Goal: Register for event/course: Sign up to attend an event or enroll in a course

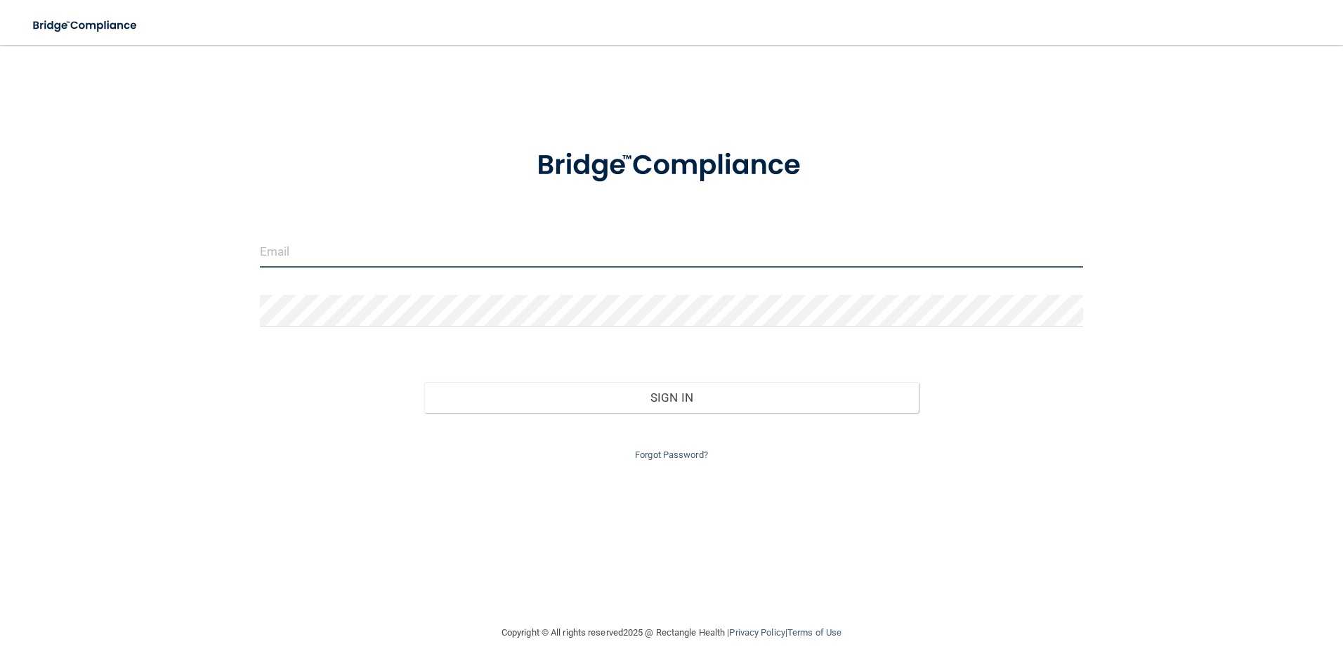
click at [373, 253] on input "email" at bounding box center [672, 252] width 824 height 32
type input "[EMAIL_ADDRESS][DOMAIN_NAME]"
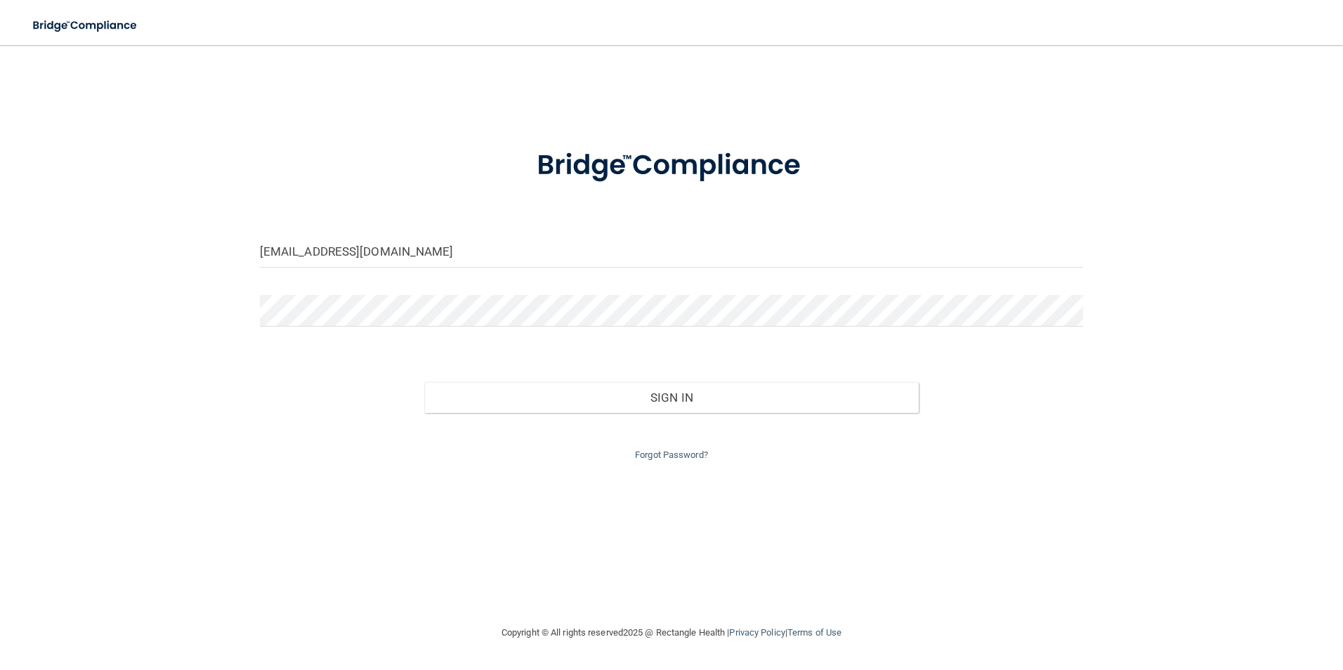
click at [379, 327] on div at bounding box center [671, 316] width 845 height 42
click at [424, 382] on button "Sign In" at bounding box center [671, 397] width 495 height 31
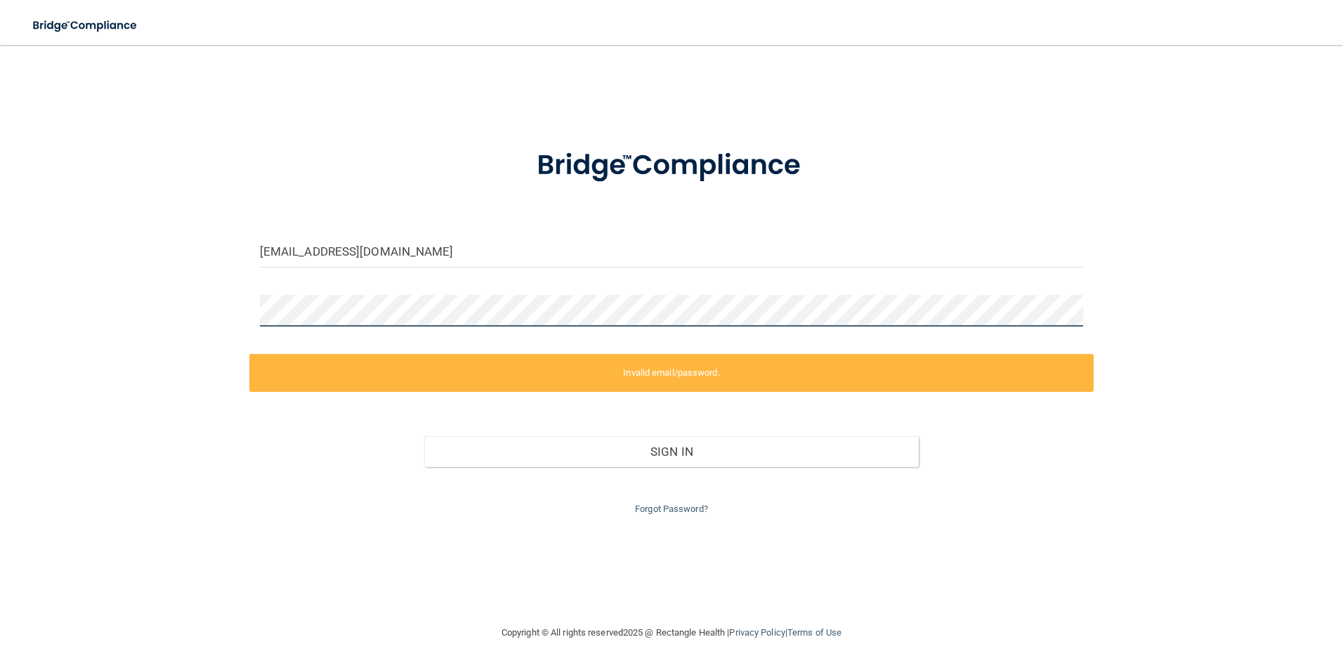
click at [49, 229] on div "[EMAIL_ADDRESS][DOMAIN_NAME] Invalid email/password. You don't have permission …" at bounding box center [671, 334] width 1287 height 551
drag, startPoint x: 1174, startPoint y: 386, endPoint x: 1132, endPoint y: 339, distance: 62.7
click at [1164, 363] on div "[EMAIL_ADDRESS][DOMAIN_NAME] Invalid email/password. You don't have permission …" at bounding box center [671, 334] width 1287 height 551
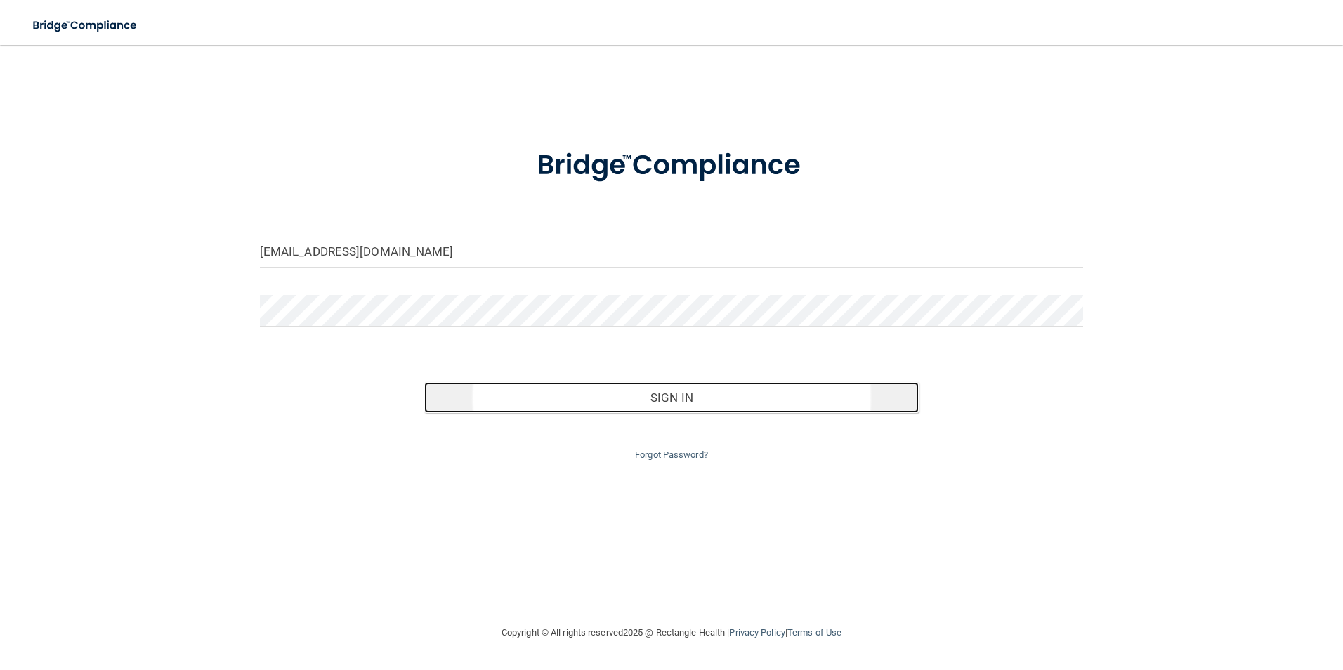
click at [579, 404] on button "Sign In" at bounding box center [671, 397] width 495 height 31
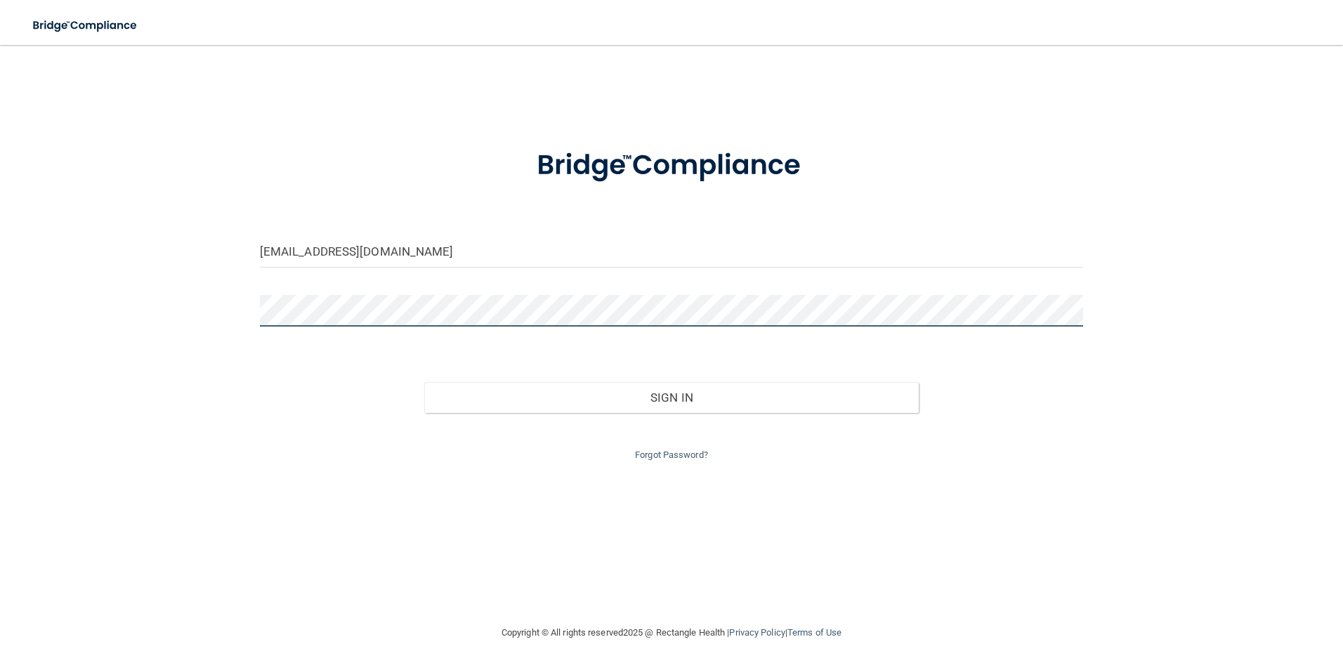
click at [424, 382] on button "Sign In" at bounding box center [671, 397] width 495 height 31
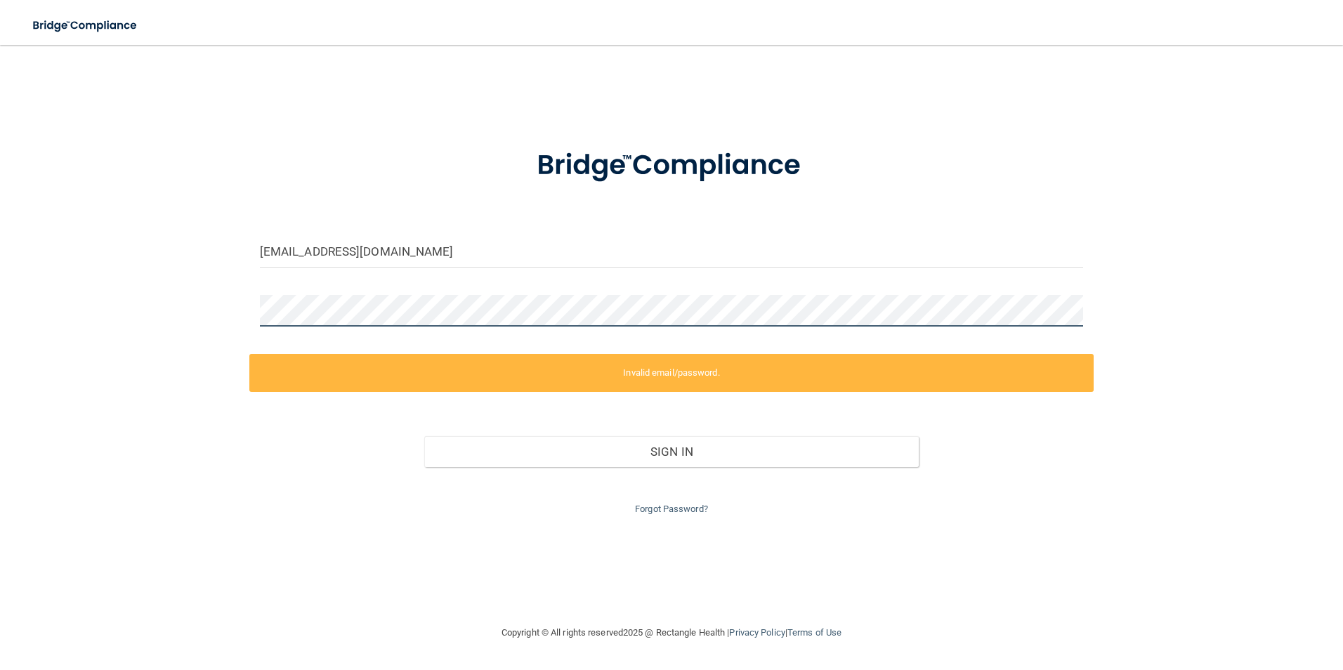
click at [233, 289] on div "[EMAIL_ADDRESS][DOMAIN_NAME] Invalid email/password. You don't have permission …" at bounding box center [671, 334] width 1287 height 551
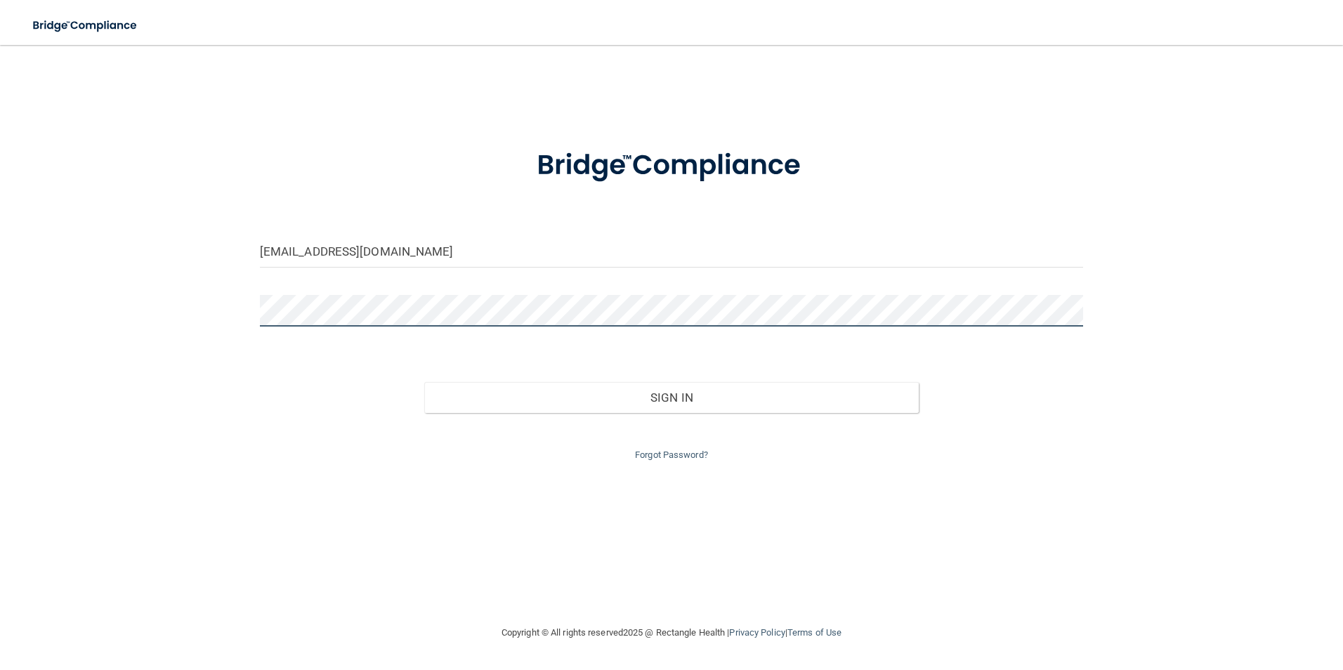
click at [424, 382] on button "Sign In" at bounding box center [671, 397] width 495 height 31
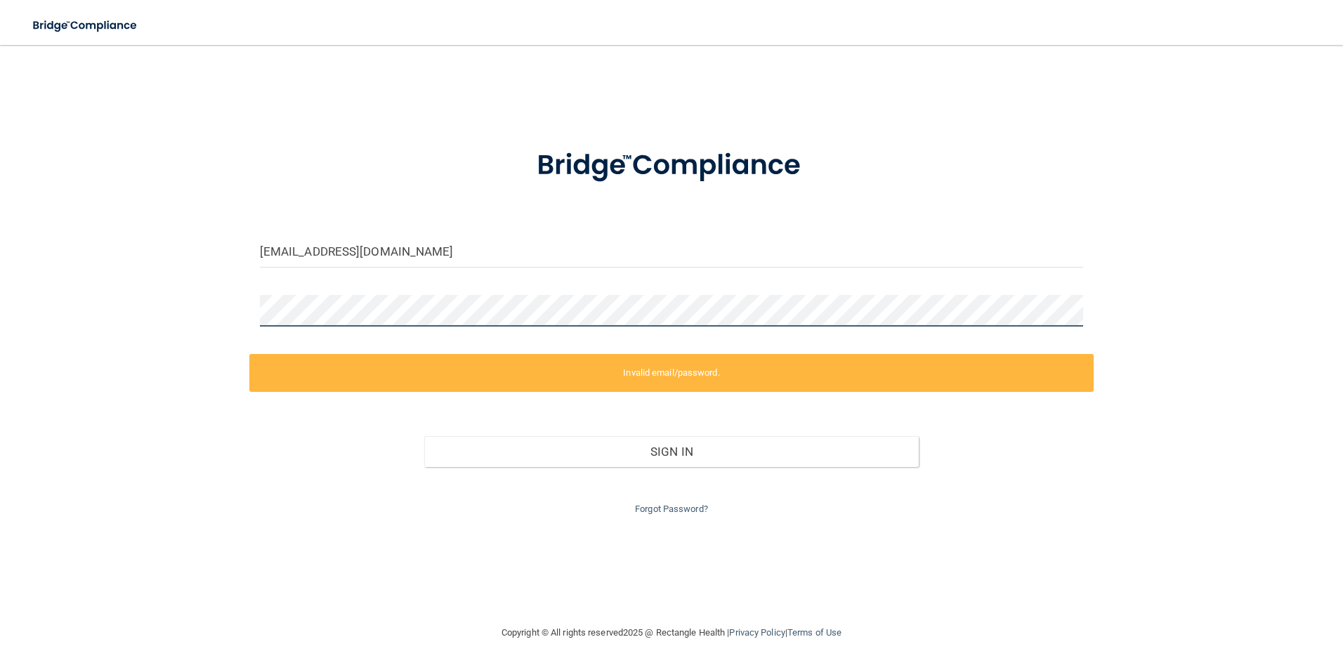
click at [146, 282] on div "[EMAIL_ADDRESS][DOMAIN_NAME] Invalid email/password. You don't have permission …" at bounding box center [671, 334] width 1287 height 551
click at [653, 514] on div "[EMAIL_ADDRESS][DOMAIN_NAME] Invalid email/password. You don't have permission …" at bounding box center [671, 334] width 1287 height 551
click at [653, 512] on link "Forgot Password?" at bounding box center [671, 509] width 73 height 11
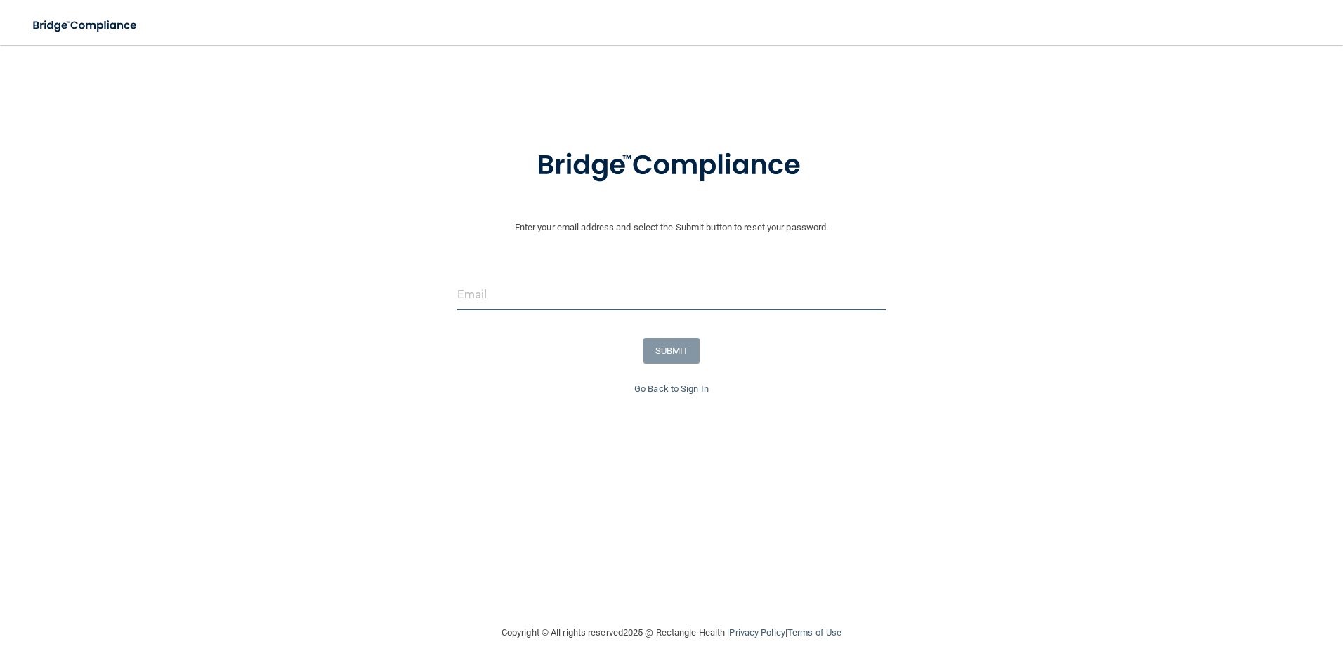
click at [465, 298] on input "email" at bounding box center [671, 295] width 429 height 32
type input "[EMAIL_ADDRESS][DOMAIN_NAME]"
click at [655, 353] on button "SUBMIT" at bounding box center [671, 351] width 57 height 26
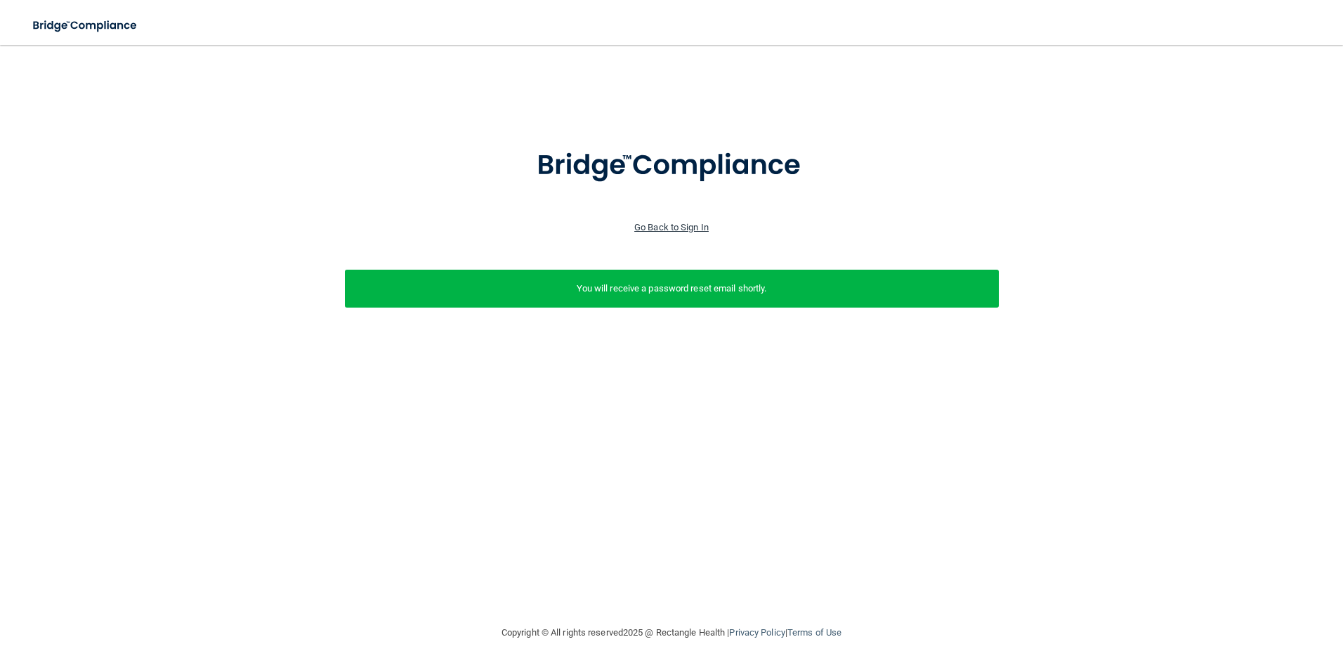
click at [661, 230] on link "Go Back to Sign In" at bounding box center [671, 227] width 74 height 11
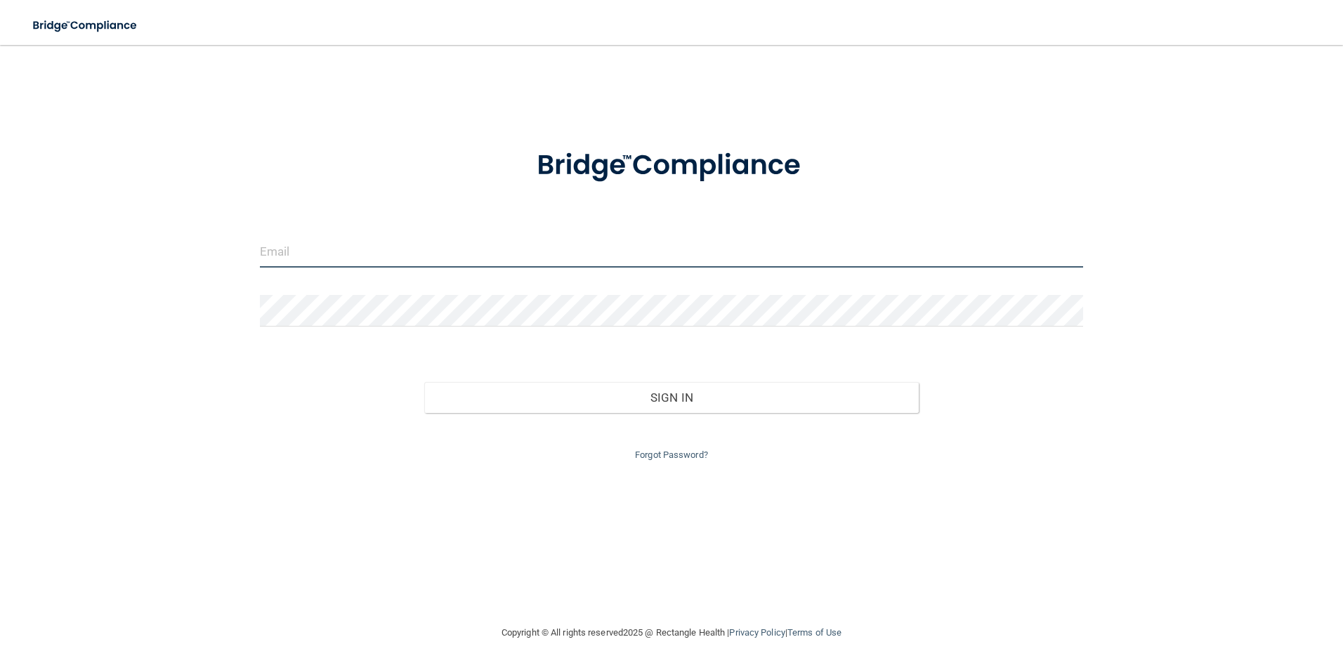
click at [318, 250] on input "email" at bounding box center [672, 252] width 824 height 32
type input "[EMAIL_ADDRESS][DOMAIN_NAME]"
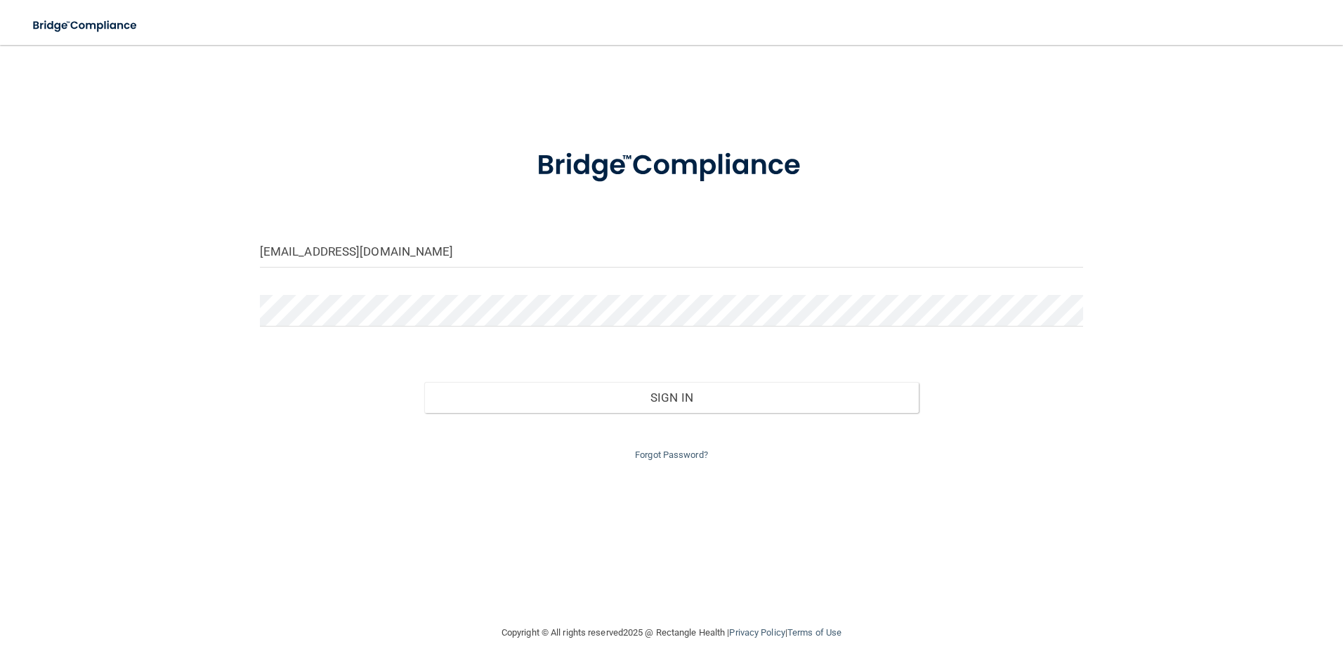
drag, startPoint x: 407, startPoint y: 270, endPoint x: 396, endPoint y: 253, distance: 20.3
click at [396, 253] on div "[EMAIL_ADDRESS][DOMAIN_NAME]" at bounding box center [671, 257] width 845 height 42
drag, startPoint x: 396, startPoint y: 253, endPoint x: 199, endPoint y: 219, distance: 200.3
click at [203, 220] on div "[EMAIL_ADDRESS][DOMAIN_NAME] Invalid email/password. You don't have permission …" at bounding box center [671, 334] width 1287 height 551
type input "[EMAIL_ADDRESS][DOMAIN_NAME]"
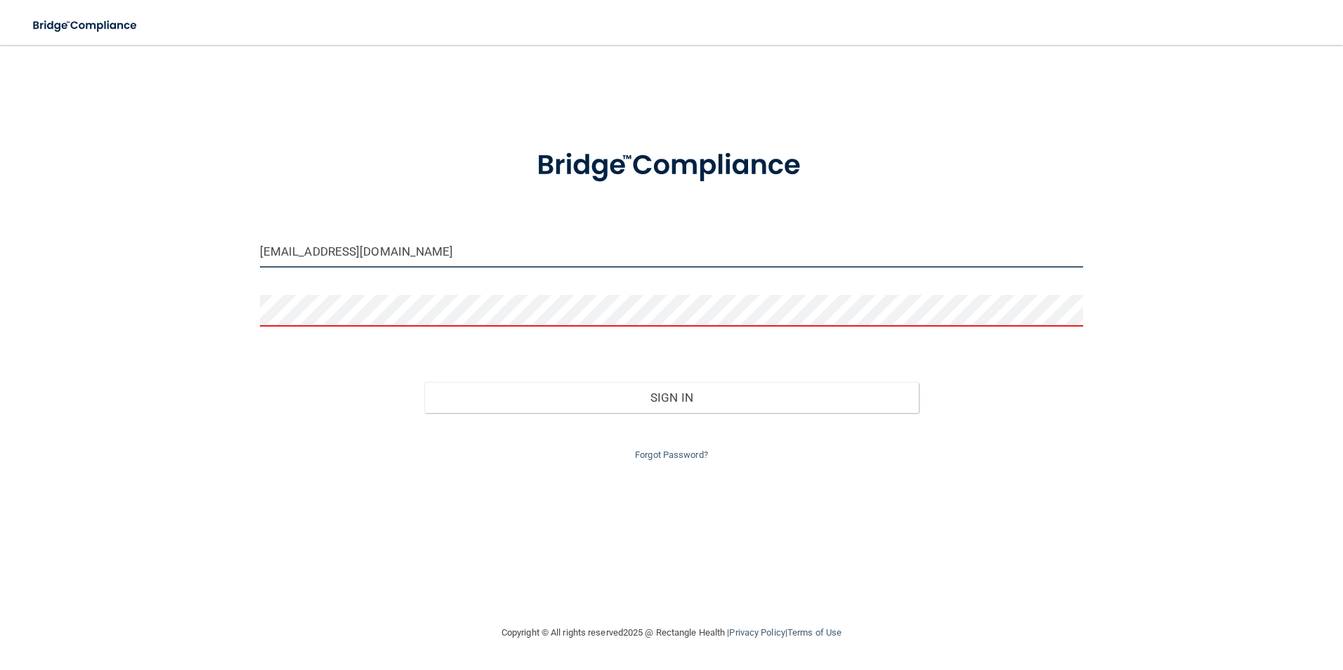
drag, startPoint x: 403, startPoint y: 256, endPoint x: 211, endPoint y: 216, distance: 195.8
click at [211, 216] on div "[EMAIL_ADDRESS][DOMAIN_NAME] Invalid email/password. You don't have permission …" at bounding box center [671, 334] width 1287 height 551
type input "[EMAIL_ADDRESS][DOMAIN_NAME]"
drag, startPoint x: 393, startPoint y: 254, endPoint x: 171, endPoint y: 209, distance: 227.2
click at [171, 209] on div "[EMAIL_ADDRESS][DOMAIN_NAME] Invalid email/password. You don't have permission …" at bounding box center [671, 334] width 1287 height 551
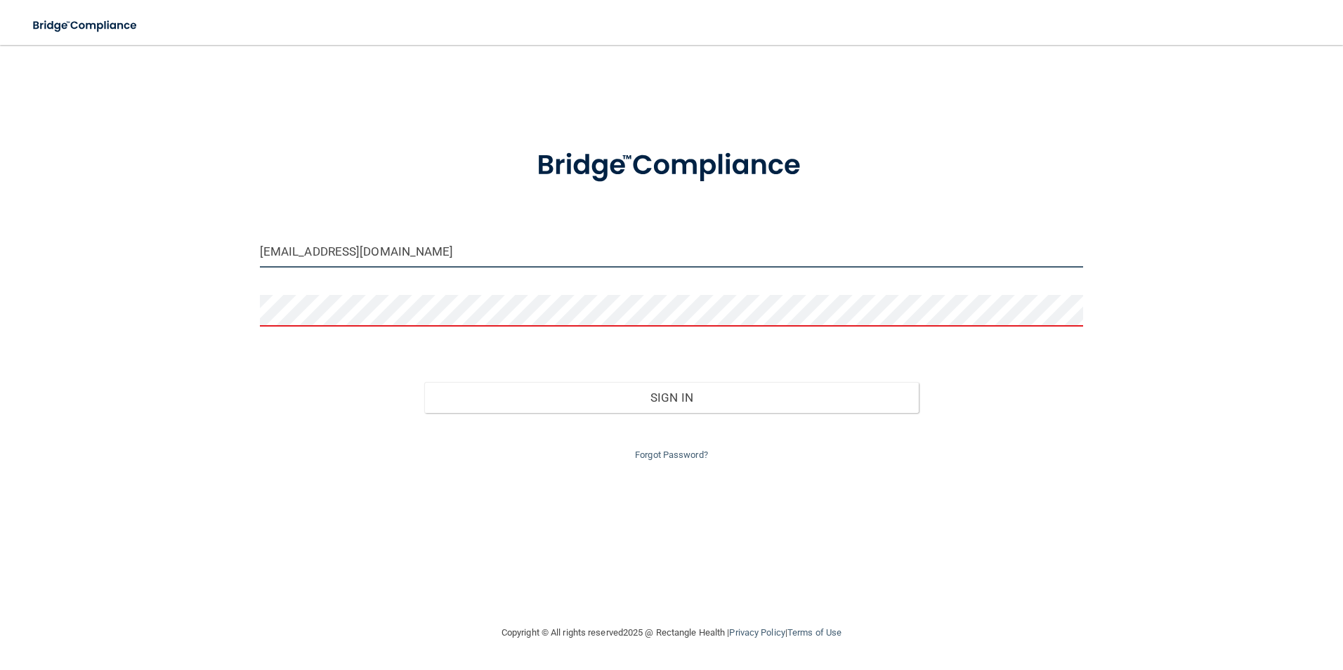
type input "[EMAIL_ADDRESS][DOMAIN_NAME]"
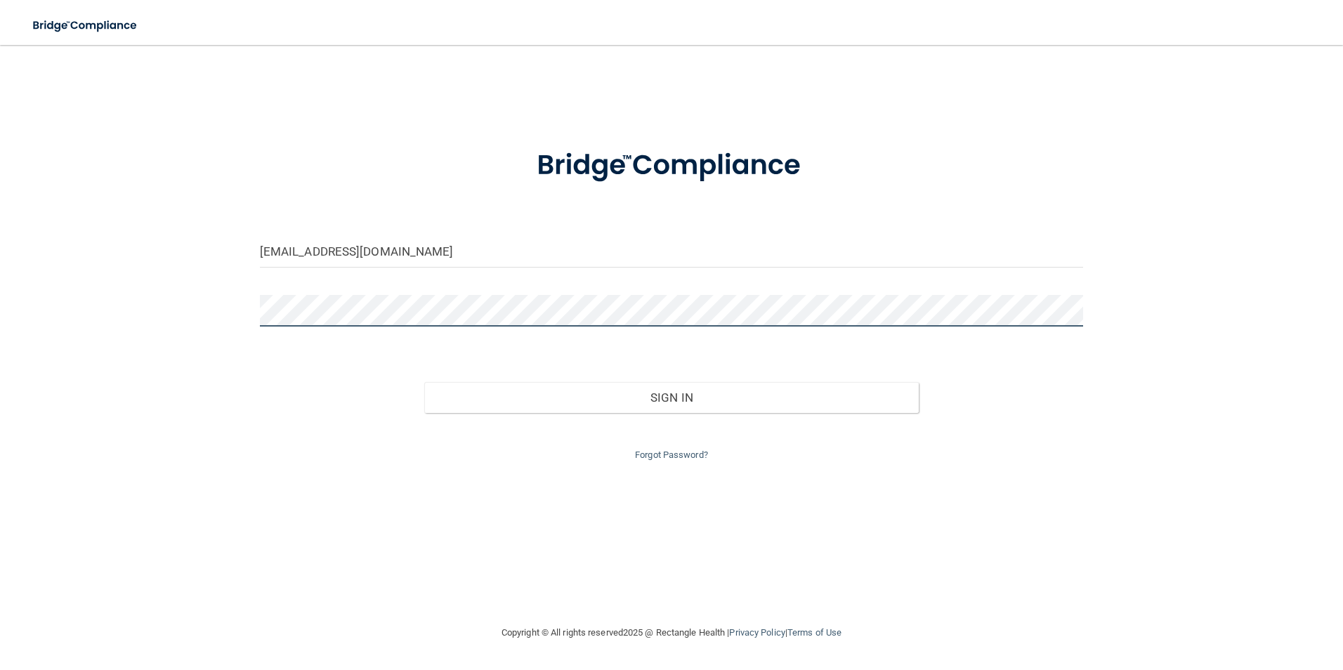
click at [424, 382] on button "Sign In" at bounding box center [671, 397] width 495 height 31
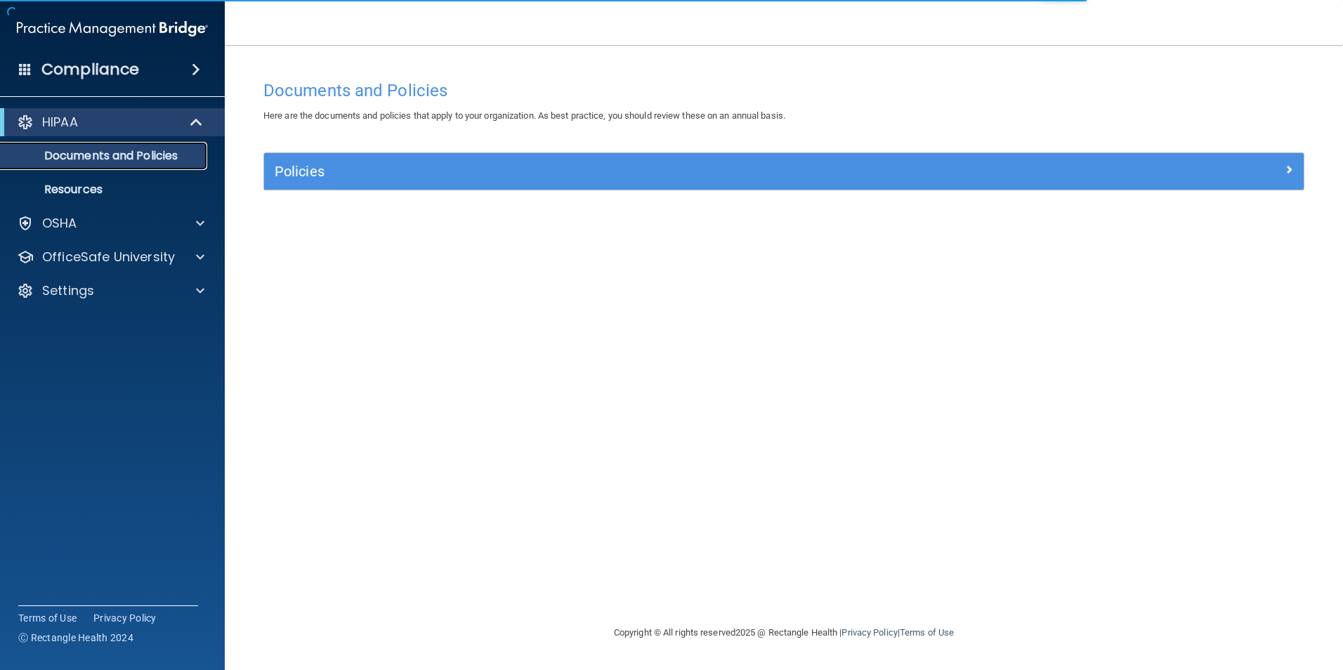
click at [129, 167] on link "Documents and Policies" at bounding box center [96, 156] width 221 height 28
click at [150, 152] on p "Documents and Policies" at bounding box center [105, 156] width 192 height 14
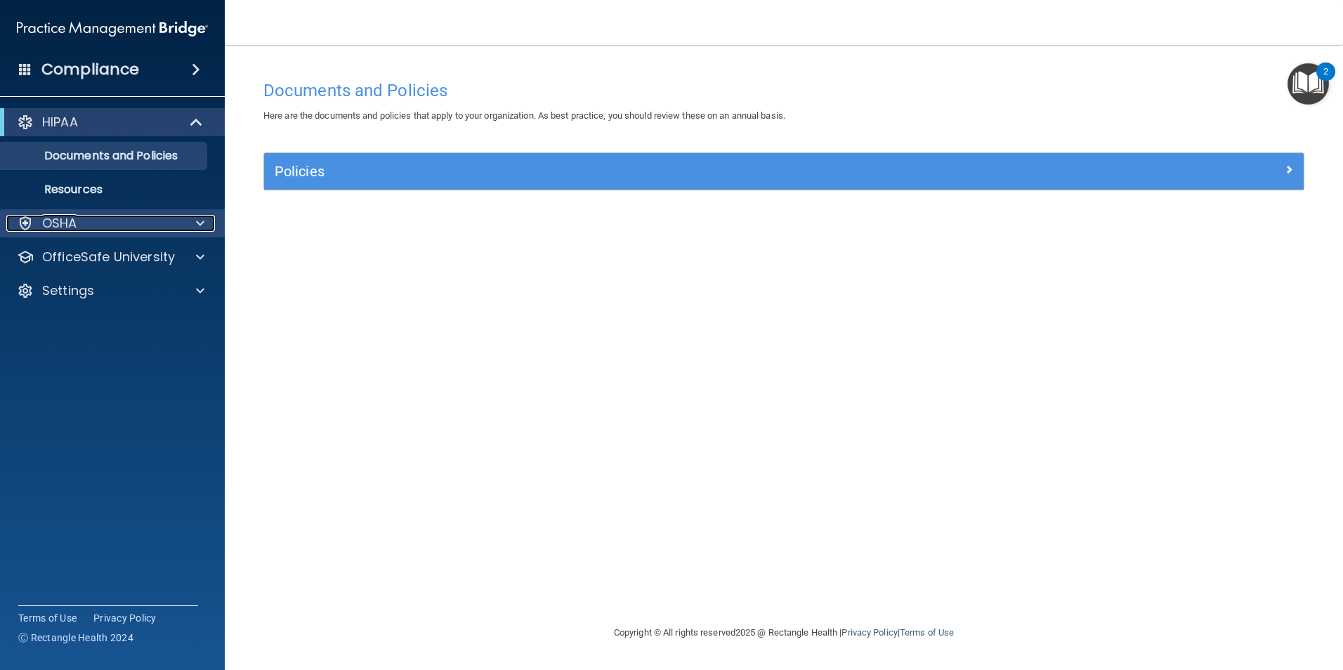
click at [135, 227] on div "OSHA" at bounding box center [93, 223] width 174 height 17
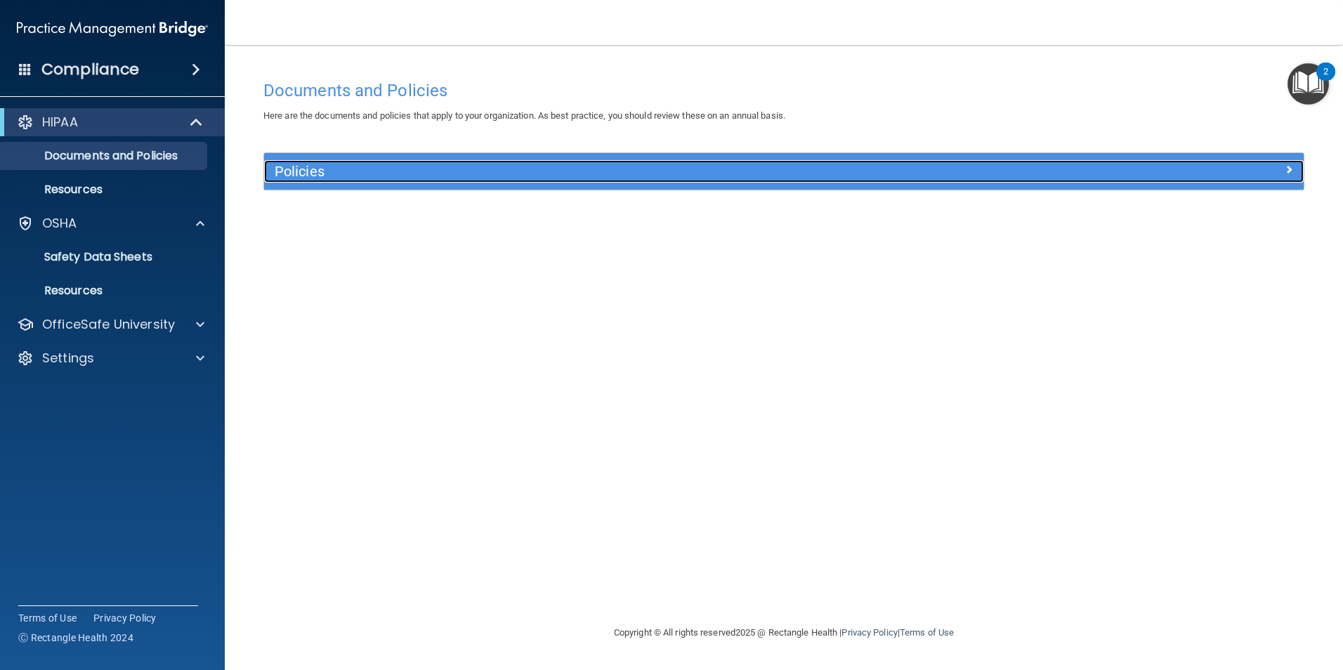
click at [396, 164] on h5 "Policies" at bounding box center [654, 171] width 759 height 15
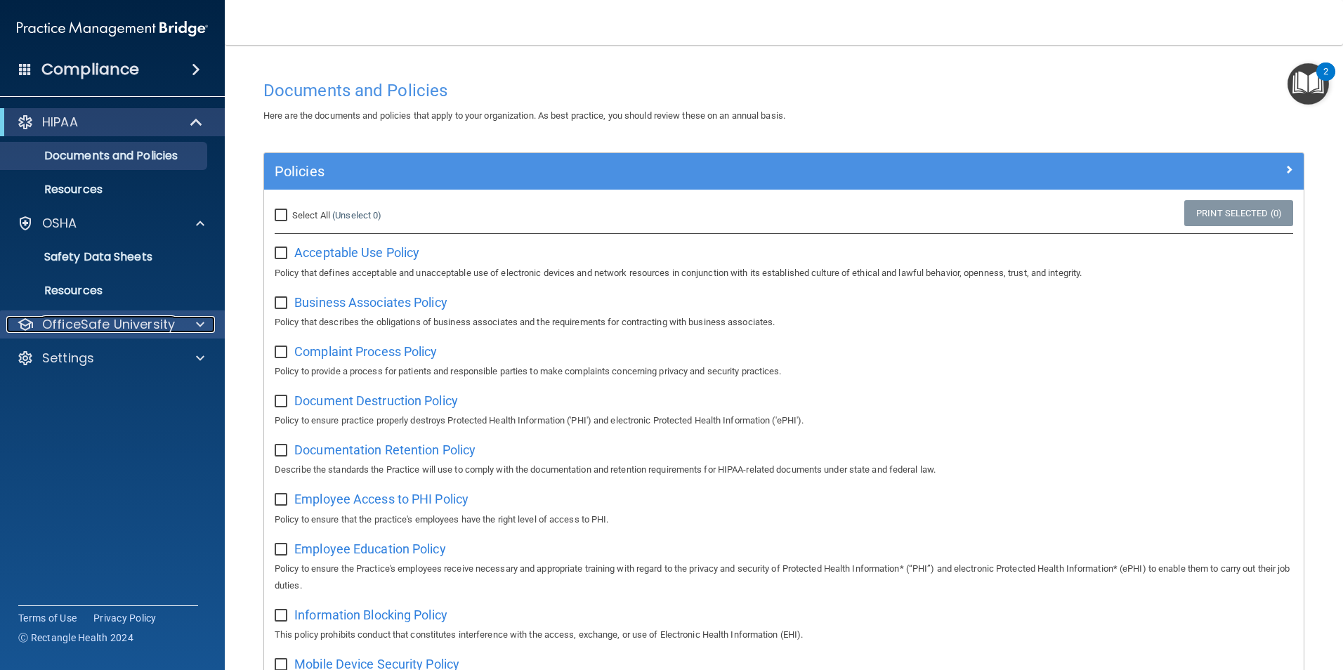
click at [142, 322] on p "OfficeSafe University" at bounding box center [108, 324] width 133 height 17
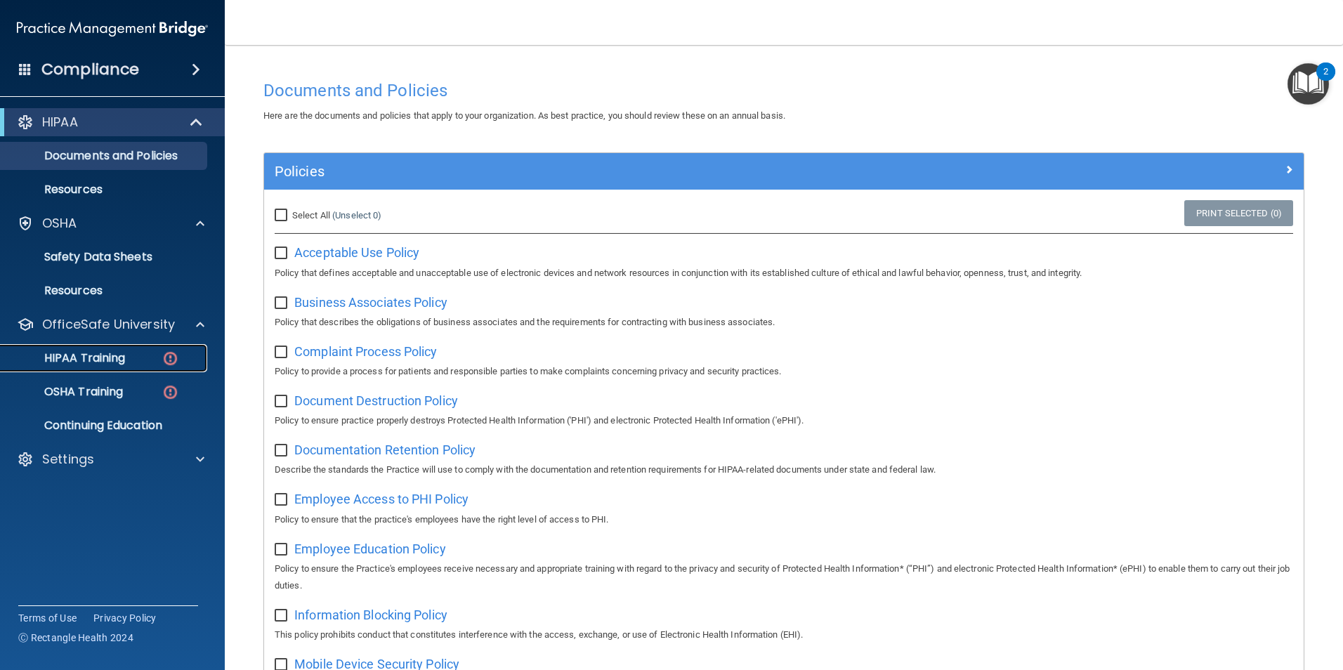
click at [138, 359] on div "HIPAA Training" at bounding box center [105, 358] width 192 height 14
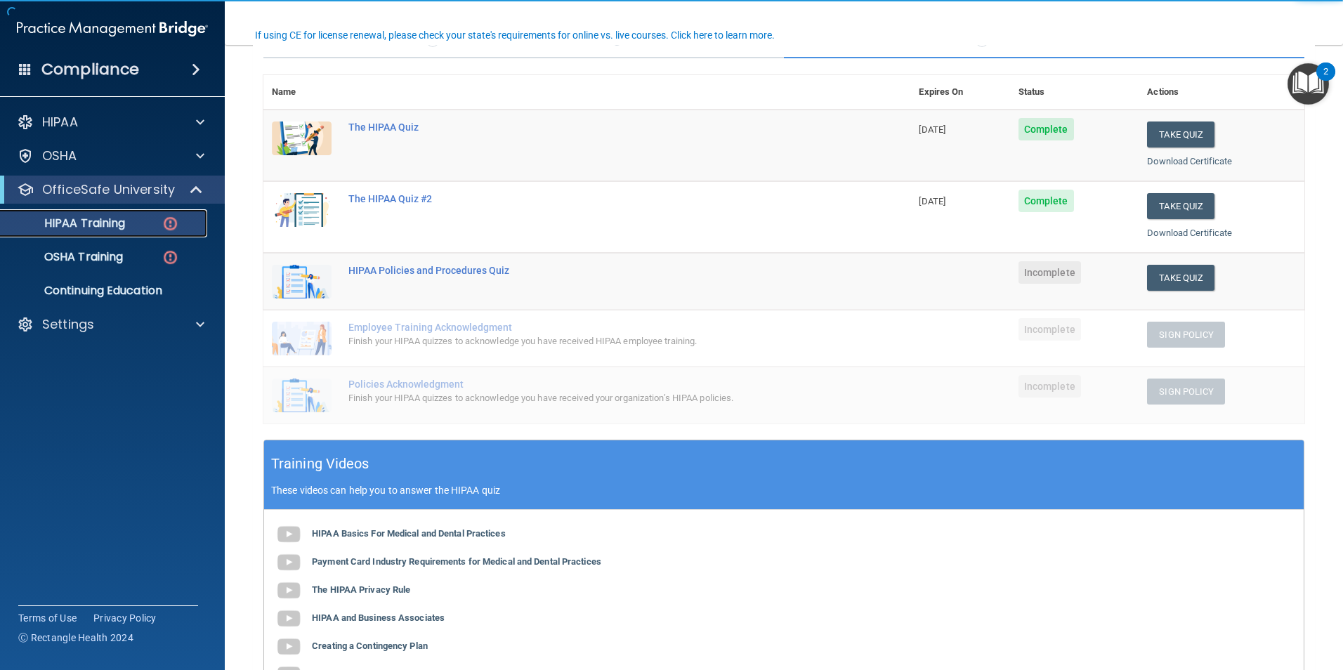
scroll to position [140, 0]
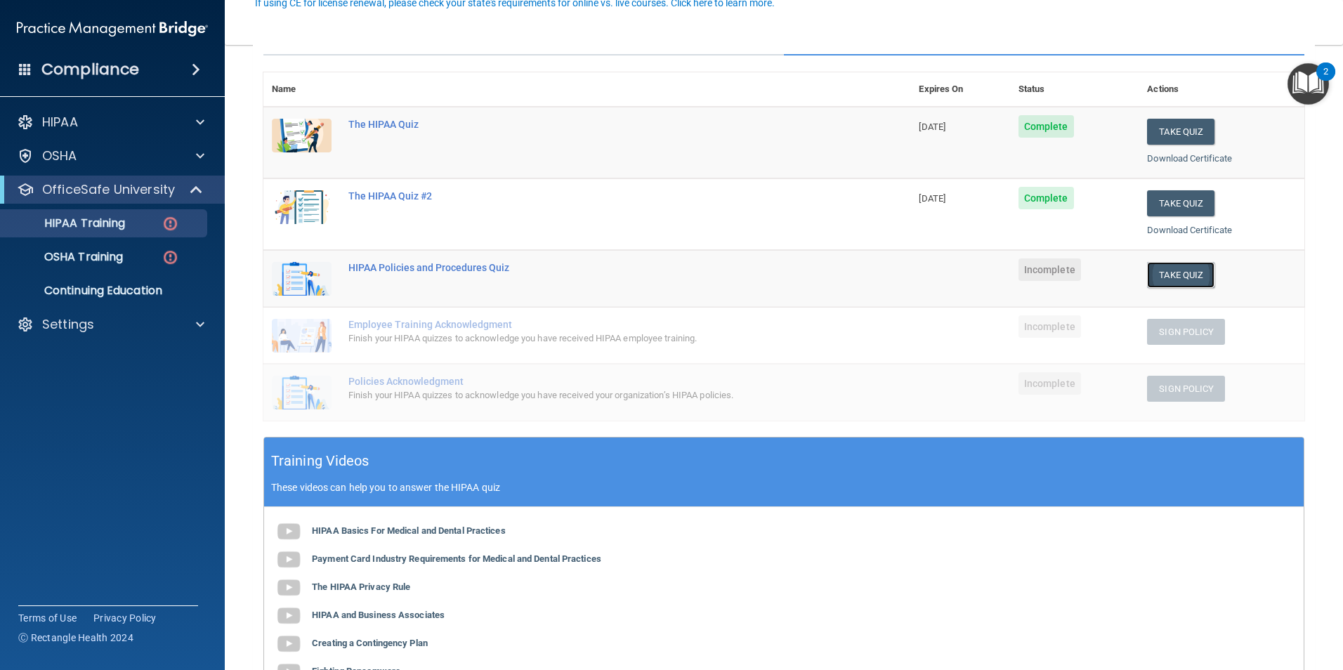
click at [1156, 280] on button "Take Quiz" at bounding box center [1180, 275] width 67 height 26
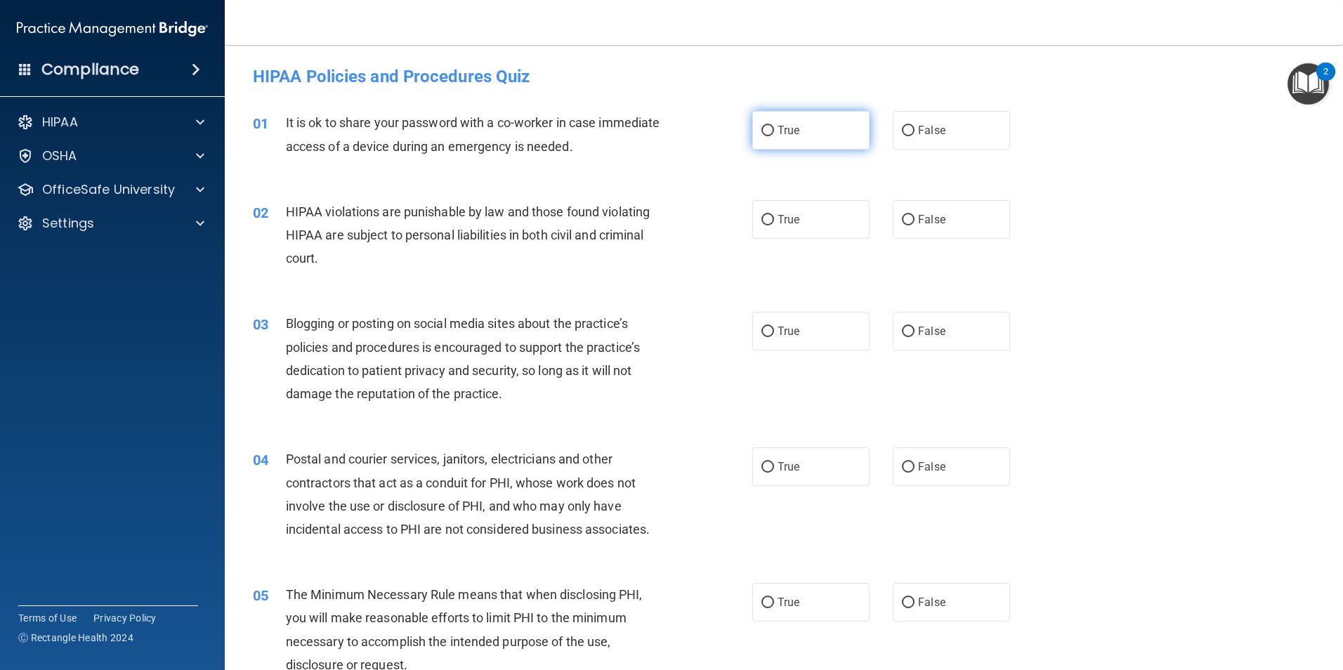
click at [844, 119] on label "True" at bounding box center [810, 130] width 117 height 39
click at [774, 126] on input "True" at bounding box center [767, 131] width 13 height 11
radio input "true"
click at [785, 228] on label "True" at bounding box center [810, 219] width 117 height 39
click at [774, 225] on input "True" at bounding box center [767, 220] width 13 height 11
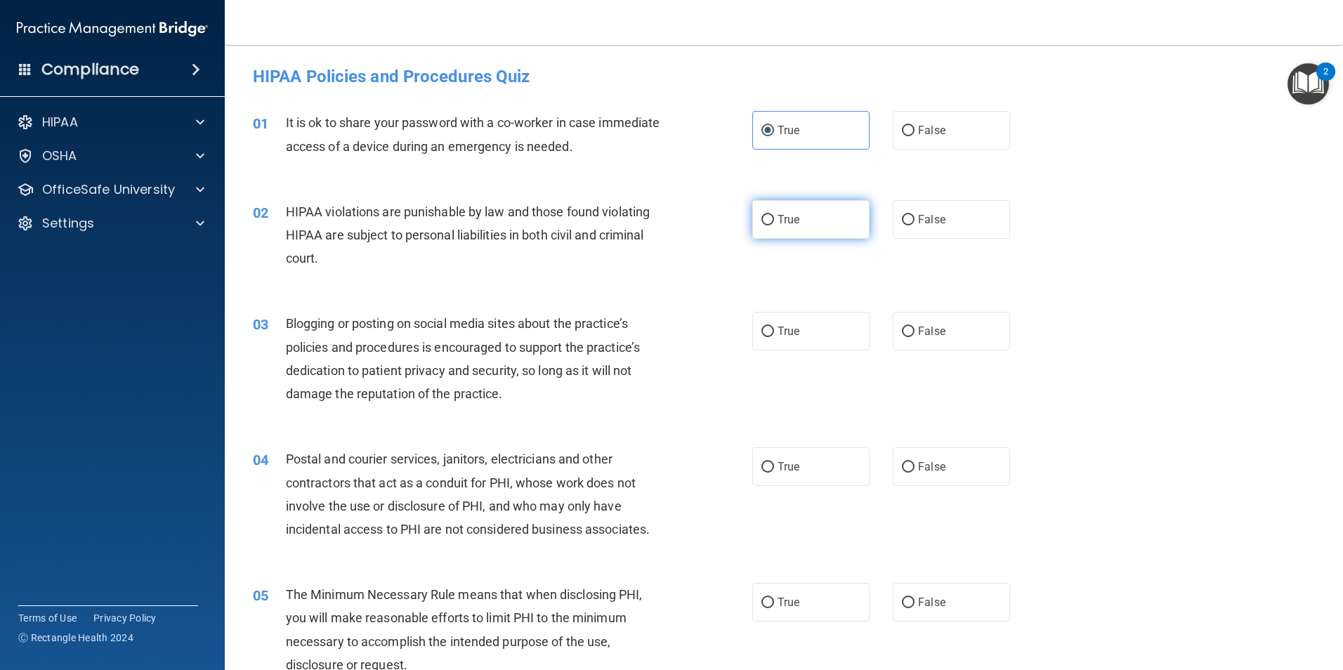
radio input "true"
click at [794, 336] on span "True" at bounding box center [789, 331] width 22 height 13
click at [774, 336] on input "True" at bounding box center [767, 332] width 13 height 11
radio input "true"
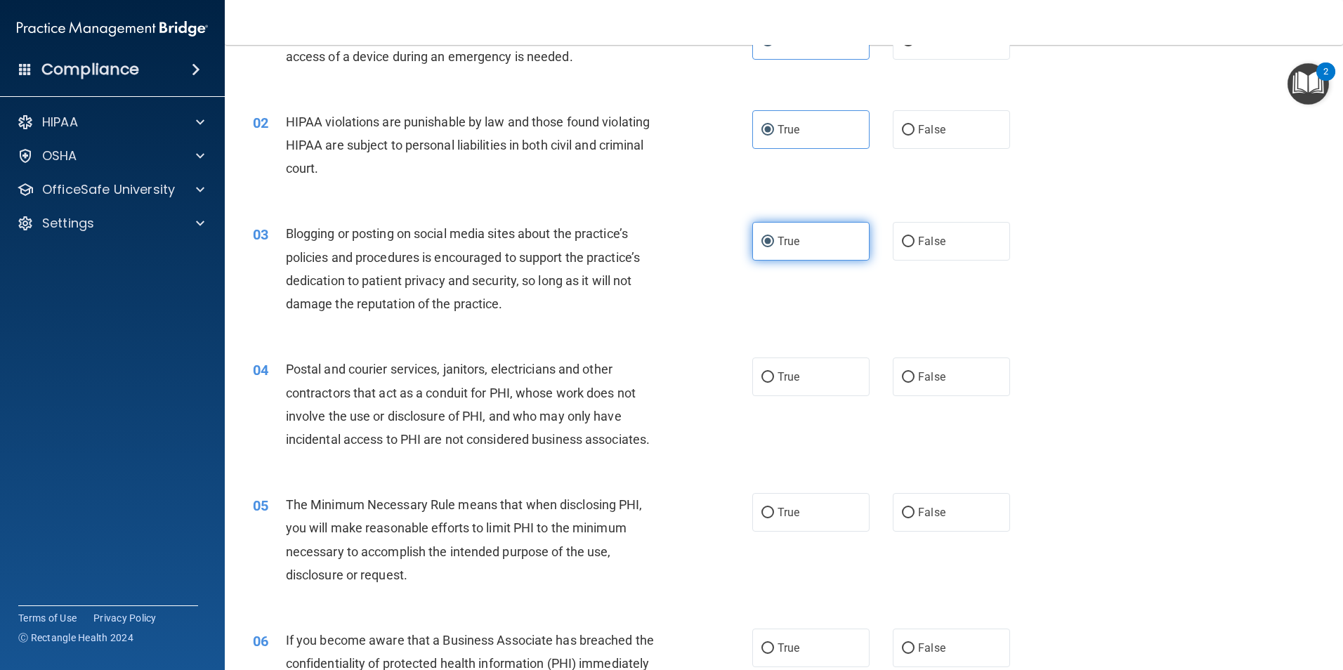
scroll to position [211, 0]
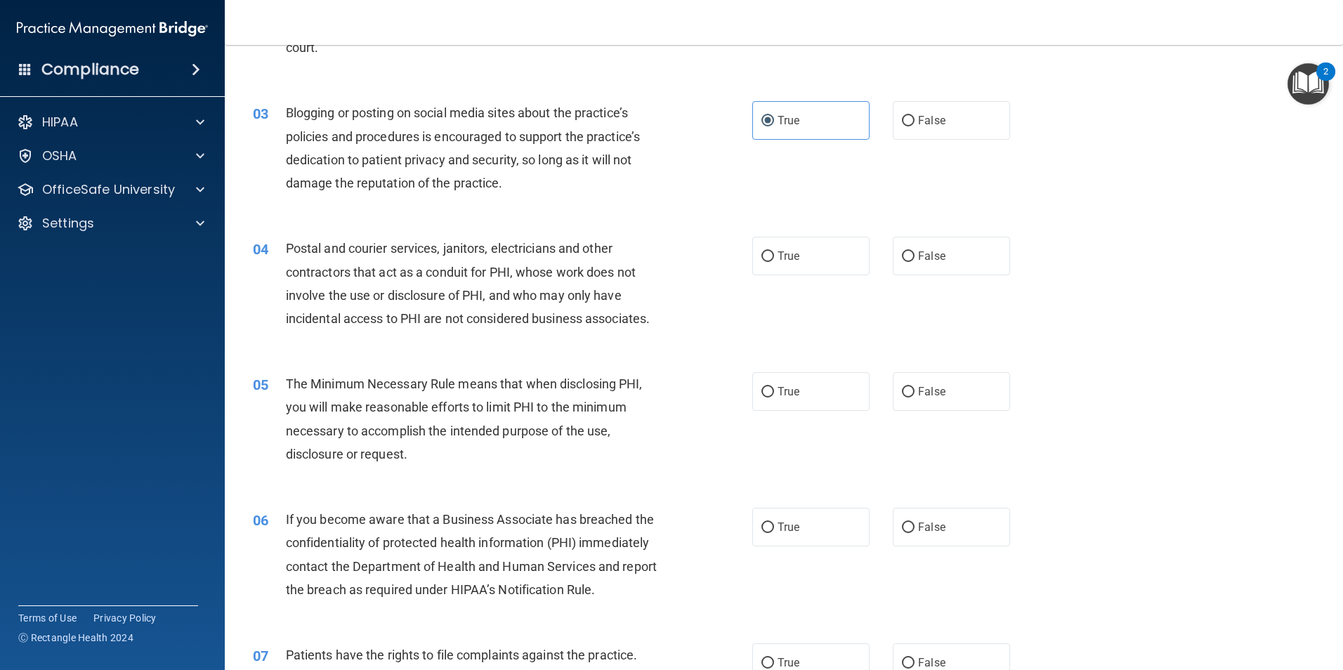
drag, startPoint x: 783, startPoint y: 346, endPoint x: 694, endPoint y: 348, distance: 89.2
click at [694, 348] on div "04 Postal and courier services, janitors, electricians and other contractors th…" at bounding box center [783, 287] width 1083 height 136
click at [797, 261] on label "True" at bounding box center [810, 256] width 117 height 39
click at [774, 261] on input "True" at bounding box center [767, 256] width 13 height 11
radio input "true"
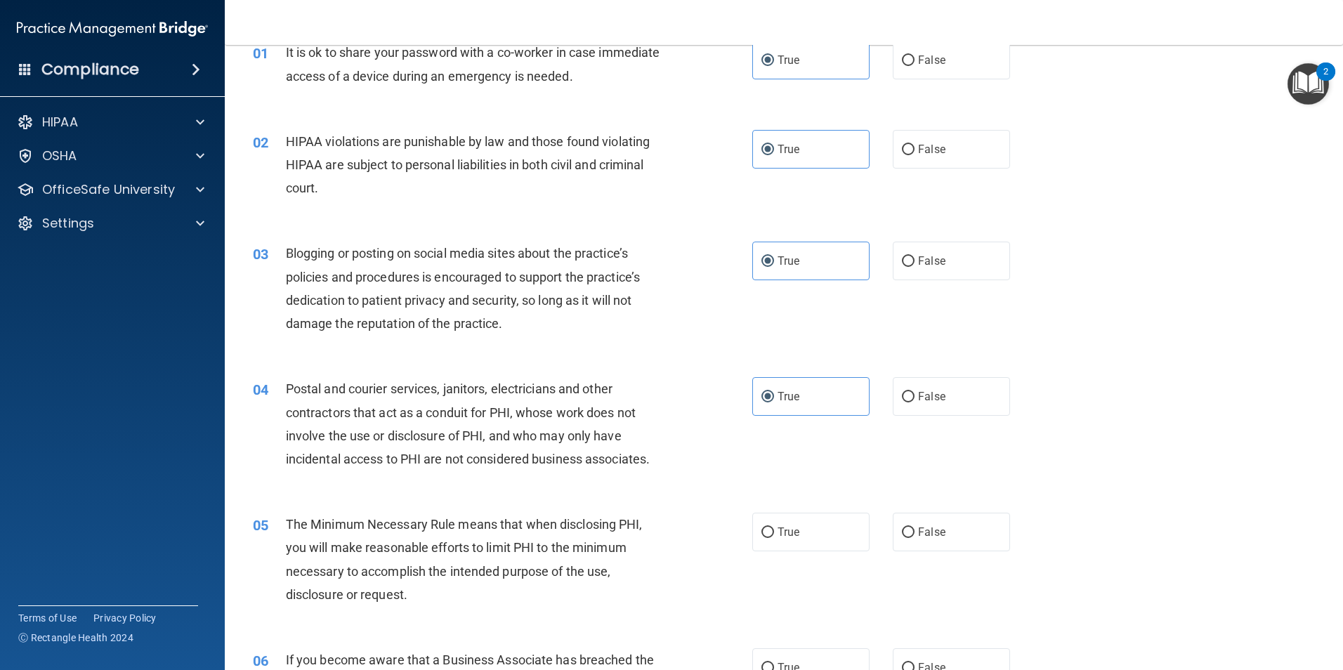
scroll to position [0, 0]
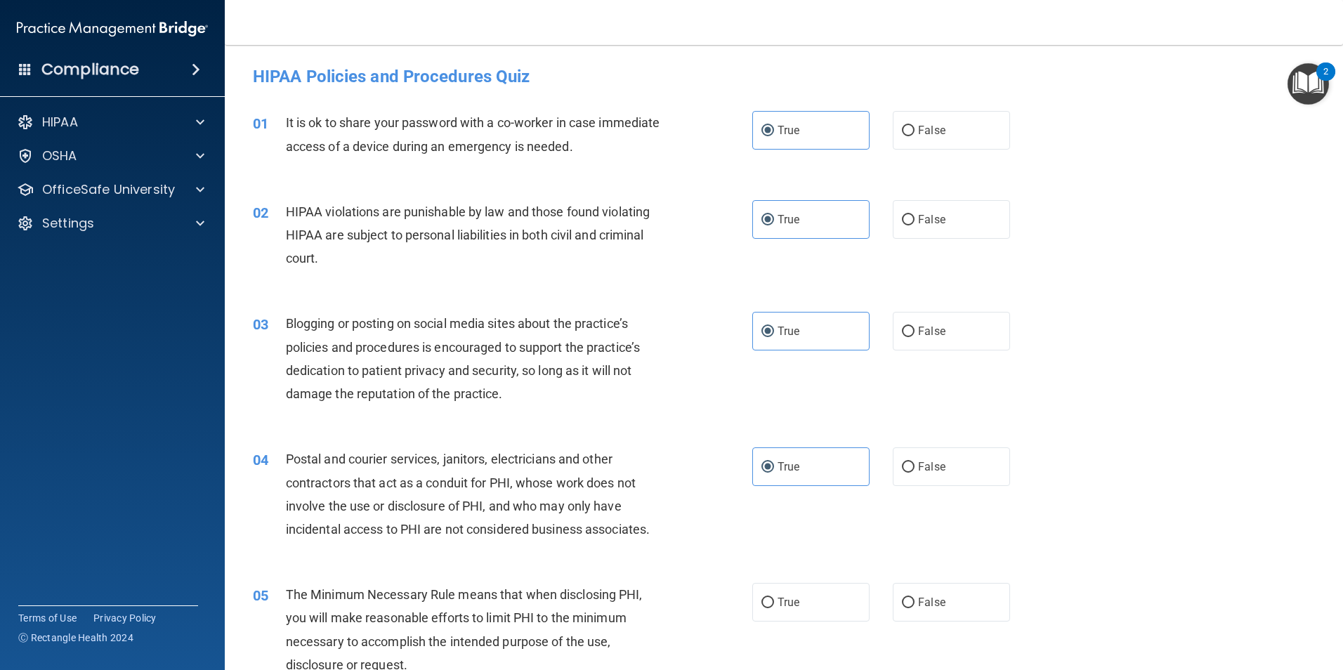
click at [536, 74] on h4 "HIPAA Policies and Procedures Quiz" at bounding box center [784, 76] width 1062 height 18
drag, startPoint x: 530, startPoint y: 79, endPoint x: 253, endPoint y: 59, distance: 277.5
click at [253, 59] on div "HIPAA Policies and Procedures Quiz" at bounding box center [783, 76] width 1083 height 34
drag, startPoint x: 253, startPoint y: 59, endPoint x: 424, endPoint y: 70, distance: 171.1
copy h4 "HIPAA Policies and Procedures Quiz"
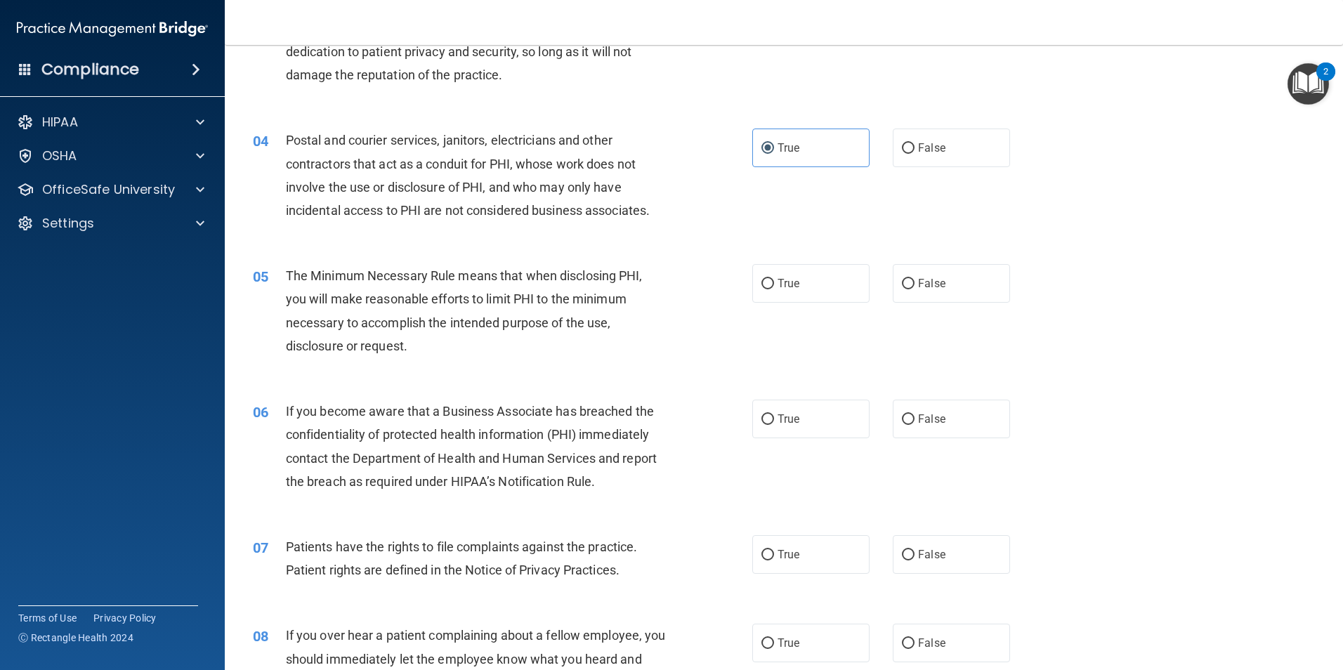
scroll to position [351, 0]
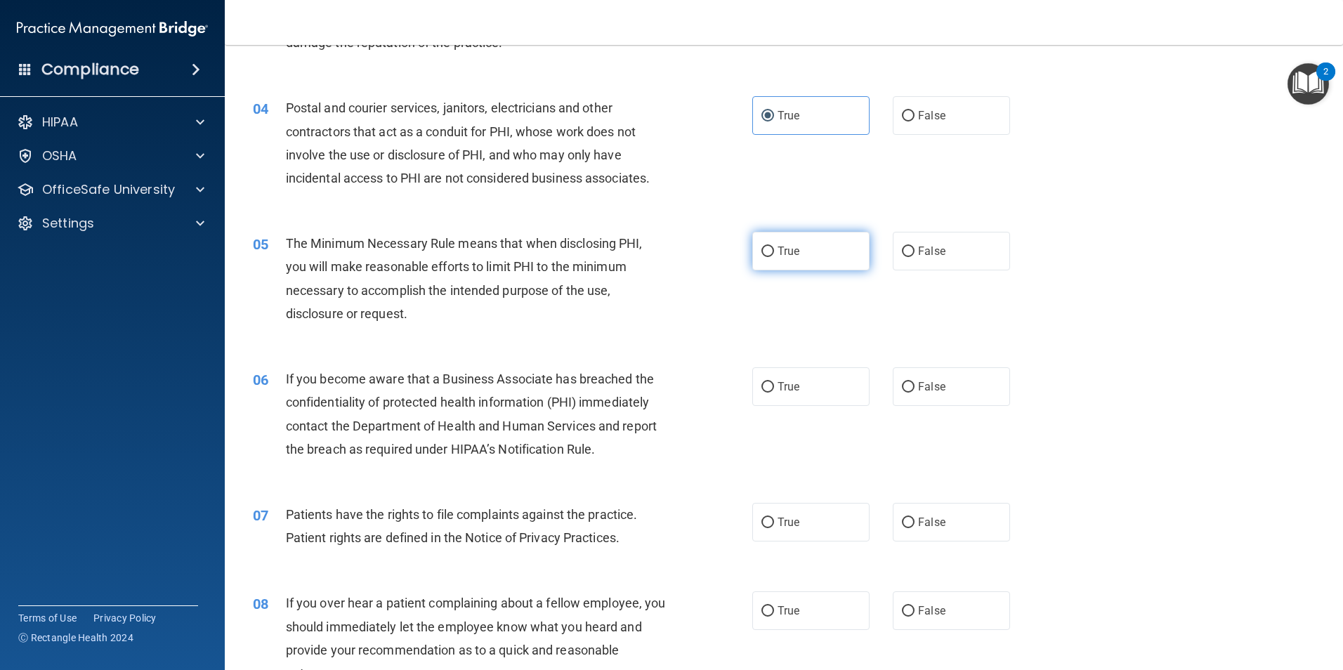
click at [783, 254] on span "True" at bounding box center [789, 250] width 22 height 13
click at [774, 254] on input "True" at bounding box center [767, 252] width 13 height 11
radio input "true"
click at [825, 387] on label "True" at bounding box center [810, 386] width 117 height 39
click at [774, 387] on input "True" at bounding box center [767, 387] width 13 height 11
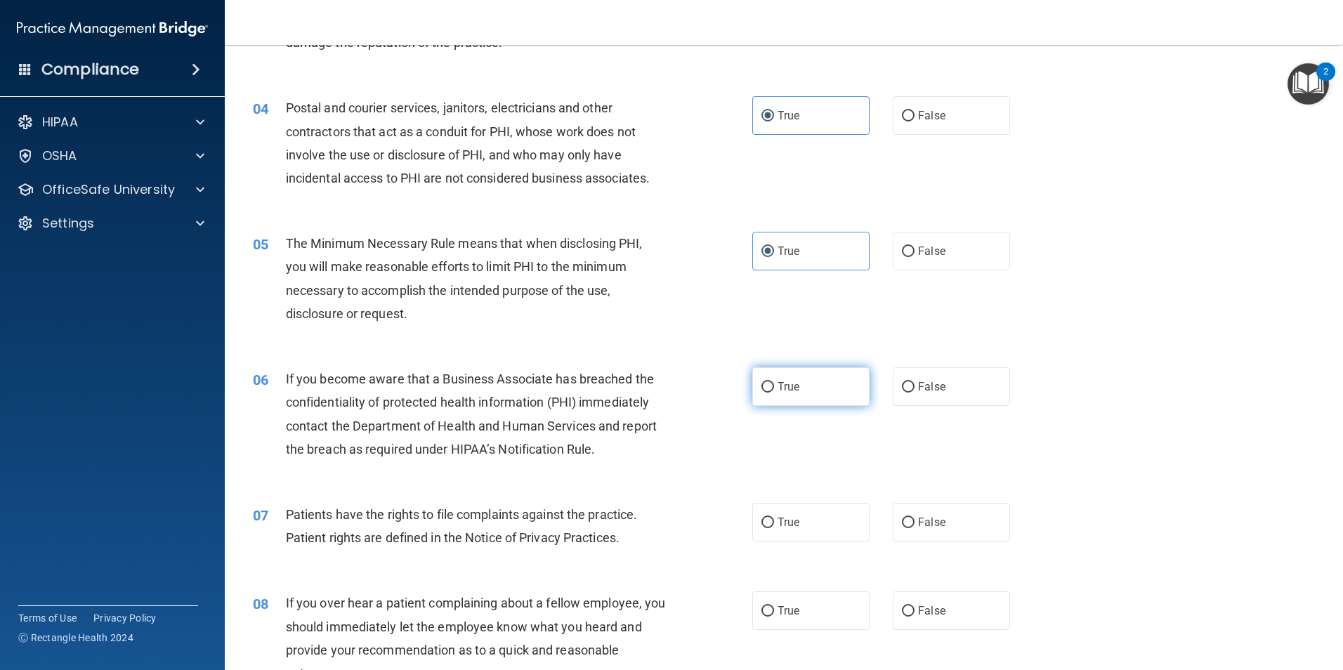
radio input "true"
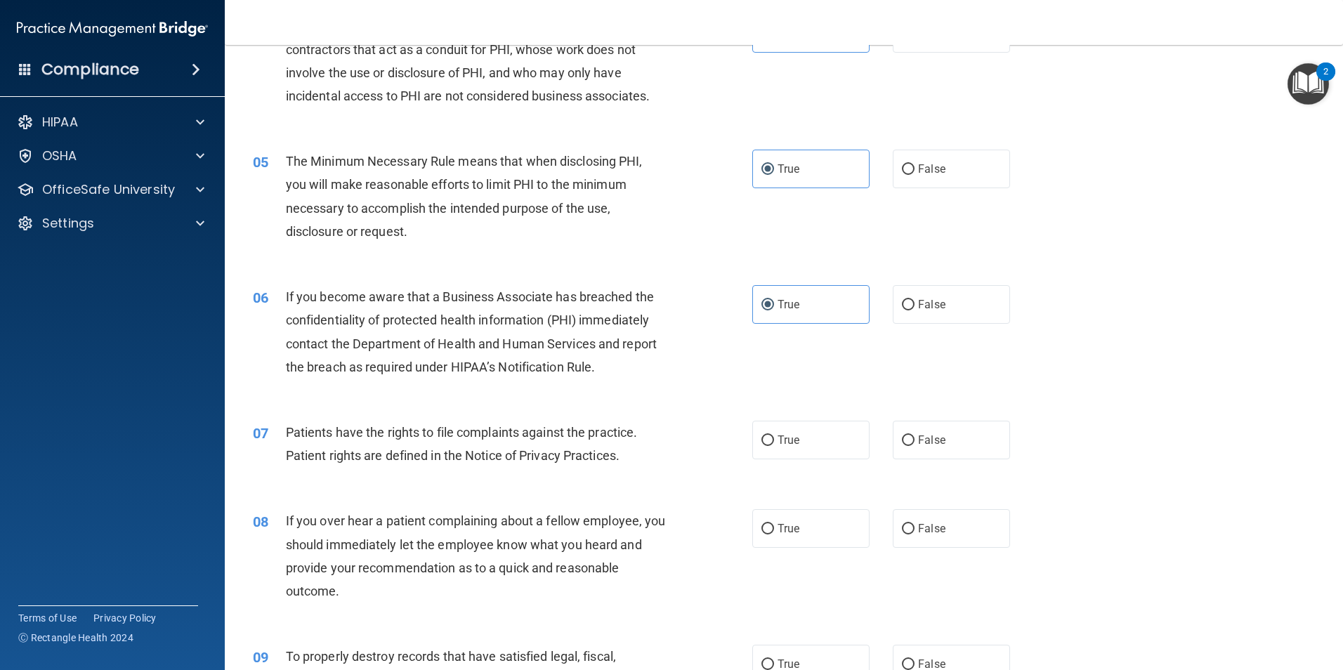
scroll to position [562, 0]
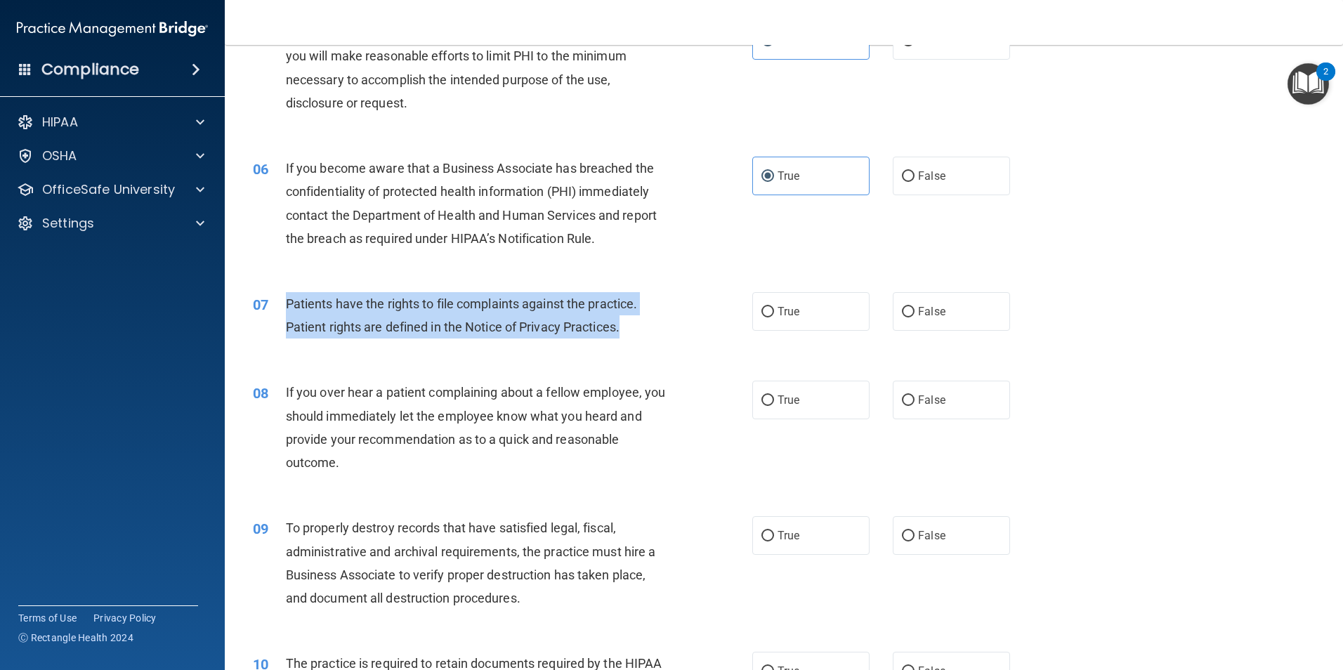
drag, startPoint x: 287, startPoint y: 302, endPoint x: 624, endPoint y: 326, distance: 338.0
click at [624, 326] on div "Patients have the rights to file complaints against the practice. Patient right…" at bounding box center [481, 315] width 391 height 46
drag, startPoint x: 624, startPoint y: 326, endPoint x: 589, endPoint y: 325, distance: 34.4
copy span "Patients have the rights to file complaints against the practice. Patient right…"
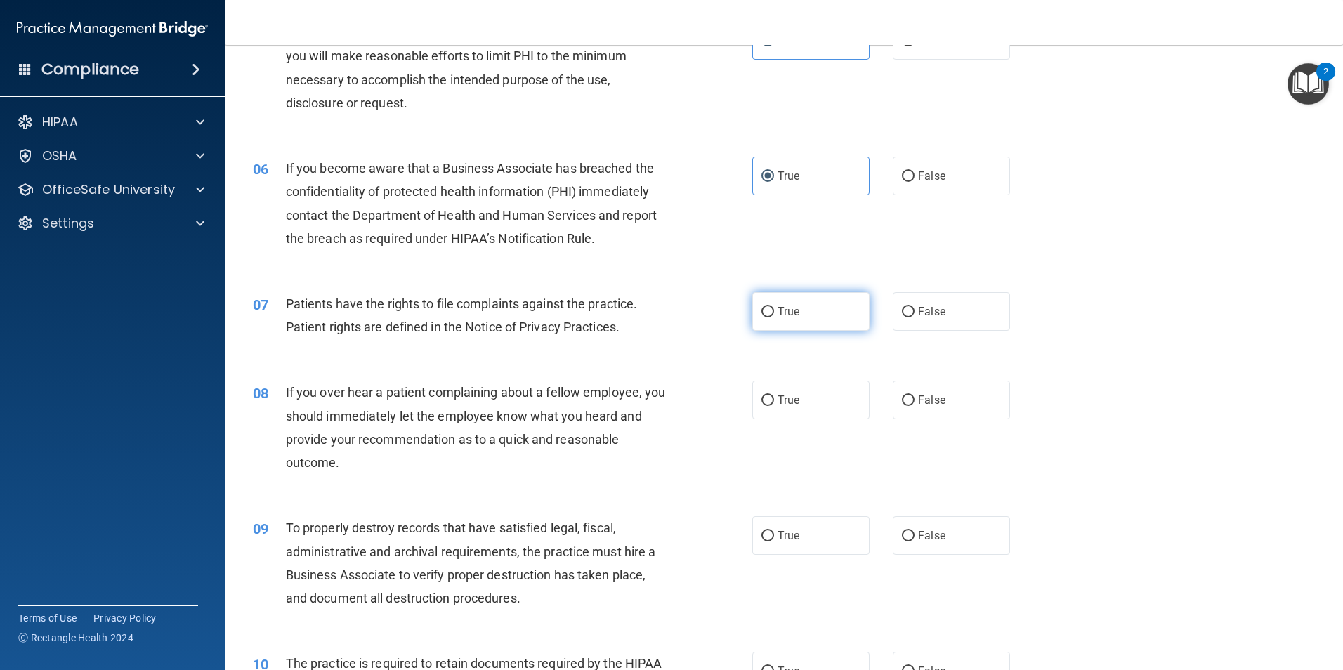
click at [782, 320] on label "True" at bounding box center [810, 311] width 117 height 39
click at [774, 318] on input "True" at bounding box center [767, 312] width 13 height 11
radio input "true"
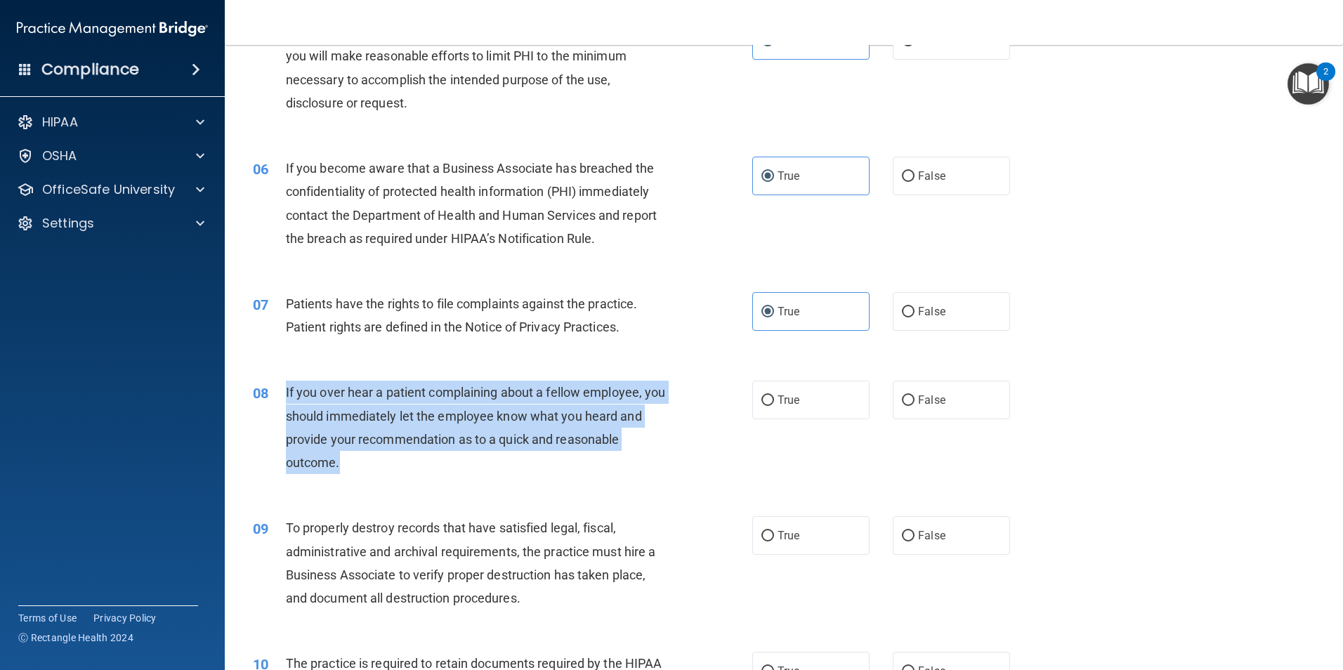
drag, startPoint x: 286, startPoint y: 389, endPoint x: 413, endPoint y: 460, distance: 145.6
click at [413, 460] on div "If you over hear a patient complaining about a fellow employee, you should imme…" at bounding box center [481, 427] width 391 height 93
drag, startPoint x: 413, startPoint y: 460, endPoint x: 394, endPoint y: 431, distance: 35.1
copy span "If you over hear a patient complaining about a fellow employee, you should imme…"
drag, startPoint x: 478, startPoint y: 464, endPoint x: 421, endPoint y: 476, distance: 58.1
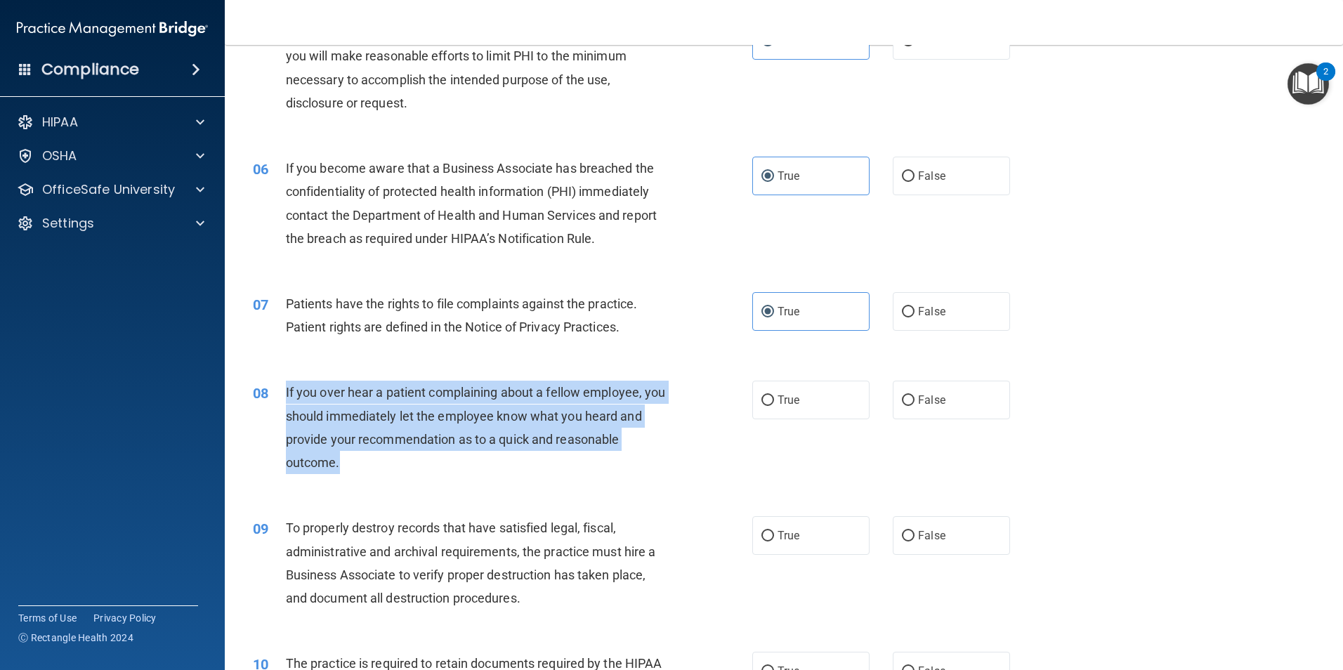
click at [421, 476] on div "08 If you over hear a patient complaining about a fellow employee, you should i…" at bounding box center [503, 431] width 542 height 100
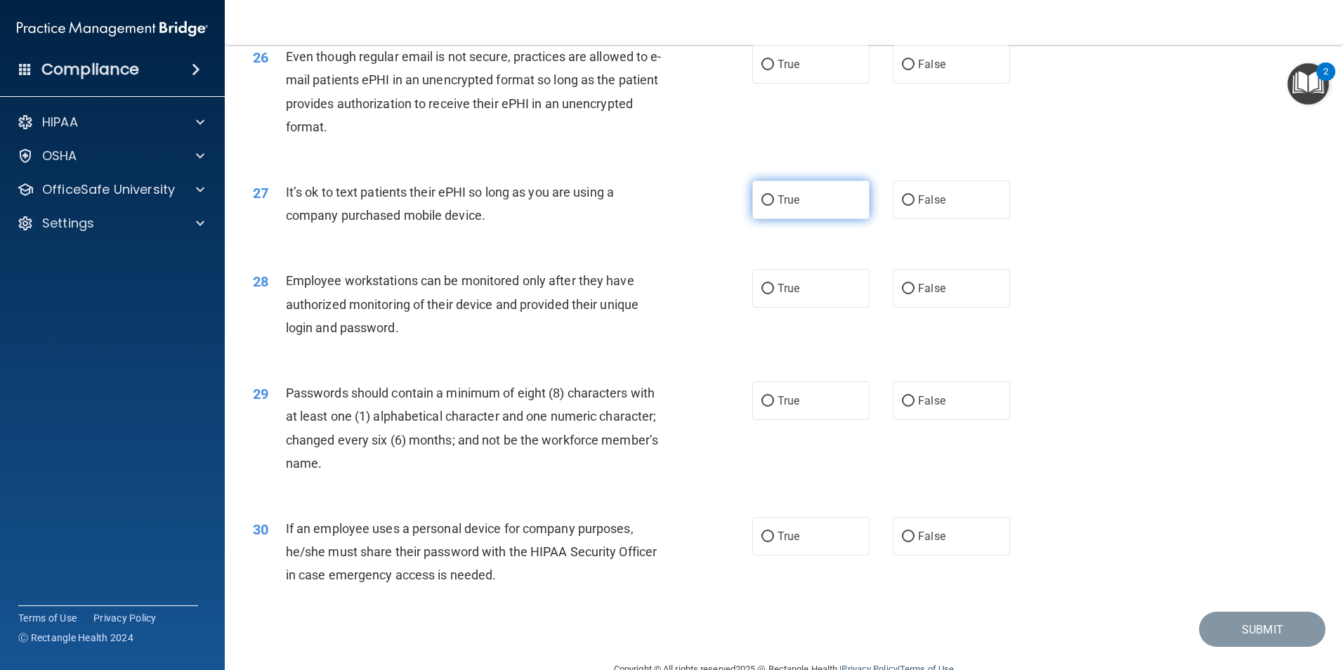
scroll to position [2856, 0]
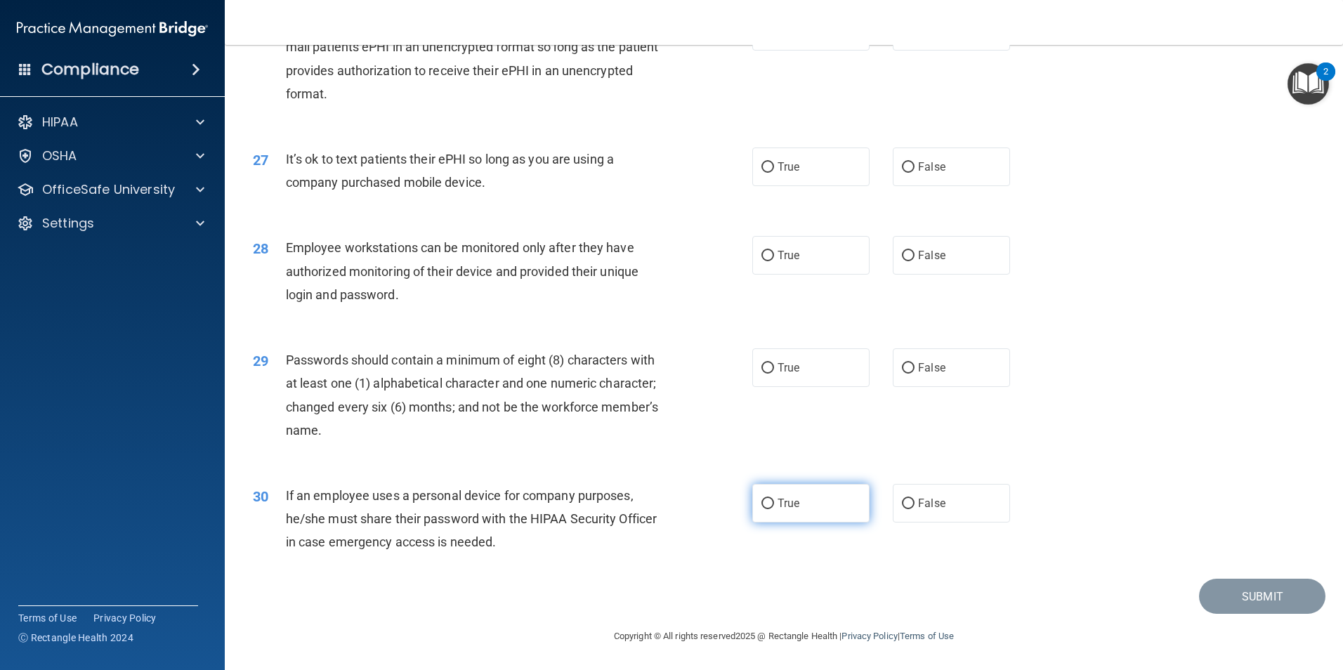
click at [785, 509] on span "True" at bounding box center [789, 503] width 22 height 13
click at [774, 509] on input "True" at bounding box center [767, 504] width 13 height 11
radio input "true"
click at [786, 367] on span "True" at bounding box center [789, 367] width 22 height 13
click at [774, 367] on input "True" at bounding box center [767, 368] width 13 height 11
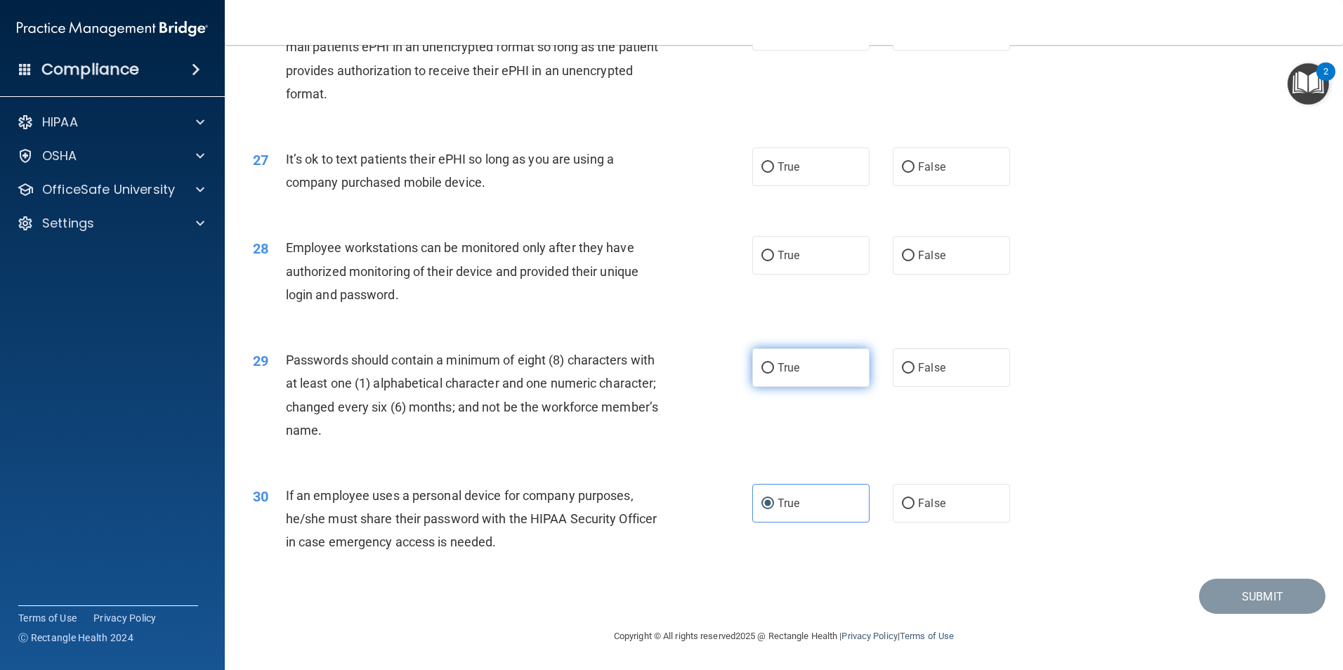
radio input "true"
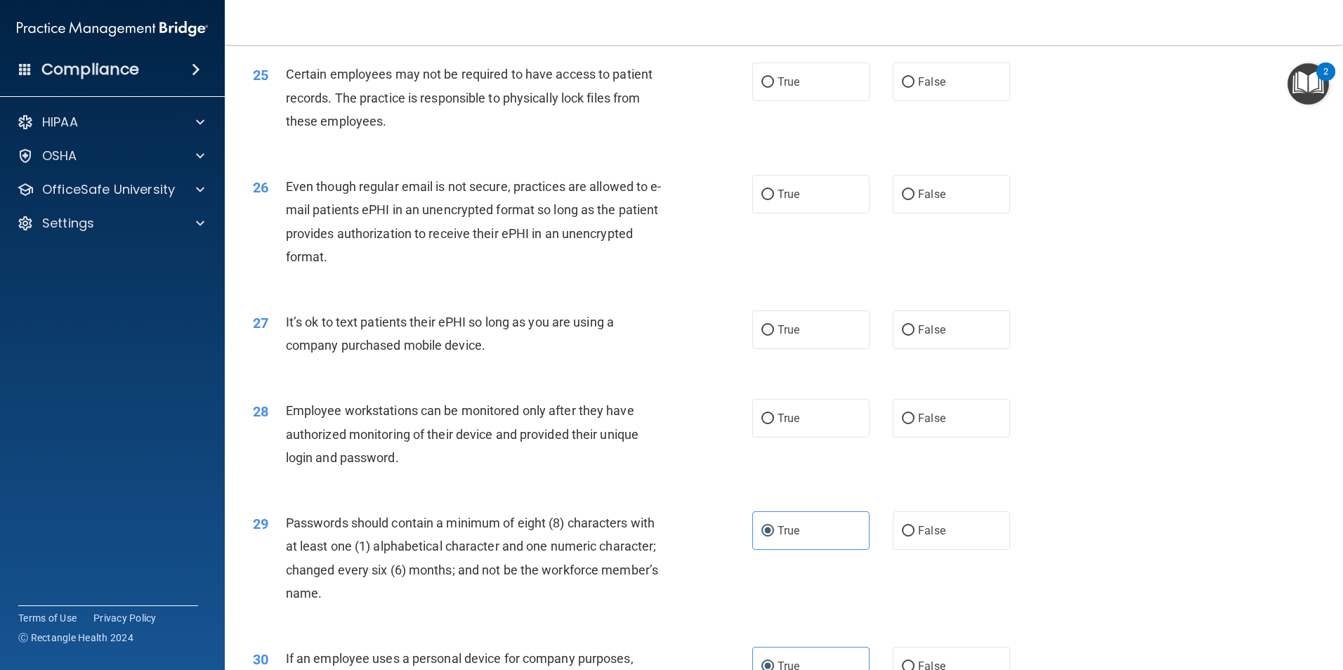
scroll to position [2645, 0]
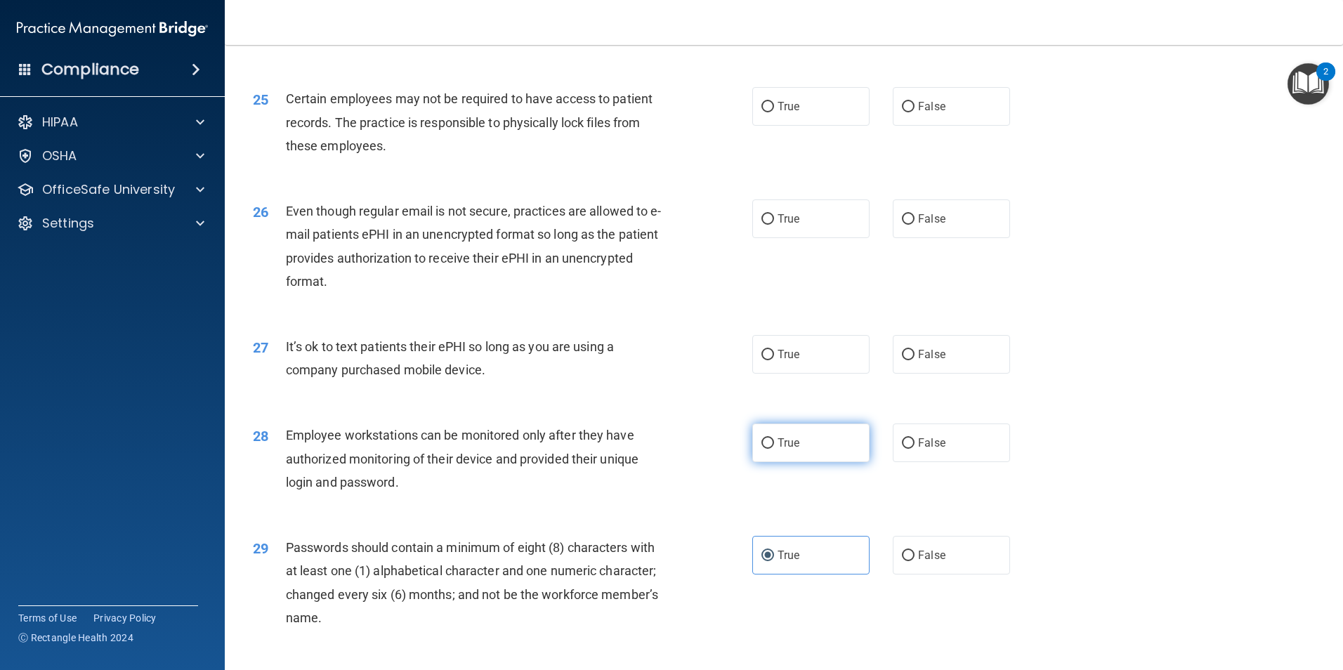
click at [789, 450] on span "True" at bounding box center [789, 442] width 22 height 13
click at [774, 449] on input "True" at bounding box center [767, 443] width 13 height 11
radio input "true"
drag, startPoint x: 844, startPoint y: 374, endPoint x: 842, endPoint y: 381, distance: 8.0
click at [844, 374] on label "True" at bounding box center [810, 354] width 117 height 39
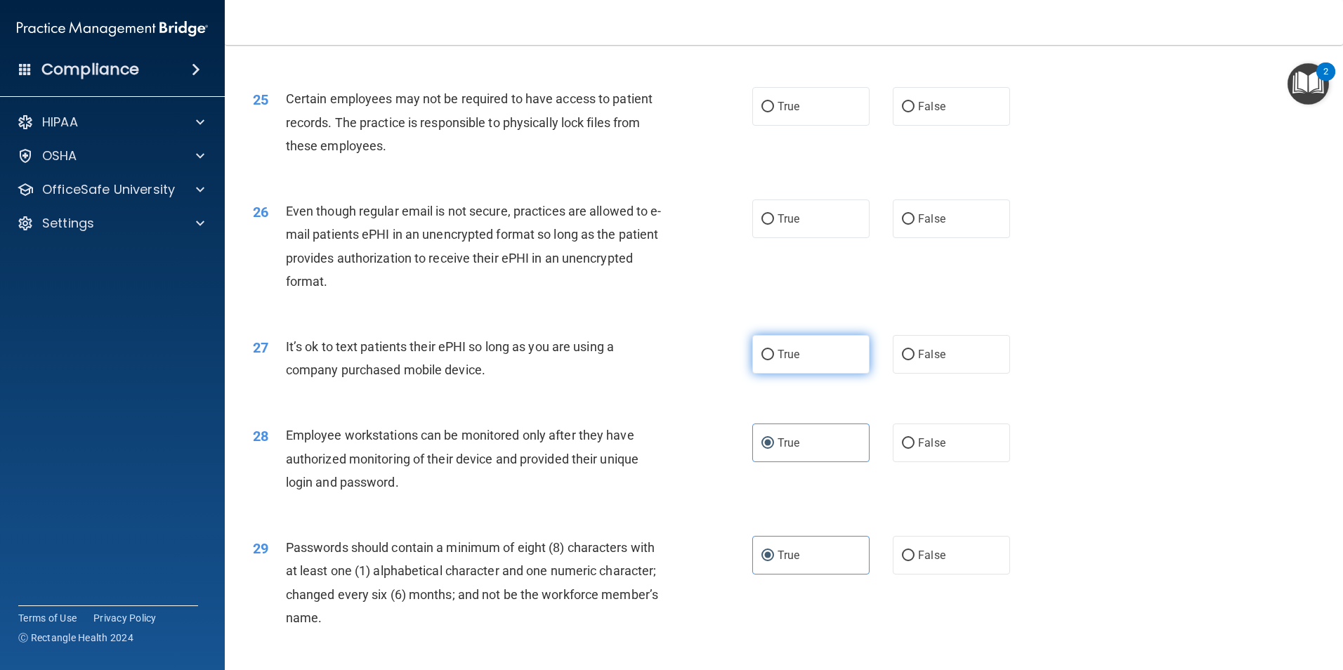
click at [774, 360] on input "True" at bounding box center [767, 355] width 13 height 11
radio input "true"
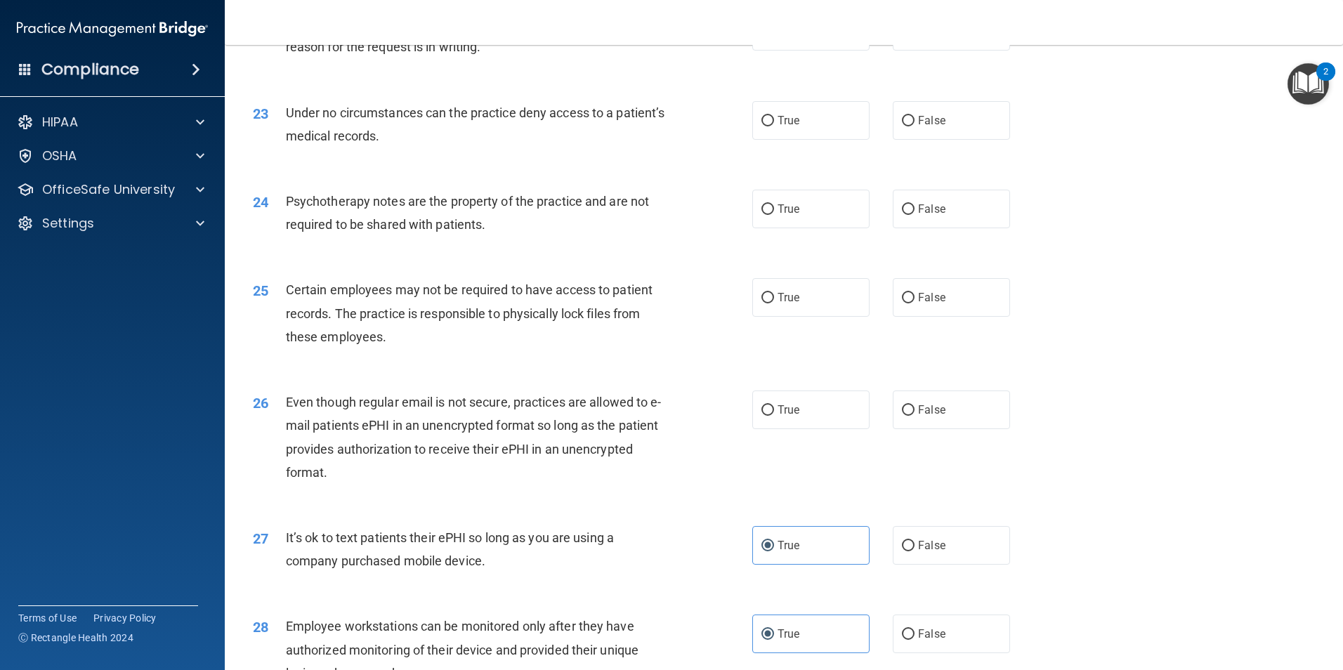
scroll to position [2435, 0]
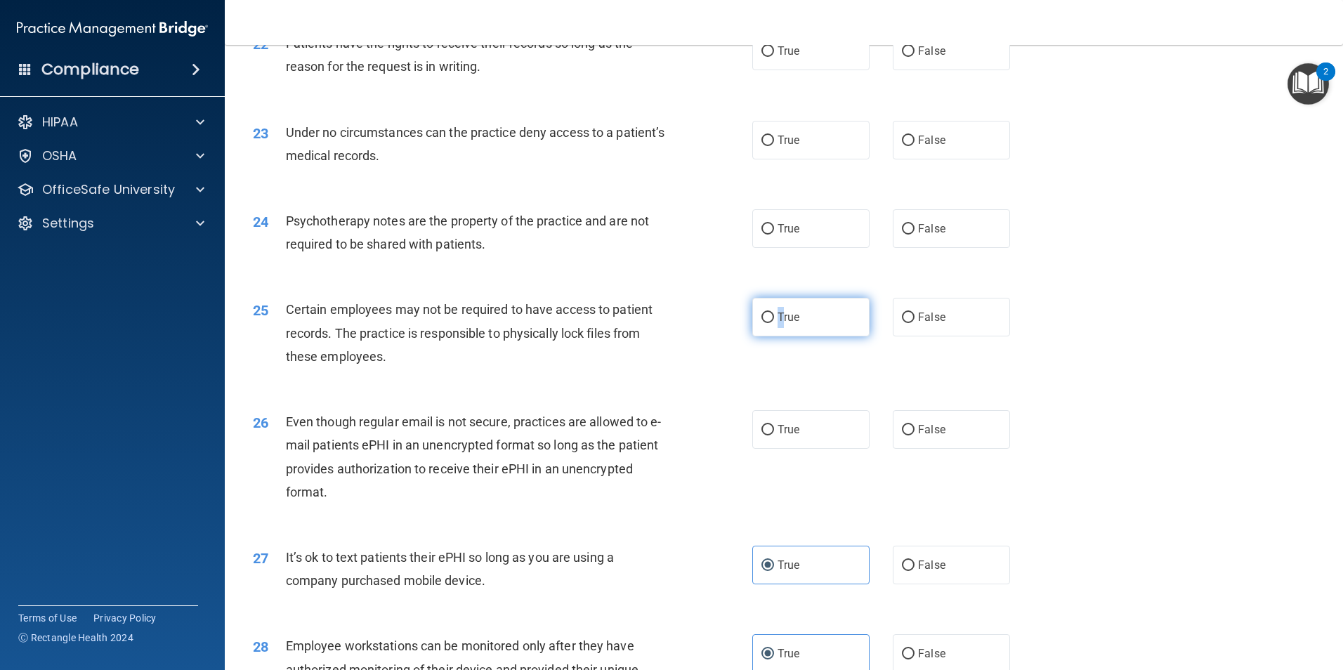
click at [775, 328] on label "True" at bounding box center [810, 317] width 117 height 39
drag, startPoint x: 775, startPoint y: 328, endPoint x: 757, endPoint y: 344, distance: 23.9
click at [761, 323] on input "True" at bounding box center [767, 318] width 13 height 11
radio input "true"
click at [762, 323] on input "True" at bounding box center [767, 318] width 13 height 11
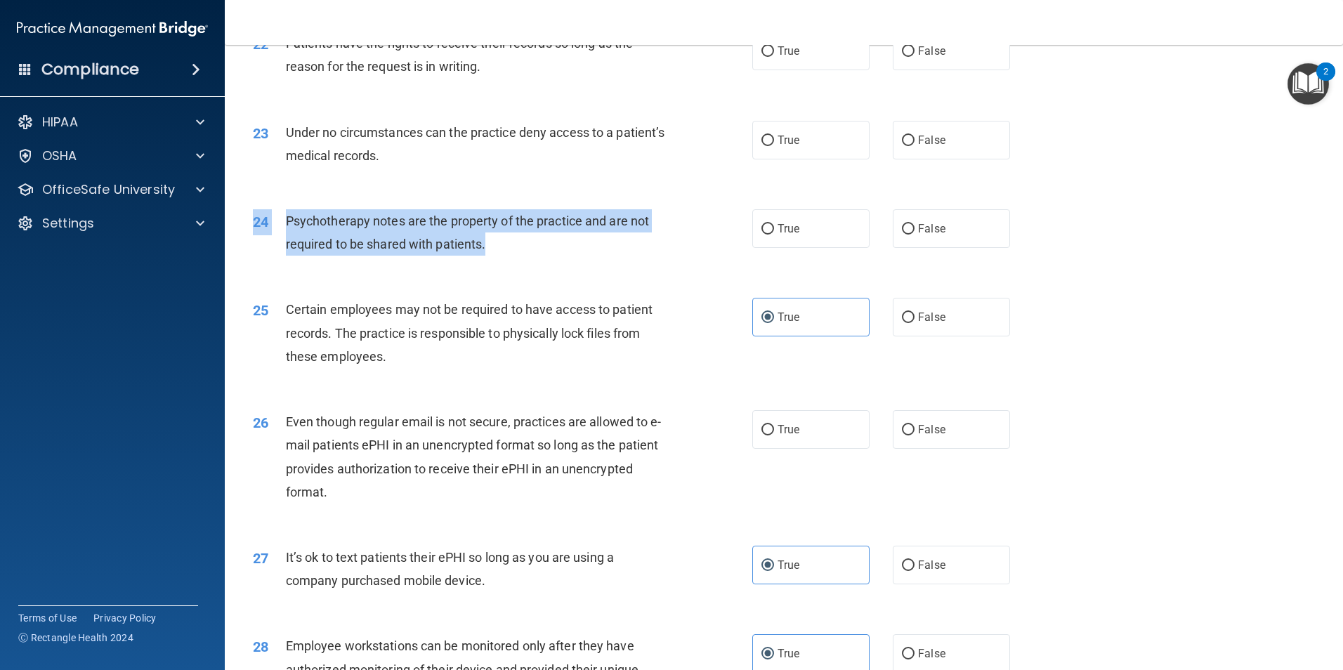
drag, startPoint x: 489, startPoint y: 273, endPoint x: 300, endPoint y: 227, distance: 194.6
click at [300, 227] on div "24 Psychotherapy notes are the property of the practice and are not required to…" at bounding box center [783, 236] width 1083 height 89
drag, startPoint x: 300, startPoint y: 227, endPoint x: 324, endPoint y: 254, distance: 35.8
copy div "24 Psychotherapy notes are the property of the practice and are not required to…"
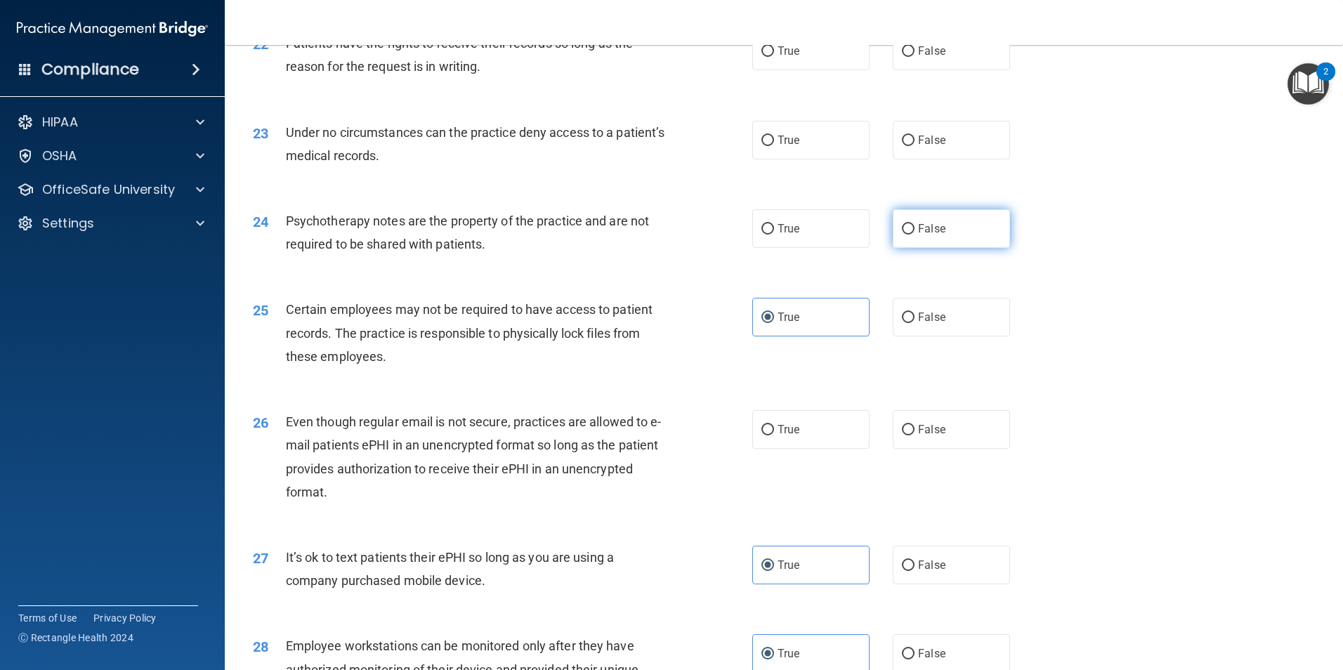
click at [938, 248] on label "False" at bounding box center [951, 228] width 117 height 39
click at [915, 235] on input "False" at bounding box center [908, 229] width 13 height 11
radio input "true"
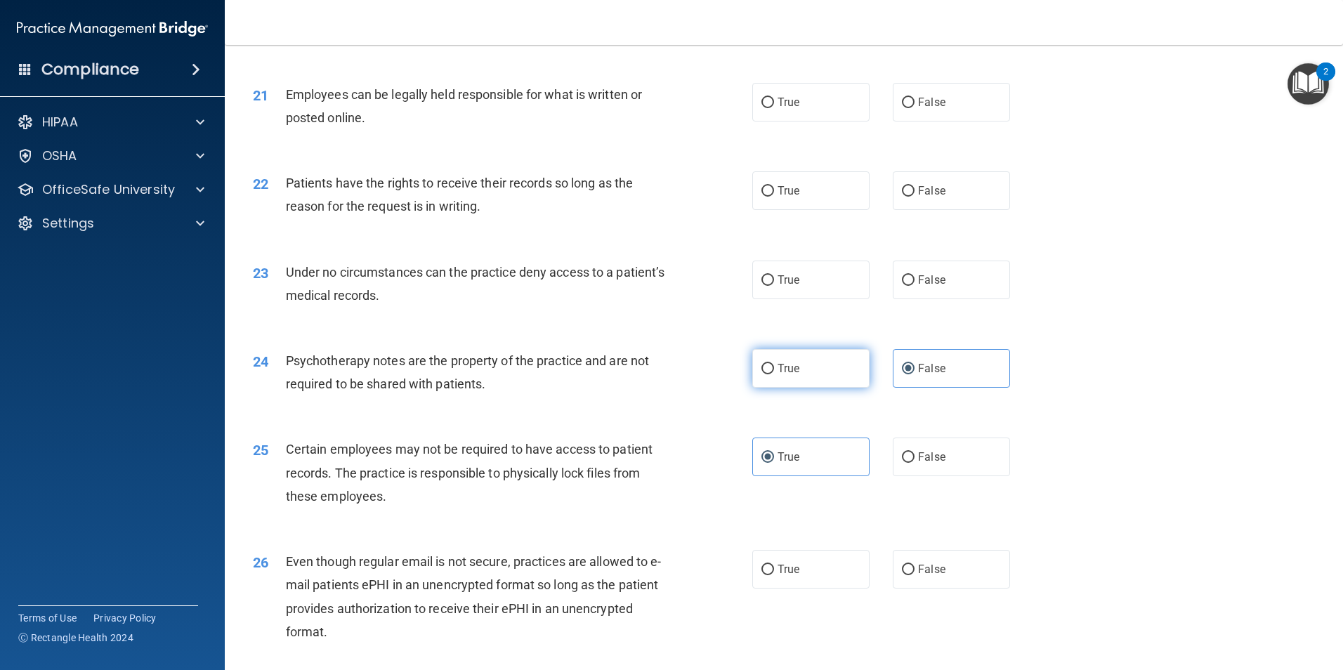
scroll to position [2294, 0]
click at [838, 388] on label "True" at bounding box center [810, 369] width 117 height 39
click at [774, 375] on input "True" at bounding box center [767, 370] width 13 height 11
radio input "true"
radio input "false"
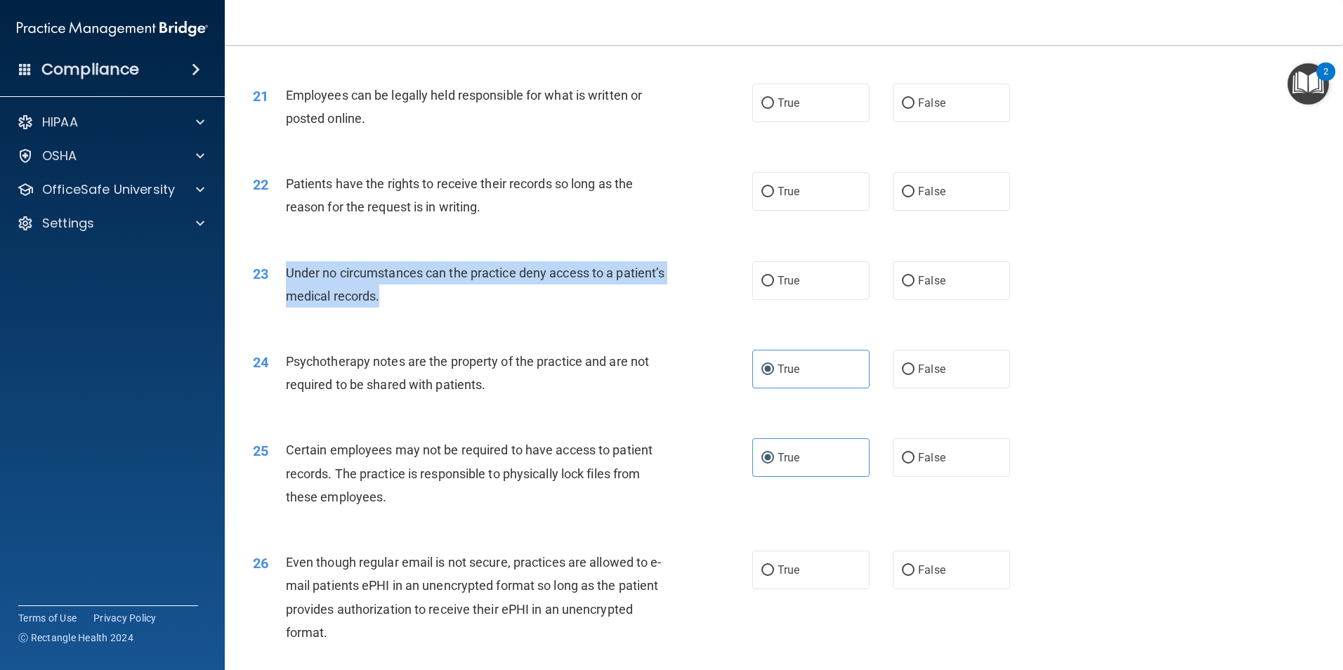
drag, startPoint x: 287, startPoint y: 289, endPoint x: 461, endPoint y: 325, distance: 177.0
click at [461, 308] on div "Under no circumstances can the practice deny access to a patient’s medical reco…" at bounding box center [481, 284] width 391 height 46
drag, startPoint x: 461, startPoint y: 325, endPoint x: 419, endPoint y: 308, distance: 44.7
copy span "Under no circumstances can the practice deny access to a patient’s medical reco…"
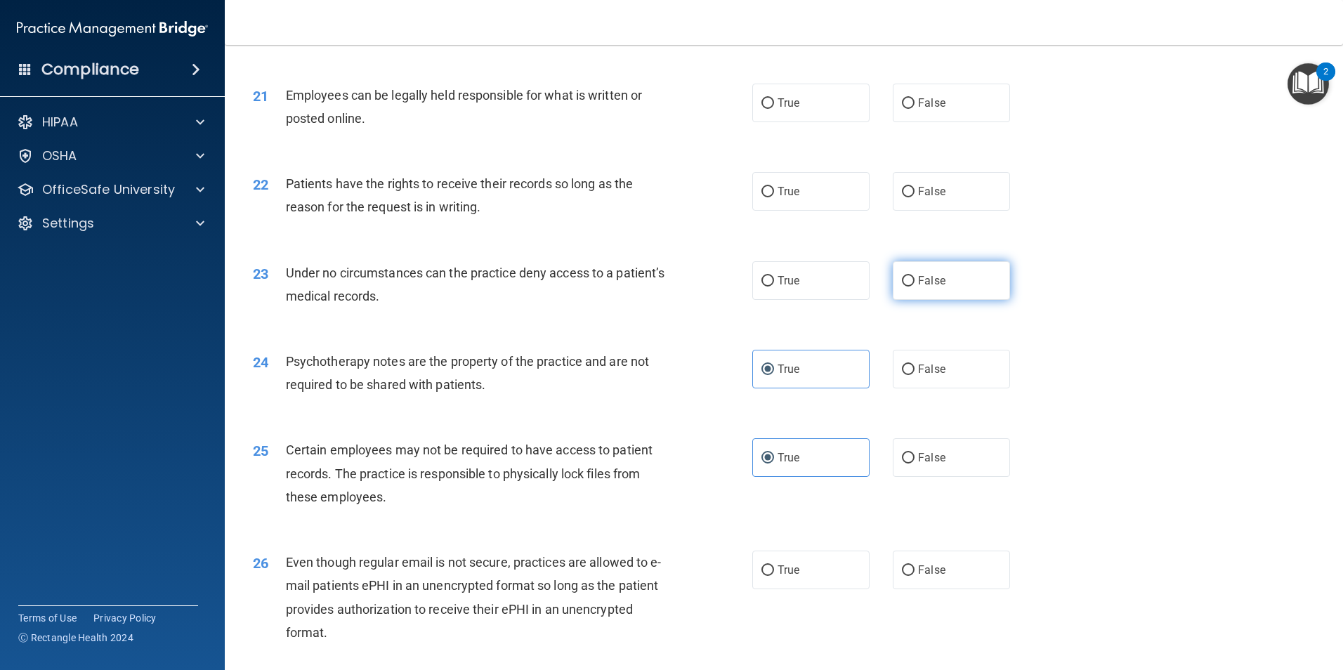
click at [911, 300] on label "False" at bounding box center [951, 280] width 117 height 39
click at [911, 287] on input "False" at bounding box center [908, 281] width 13 height 11
radio input "true"
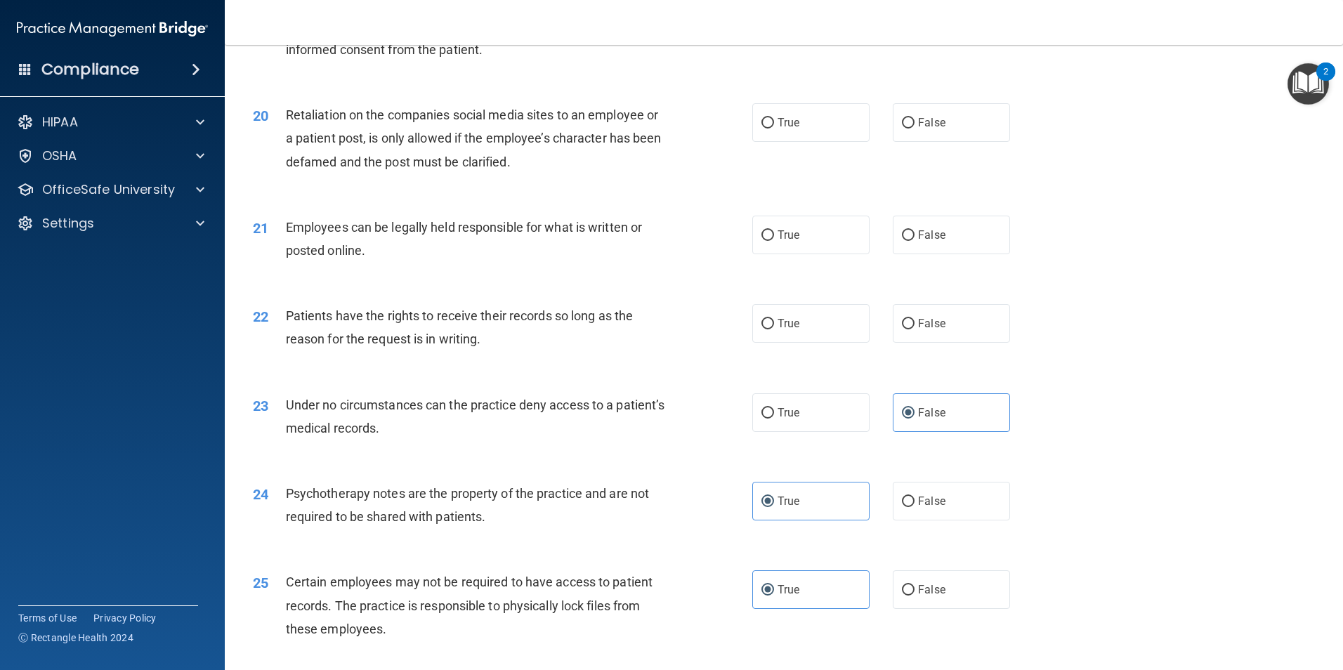
scroll to position [2154, 0]
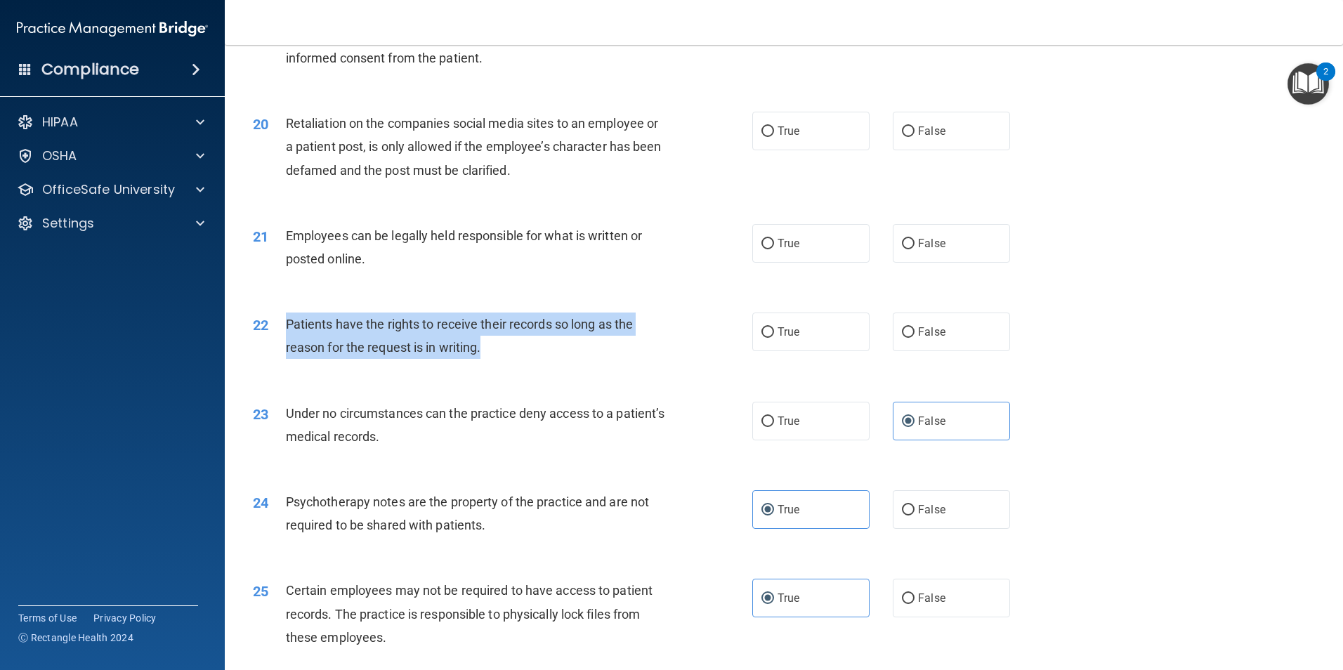
drag, startPoint x: 275, startPoint y: 341, endPoint x: 500, endPoint y: 381, distance: 228.5
click at [500, 366] on div "22 Patients have the rights to receive their records so long as the reason for …" at bounding box center [503, 339] width 542 height 53
drag, startPoint x: 500, startPoint y: 381, endPoint x: 420, endPoint y: 367, distance: 81.4
copy div "Patients have the rights to receive their records so long as the reason for the…"
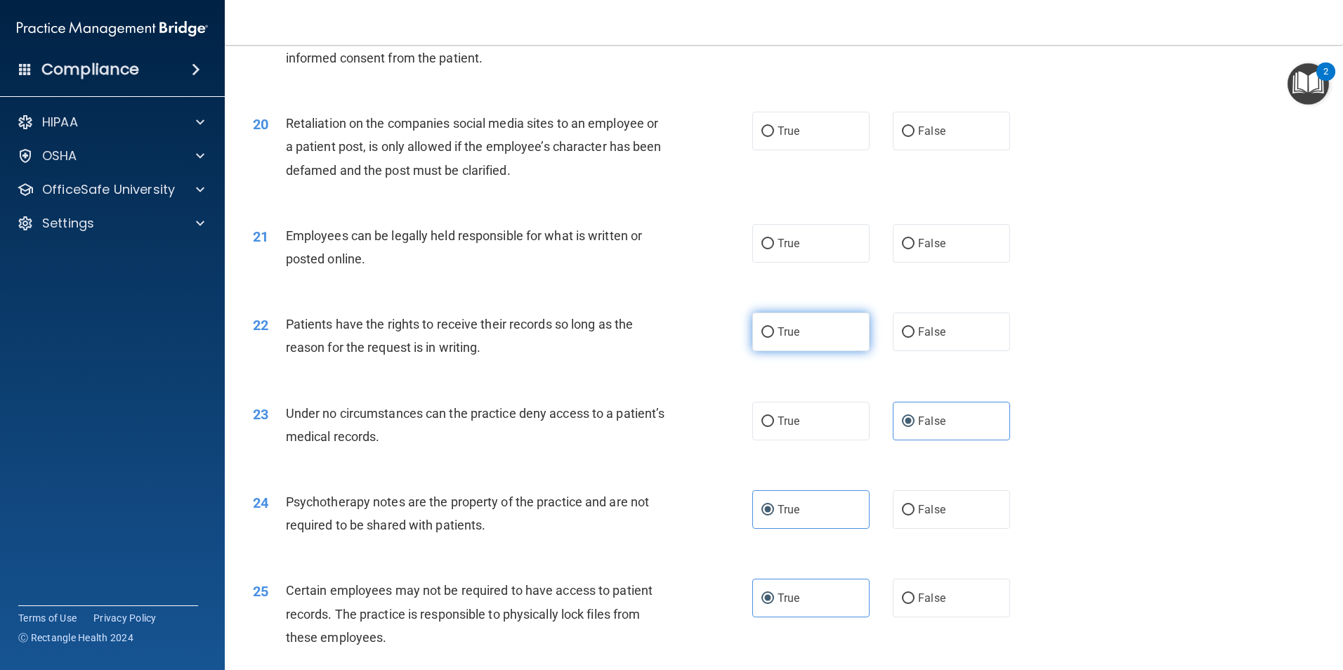
click at [823, 351] on label "True" at bounding box center [810, 332] width 117 height 39
click at [774, 338] on input "True" at bounding box center [767, 332] width 13 height 11
radio input "true"
click at [802, 263] on label "True" at bounding box center [810, 243] width 117 height 39
click at [774, 249] on input "True" at bounding box center [767, 244] width 13 height 11
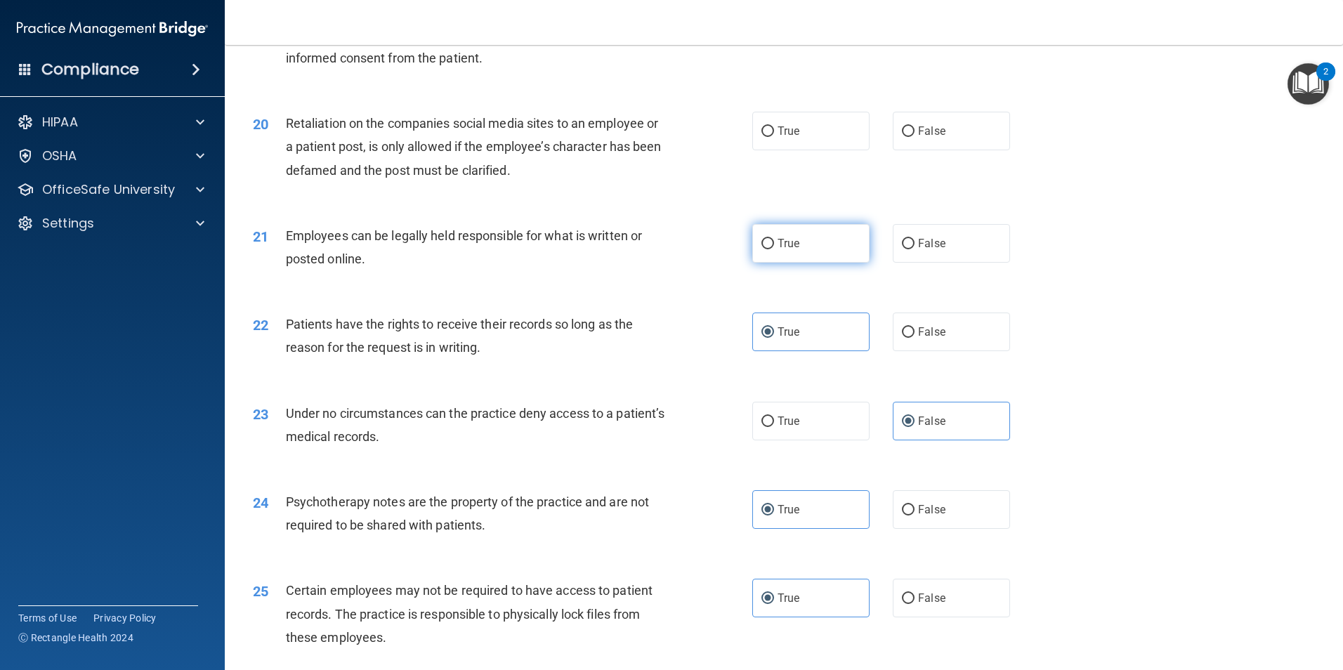
radio input "true"
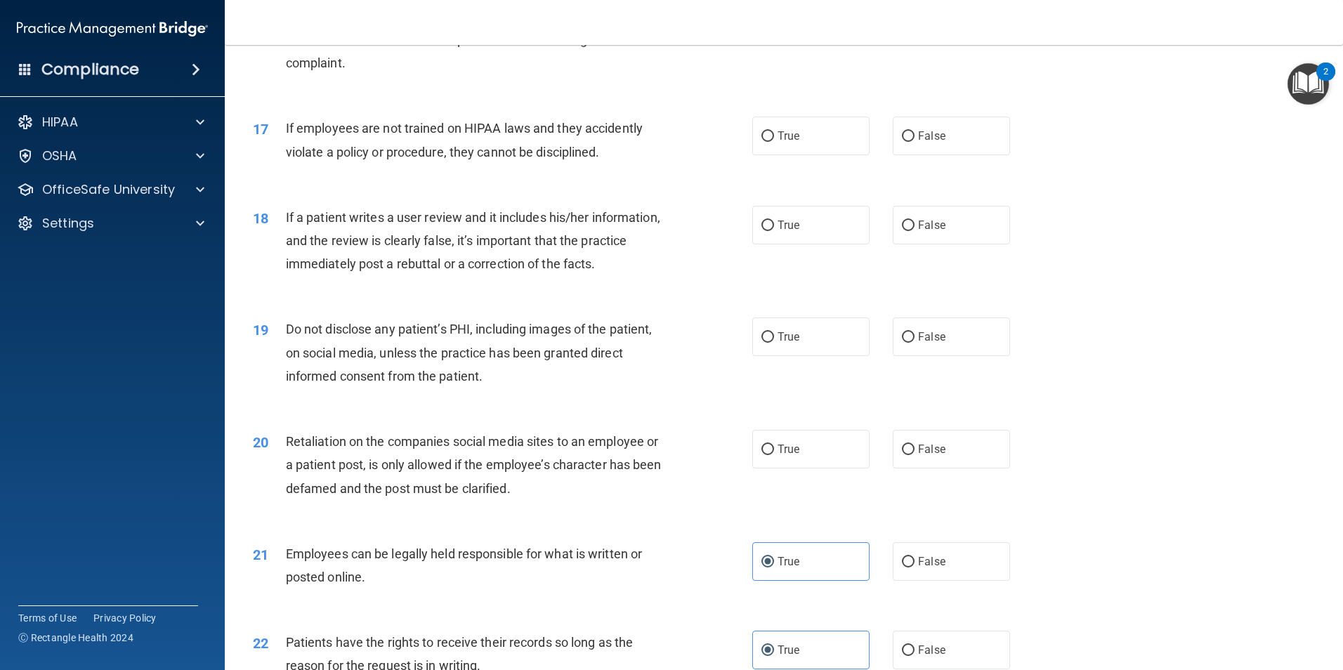
scroll to position [1803, 0]
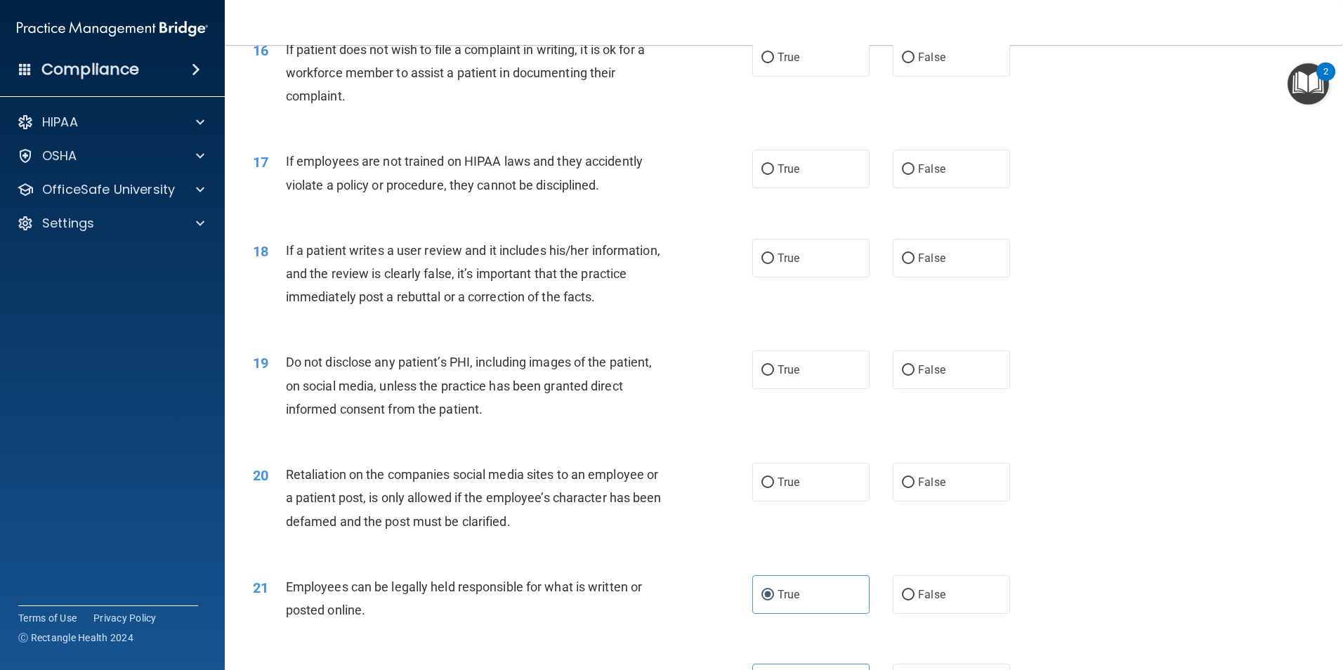
drag, startPoint x: 550, startPoint y: 553, endPoint x: 546, endPoint y: 544, distance: 9.4
click at [546, 533] on div "Retaliation on the companies social media sites to an employee or a patient pos…" at bounding box center [481, 498] width 391 height 70
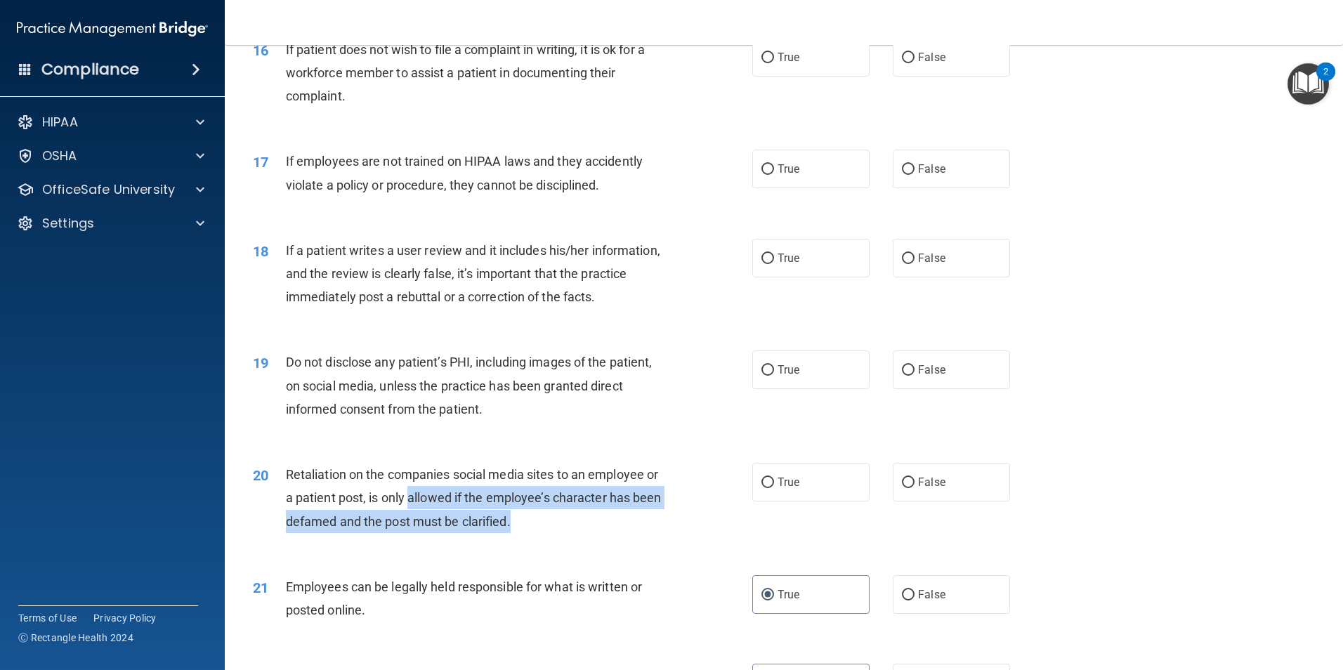
drag, startPoint x: 546, startPoint y: 544, endPoint x: 425, endPoint y: 525, distance: 122.3
click at [425, 525] on div "Retaliation on the companies social media sites to an employee or a patient pos…" at bounding box center [481, 498] width 391 height 70
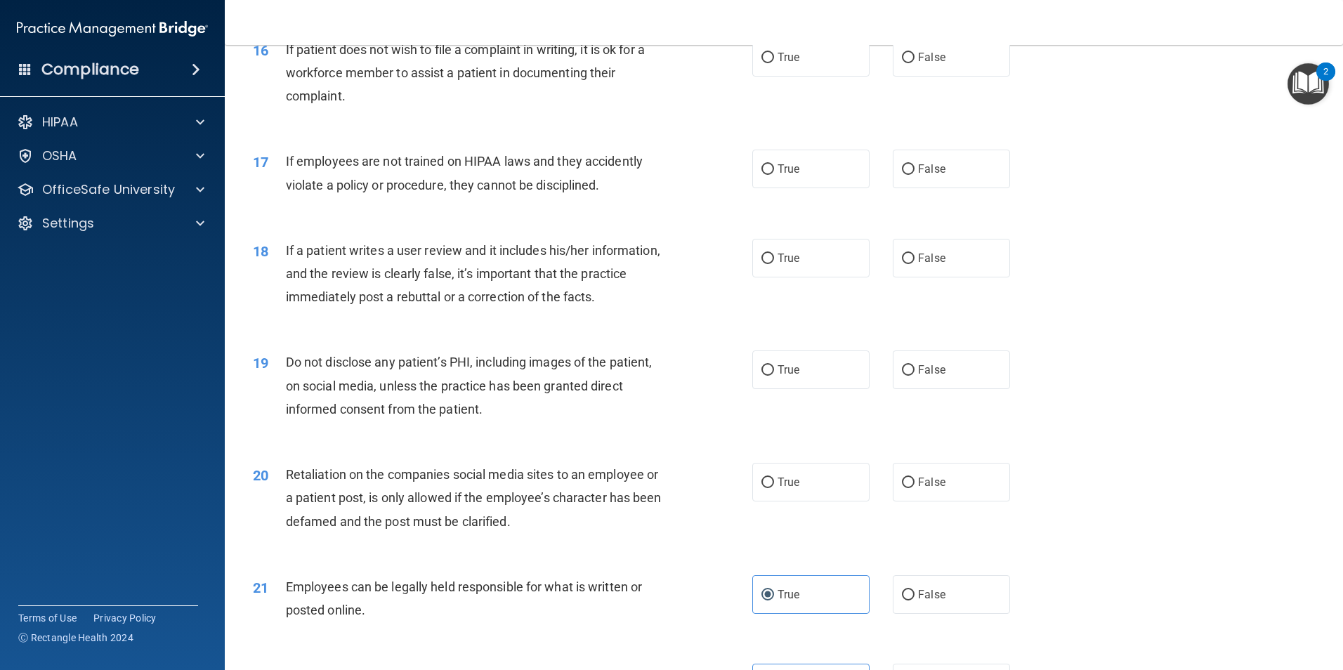
drag, startPoint x: 425, startPoint y: 525, endPoint x: 317, endPoint y: 504, distance: 110.2
click at [317, 504] on span "Retaliation on the companies social media sites to an employee or a patient pos…" at bounding box center [474, 497] width 376 height 61
click at [378, 521] on span "Retaliation on the companies social media sites to an employee or a patient pos…" at bounding box center [474, 497] width 376 height 61
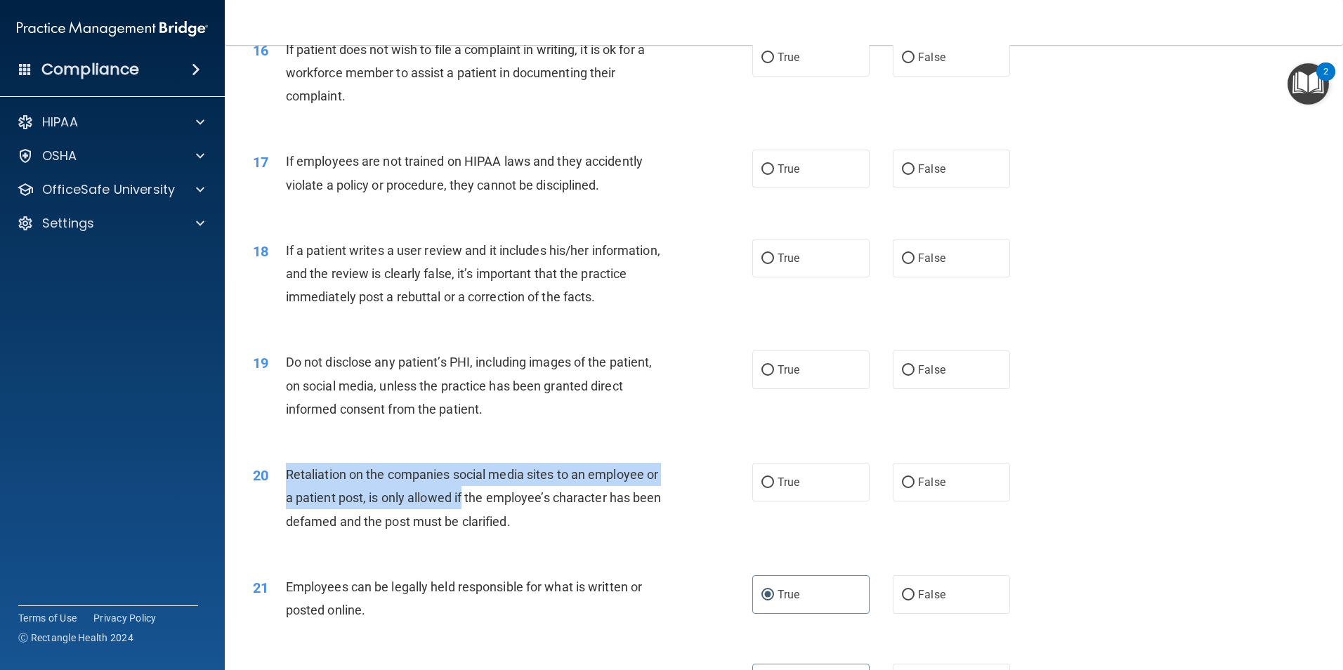
drag, startPoint x: 477, startPoint y: 517, endPoint x: 287, endPoint y: 494, distance: 191.8
click at [287, 494] on span "Retaliation on the companies social media sites to an employee or a patient pos…" at bounding box center [474, 497] width 376 height 61
drag, startPoint x: 287, startPoint y: 494, endPoint x: 325, endPoint y: 508, distance: 41.1
copy span "Retaliation on the companies social media sites to an employee or a patient pos…"
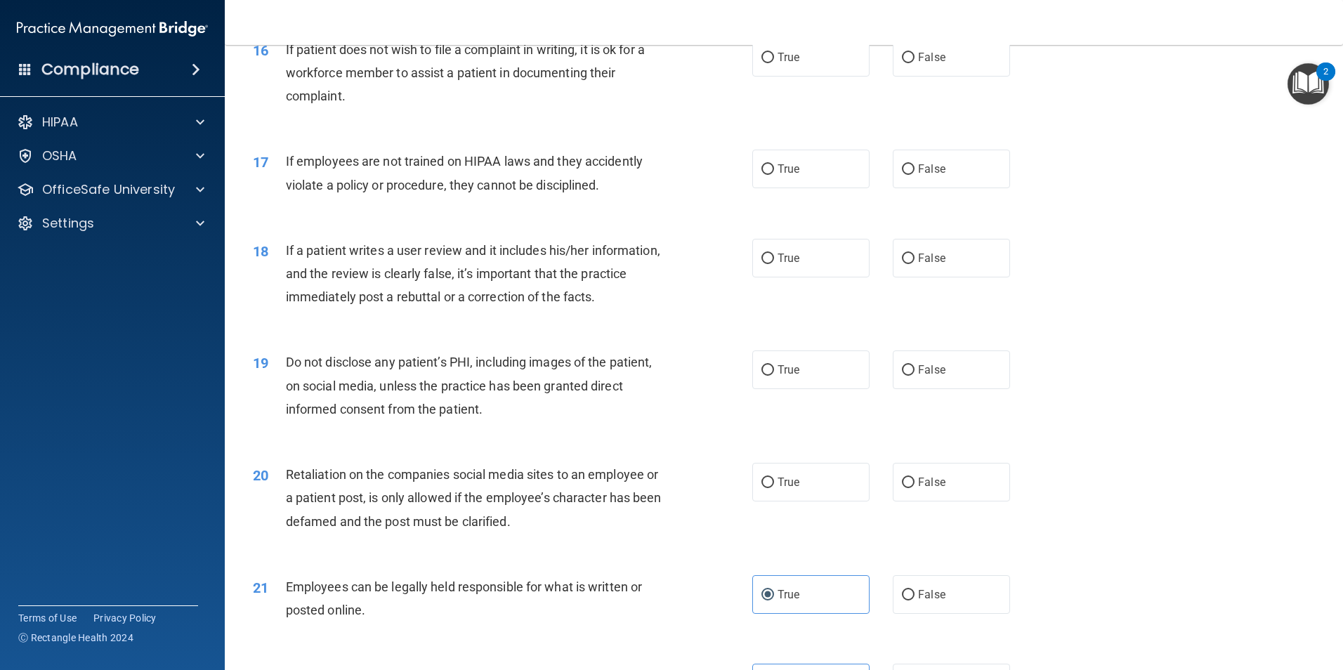
click at [591, 533] on div "Retaliation on the companies social media sites to an employee or a patient pos…" at bounding box center [481, 498] width 391 height 70
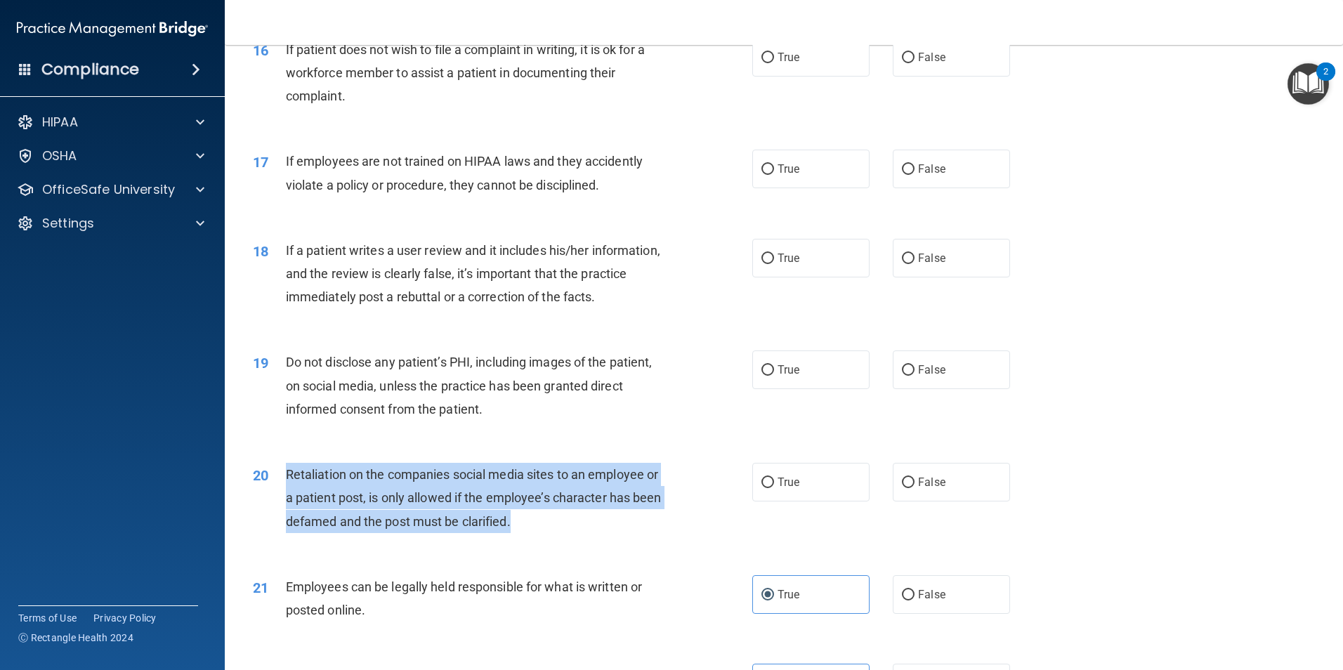
drag, startPoint x: 544, startPoint y: 542, endPoint x: 277, endPoint y: 495, distance: 271.1
click at [277, 495] on div "20 Retaliation on the companies social media sites to an employee or a patient …" at bounding box center [503, 501] width 542 height 77
drag, startPoint x: 277, startPoint y: 495, endPoint x: 303, endPoint y: 504, distance: 28.2
copy div "Retaliation on the companies social media sites to an employee or a patient pos…"
click at [689, 540] on div "20 Retaliation on the companies social media sites to an employee or a patient …" at bounding box center [503, 501] width 542 height 77
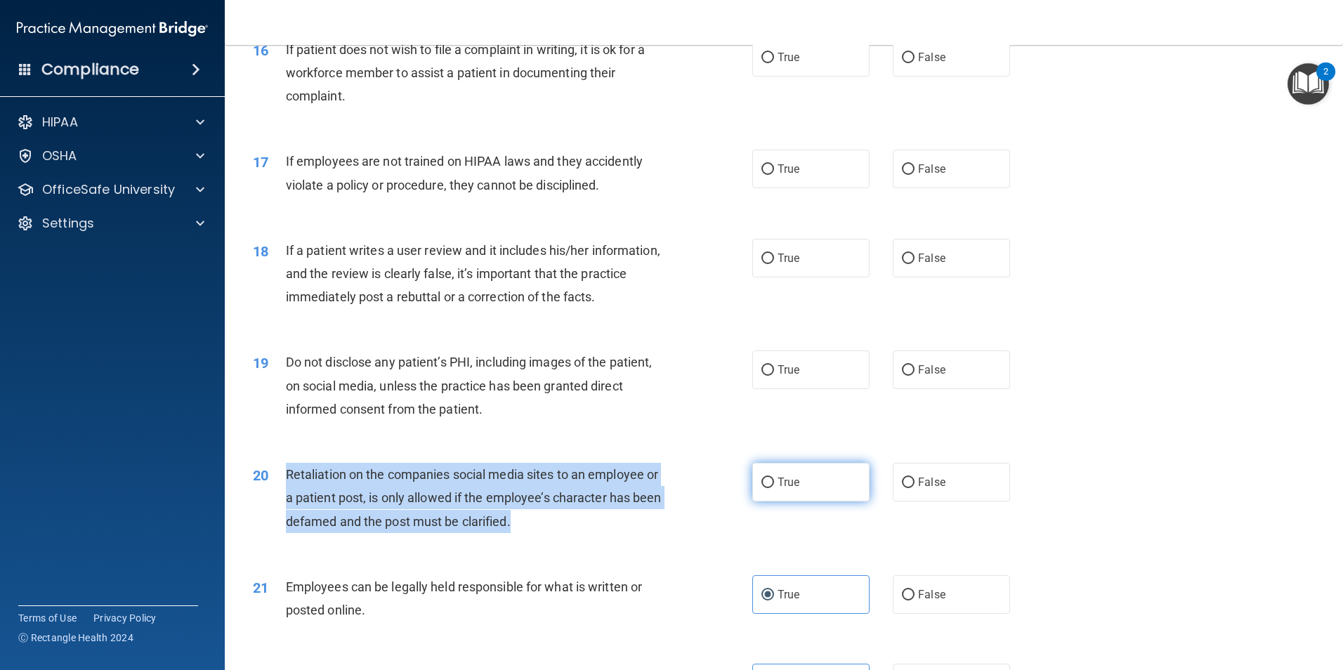
click at [766, 488] on input "True" at bounding box center [767, 483] width 13 height 11
radio input "true"
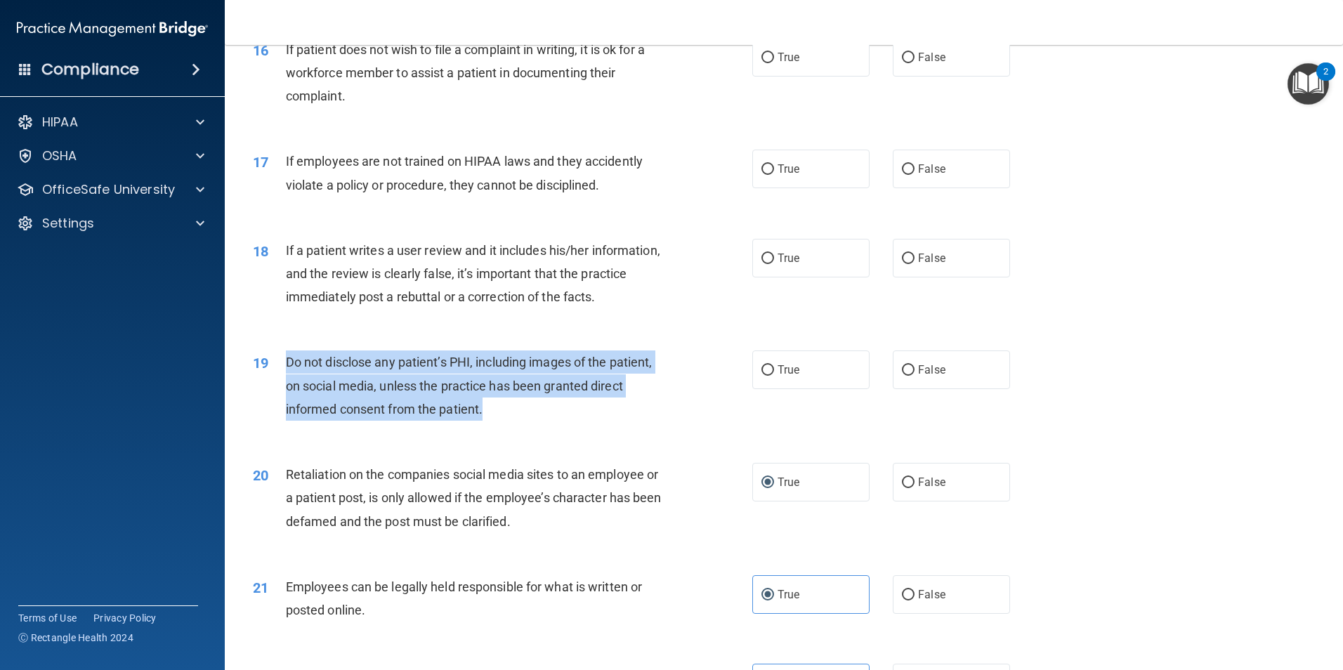
drag, startPoint x: 482, startPoint y: 431, endPoint x: 289, endPoint y: 379, distance: 200.2
click at [289, 379] on span "Do not disclose any patient’s PHI, including images of the patient, on social m…" at bounding box center [469, 385] width 367 height 61
copy span "Do not disclose any patient’s PHI, including images of the patient, on social m…"
click at [731, 428] on div "19 Do not disclose any patient’s PHI, including images of the patient, on socia…" at bounding box center [503, 389] width 542 height 77
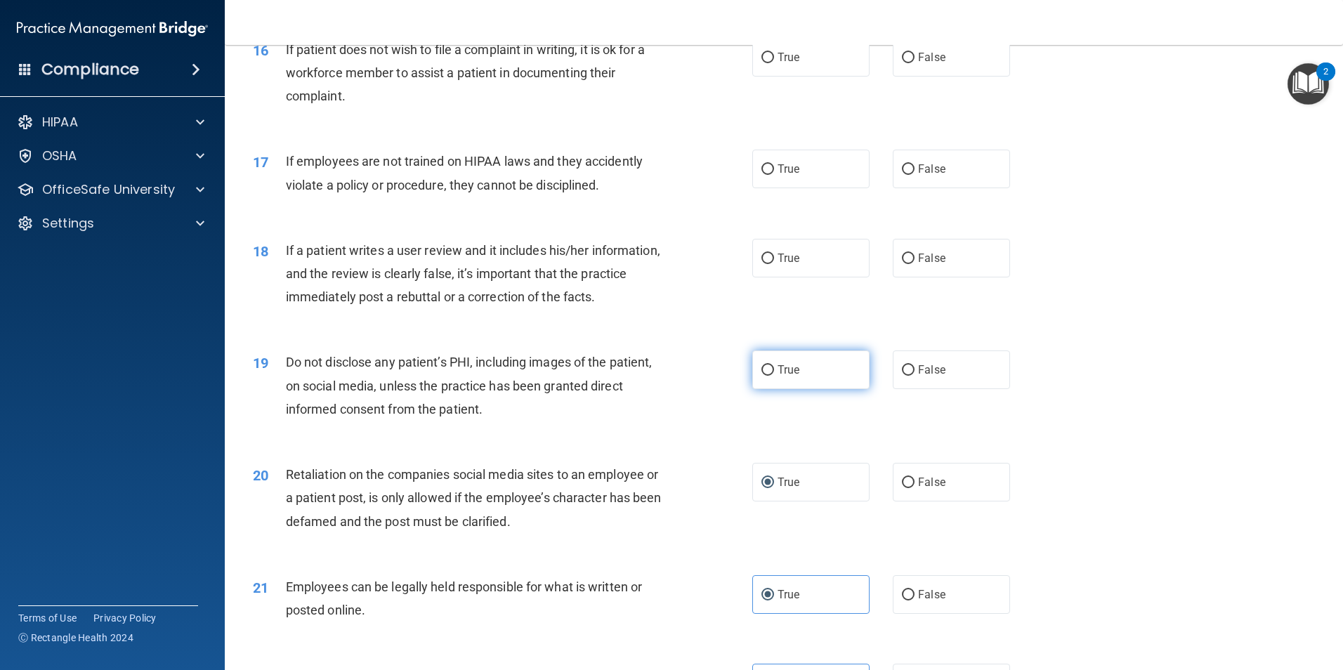
click at [797, 389] on label "True" at bounding box center [810, 370] width 117 height 39
click at [774, 376] on input "True" at bounding box center [767, 370] width 13 height 11
radio input "true"
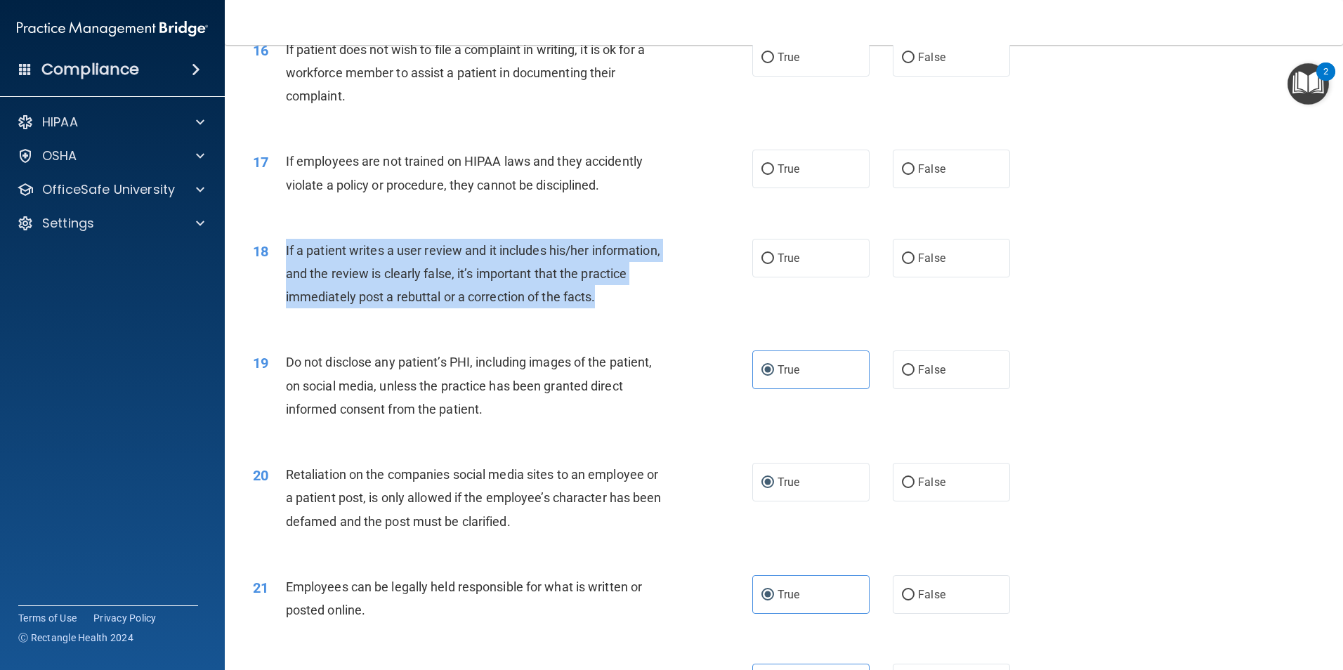
drag, startPoint x: 655, startPoint y: 320, endPoint x: 284, endPoint y: 265, distance: 374.3
click at [284, 265] on div "18 If a patient writes a user review and it includes his/her information, and t…" at bounding box center [503, 277] width 542 height 77
drag, startPoint x: 284, startPoint y: 265, endPoint x: 303, endPoint y: 283, distance: 25.8
copy div "If a patient writes a user review and it includes his/her information, and the …"
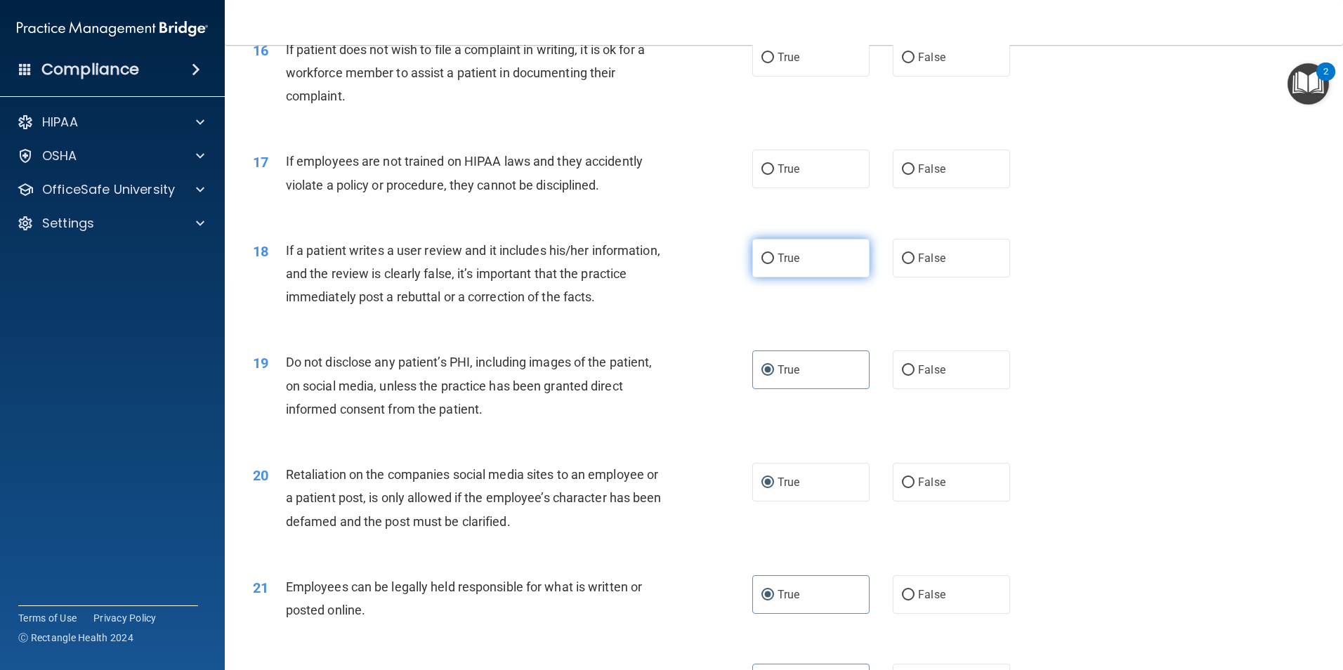
click at [837, 277] on label "True" at bounding box center [810, 258] width 117 height 39
click at [774, 264] on input "True" at bounding box center [767, 259] width 13 height 11
radio input "true"
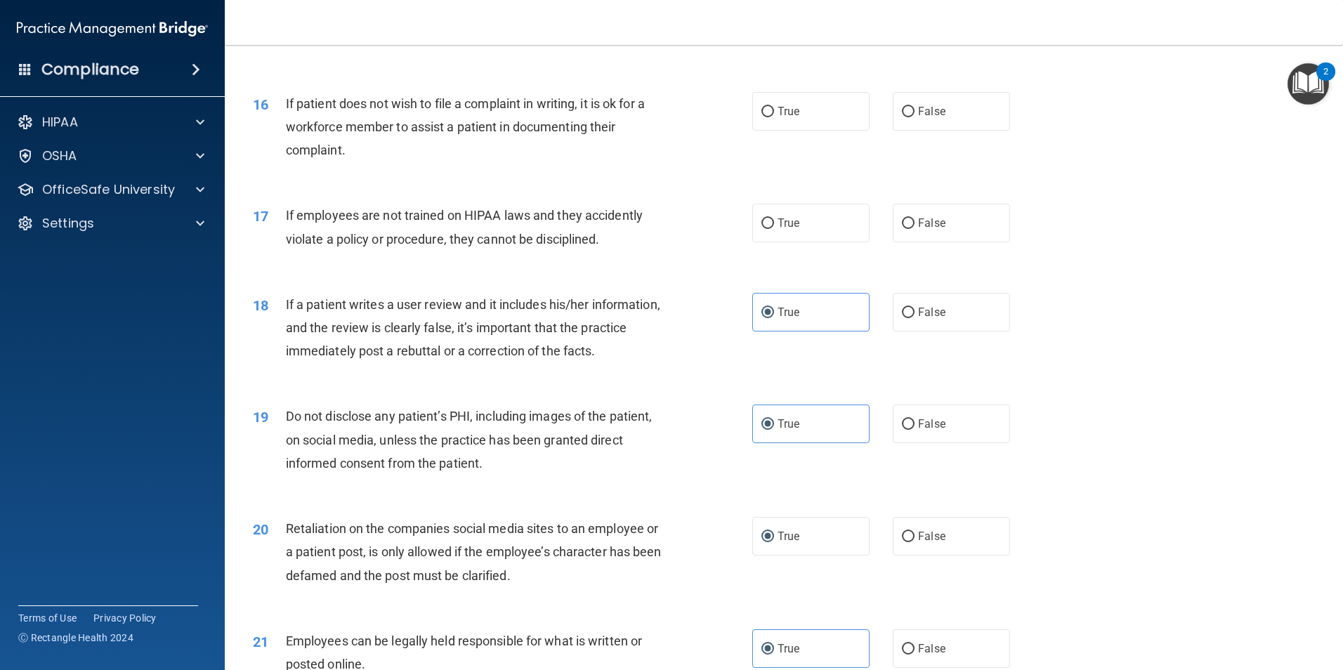
scroll to position [1522, 0]
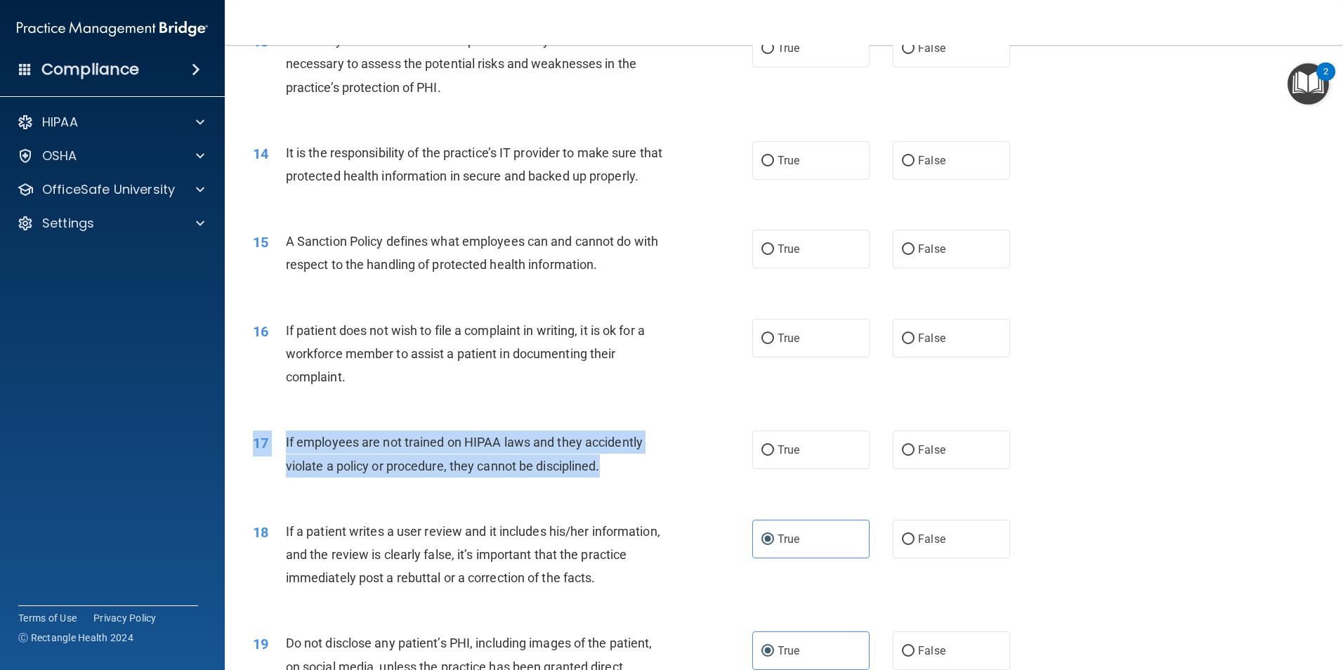
drag, startPoint x: 610, startPoint y: 482, endPoint x: 292, endPoint y: 454, distance: 320.2
click at [292, 454] on div "If employees are not trained on HIPAA laws and they accidently violate a policy…" at bounding box center [481, 454] width 391 height 46
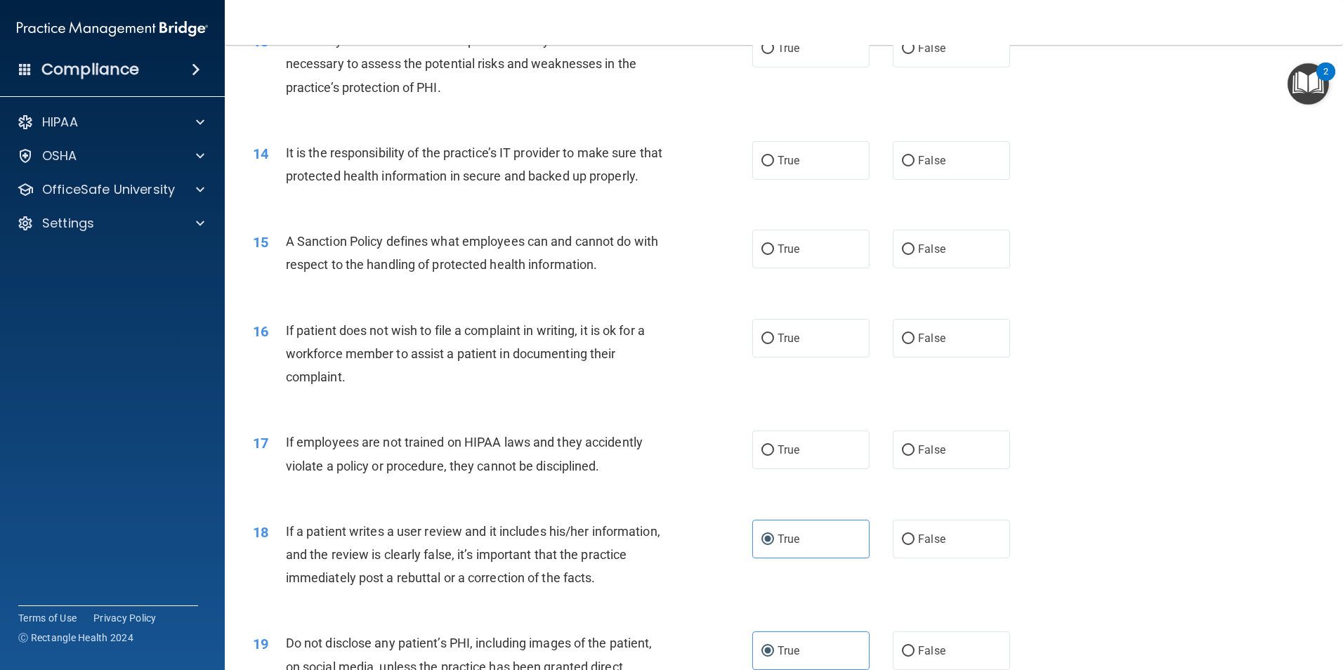
drag, startPoint x: 292, startPoint y: 454, endPoint x: 277, endPoint y: 472, distance: 23.0
click at [277, 457] on div "17" at bounding box center [264, 444] width 44 height 26
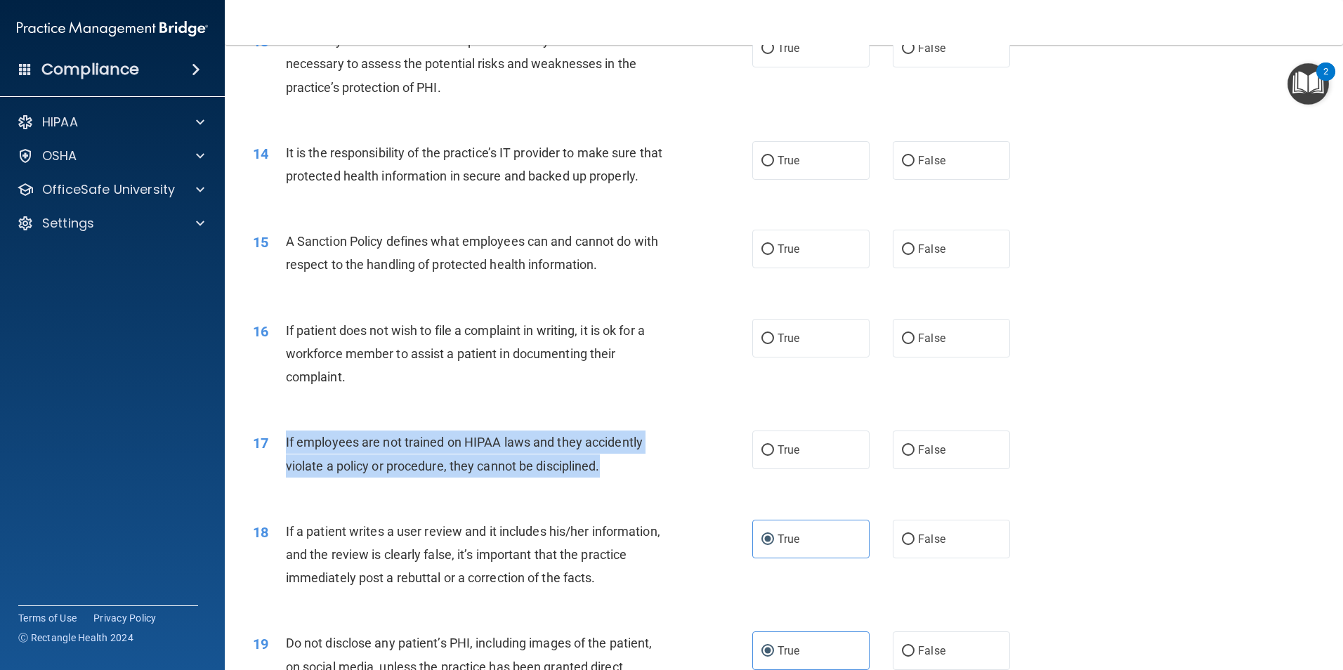
drag, startPoint x: 284, startPoint y: 462, endPoint x: 622, endPoint y: 504, distance: 341.2
click at [622, 484] on div "17 If employees are not trained on HIPAA laws and they accidently violate a pol…" at bounding box center [503, 457] width 542 height 53
drag, startPoint x: 622, startPoint y: 504, endPoint x: 551, endPoint y: 490, distance: 72.3
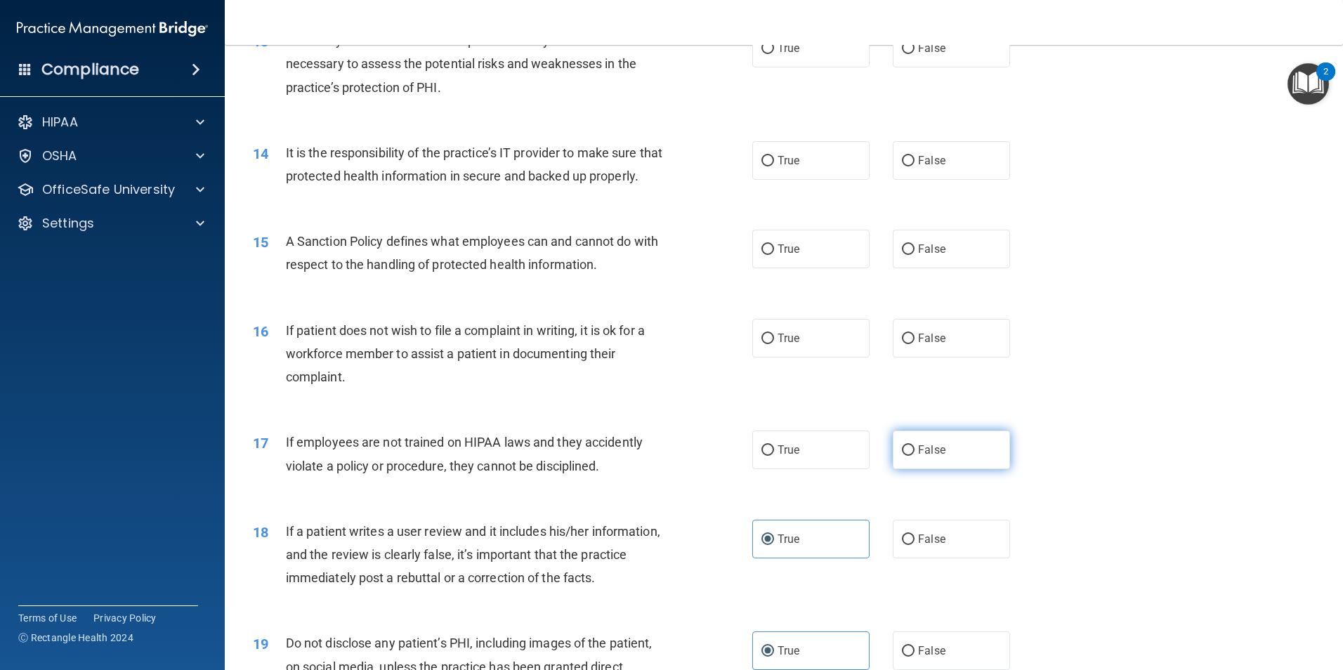
click at [893, 469] on label "False" at bounding box center [951, 450] width 117 height 39
click at [902, 456] on input "False" at bounding box center [908, 450] width 13 height 11
radio input "true"
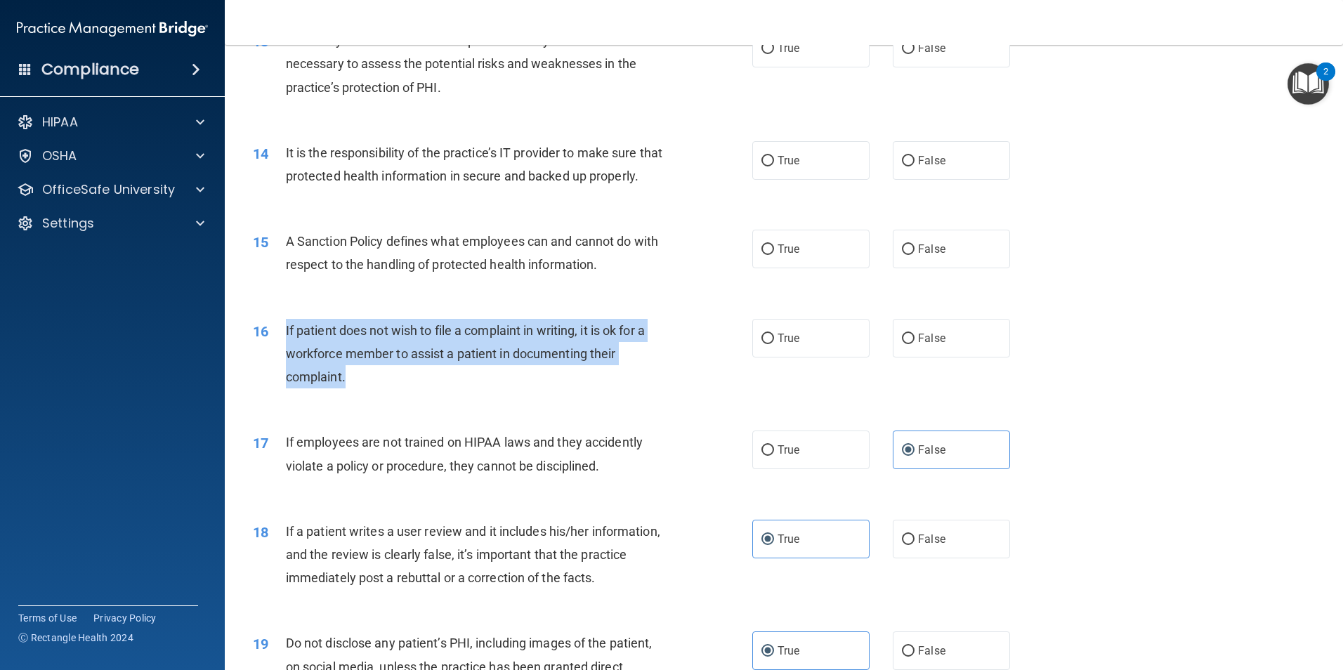
drag, startPoint x: 358, startPoint y: 398, endPoint x: 278, endPoint y: 352, distance: 92.2
click at [278, 352] on div "16 If patient does not wish to file a complaint in writing, it is ok for a work…" at bounding box center [503, 357] width 542 height 77
drag, startPoint x: 278, startPoint y: 352, endPoint x: 315, endPoint y: 350, distance: 37.3
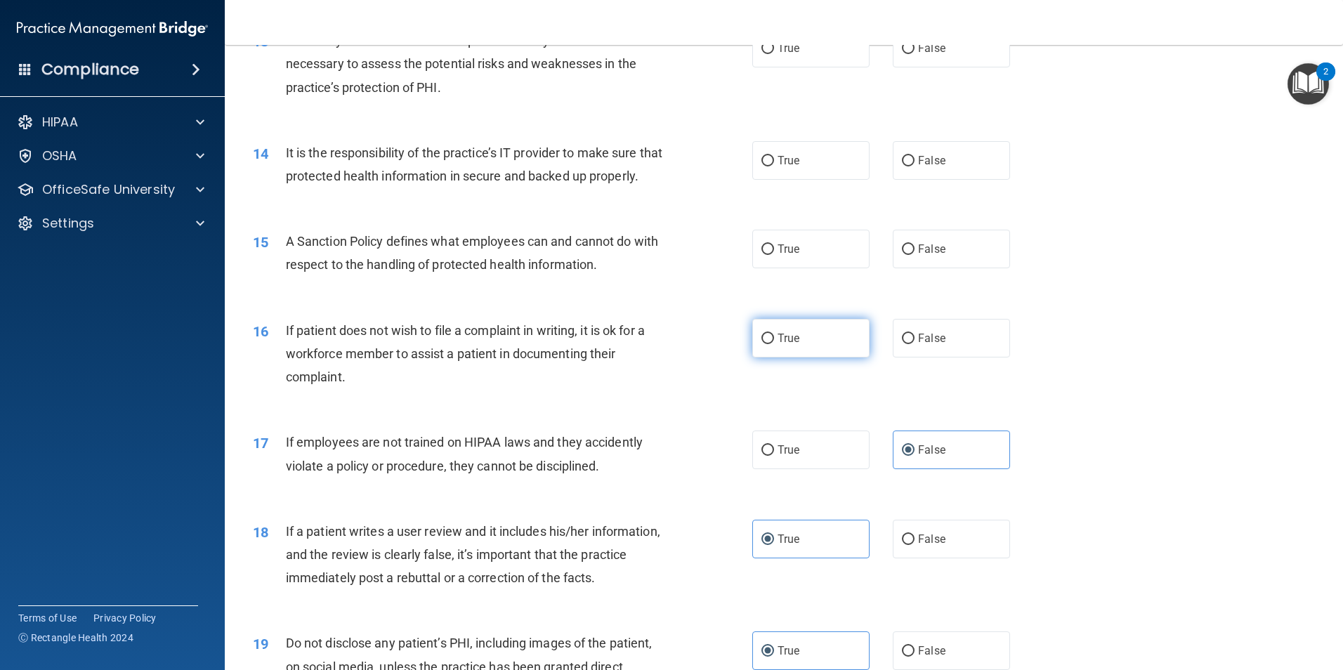
click at [792, 345] on span "True" at bounding box center [789, 338] width 22 height 13
click at [774, 344] on input "True" at bounding box center [767, 339] width 13 height 11
radio input "true"
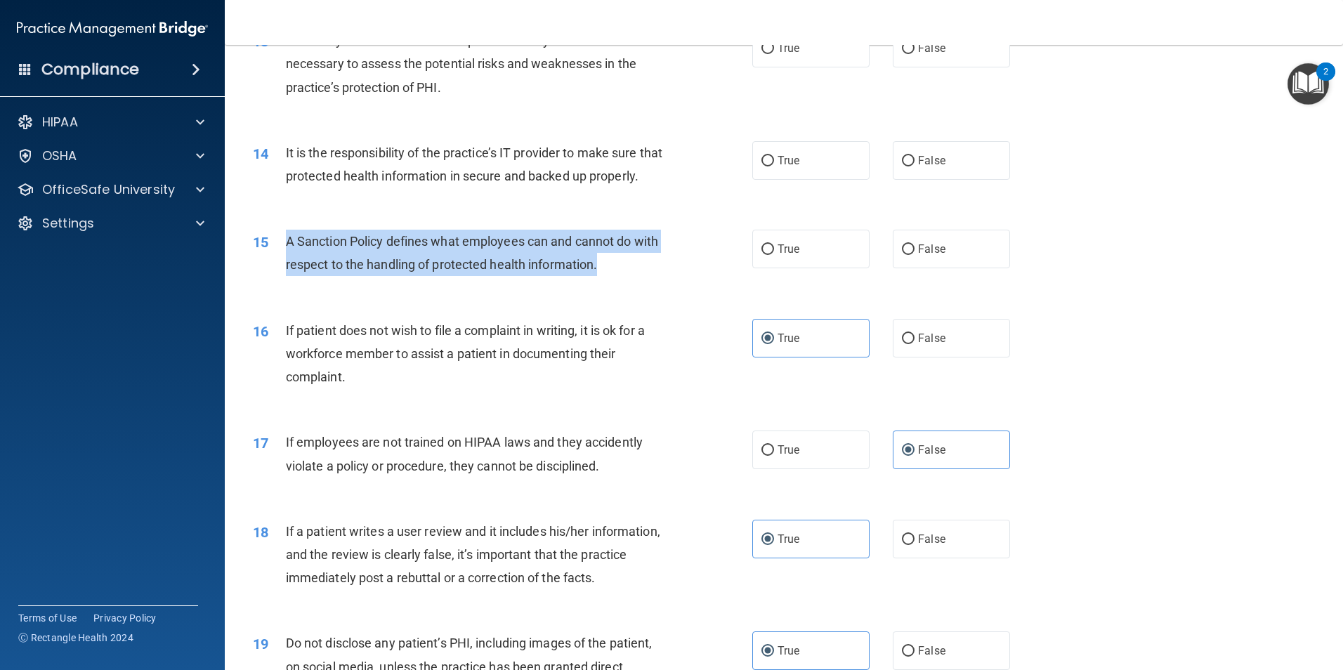
drag, startPoint x: 617, startPoint y: 290, endPoint x: 288, endPoint y: 256, distance: 330.5
click at [288, 256] on div "A Sanction Policy defines what employees can and cannot do with respect to the …" at bounding box center [481, 253] width 391 height 46
drag, startPoint x: 288, startPoint y: 256, endPoint x: 295, endPoint y: 263, distance: 9.9
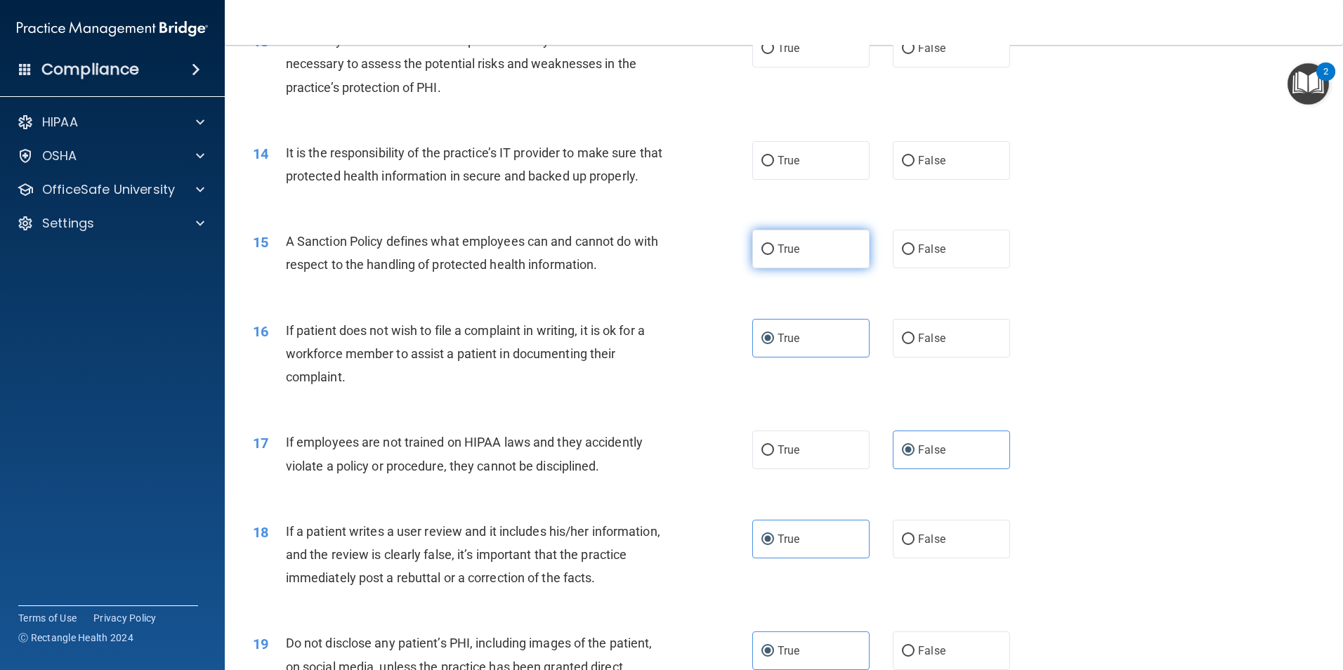
click at [807, 268] on label "True" at bounding box center [810, 249] width 117 height 39
click at [774, 255] on input "True" at bounding box center [767, 249] width 13 height 11
radio input "true"
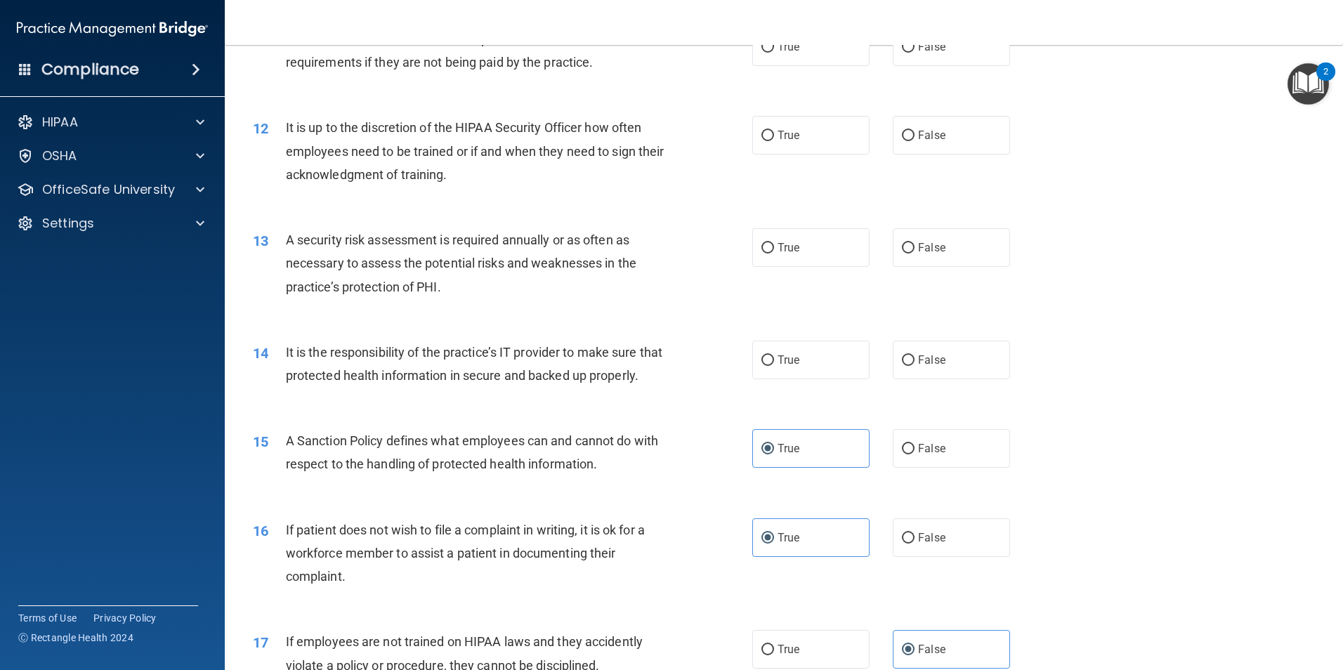
scroll to position [1311, 0]
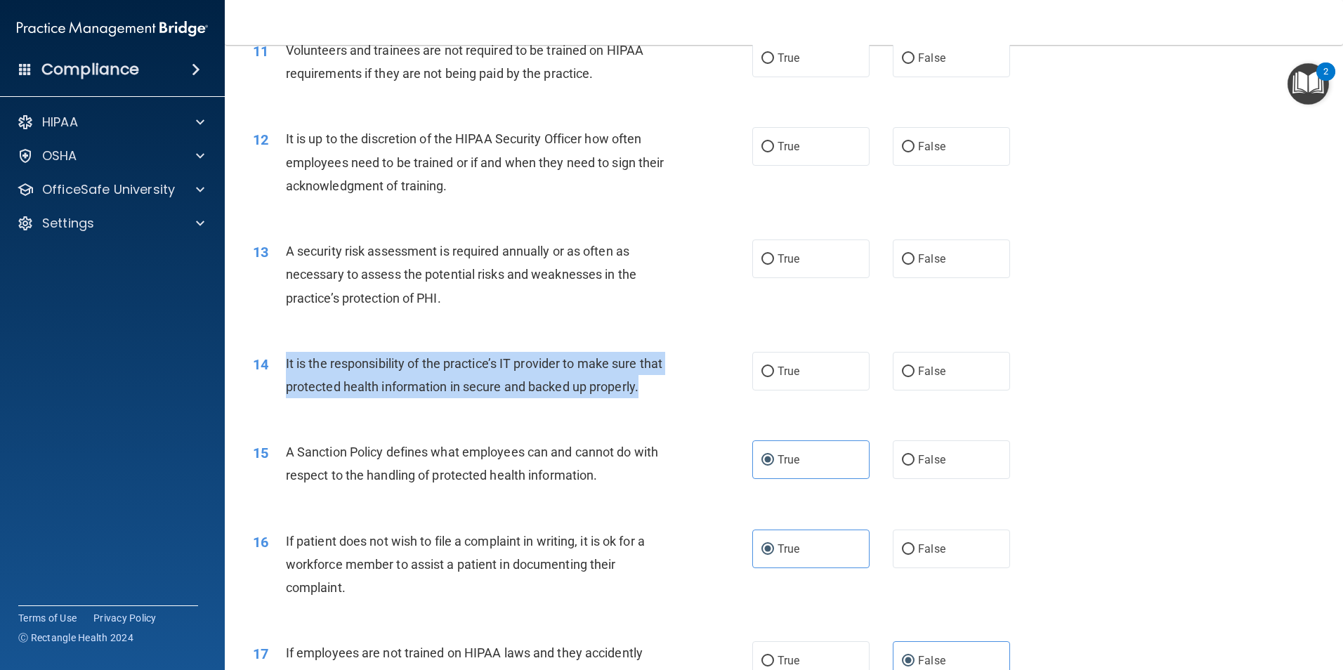
drag, startPoint x: 346, startPoint y: 400, endPoint x: 276, endPoint y: 361, distance: 80.2
click at [276, 361] on div "14 It is the responsibility of the practice’s IT provider to make sure that pro…" at bounding box center [503, 378] width 542 height 53
drag, startPoint x: 276, startPoint y: 361, endPoint x: 335, endPoint y: 369, distance: 59.5
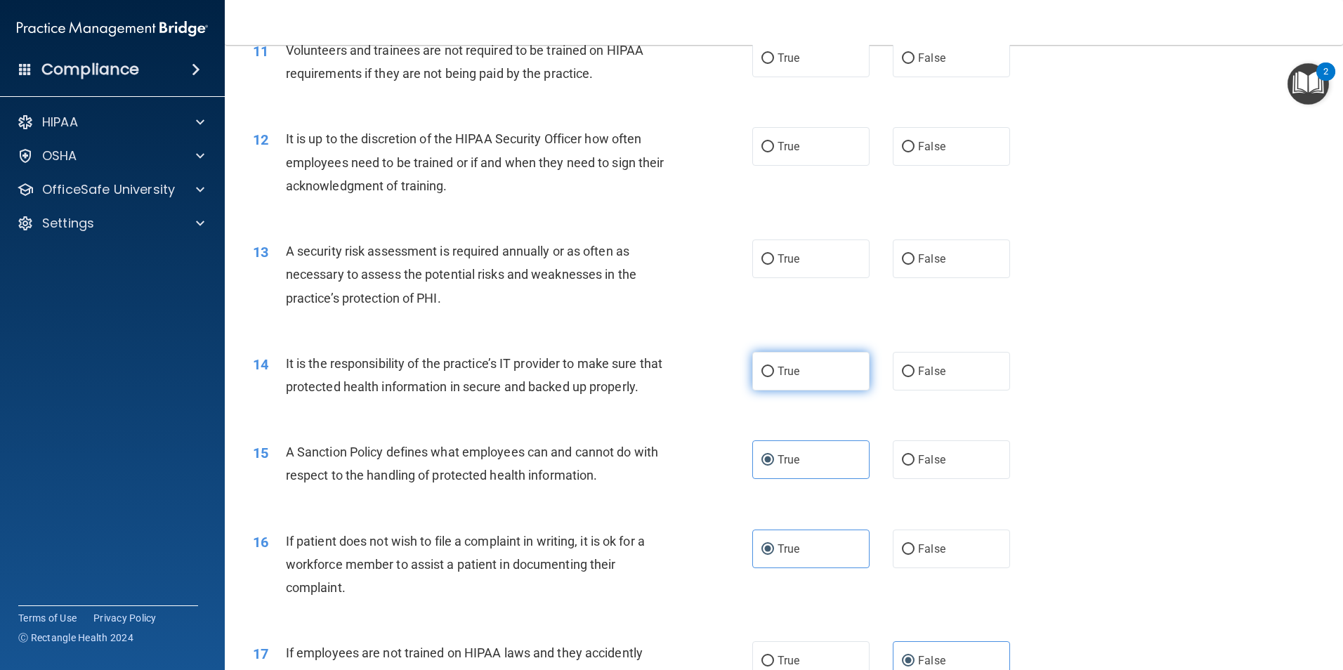
click at [793, 369] on span "True" at bounding box center [789, 371] width 22 height 13
click at [774, 369] on input "True" at bounding box center [767, 372] width 13 height 11
radio input "true"
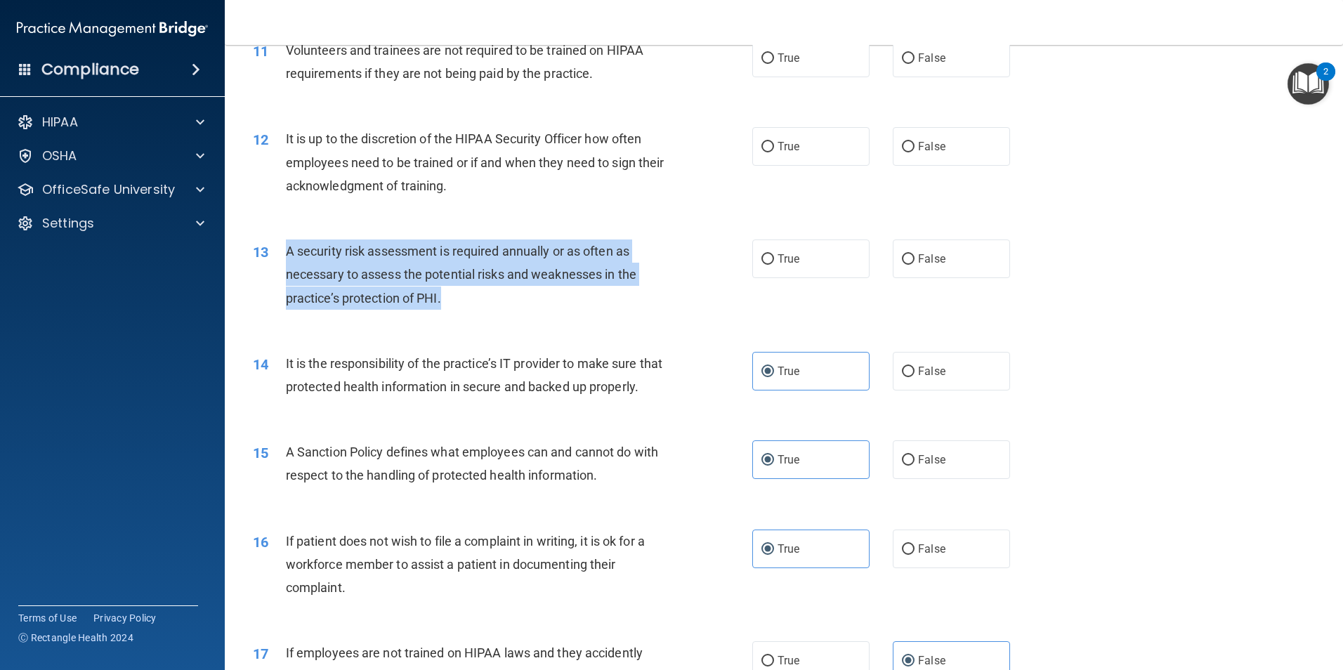
drag, startPoint x: 445, startPoint y: 299, endPoint x: 288, endPoint y: 241, distance: 167.8
click at [288, 241] on div "A security risk assessment is required annually or as often as necessary to ass…" at bounding box center [481, 275] width 391 height 70
drag, startPoint x: 288, startPoint y: 241, endPoint x: 306, endPoint y: 263, distance: 28.4
click at [715, 301] on div "13 A security risk assessment is required annually or as often as necessary to …" at bounding box center [503, 278] width 542 height 77
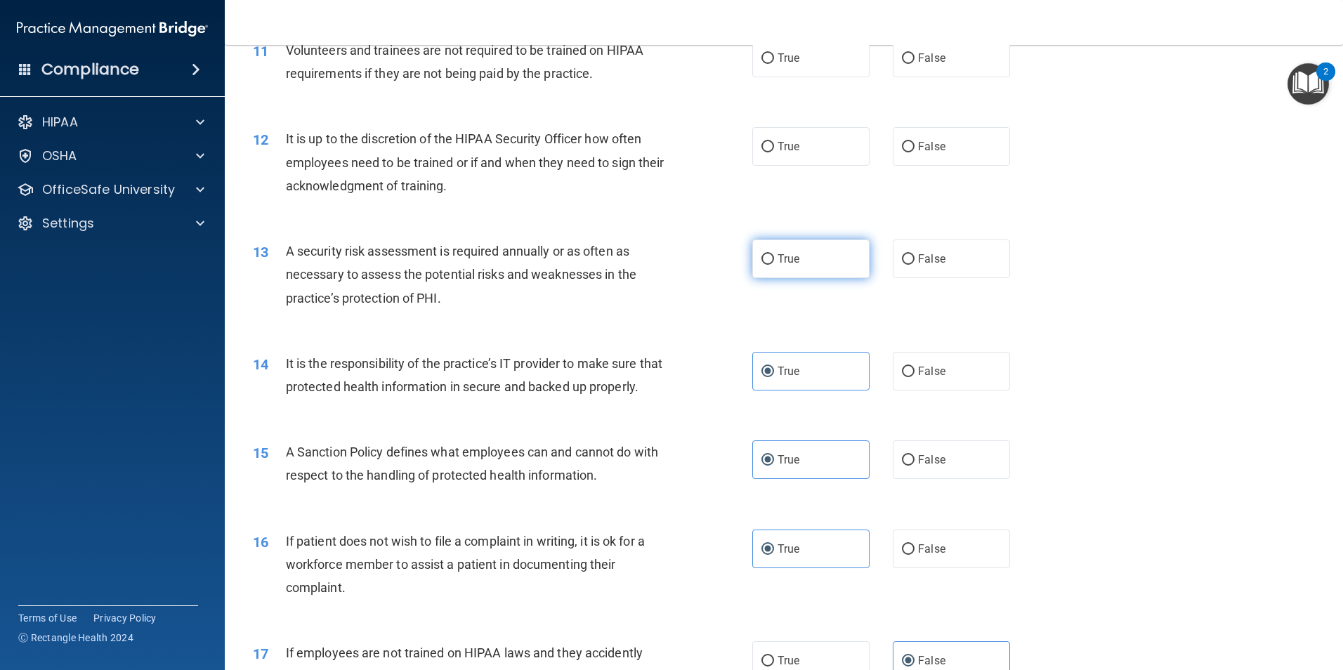
click at [815, 247] on label "True" at bounding box center [810, 259] width 117 height 39
click at [774, 254] on input "True" at bounding box center [767, 259] width 13 height 11
radio input "true"
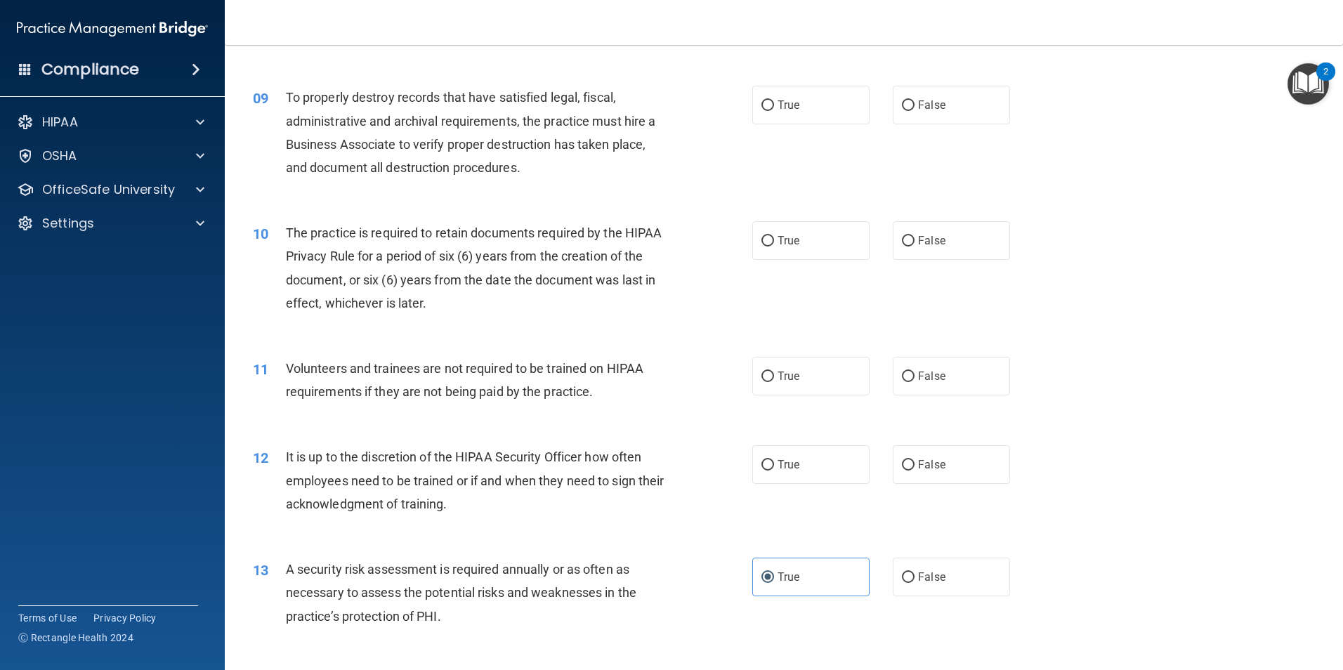
scroll to position [960, 0]
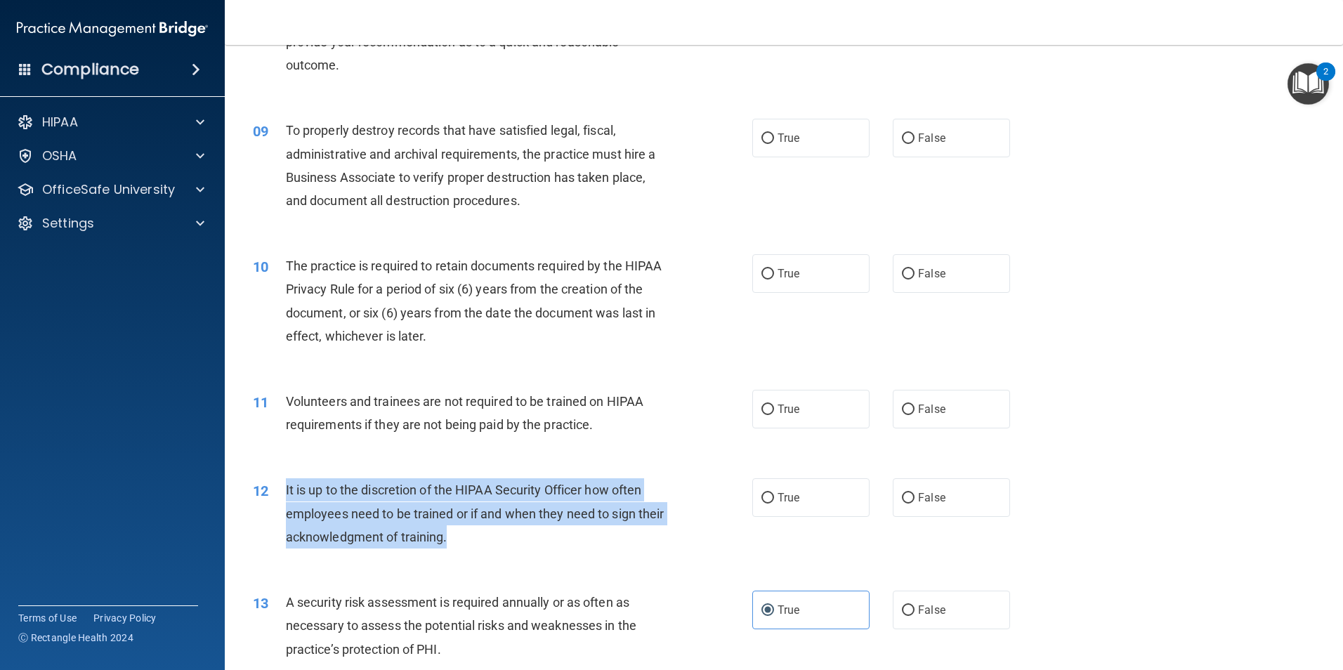
drag, startPoint x: 479, startPoint y: 542, endPoint x: 282, endPoint y: 482, distance: 206.4
click at [282, 482] on div "12 It is up to the discretion of the HIPAA Security Officer how often employees…" at bounding box center [503, 516] width 542 height 77
drag, startPoint x: 282, startPoint y: 482, endPoint x: 314, endPoint y: 491, distance: 33.6
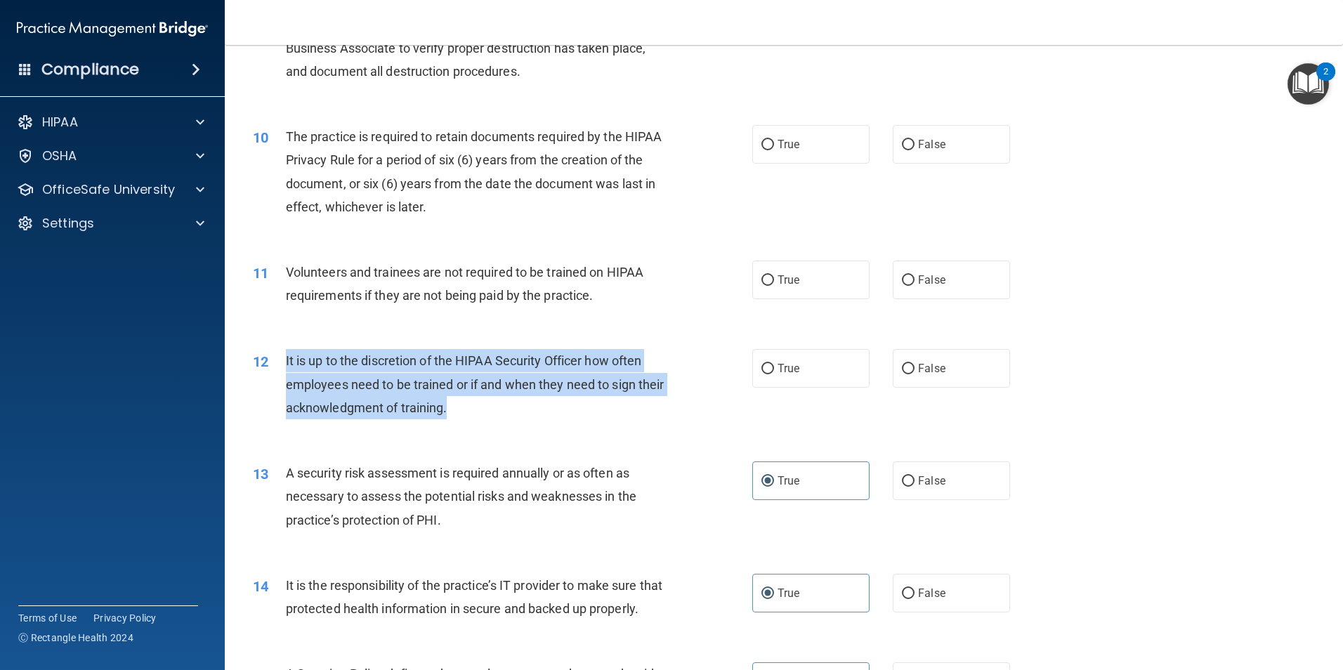
scroll to position [1100, 0]
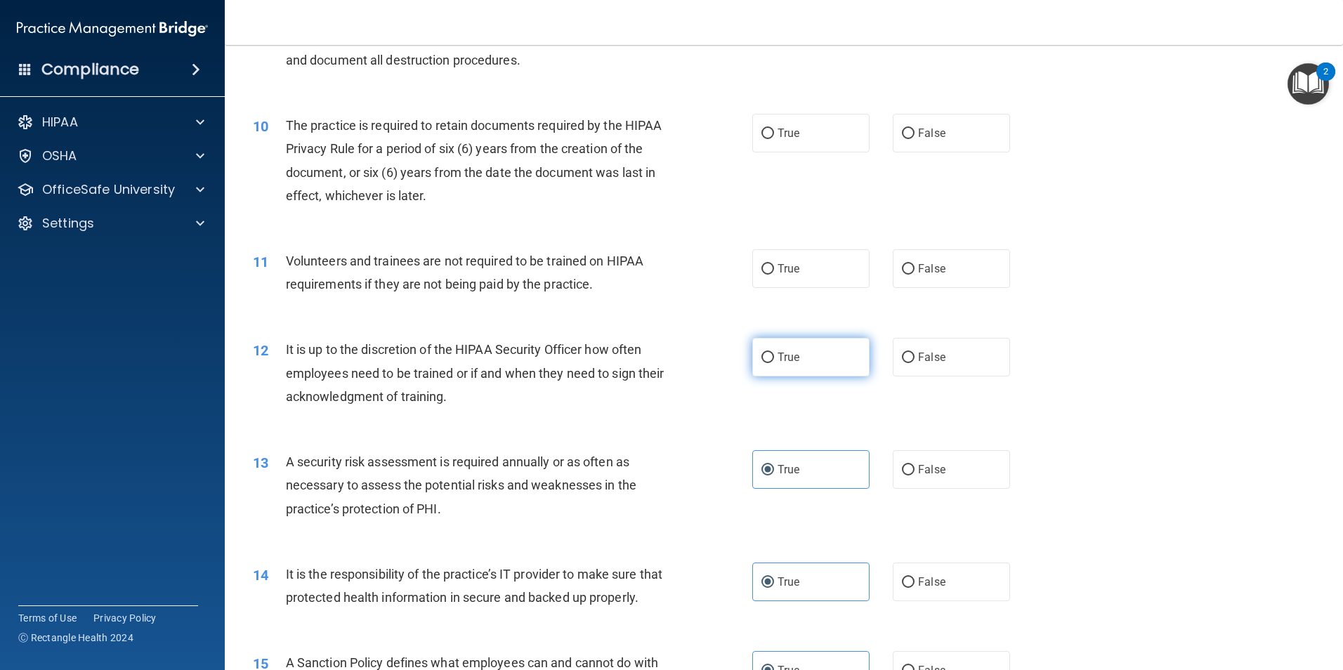
click at [779, 353] on span "True" at bounding box center [789, 357] width 22 height 13
click at [774, 353] on input "True" at bounding box center [767, 358] width 13 height 11
radio input "true"
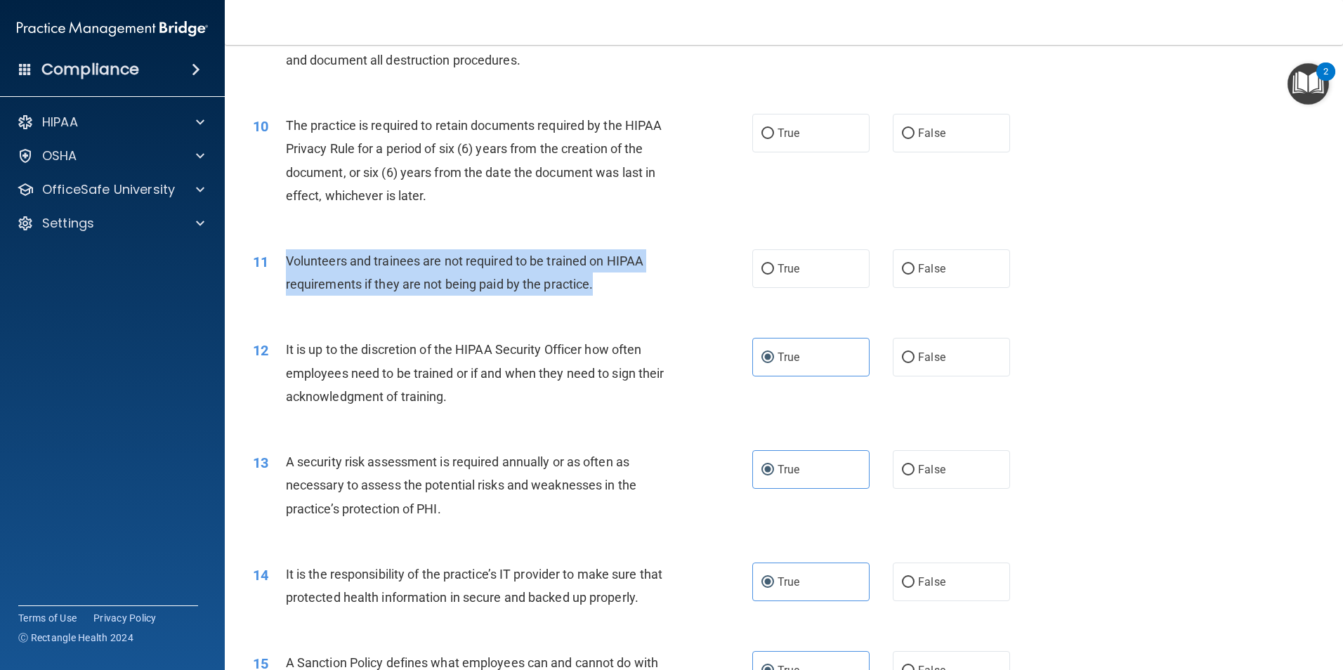
drag, startPoint x: 572, startPoint y: 288, endPoint x: 277, endPoint y: 266, distance: 295.1
click at [277, 266] on div "11 Volunteers and trainees are not required to be trained on HIPAA requirements…" at bounding box center [503, 275] width 542 height 53
drag, startPoint x: 277, startPoint y: 266, endPoint x: 340, endPoint y: 275, distance: 63.2
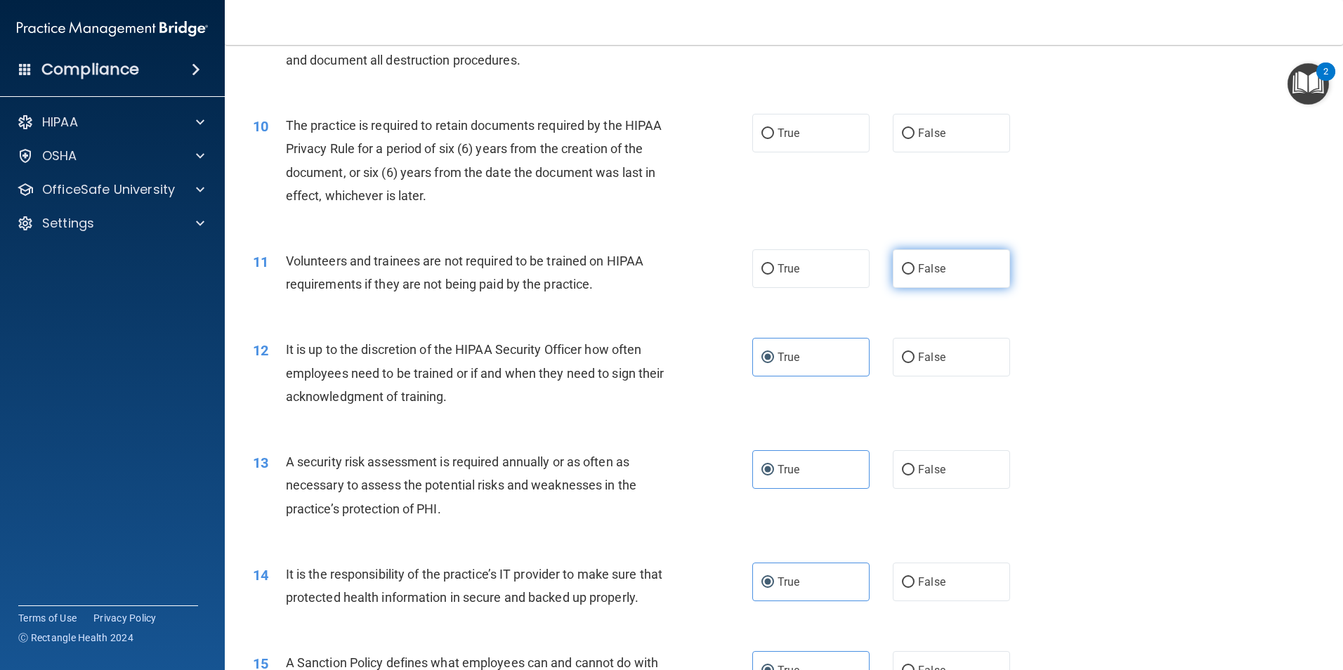
click at [910, 261] on label "False" at bounding box center [951, 268] width 117 height 39
click at [910, 264] on input "False" at bounding box center [908, 269] width 13 height 11
radio input "true"
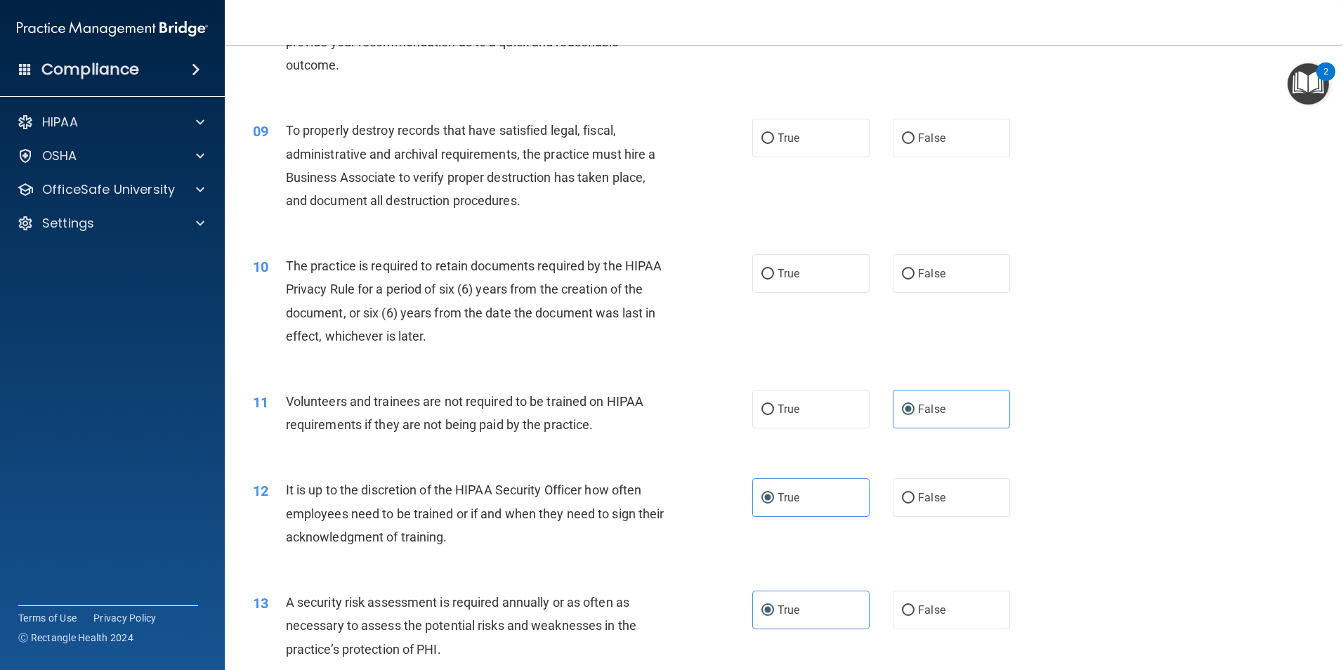
scroll to position [889, 0]
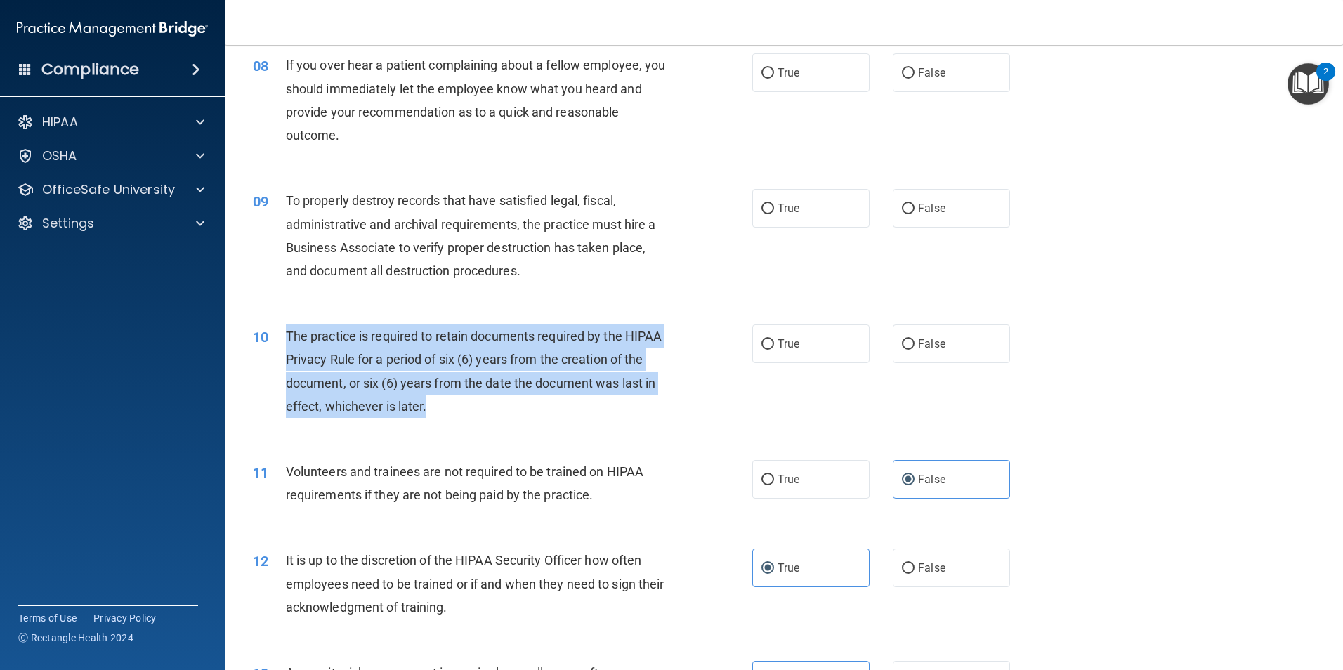
drag, startPoint x: 483, startPoint y: 403, endPoint x: 286, endPoint y: 335, distance: 208.2
click at [286, 335] on div "The practice is required to retain documents required by the HIPAA Privacy Rule…" at bounding box center [481, 371] width 391 height 93
drag, startPoint x: 286, startPoint y: 335, endPoint x: 355, endPoint y: 351, distance: 71.2
click at [643, 422] on div "10 The practice is required to retain documents required by the HIPAA Privacy R…" at bounding box center [503, 375] width 542 height 100
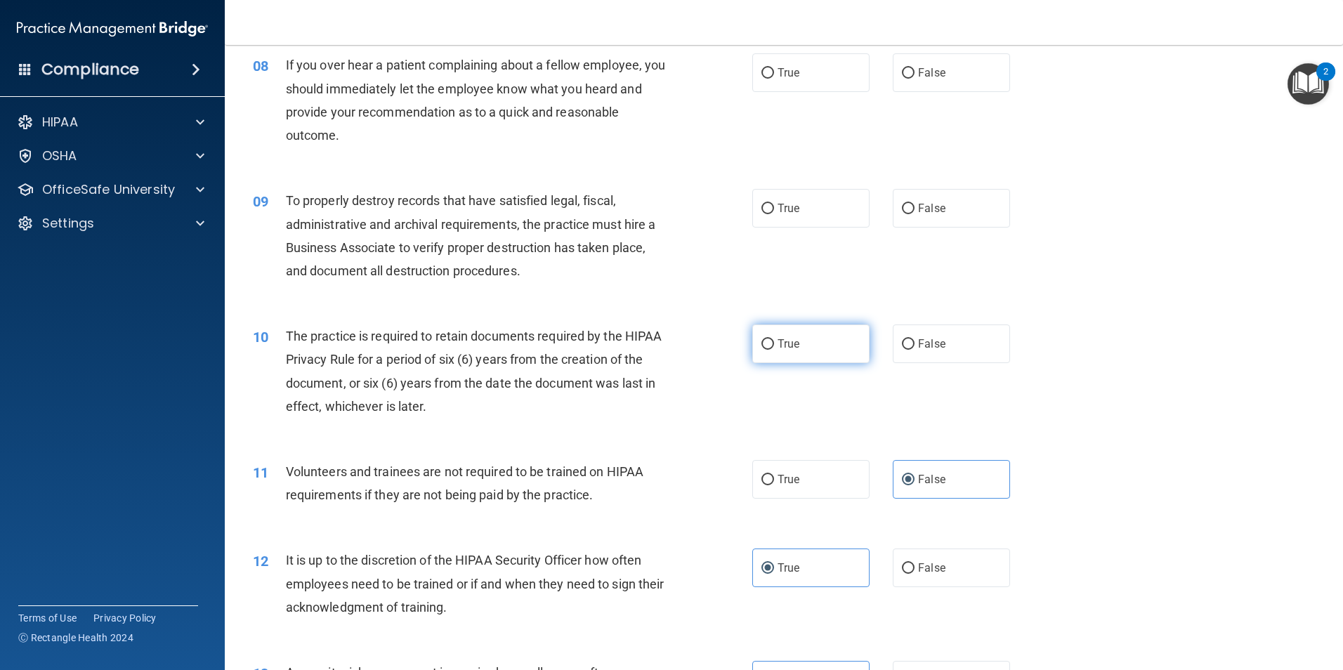
click at [778, 353] on label "True" at bounding box center [810, 344] width 117 height 39
click at [774, 350] on input "True" at bounding box center [767, 344] width 13 height 11
radio input "true"
drag, startPoint x: 544, startPoint y: 282, endPoint x: 424, endPoint y: 277, distance: 120.3
click at [424, 277] on div "09 To properly destroy records that have satisfied legal, fiscal, administrativ…" at bounding box center [503, 239] width 542 height 100
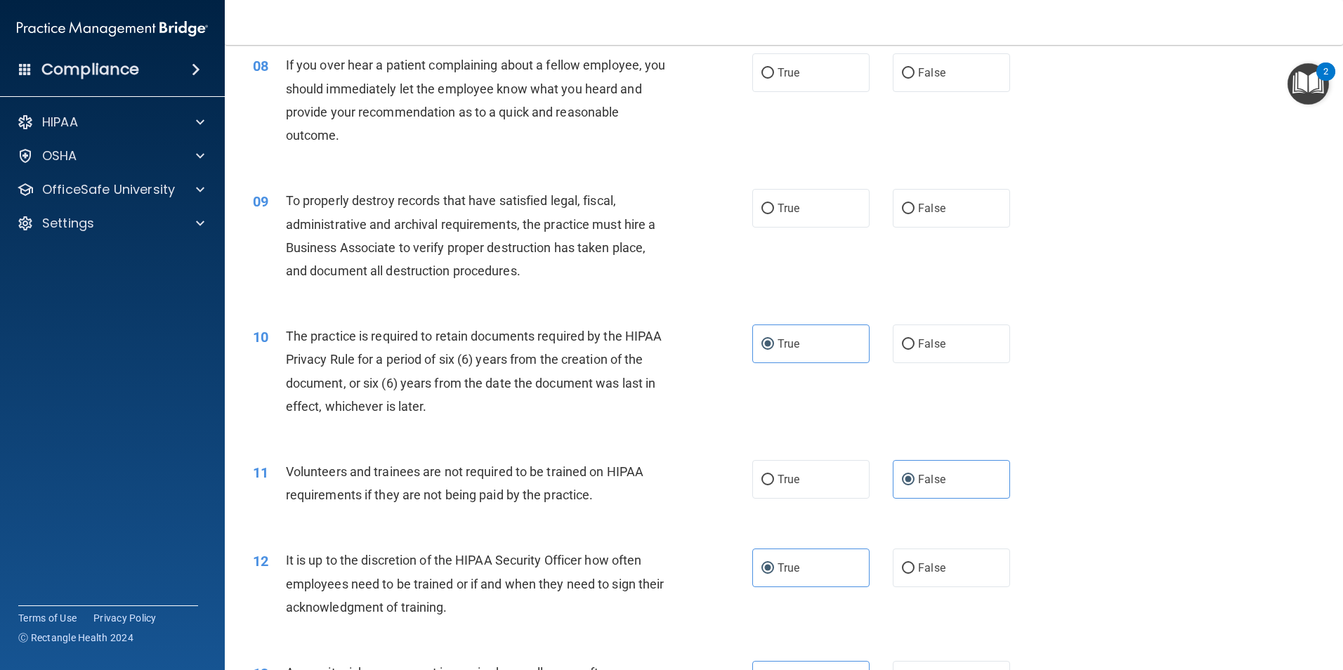
drag, startPoint x: 424, startPoint y: 277, endPoint x: 420, endPoint y: 287, distance: 10.4
click at [419, 287] on div "09 To properly destroy records that have satisfied legal, fiscal, administrativ…" at bounding box center [503, 239] width 542 height 100
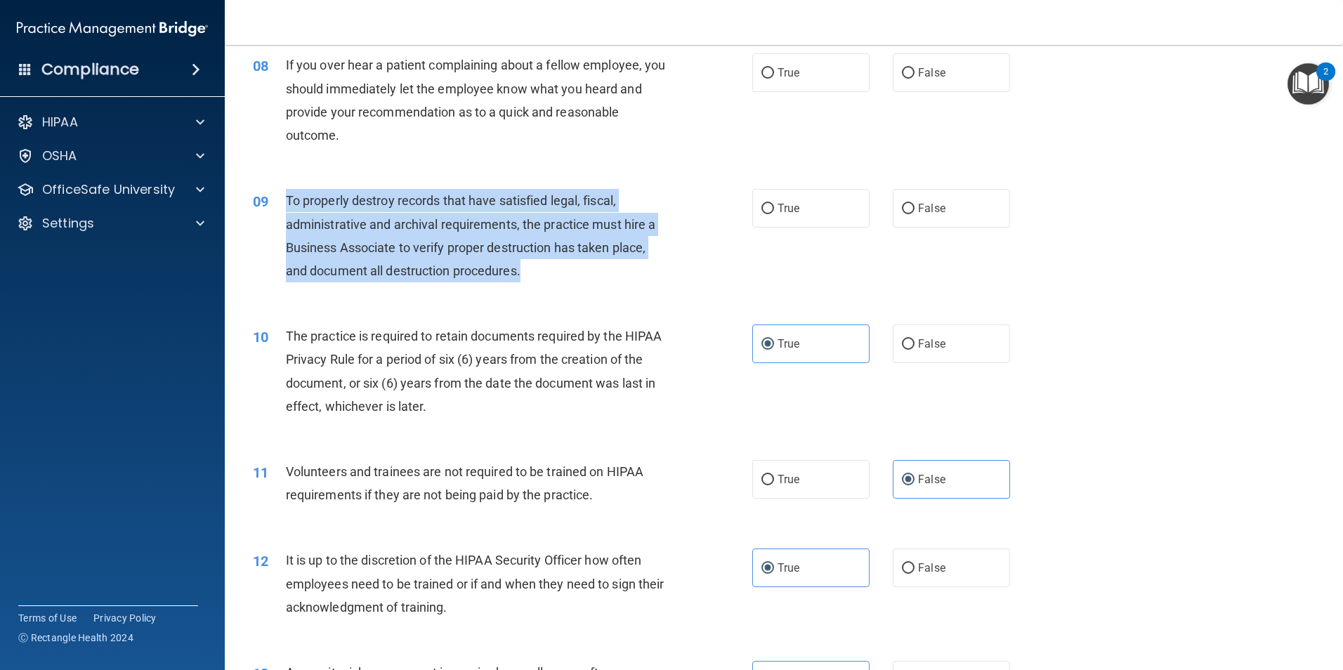
drag, startPoint x: 535, startPoint y: 277, endPoint x: 288, endPoint y: 197, distance: 259.0
click at [288, 197] on div "To properly destroy records that have satisfied legal, fiscal, administrative a…" at bounding box center [481, 235] width 391 height 93
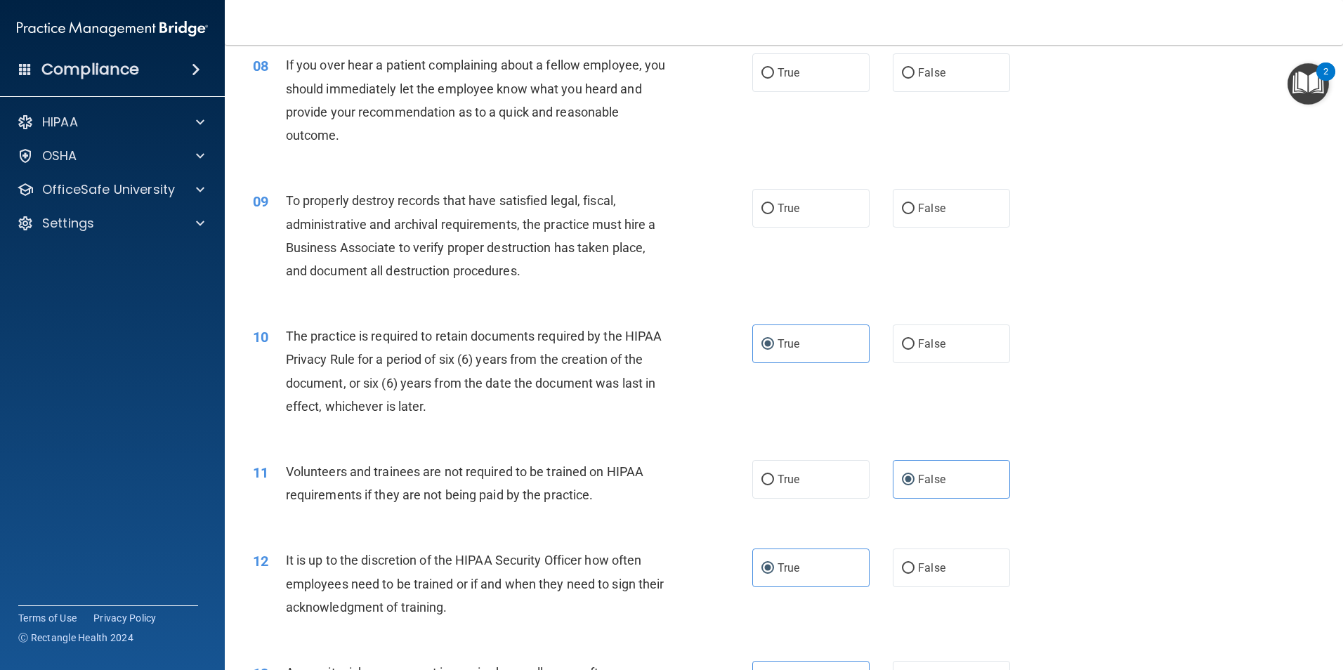
drag, startPoint x: 798, startPoint y: 204, endPoint x: 782, endPoint y: 183, distance: 26.6
click at [782, 183] on div "09 To properly destroy records that have satisfied legal, fiscal, administrativ…" at bounding box center [783, 239] width 1083 height 136
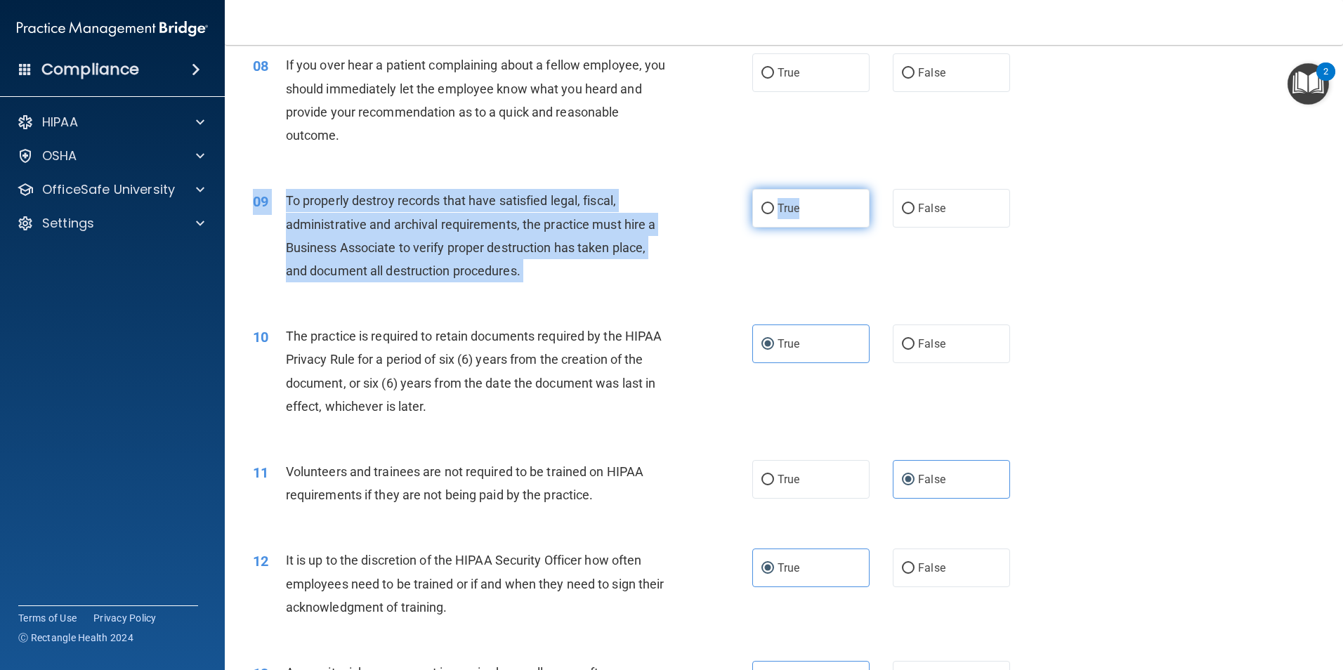
drag, startPoint x: 782, startPoint y: 183, endPoint x: 774, endPoint y: 207, distance: 25.8
click at [778, 207] on span "True" at bounding box center [789, 208] width 22 height 13
click at [774, 207] on input "True" at bounding box center [767, 209] width 13 height 11
radio input "true"
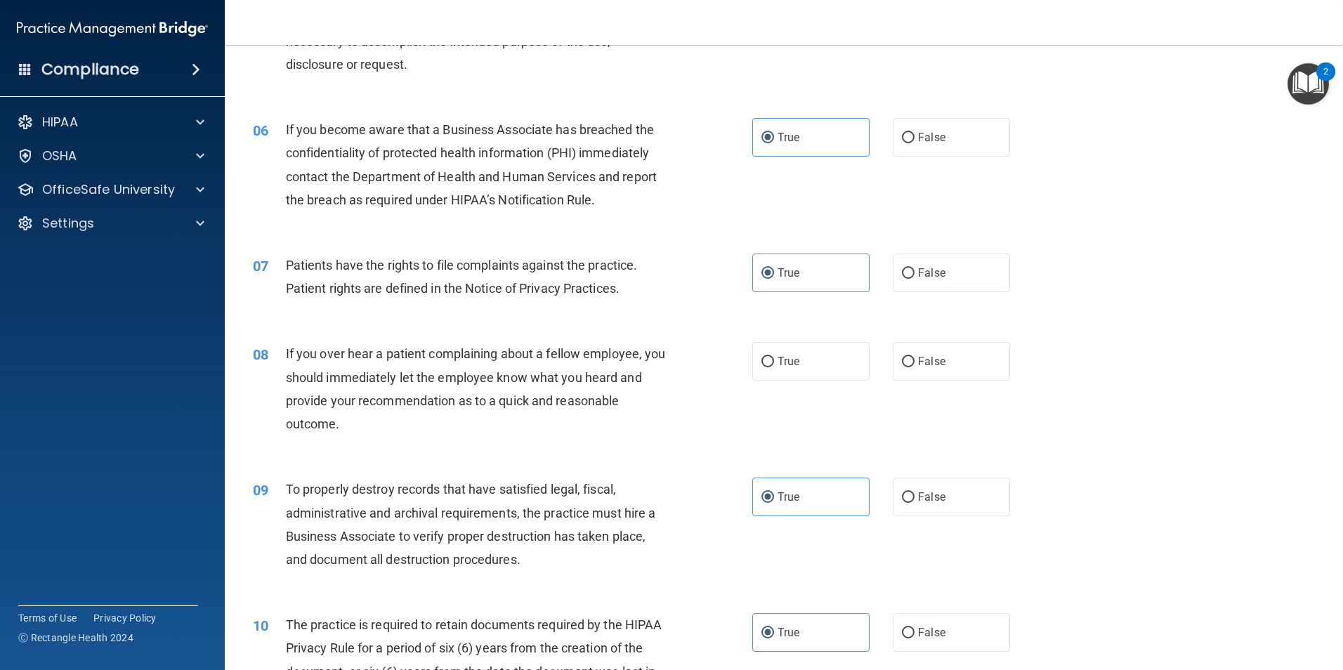
scroll to position [468, 0]
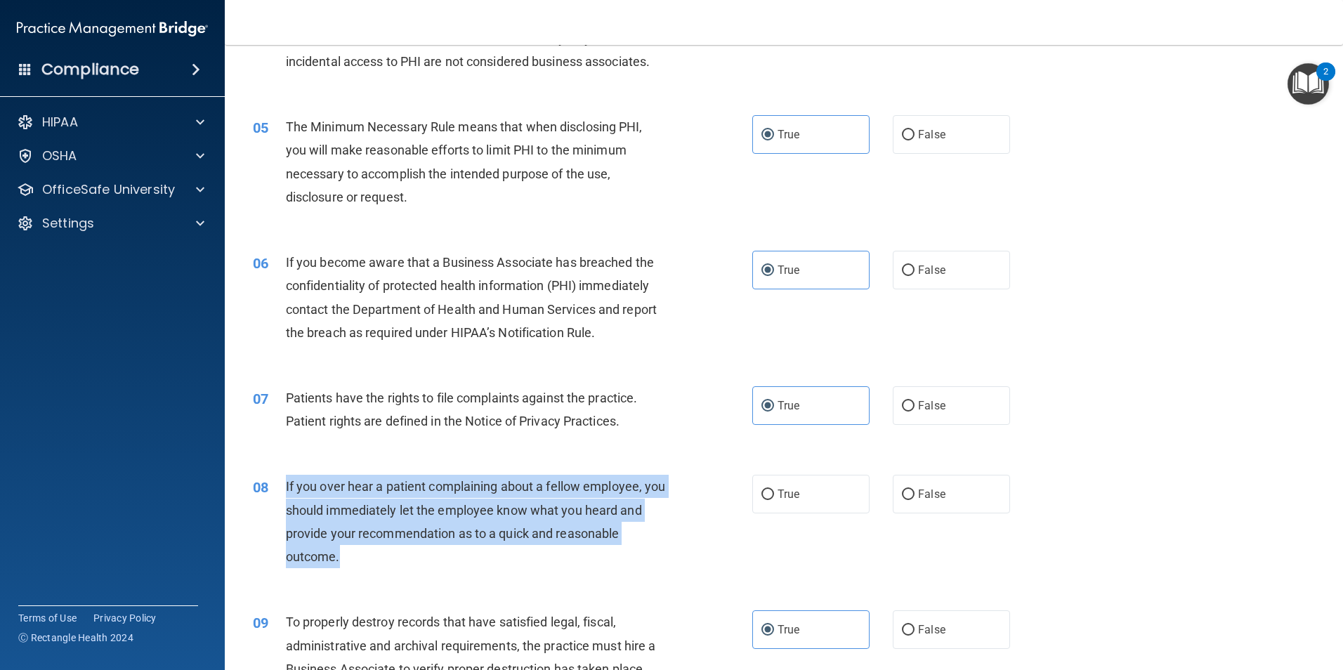
drag, startPoint x: 379, startPoint y: 552, endPoint x: 275, endPoint y: 484, distance: 124.9
click at [275, 484] on div "08 If you over hear a patient complaining about a fellow employee, you should i…" at bounding box center [503, 525] width 542 height 100
drag, startPoint x: 275, startPoint y: 484, endPoint x: 304, endPoint y: 486, distance: 29.6
drag, startPoint x: 304, startPoint y: 486, endPoint x: 423, endPoint y: 561, distance: 140.1
click at [423, 561] on div "If you over hear a patient complaining about a fellow employee, you should imme…" at bounding box center [481, 521] width 391 height 93
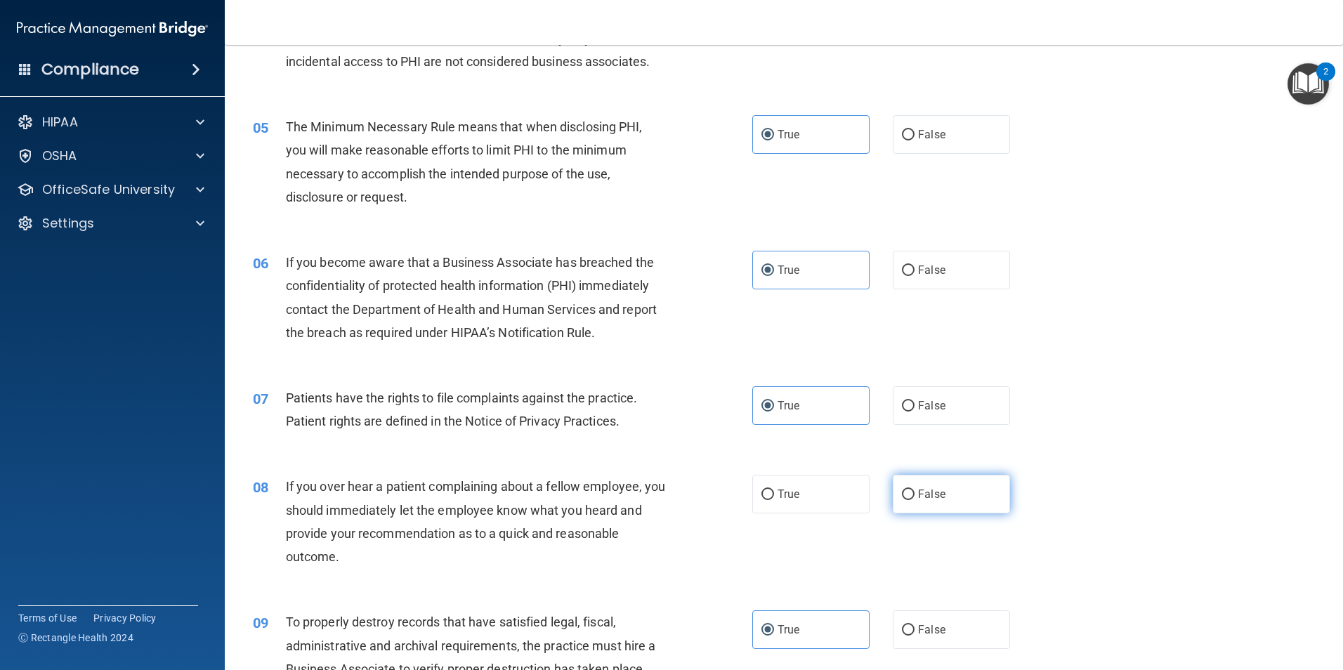
click at [936, 499] on span "False" at bounding box center [931, 494] width 27 height 13
click at [915, 499] on input "False" at bounding box center [908, 495] width 13 height 11
radio input "true"
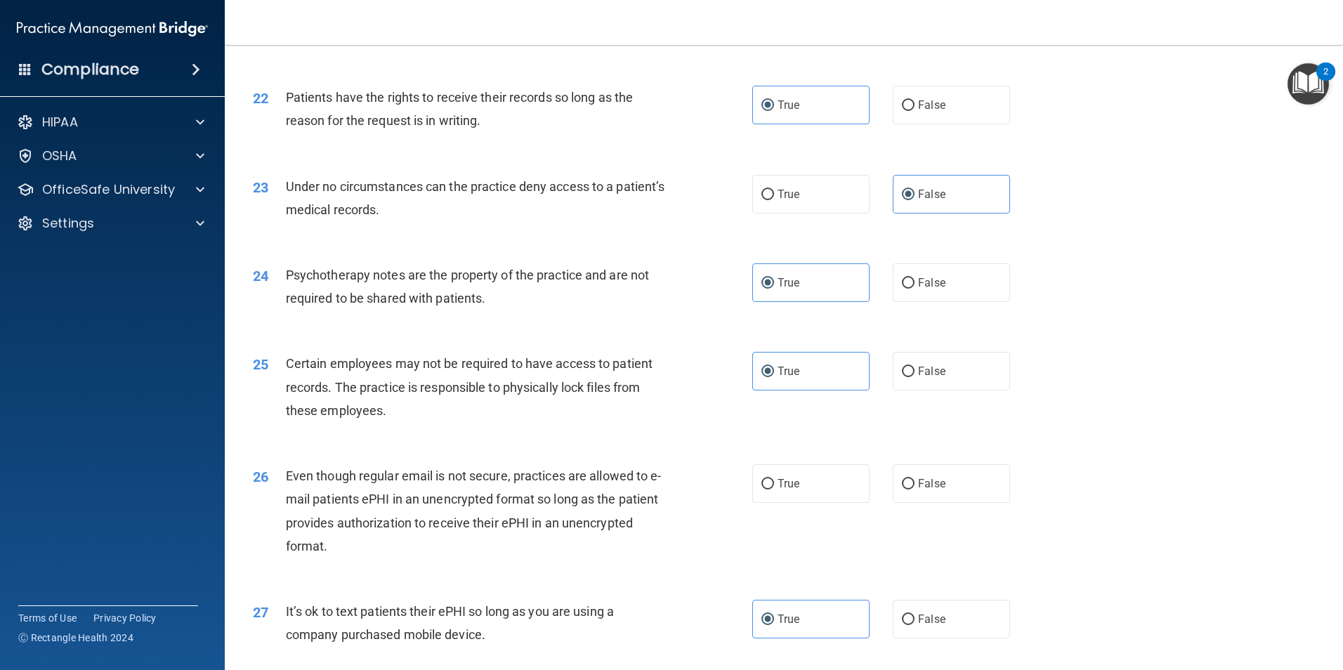
scroll to position [2435, 0]
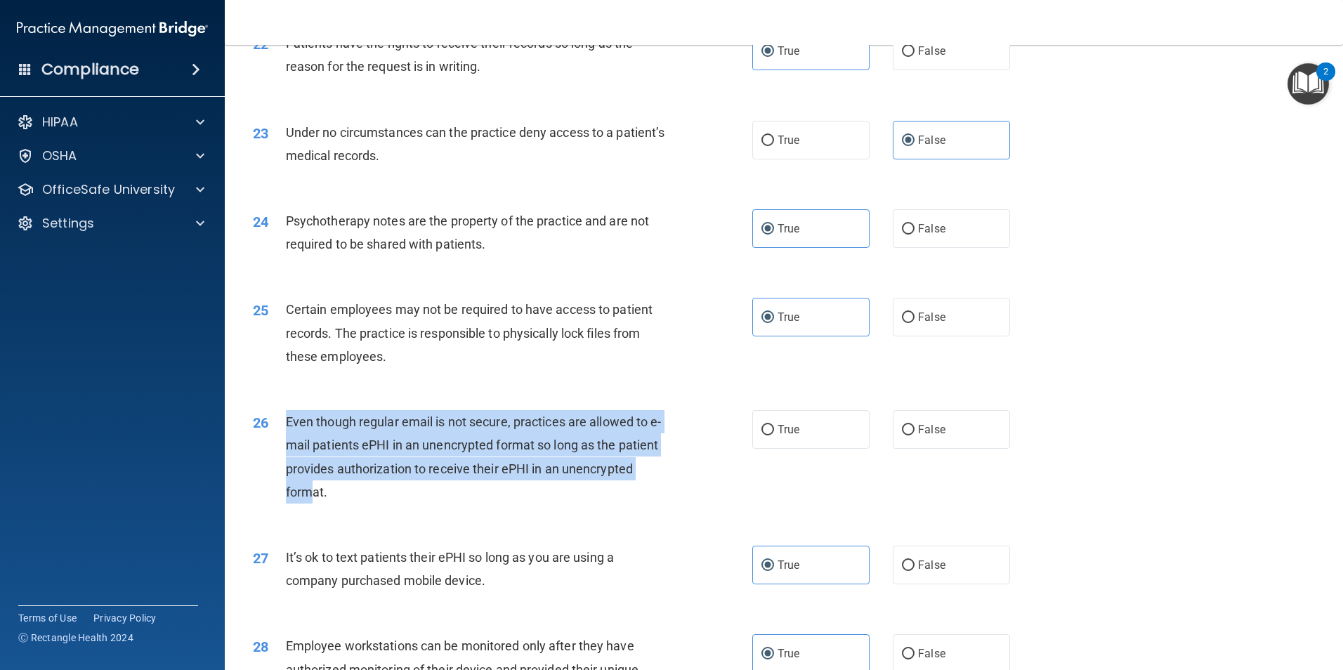
drag, startPoint x: 388, startPoint y: 518, endPoint x: 285, endPoint y: 443, distance: 127.2
click at [286, 443] on span "Even though regular email is not secure, practices are allowed to e-mail patien…" at bounding box center [474, 456] width 376 height 85
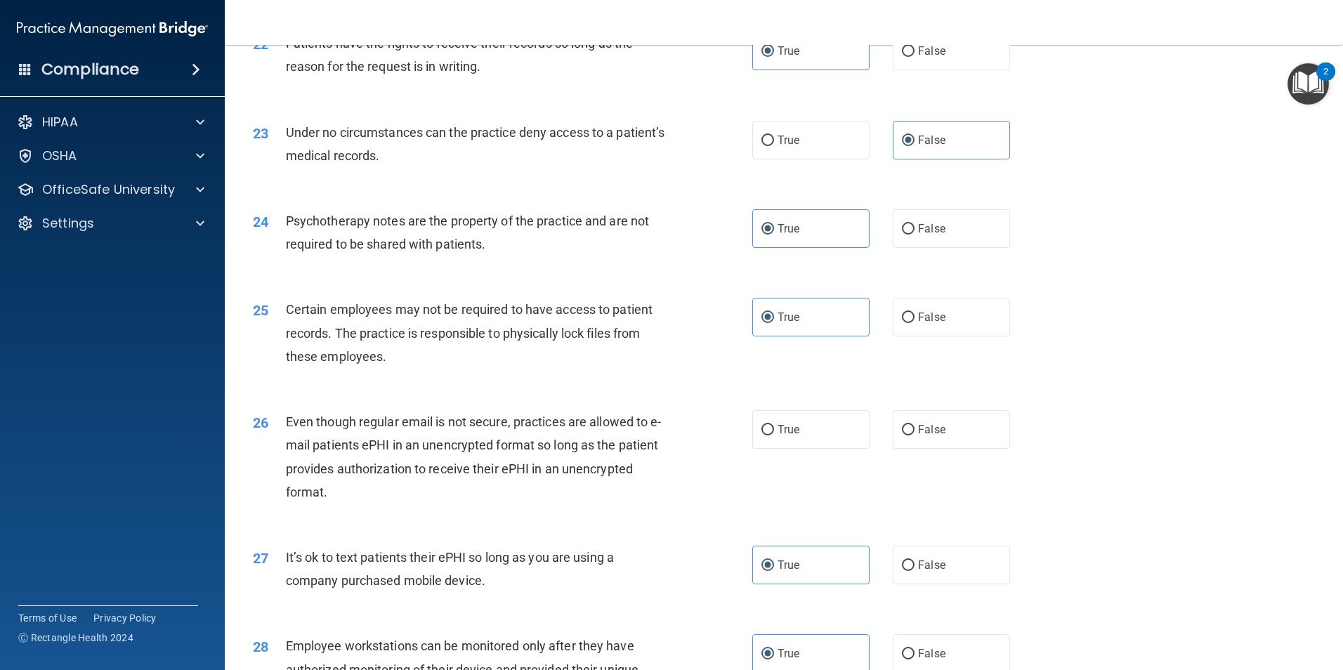
click at [453, 511] on div "26 Even though regular email is not secure, practices are allowed to e-mail pat…" at bounding box center [503, 460] width 542 height 100
click at [970, 449] on label "False" at bounding box center [951, 429] width 117 height 39
click at [915, 436] on input "False" at bounding box center [908, 430] width 13 height 11
radio input "true"
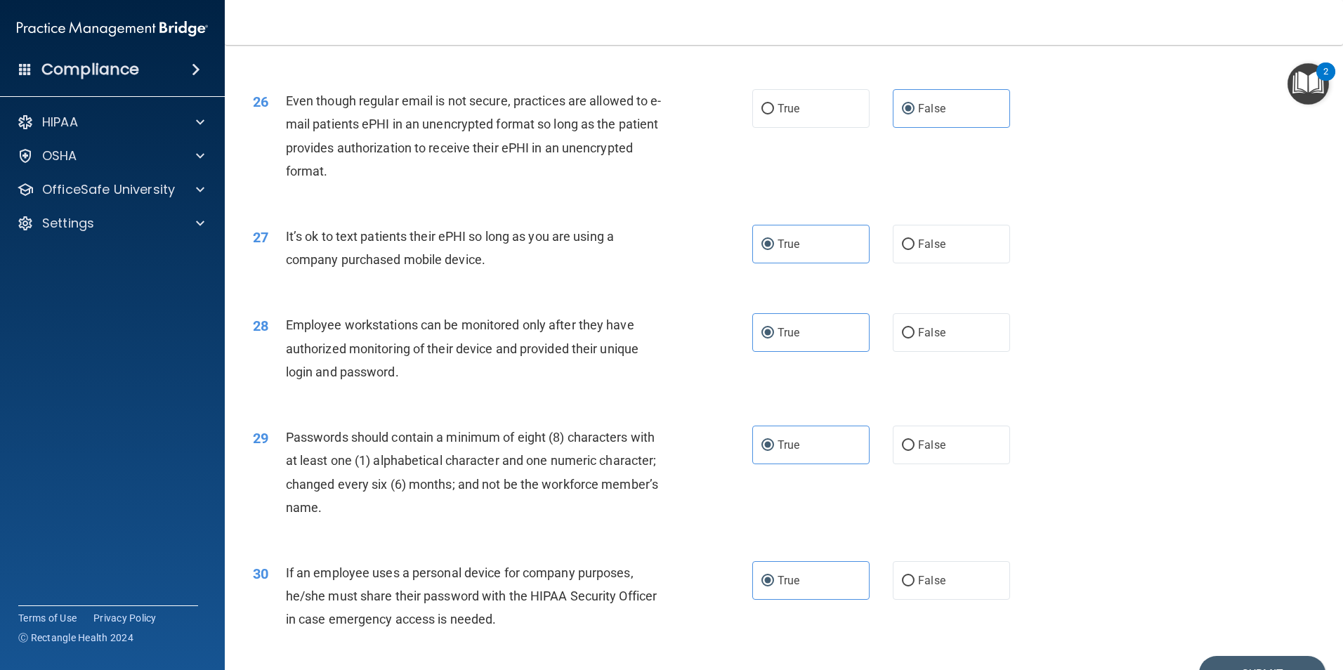
scroll to position [2856, 0]
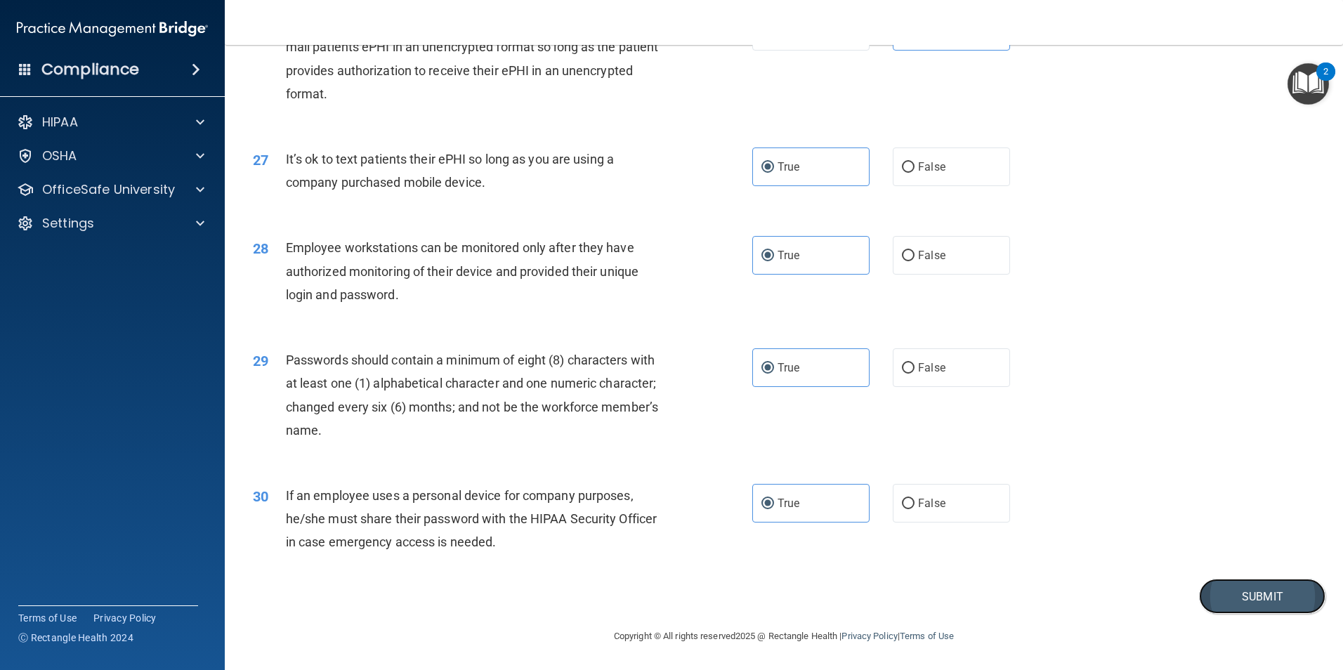
click at [1229, 600] on button "Submit" at bounding box center [1262, 597] width 126 height 36
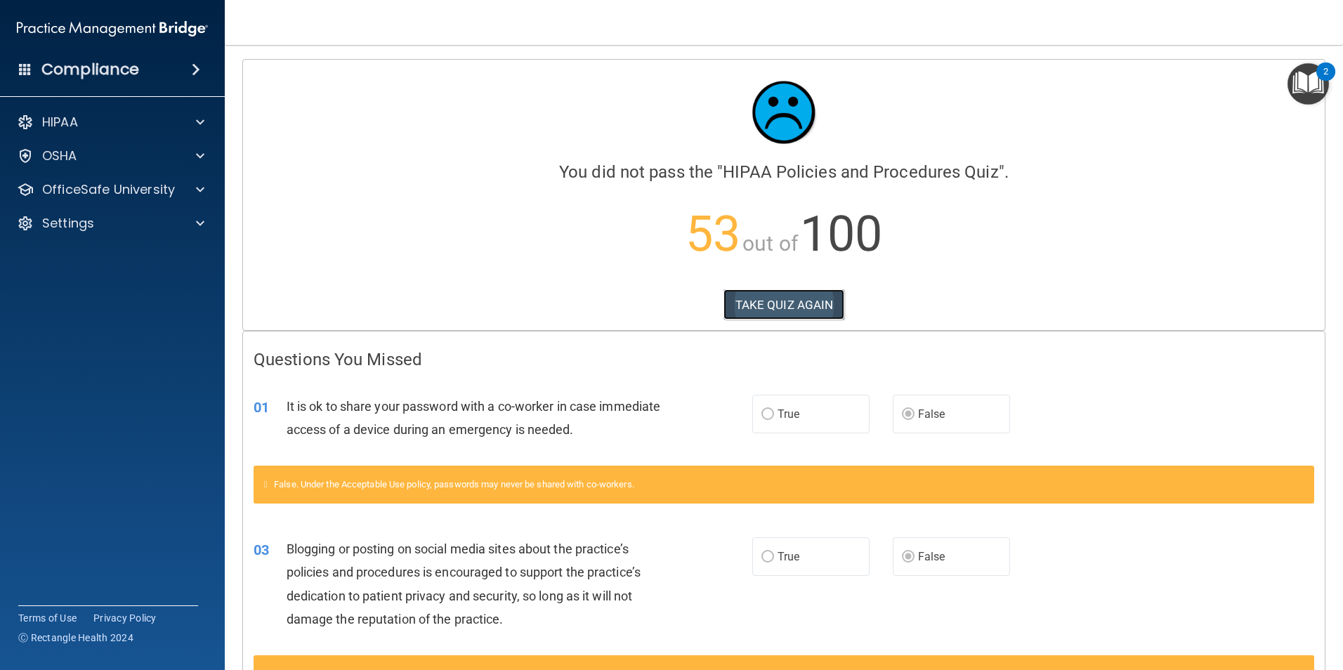
click at [791, 299] on button "TAKE QUIZ AGAIN" at bounding box center [785, 304] width 122 height 31
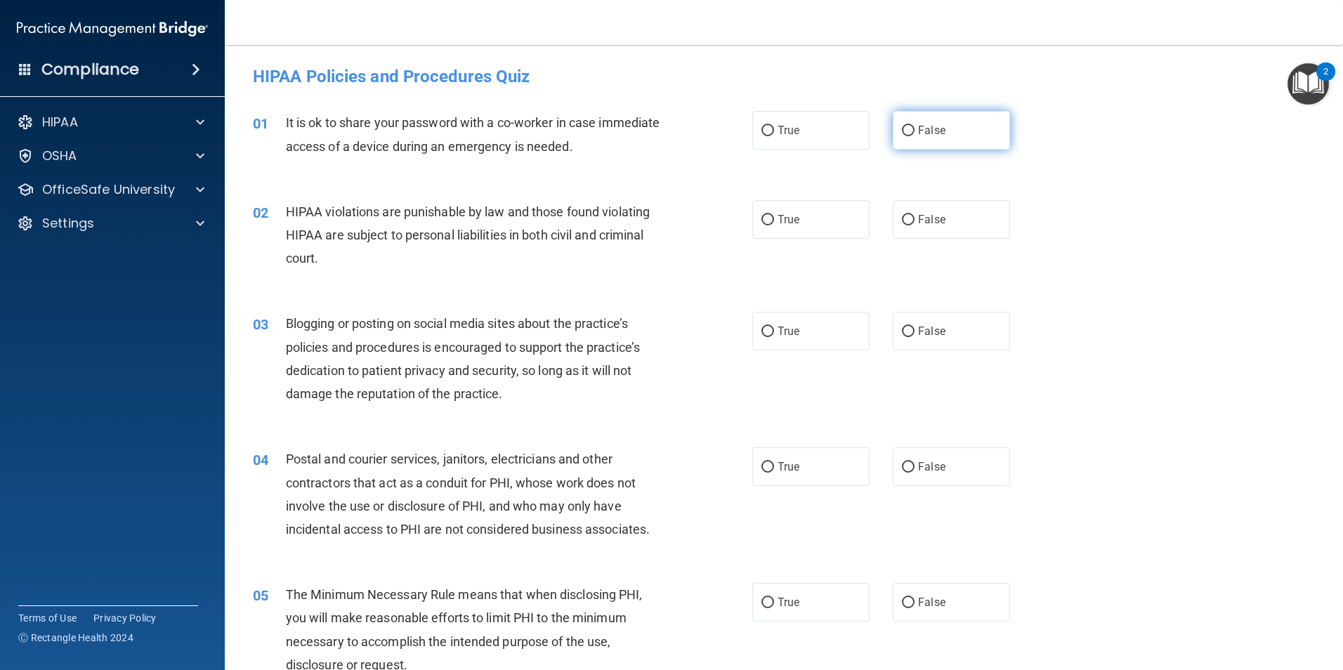
click at [929, 133] on span "False" at bounding box center [931, 130] width 27 height 13
click at [915, 133] on input "False" at bounding box center [908, 131] width 13 height 11
radio input "true"
click at [937, 334] on label "False" at bounding box center [951, 331] width 117 height 39
click at [915, 334] on input "False" at bounding box center [908, 332] width 13 height 11
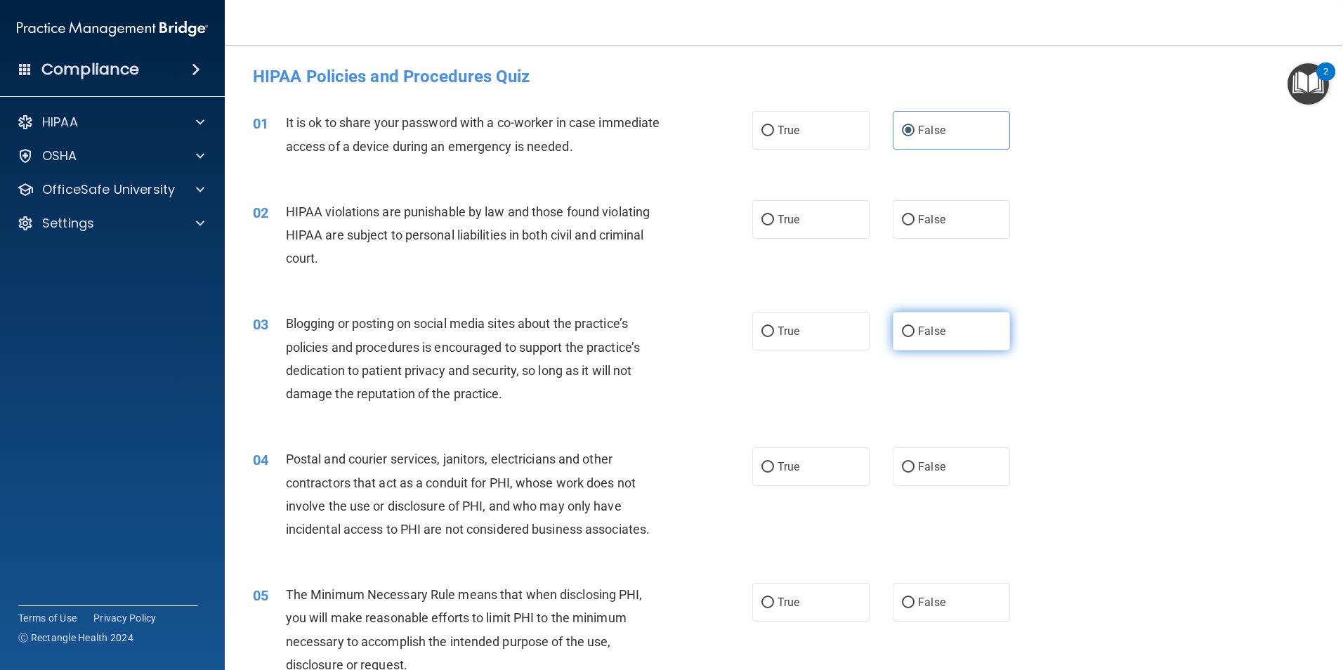
radio input "true"
click at [790, 224] on span "True" at bounding box center [789, 219] width 22 height 13
click at [774, 224] on input "True" at bounding box center [767, 220] width 13 height 11
radio input "true"
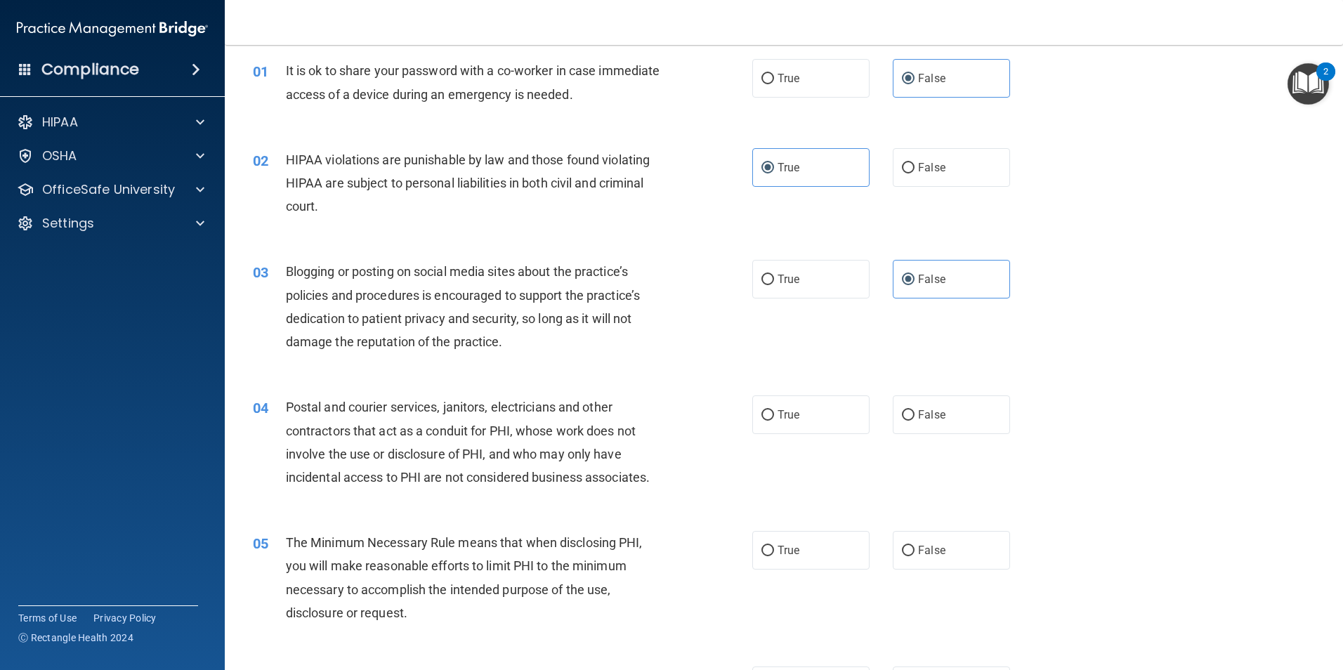
scroll to position [140, 0]
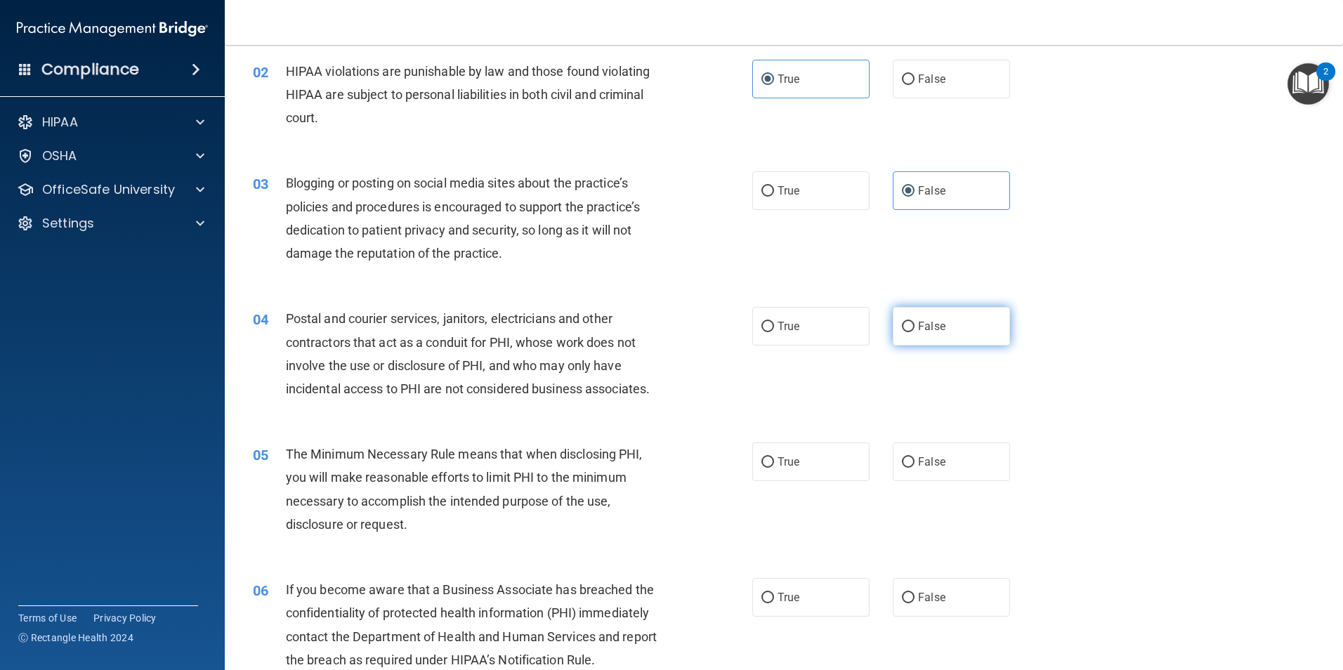
click at [893, 339] on label "False" at bounding box center [951, 326] width 117 height 39
click at [902, 332] on input "False" at bounding box center [908, 327] width 13 height 11
radio input "true"
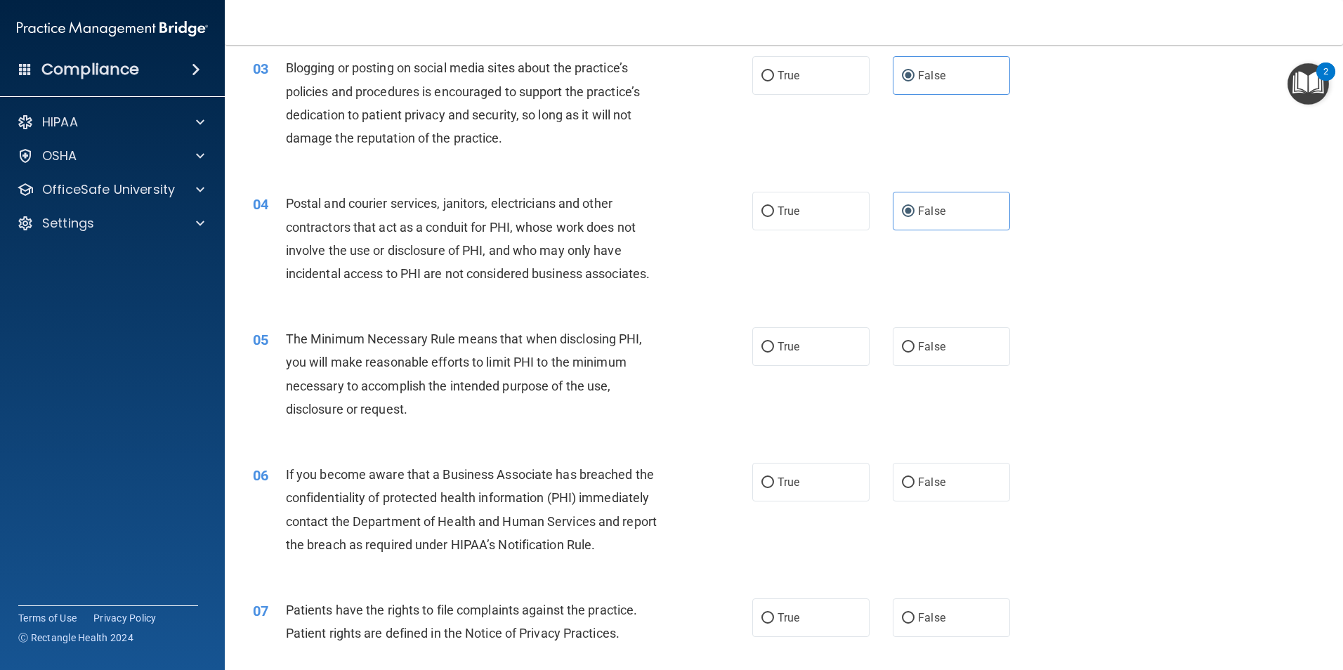
scroll to position [281, 0]
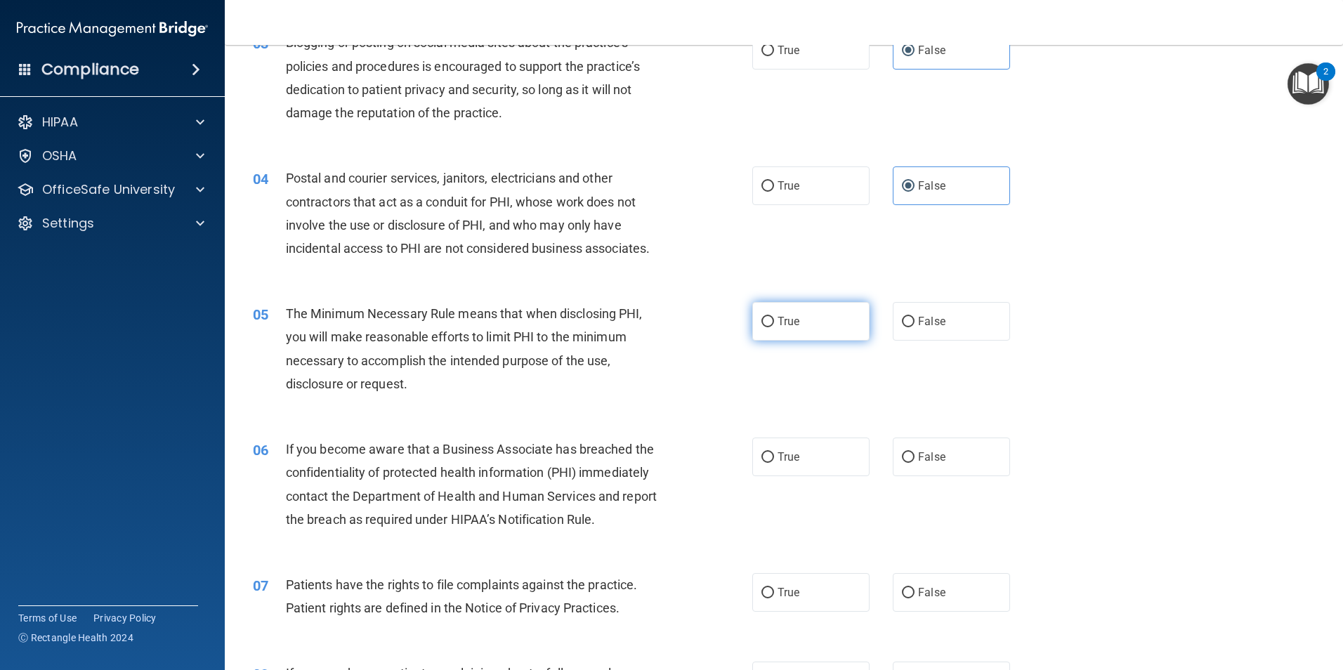
click at [804, 318] on label "True" at bounding box center [810, 321] width 117 height 39
click at [774, 318] on input "True" at bounding box center [767, 322] width 13 height 11
radio input "true"
click at [919, 467] on label "False" at bounding box center [951, 457] width 117 height 39
click at [915, 463] on input "False" at bounding box center [908, 457] width 13 height 11
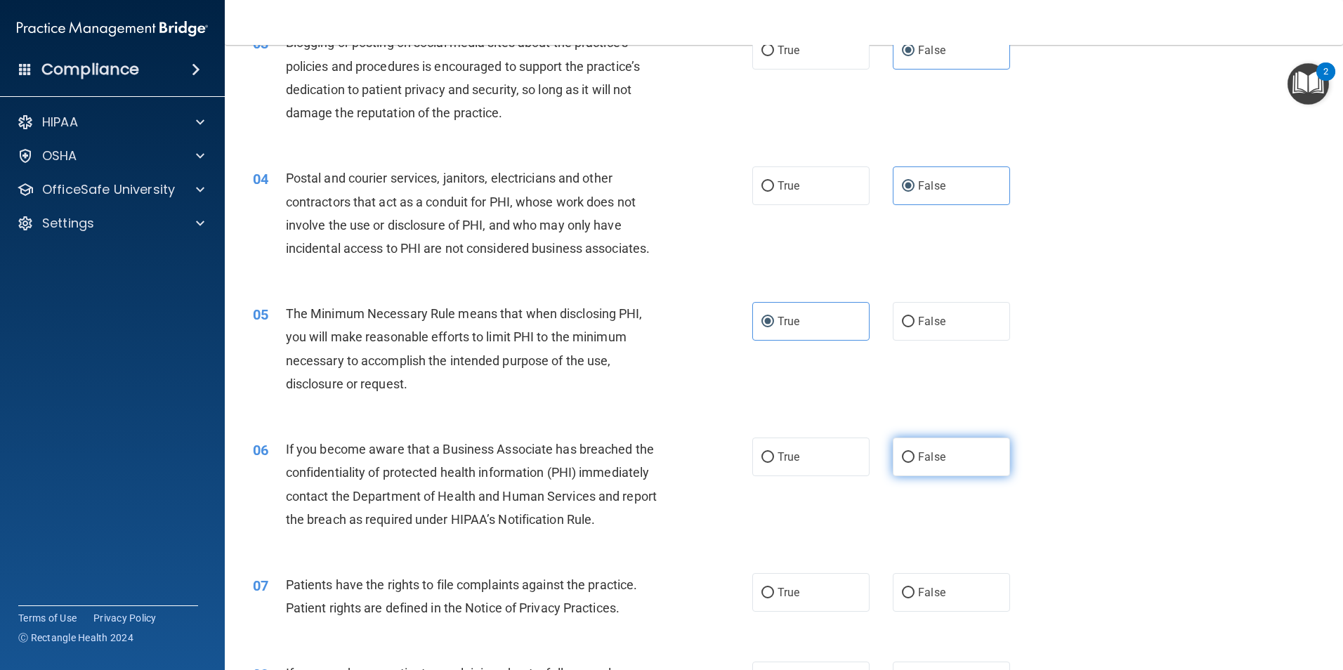
radio input "true"
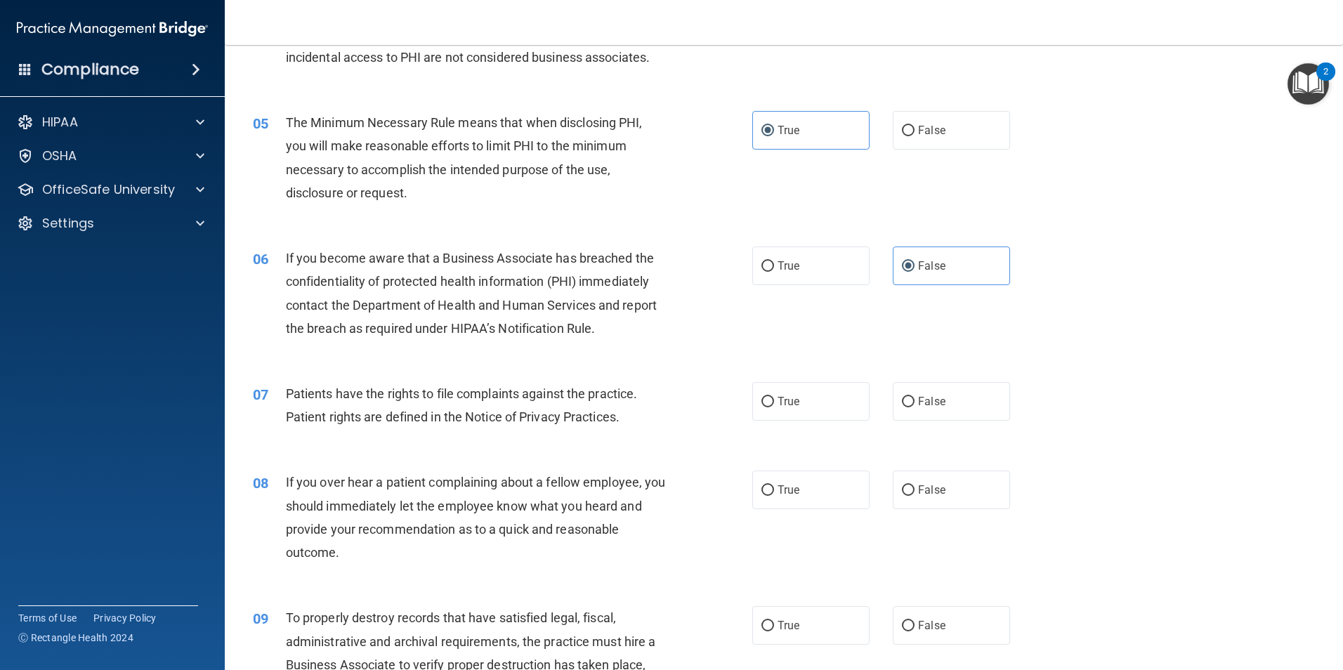
scroll to position [492, 0]
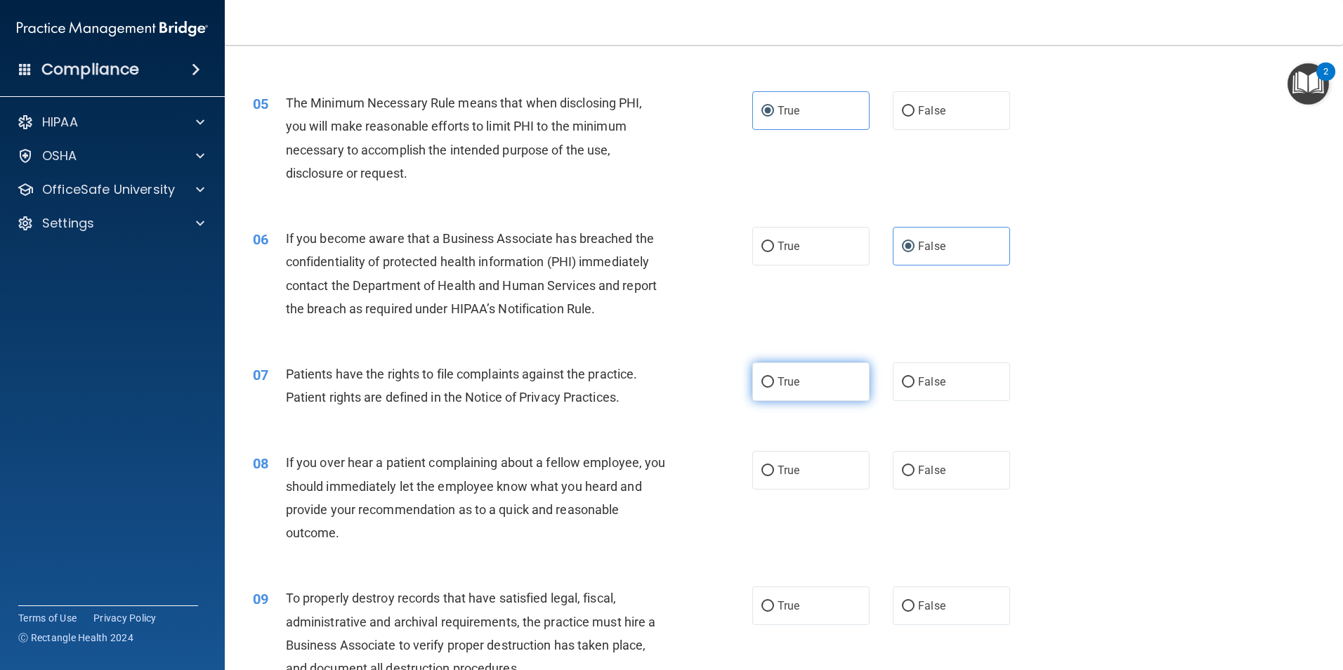
click at [766, 386] on input "True" at bounding box center [767, 382] width 13 height 11
radio input "true"
click at [948, 485] on label "False" at bounding box center [951, 470] width 117 height 39
click at [915, 476] on input "False" at bounding box center [908, 471] width 13 height 11
radio input "true"
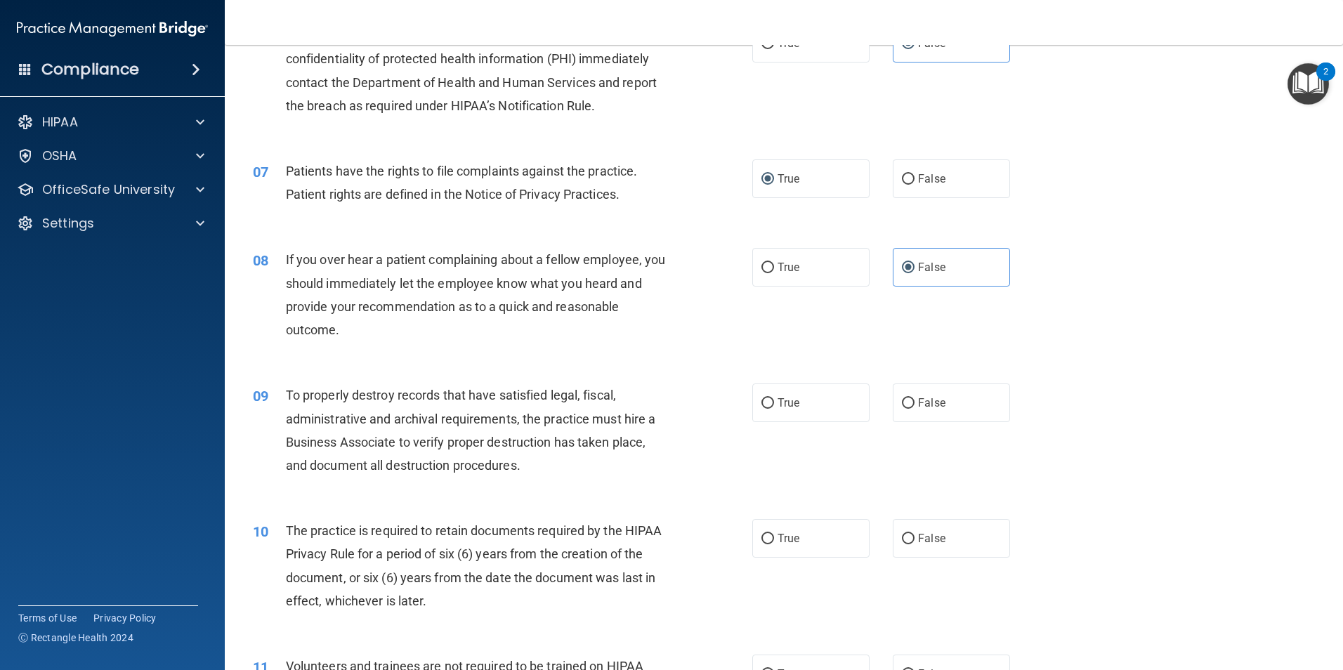
scroll to position [702, 0]
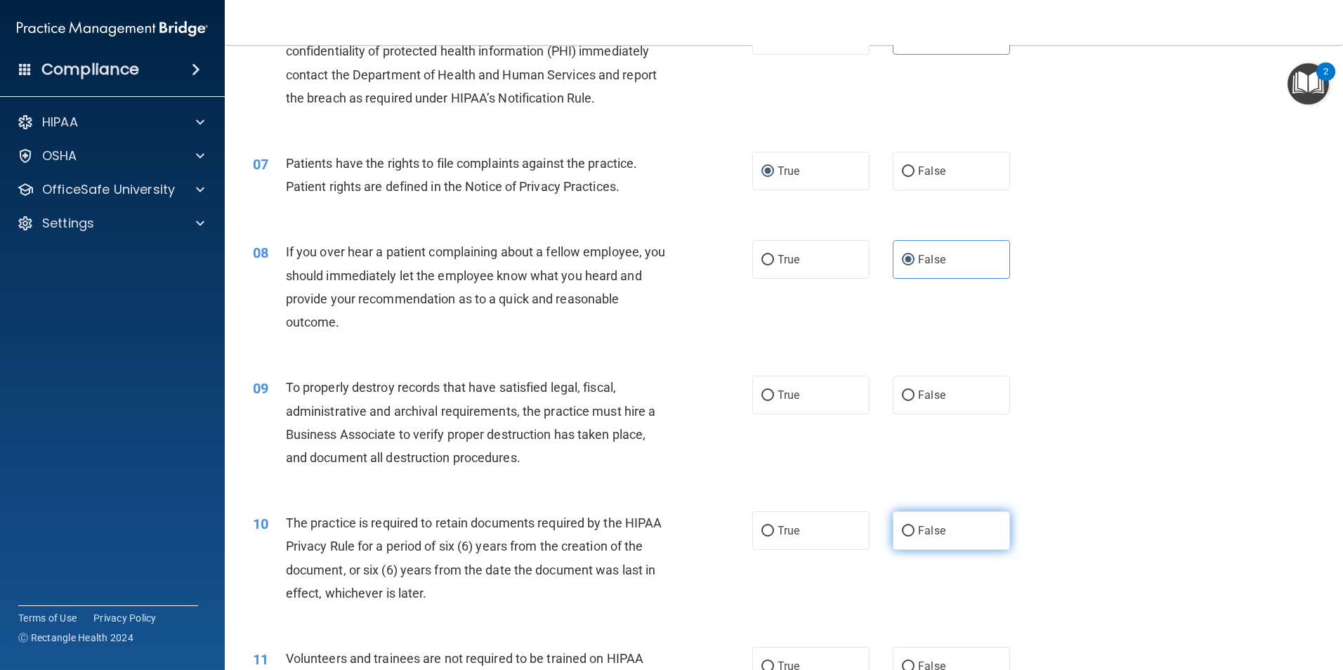
click at [918, 527] on span "False" at bounding box center [931, 530] width 27 height 13
click at [915, 527] on input "False" at bounding box center [908, 531] width 13 height 11
radio input "true"
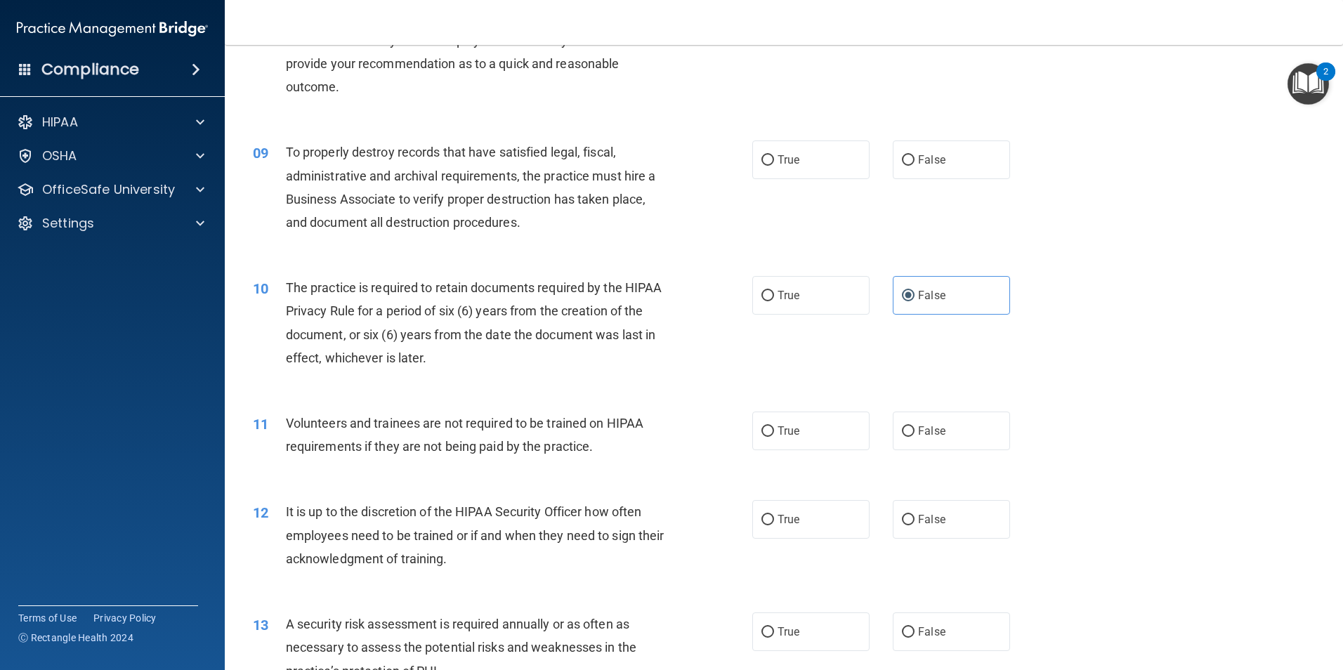
scroll to position [983, 0]
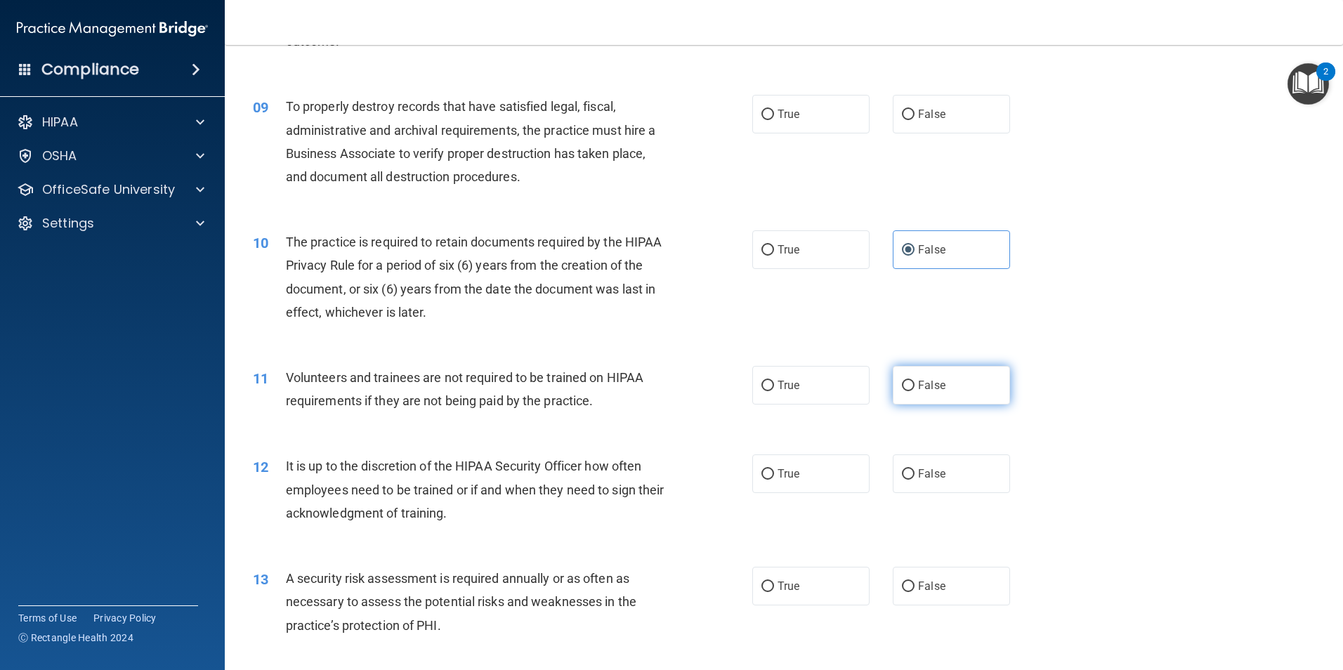
click at [918, 390] on span "False" at bounding box center [931, 385] width 27 height 13
click at [915, 390] on input "False" at bounding box center [908, 386] width 13 height 11
radio input "true"
click at [909, 479] on label "False" at bounding box center [951, 473] width 117 height 39
click at [909, 479] on input "False" at bounding box center [908, 474] width 13 height 11
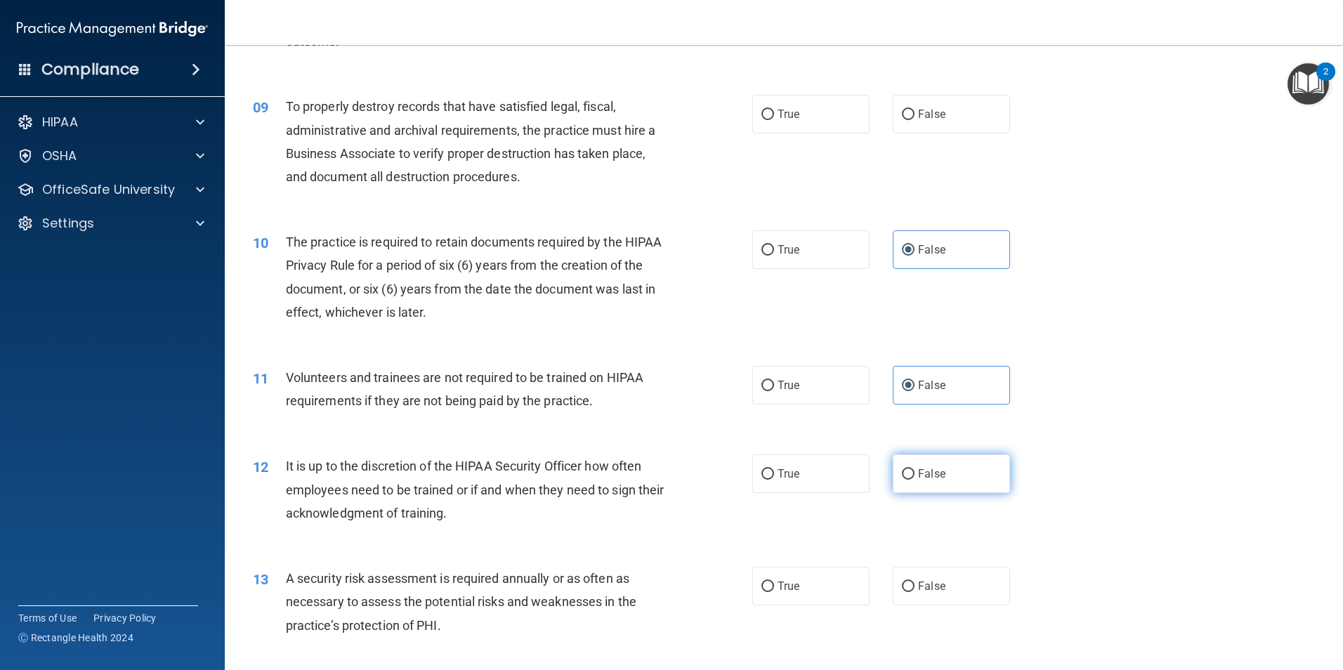
radio input "true"
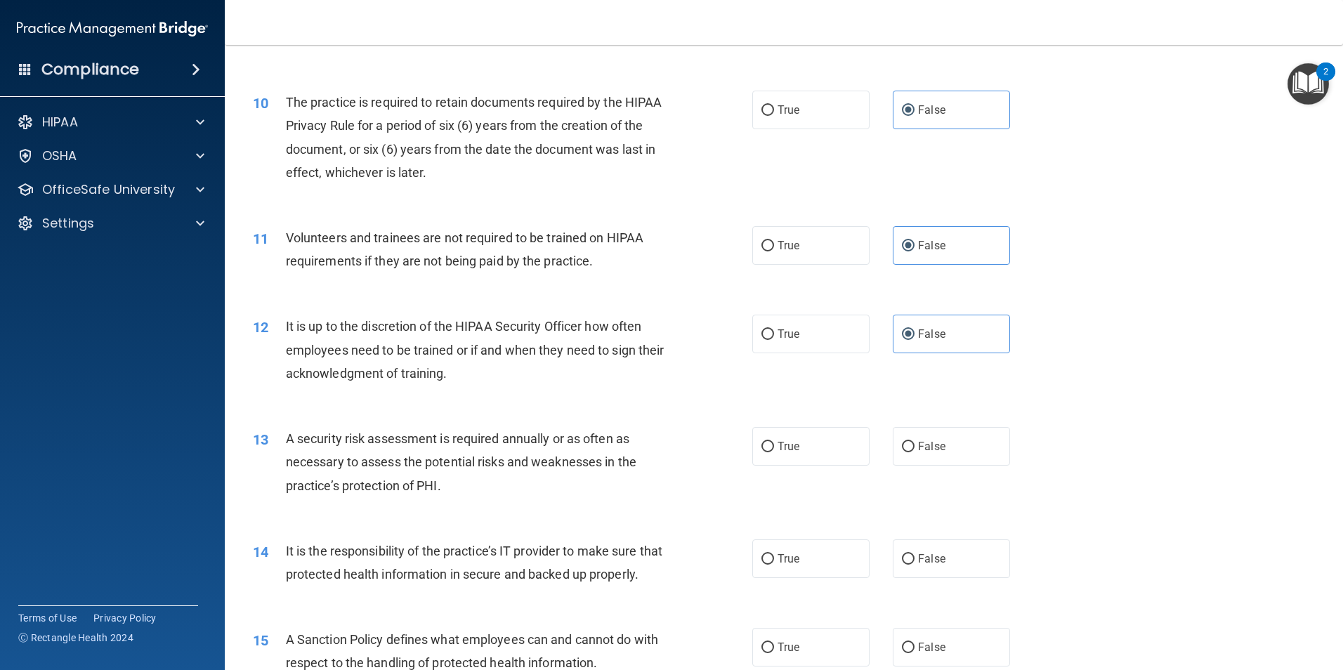
scroll to position [1124, 0]
click at [763, 443] on input "True" at bounding box center [767, 446] width 13 height 11
radio input "true"
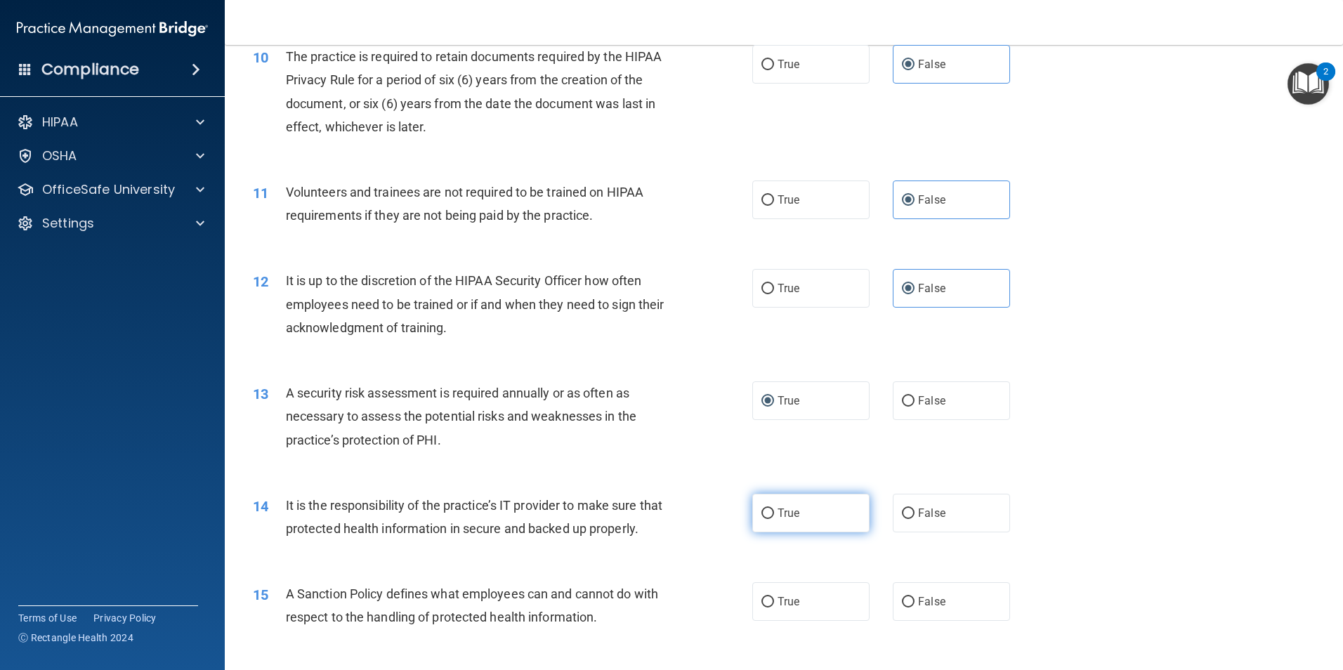
scroll to position [1335, 0]
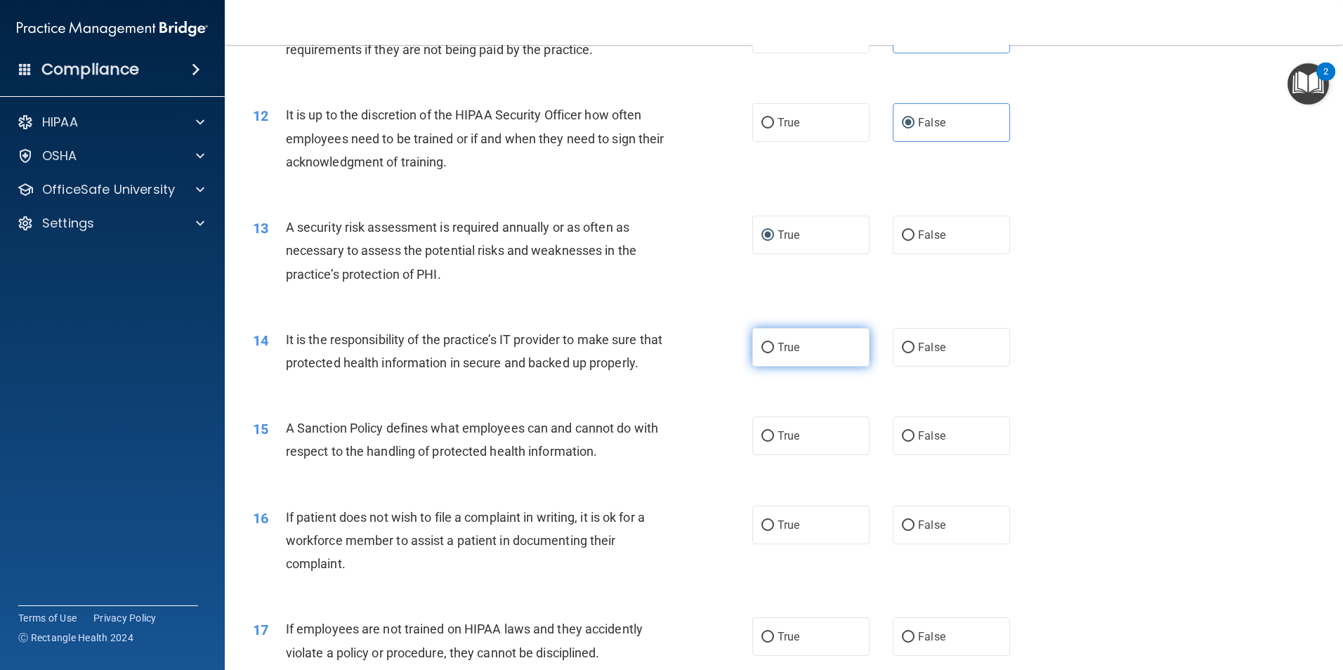
click at [792, 350] on span "True" at bounding box center [789, 347] width 22 height 13
click at [774, 350] on input "True" at bounding box center [767, 348] width 13 height 11
radio input "true"
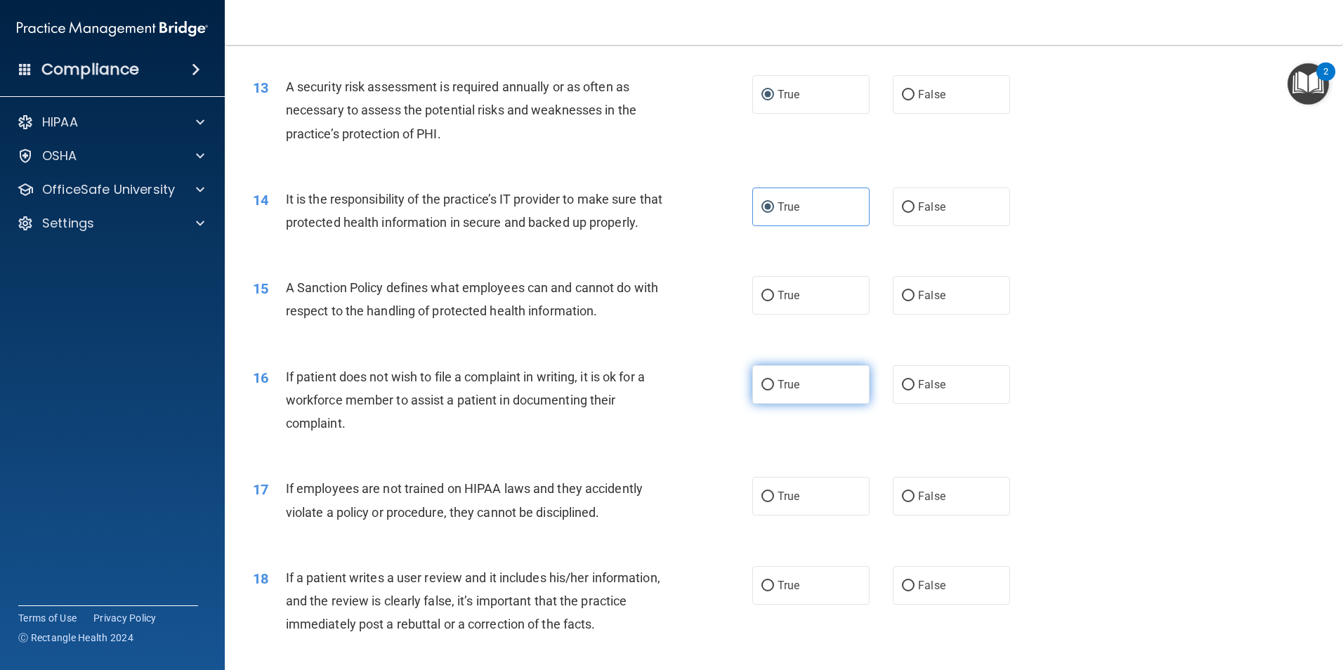
scroll to position [1545, 0]
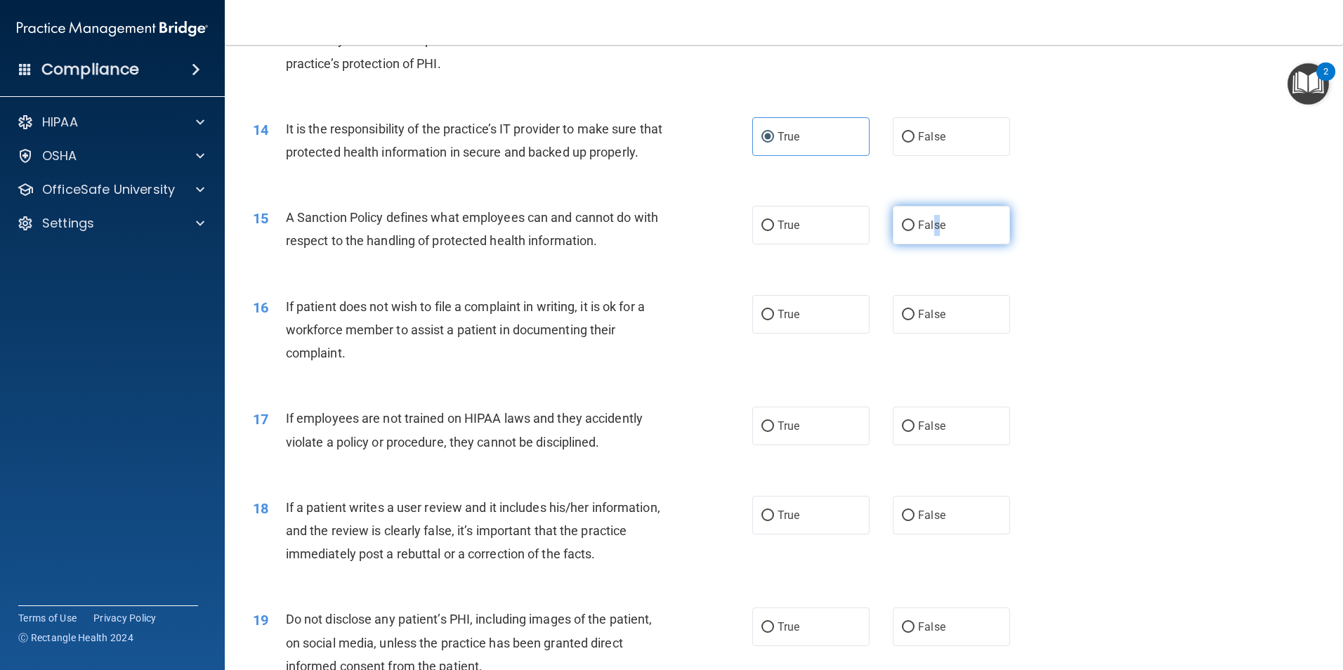
click at [929, 244] on label "False" at bounding box center [951, 225] width 117 height 39
drag, startPoint x: 929, startPoint y: 255, endPoint x: 899, endPoint y: 244, distance: 32.0
click at [902, 231] on input "False" at bounding box center [908, 226] width 13 height 11
radio input "true"
click at [846, 327] on label "True" at bounding box center [810, 314] width 117 height 39
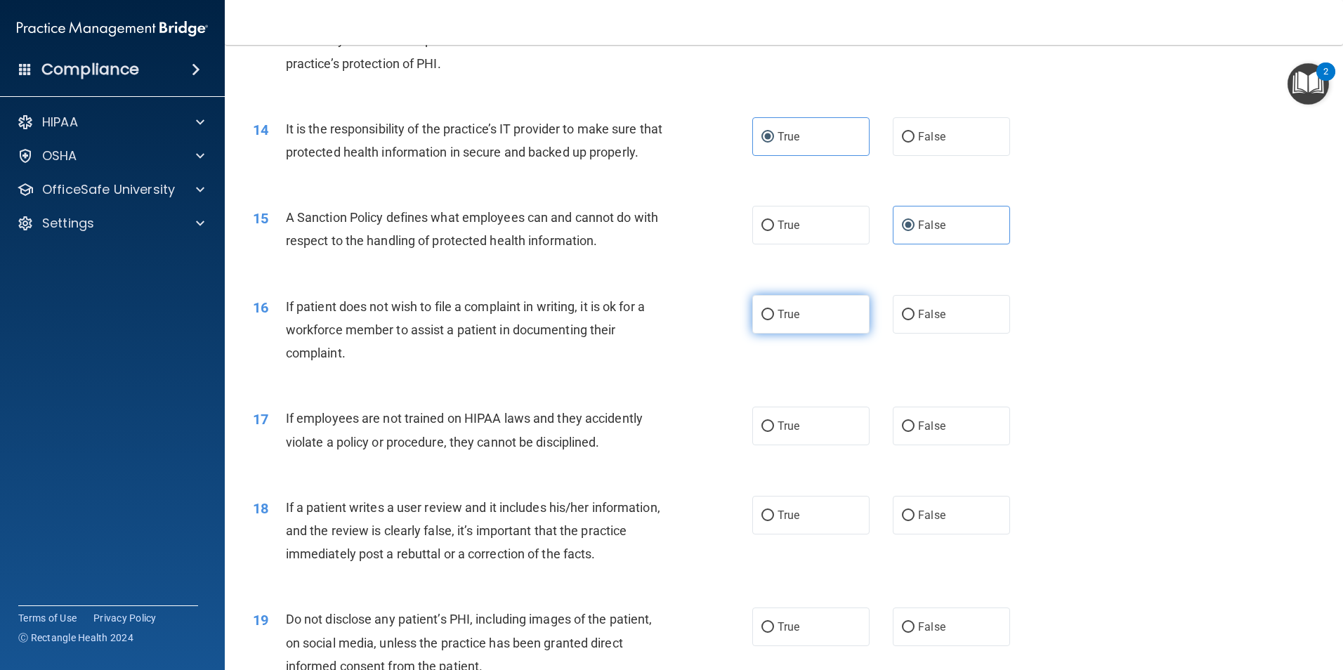
click at [774, 320] on input "True" at bounding box center [767, 315] width 13 height 11
radio input "true"
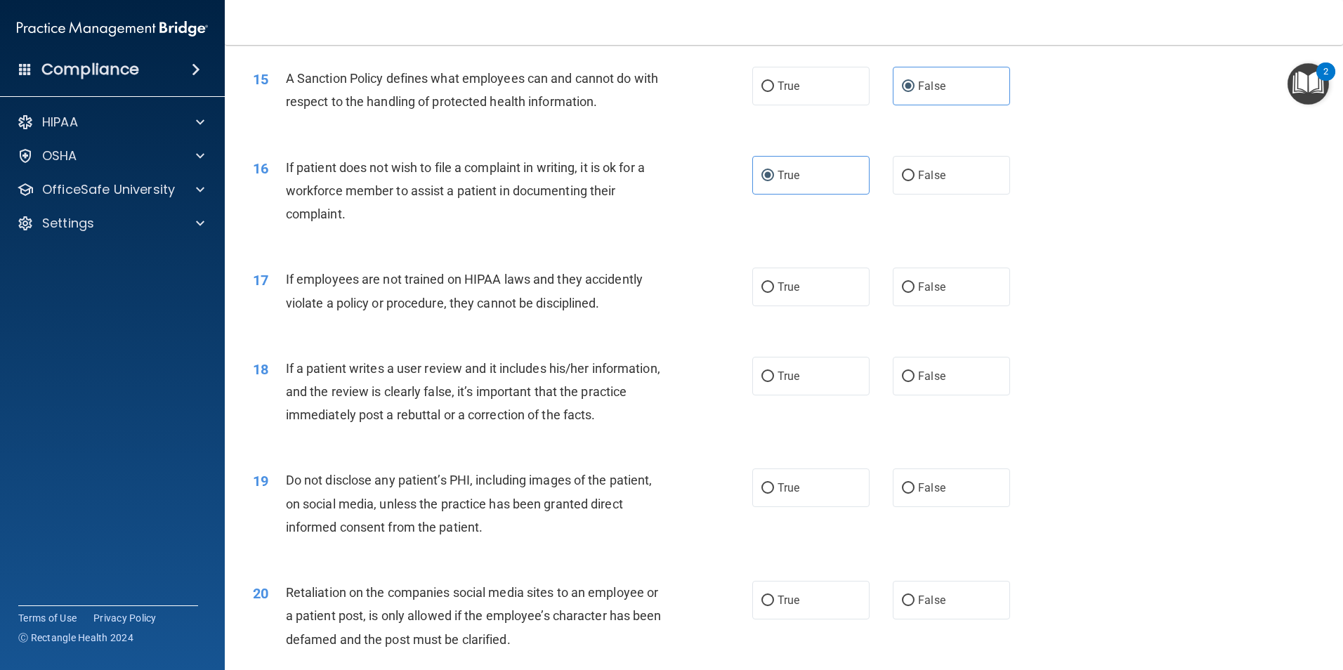
scroll to position [1686, 0]
click at [929, 297] on label "False" at bounding box center [951, 285] width 117 height 39
click at [915, 292] on input "False" at bounding box center [908, 286] width 13 height 11
radio input "true"
click at [902, 381] on input "False" at bounding box center [908, 375] width 13 height 11
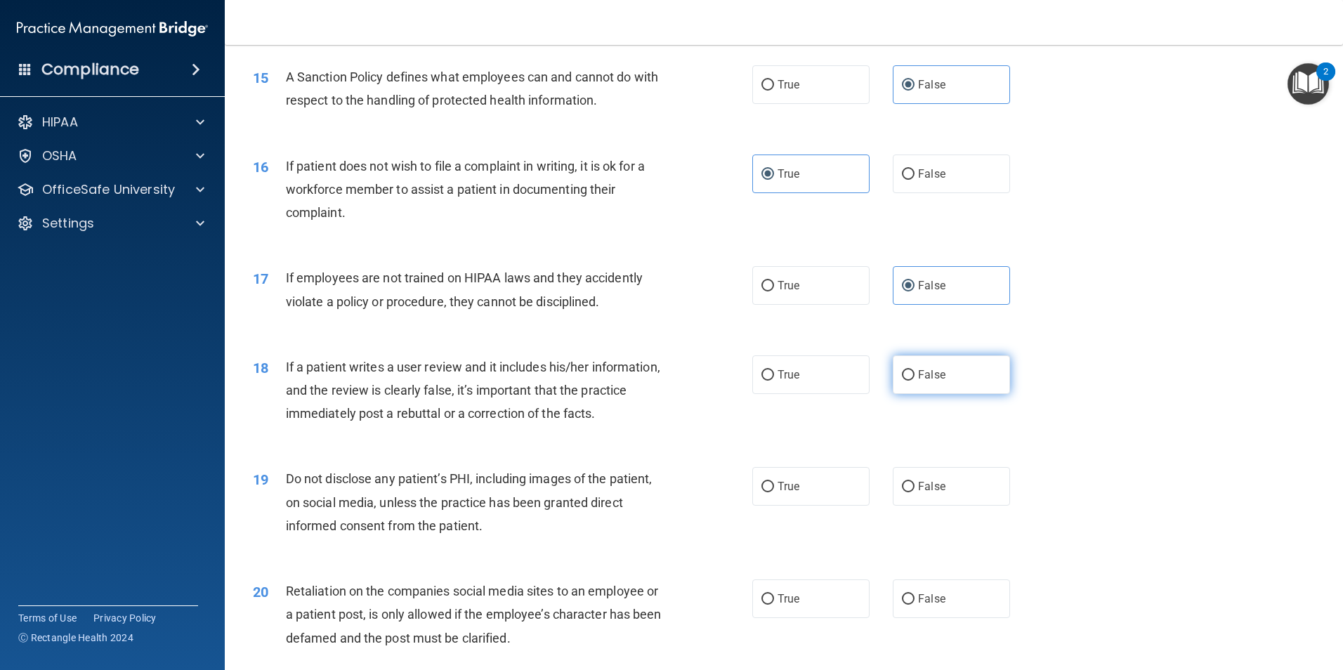
radio input "true"
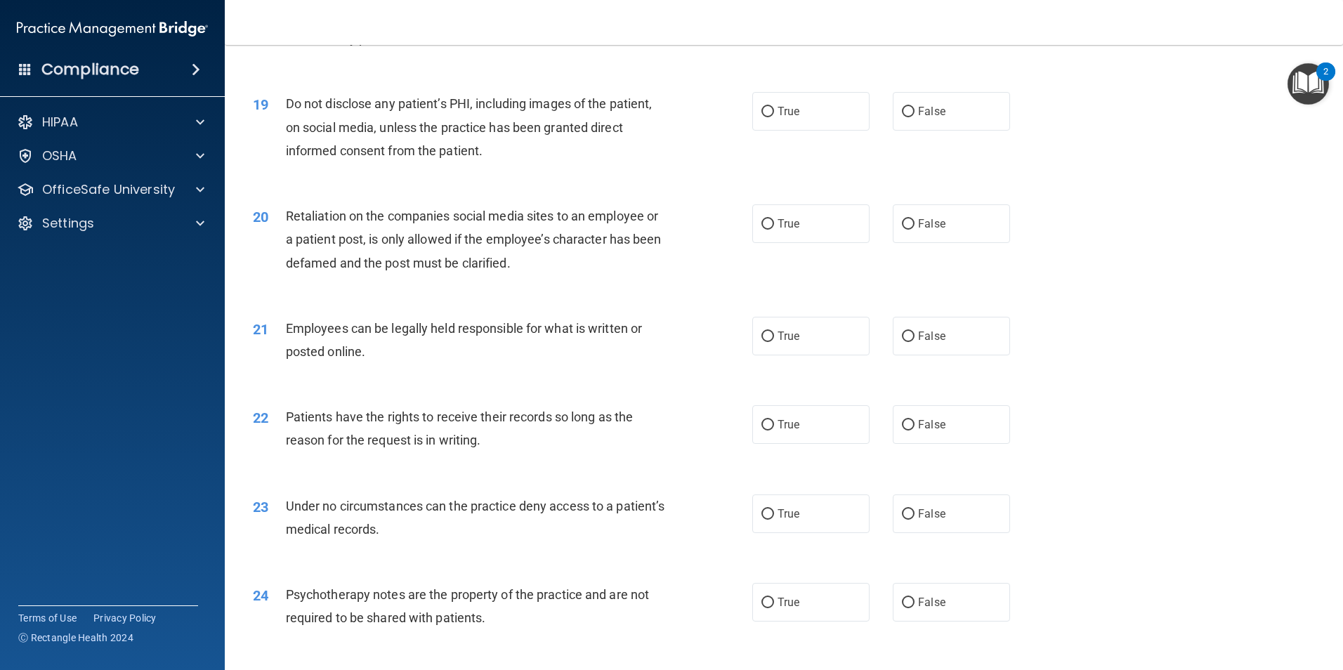
scroll to position [2107, 0]
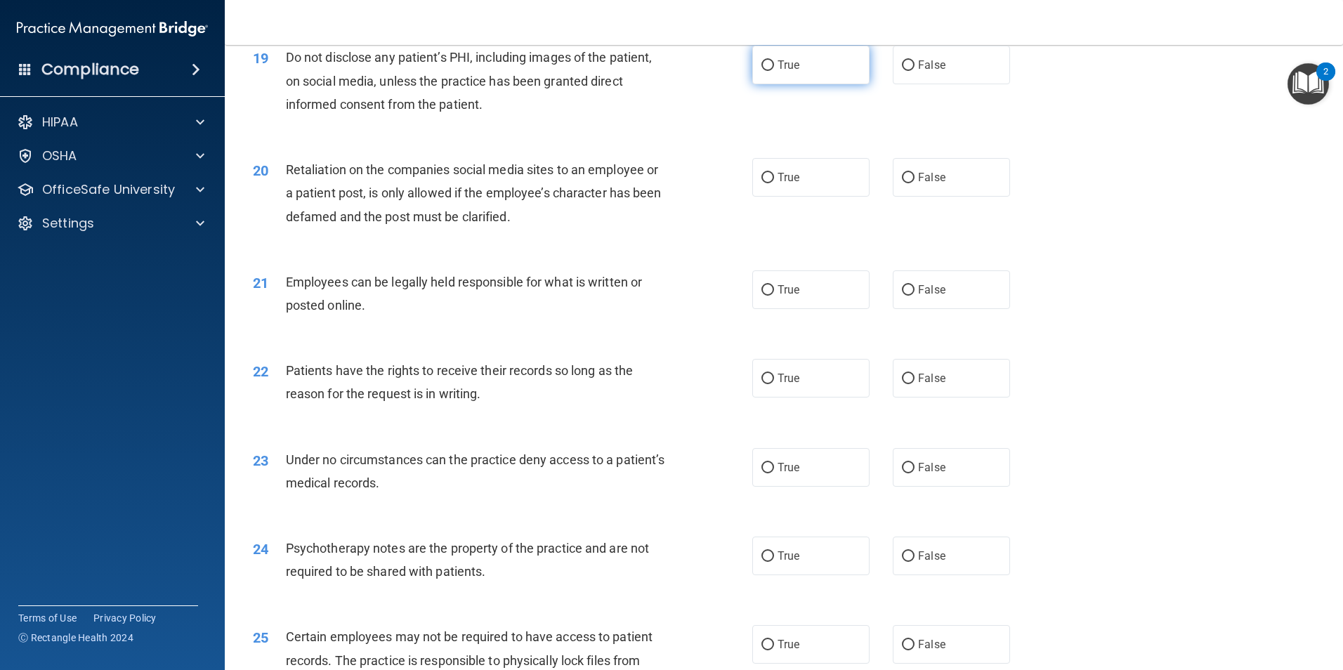
click at [787, 72] on span "True" at bounding box center [789, 64] width 22 height 13
click at [774, 71] on input "True" at bounding box center [767, 65] width 13 height 11
radio input "true"
click at [904, 183] on input "False" at bounding box center [908, 178] width 13 height 11
radio input "true"
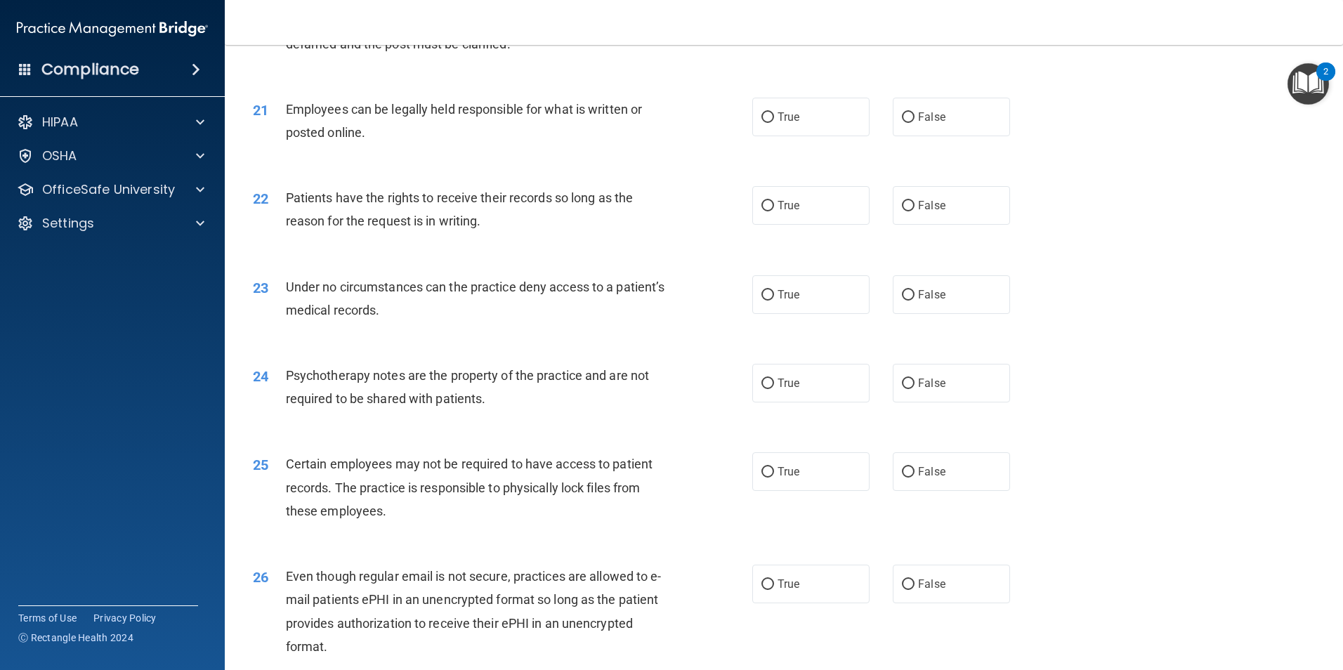
scroll to position [2248, 0]
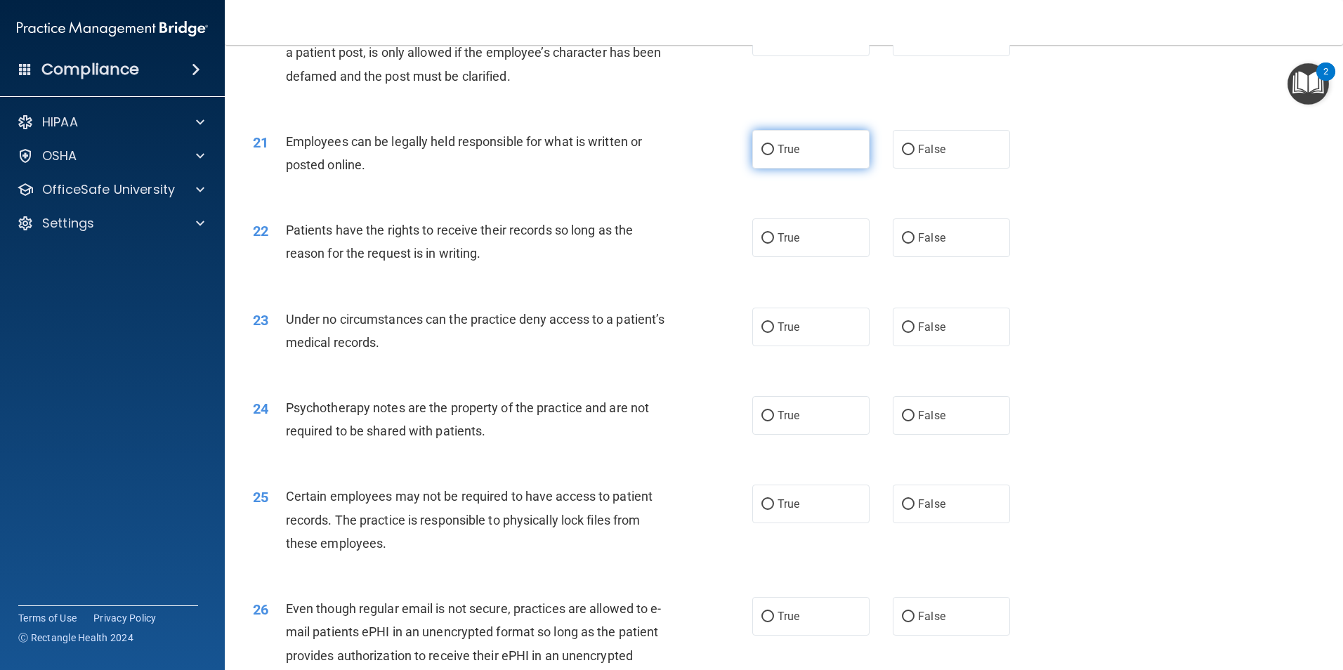
click at [793, 156] on span "True" at bounding box center [789, 149] width 22 height 13
click at [774, 155] on input "True" at bounding box center [767, 150] width 13 height 11
radio input "true"
click at [963, 257] on label "False" at bounding box center [951, 237] width 117 height 39
click at [915, 244] on input "False" at bounding box center [908, 238] width 13 height 11
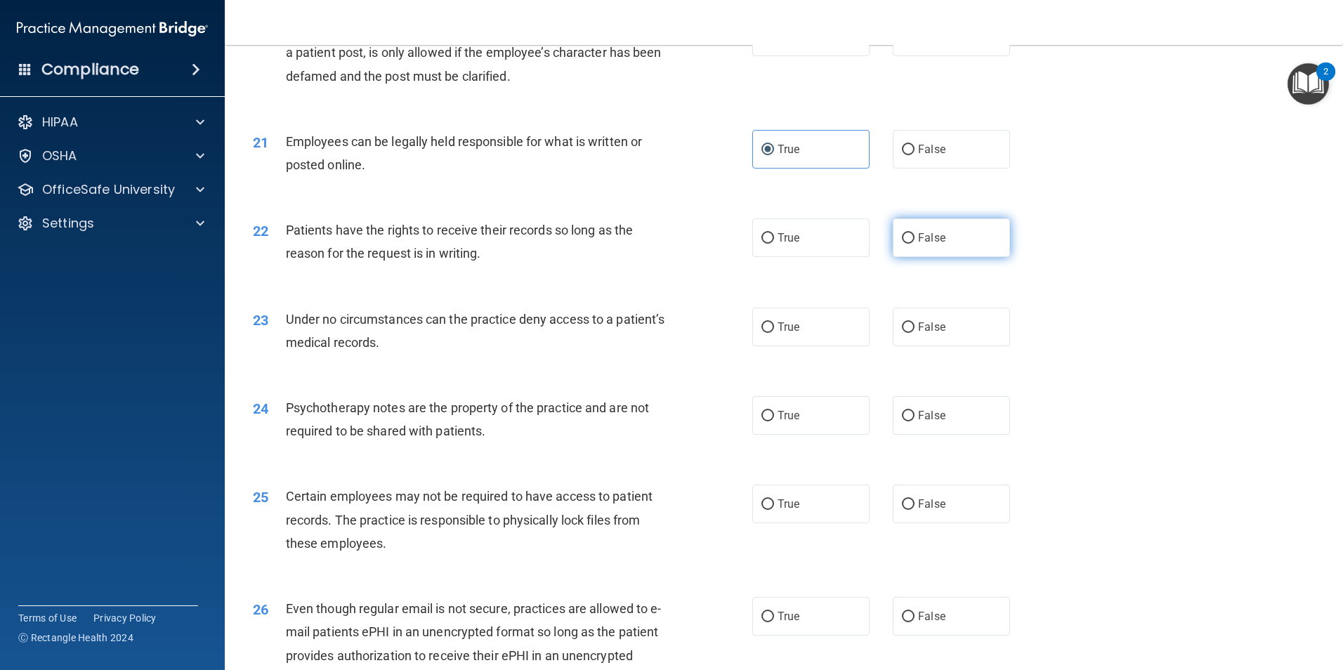
radio input "true"
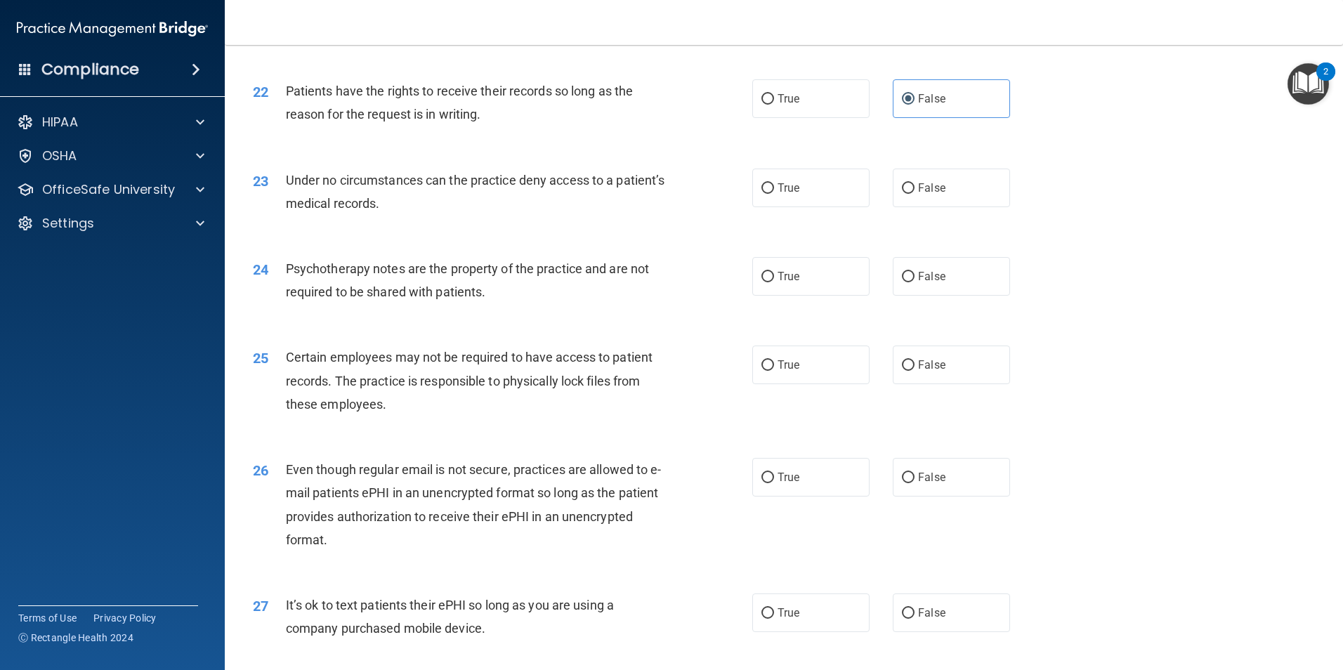
scroll to position [2388, 0]
click at [893, 206] on label "False" at bounding box center [951, 186] width 117 height 39
click at [902, 192] on input "False" at bounding box center [908, 187] width 13 height 11
radio input "true"
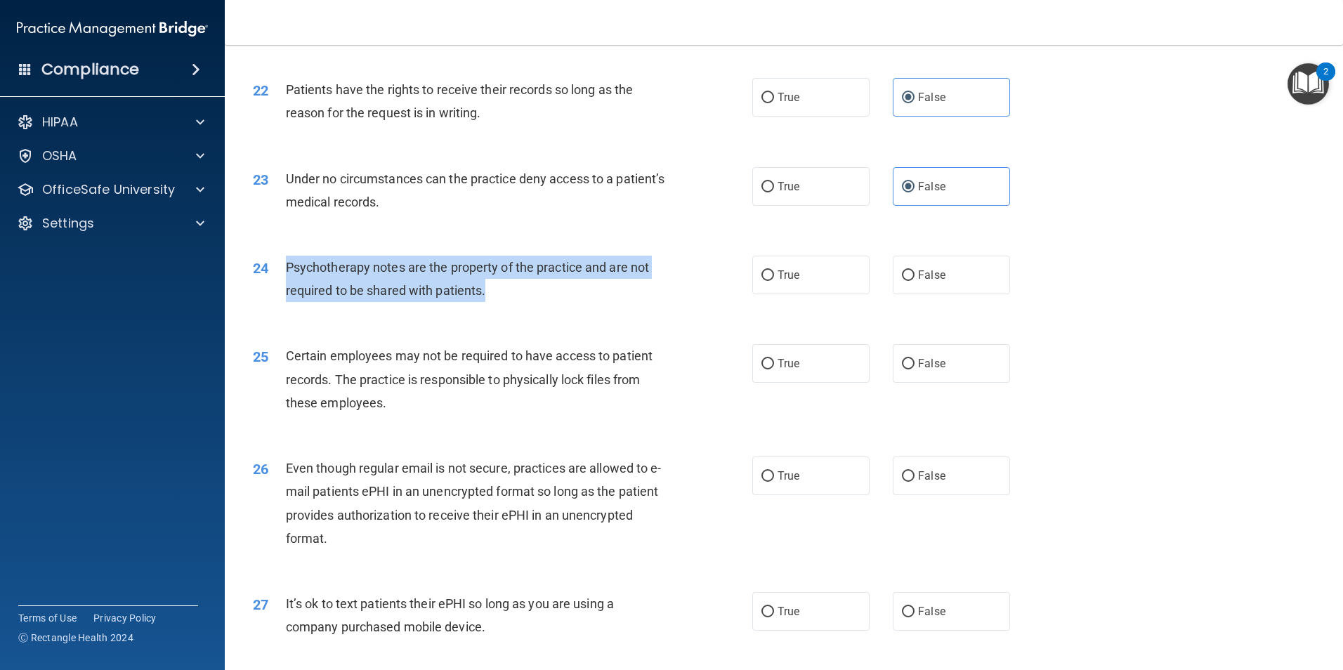
drag, startPoint x: 488, startPoint y: 318, endPoint x: 284, endPoint y: 284, distance: 205.9
click at [284, 284] on div "24 Psychotherapy notes are the property of the practice and are not required to…" at bounding box center [503, 282] width 542 height 53
drag, startPoint x: 284, startPoint y: 284, endPoint x: 340, endPoint y: 309, distance: 61.0
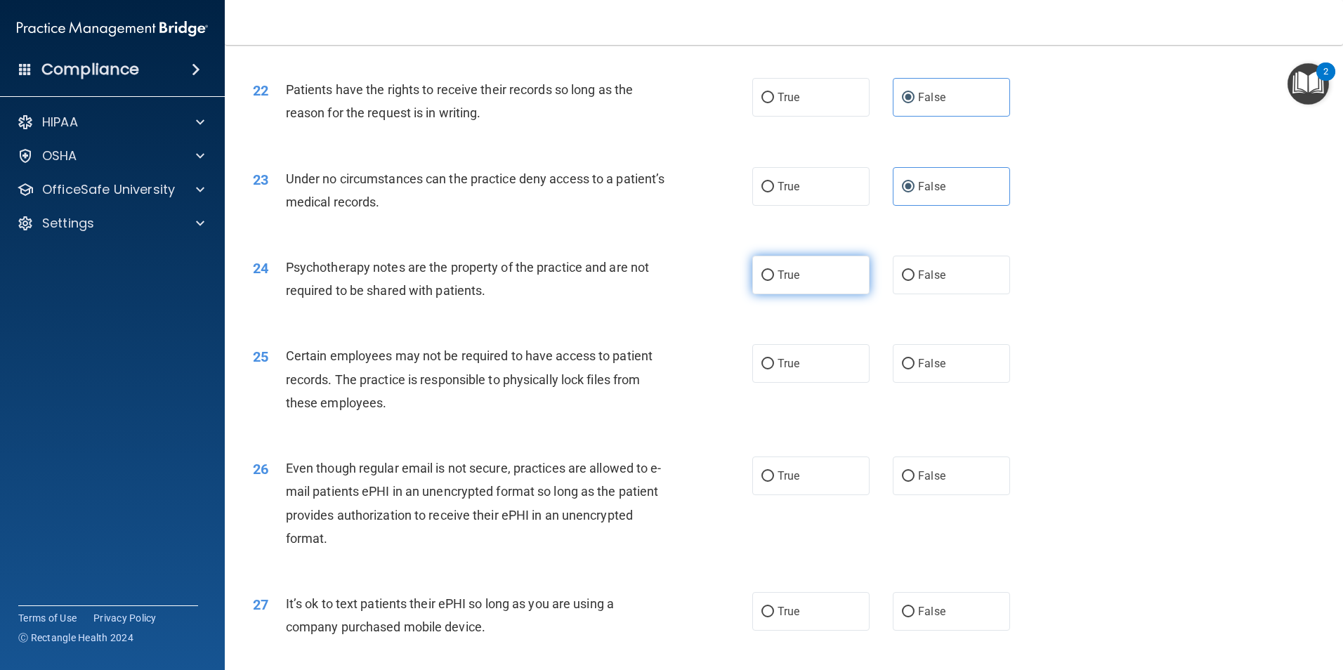
click at [793, 282] on span "True" at bounding box center [789, 274] width 22 height 13
click at [774, 281] on input "True" at bounding box center [767, 275] width 13 height 11
radio input "true"
click at [781, 380] on label "True" at bounding box center [810, 363] width 117 height 39
click at [774, 369] on input "True" at bounding box center [767, 364] width 13 height 11
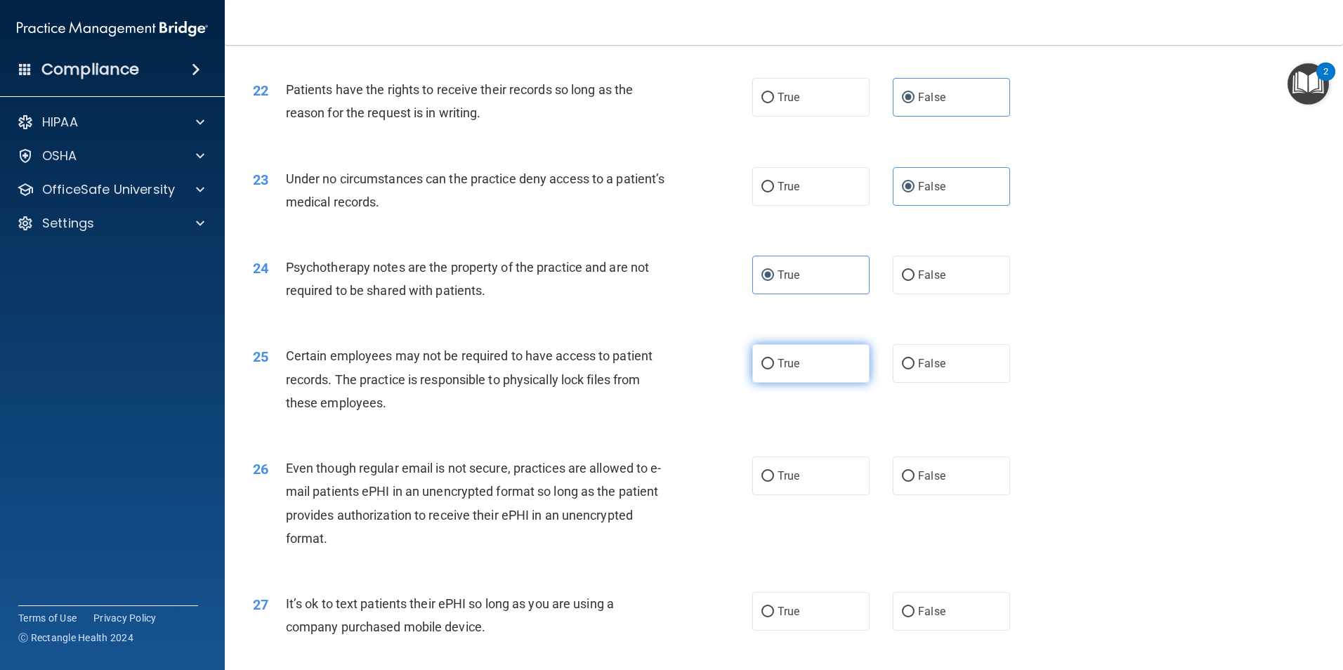
radio input "true"
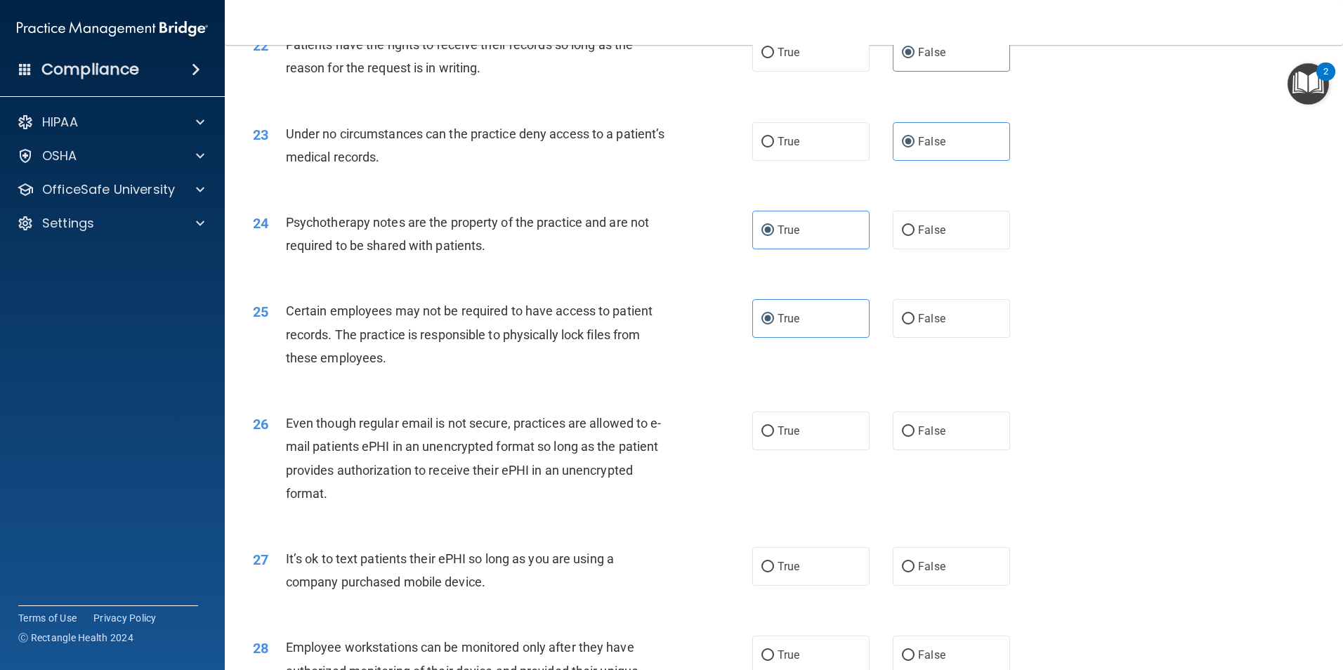
scroll to position [2459, 0]
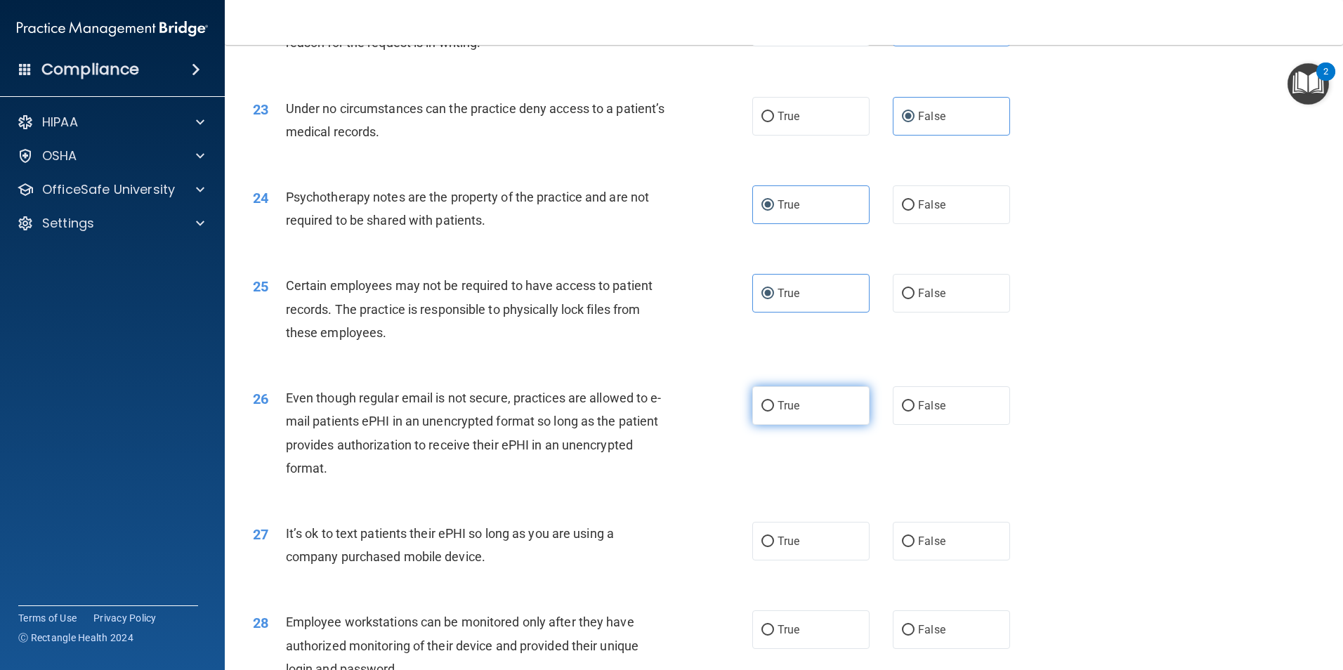
click at [786, 412] on span "True" at bounding box center [789, 405] width 22 height 13
click at [774, 412] on input "True" at bounding box center [767, 406] width 13 height 11
radio input "true"
click at [930, 548] on span "False" at bounding box center [931, 541] width 27 height 13
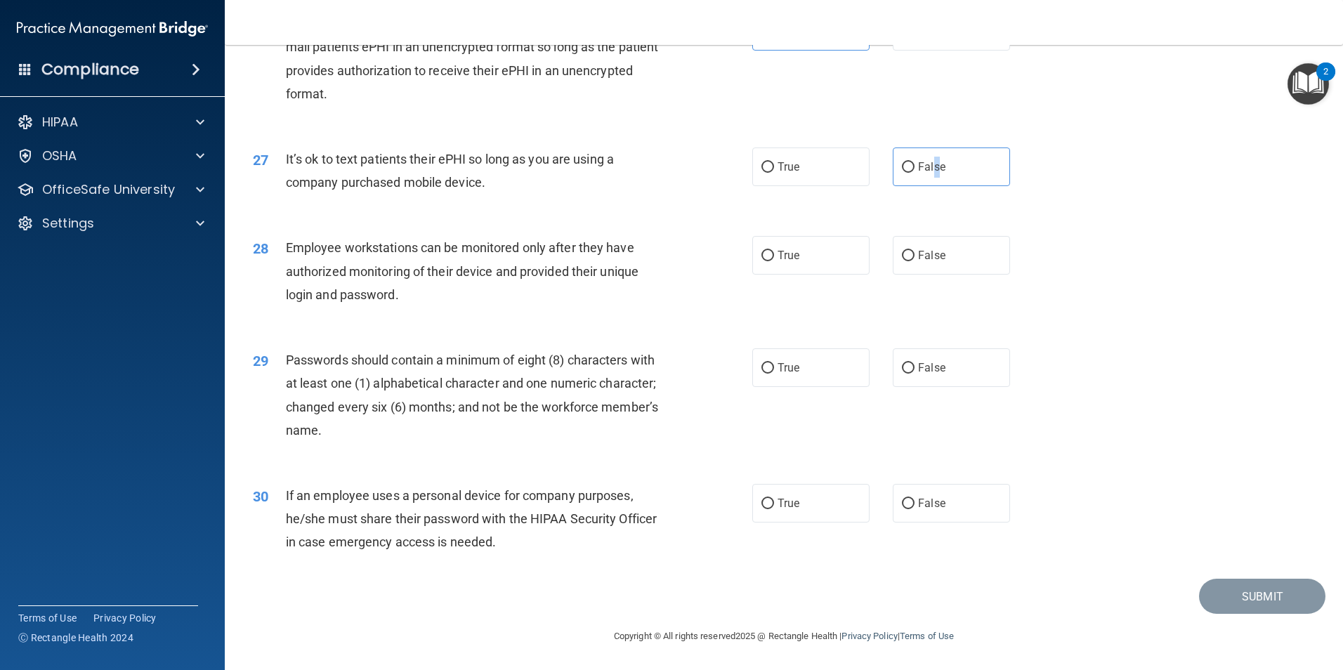
scroll to position [2856, 0]
click at [918, 170] on span "False" at bounding box center [931, 166] width 27 height 13
click at [915, 170] on input "False" at bounding box center [908, 167] width 13 height 11
radio input "true"
click at [925, 254] on span "False" at bounding box center [931, 255] width 27 height 13
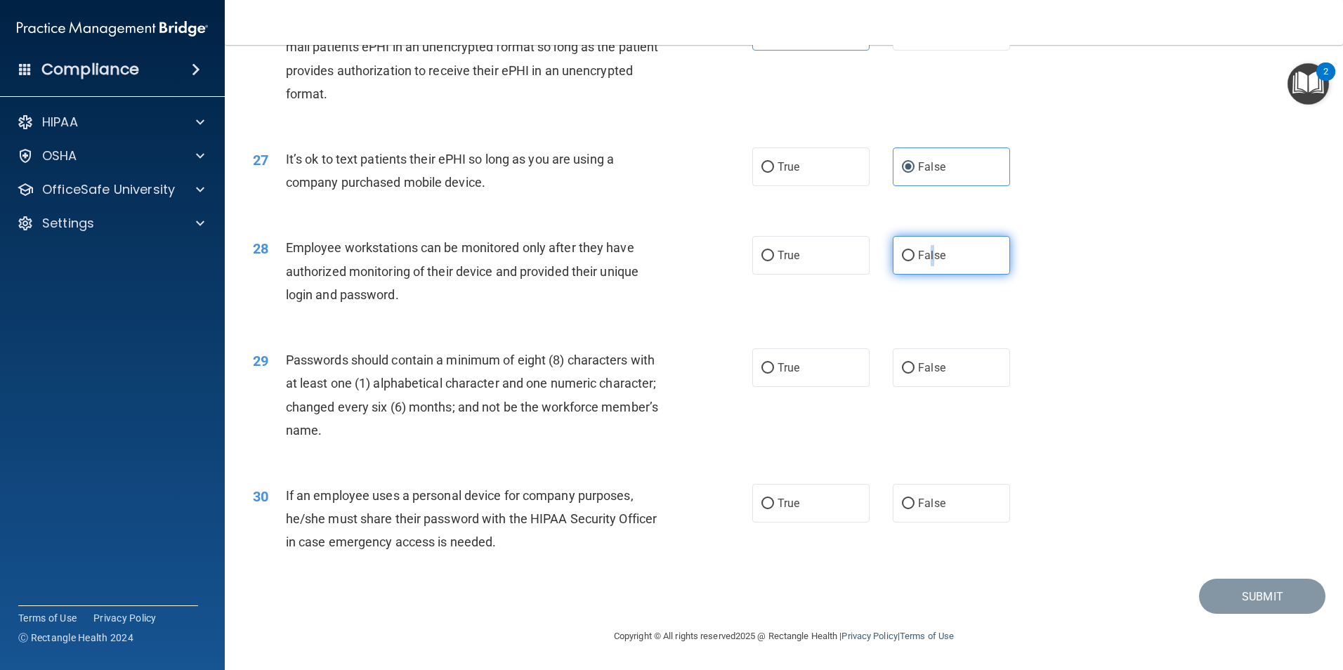
drag, startPoint x: 925, startPoint y: 254, endPoint x: 901, endPoint y: 257, distance: 24.1
click at [902, 257] on input "False" at bounding box center [908, 256] width 13 height 11
radio input "true"
click at [787, 363] on span "True" at bounding box center [789, 367] width 22 height 13
click at [774, 363] on input "True" at bounding box center [767, 368] width 13 height 11
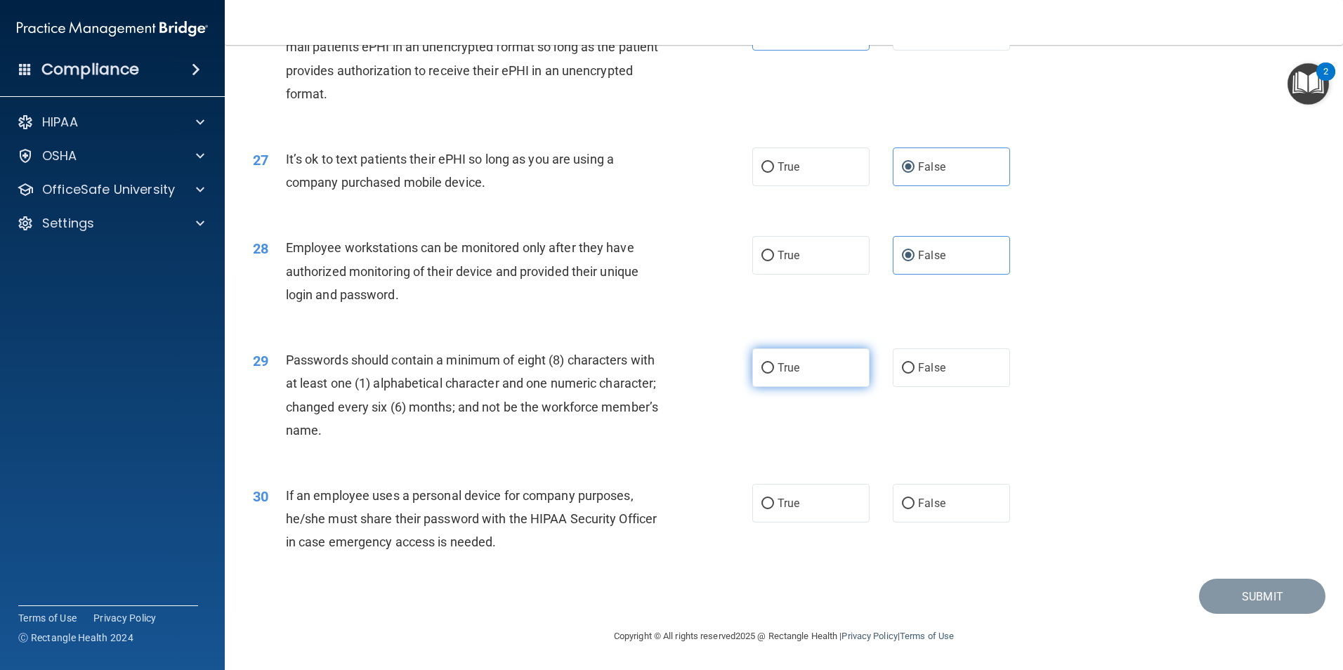
radio input "true"
click at [929, 502] on span "False" at bounding box center [931, 503] width 27 height 13
click at [918, 504] on span "False" at bounding box center [931, 503] width 27 height 13
click at [915, 504] on input "False" at bounding box center [908, 504] width 13 height 11
radio input "true"
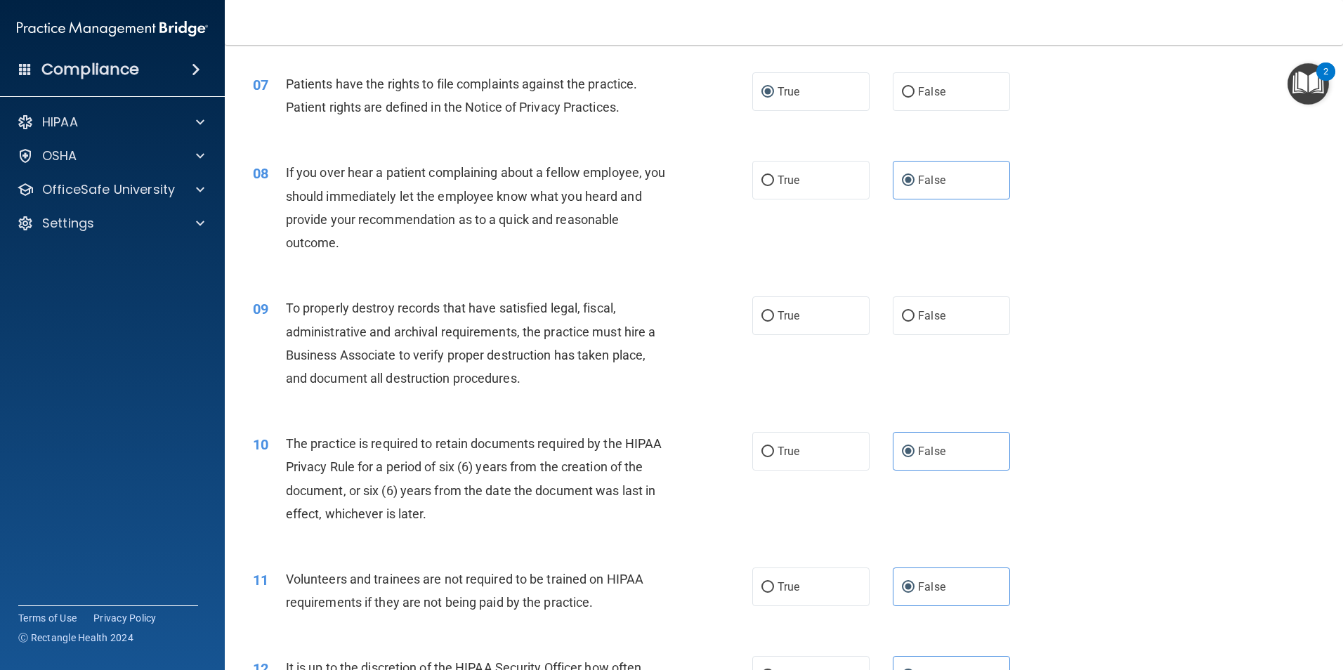
scroll to position [749, 0]
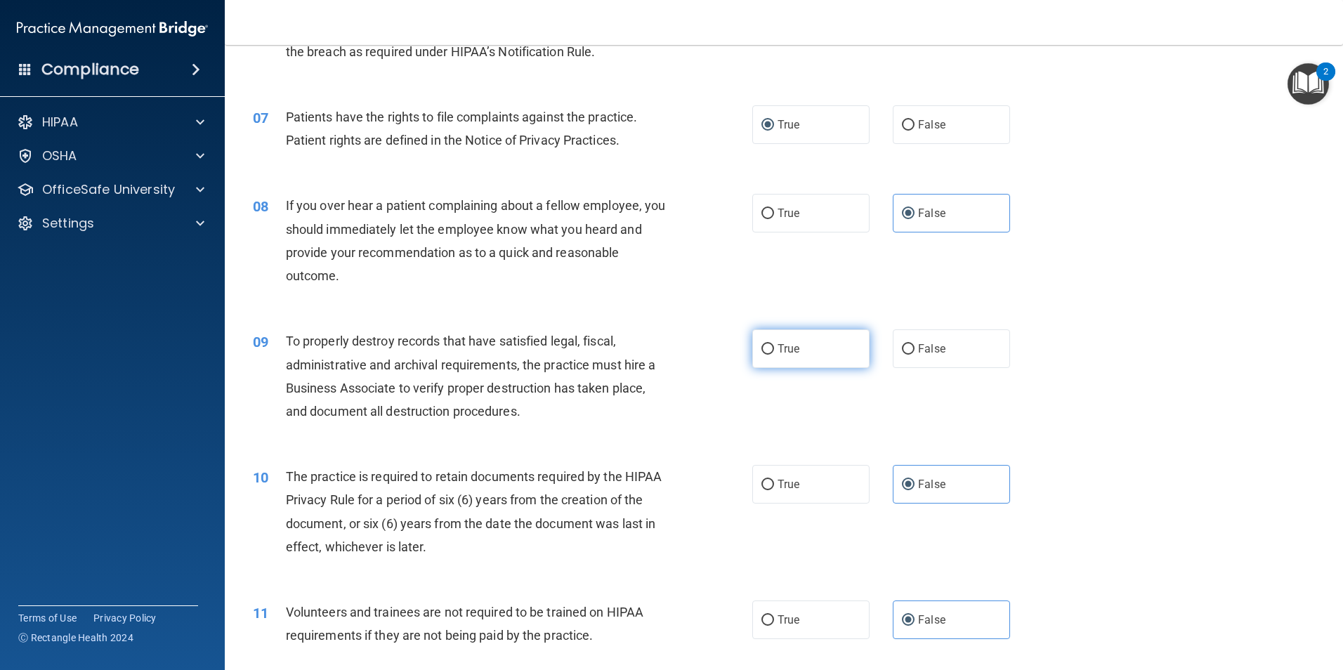
click at [784, 358] on label "True" at bounding box center [810, 348] width 117 height 39
click at [774, 355] on input "True" at bounding box center [767, 349] width 13 height 11
radio input "true"
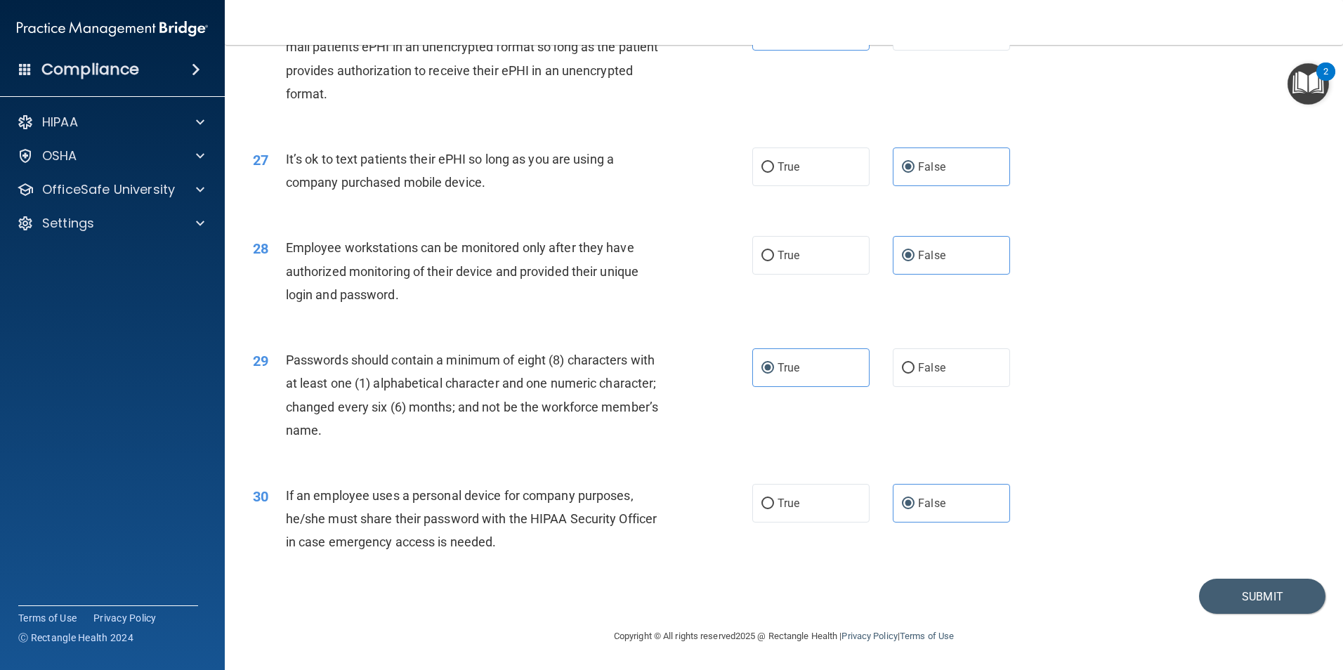
scroll to position [2856, 0]
click at [1241, 594] on button "Submit" at bounding box center [1262, 597] width 126 height 36
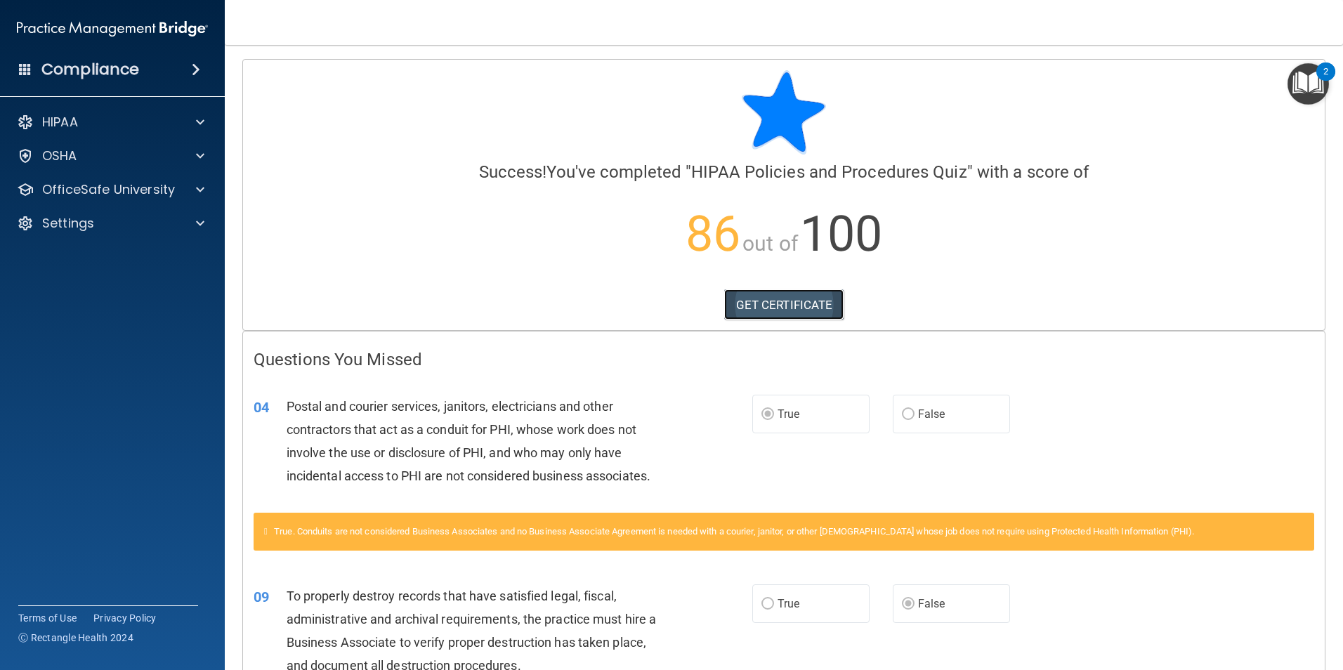
click at [777, 313] on link "GET CERTIFICATE" at bounding box center [784, 304] width 120 height 31
click at [140, 162] on div "OSHA" at bounding box center [93, 156] width 174 height 17
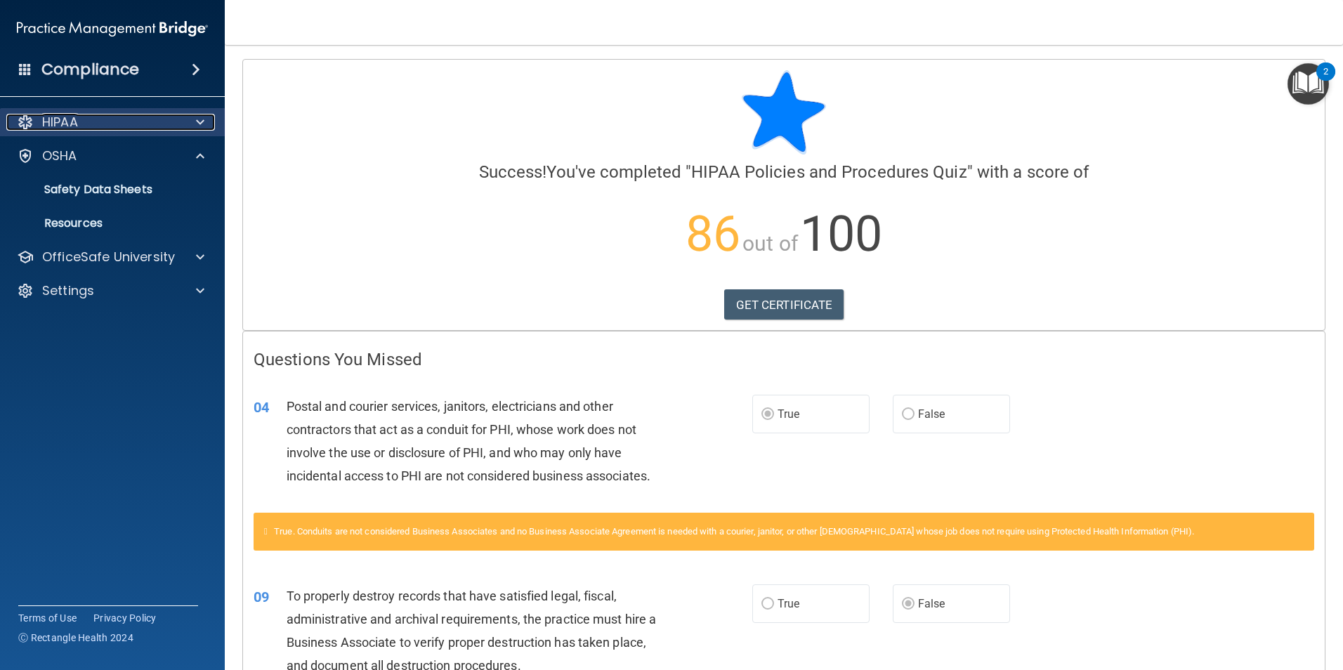
click at [150, 124] on div "HIPAA" at bounding box center [93, 122] width 174 height 17
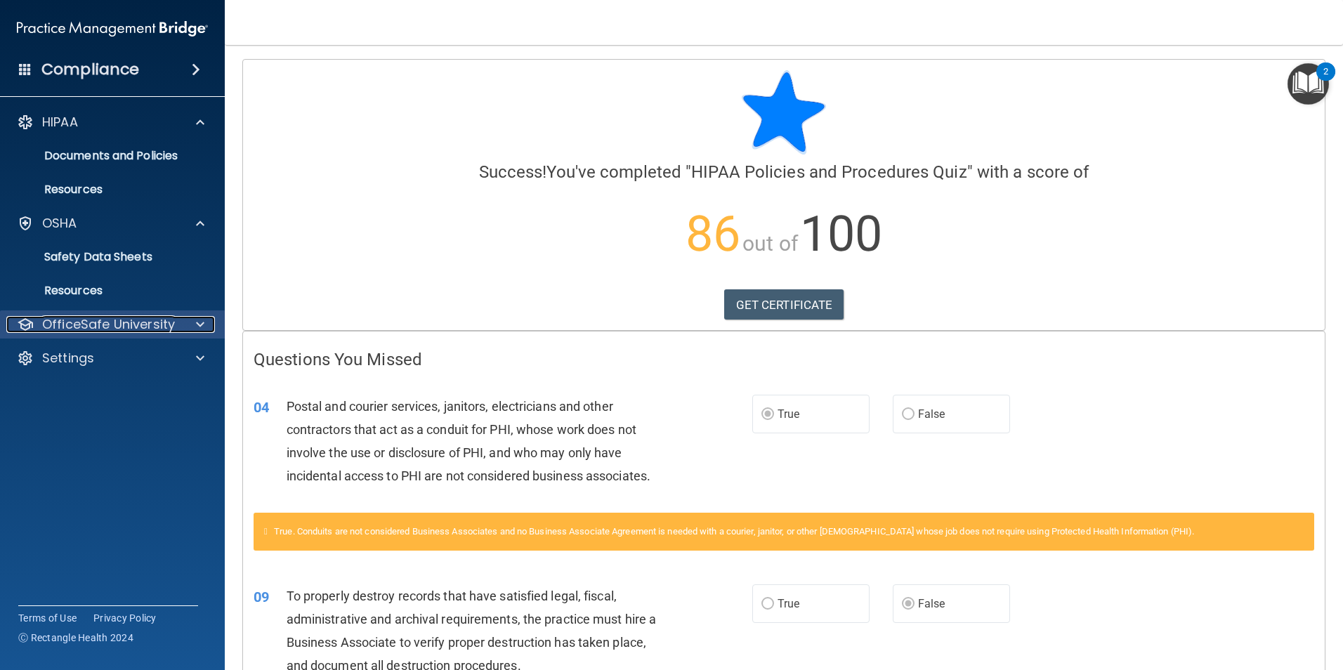
click at [200, 325] on span at bounding box center [200, 324] width 8 height 17
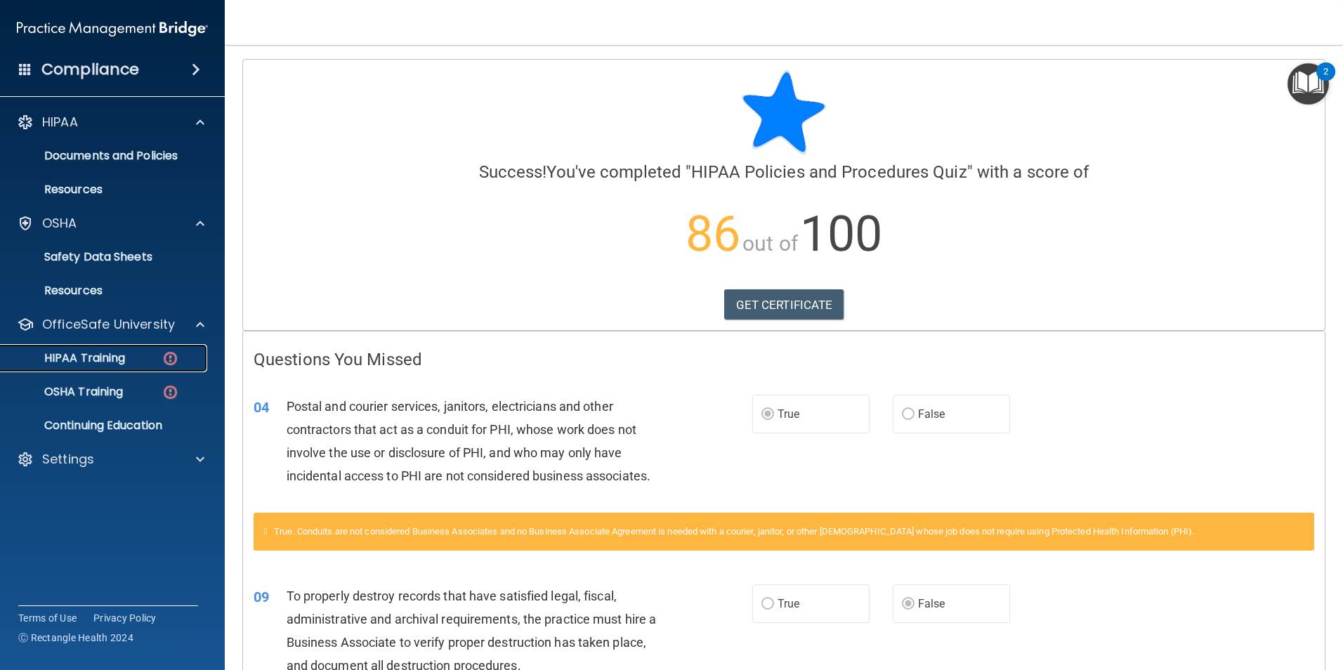
click at [170, 362] on img at bounding box center [171, 359] width 18 height 18
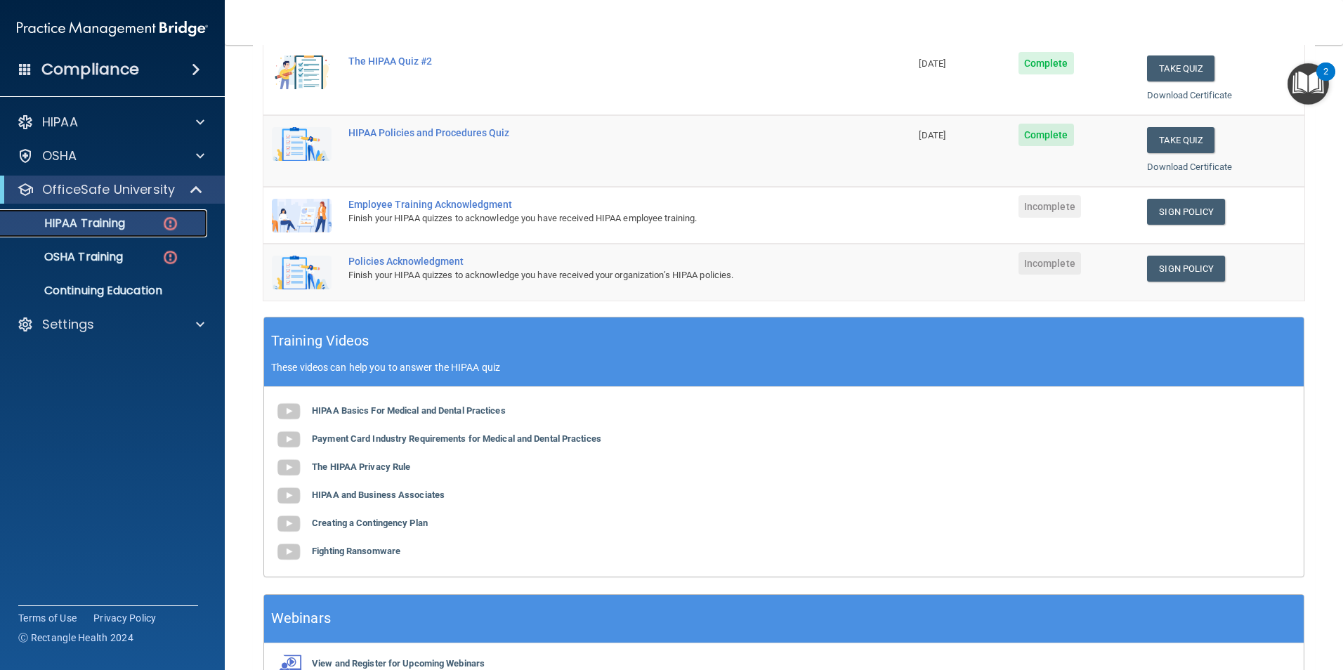
scroll to position [281, 0]
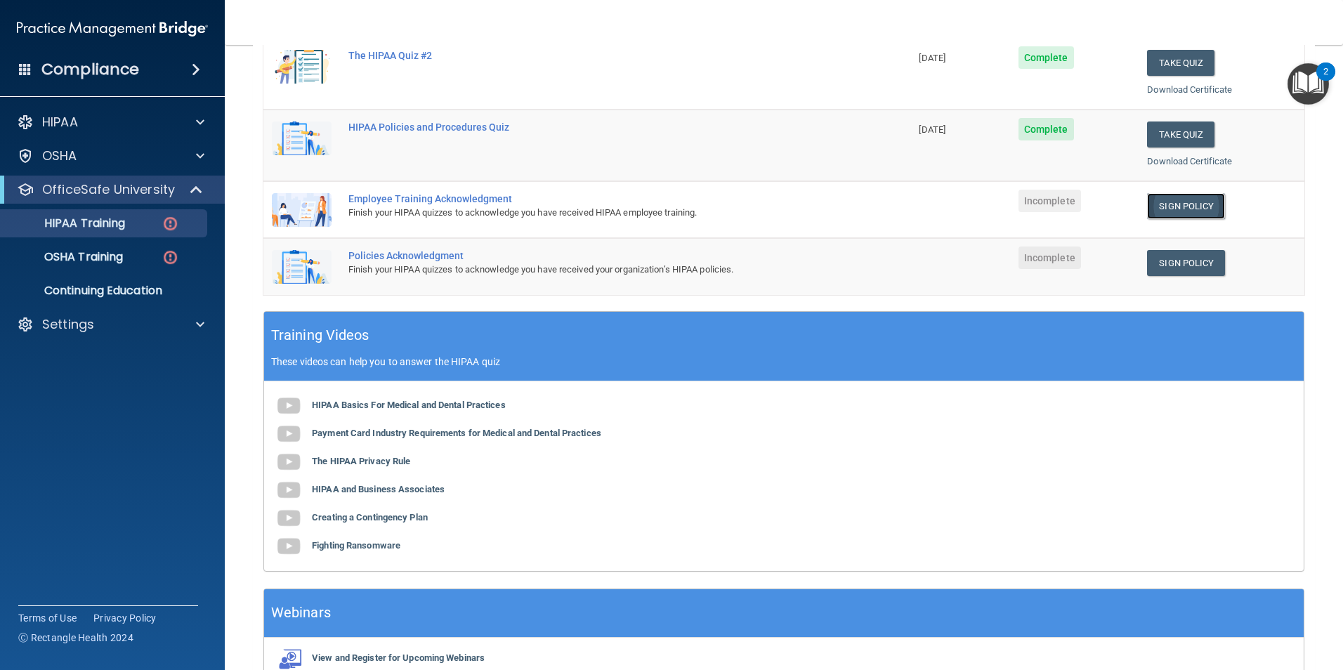
click at [1181, 200] on link "Sign Policy" at bounding box center [1186, 206] width 78 height 26
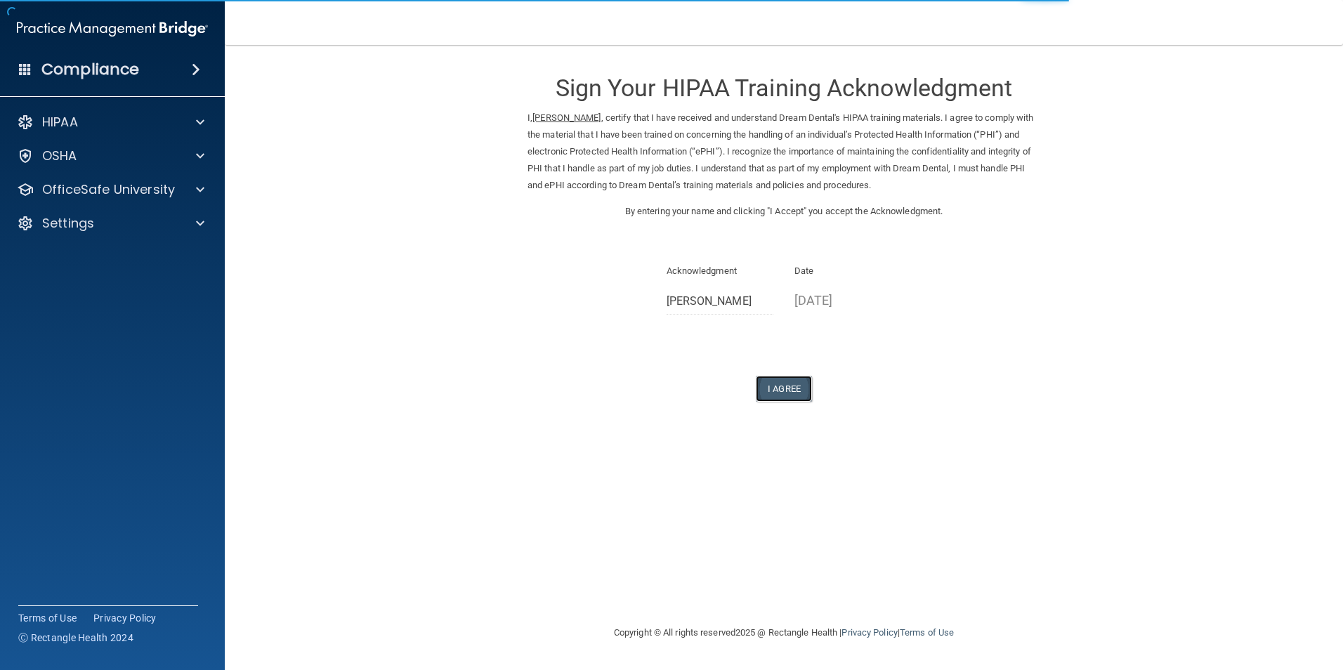
click at [798, 396] on button "I Agree" at bounding box center [784, 389] width 56 height 26
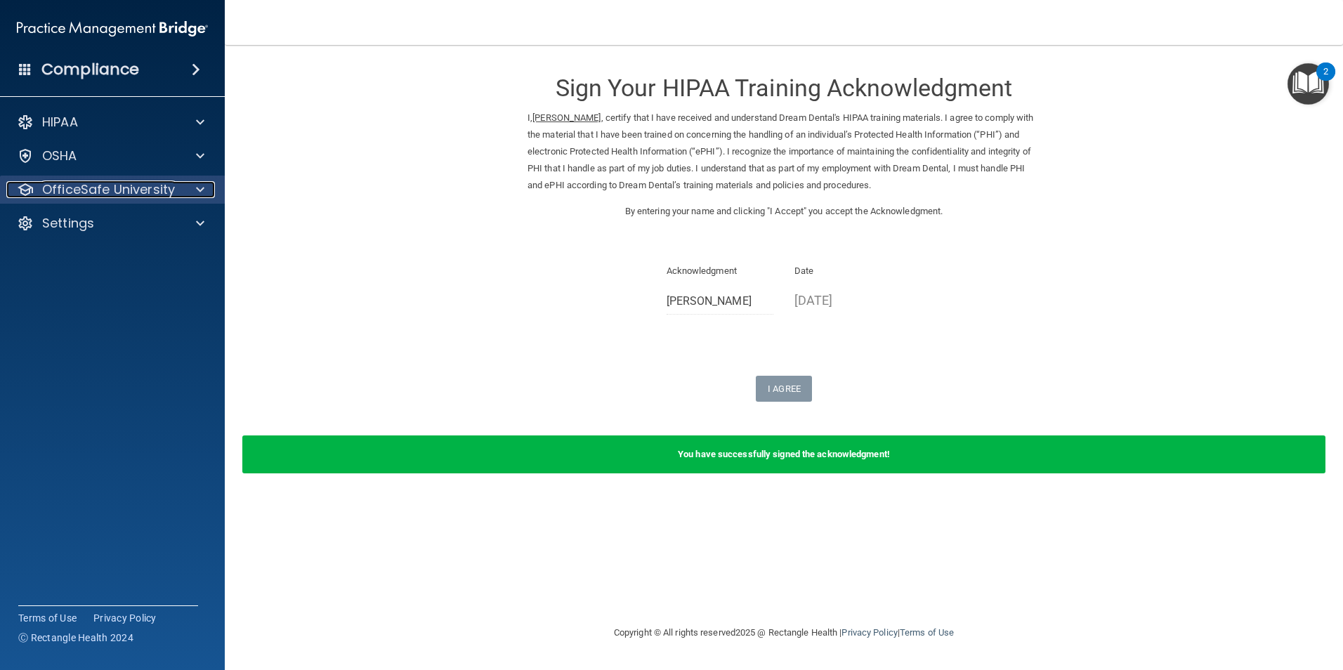
click at [166, 193] on p "OfficeSafe University" at bounding box center [108, 189] width 133 height 17
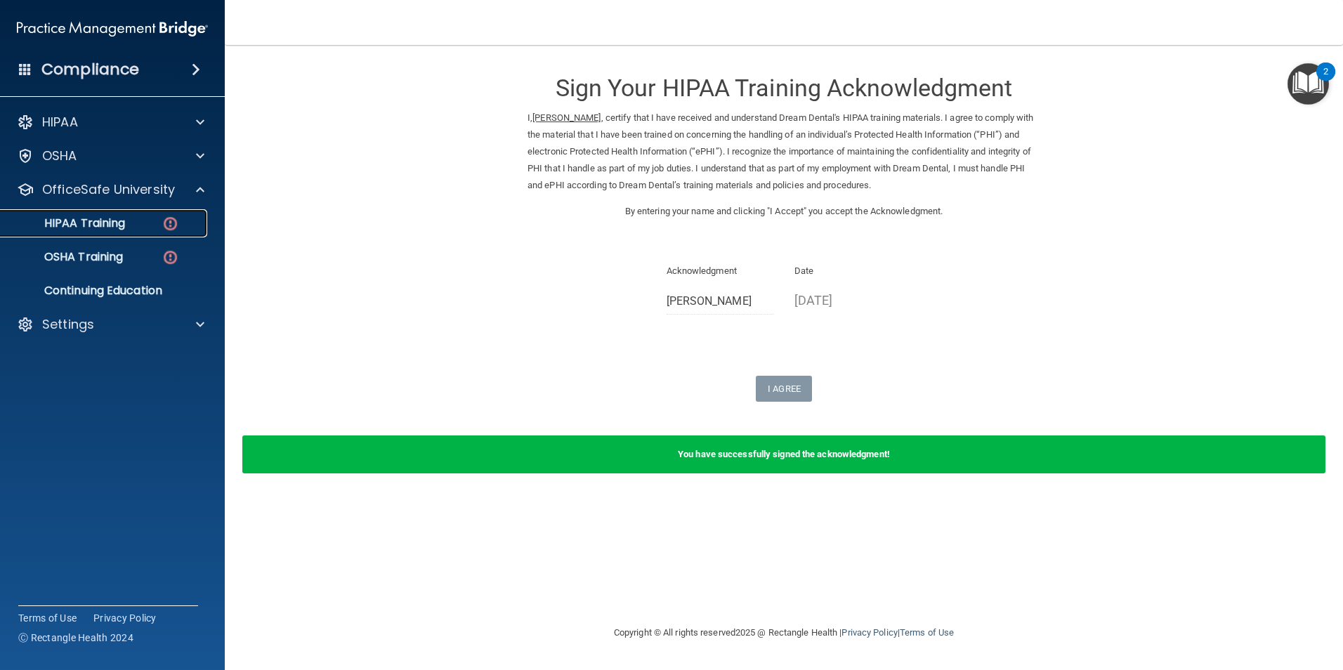
click at [164, 220] on img at bounding box center [171, 224] width 18 height 18
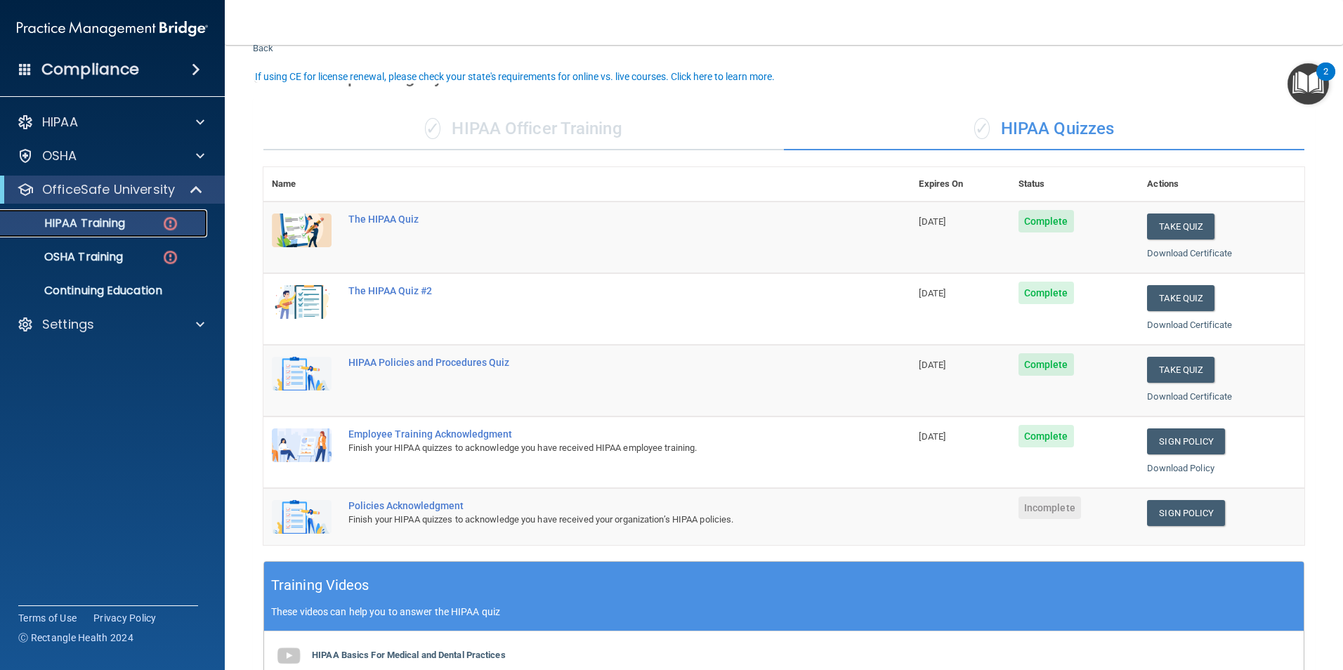
scroll to position [70, 0]
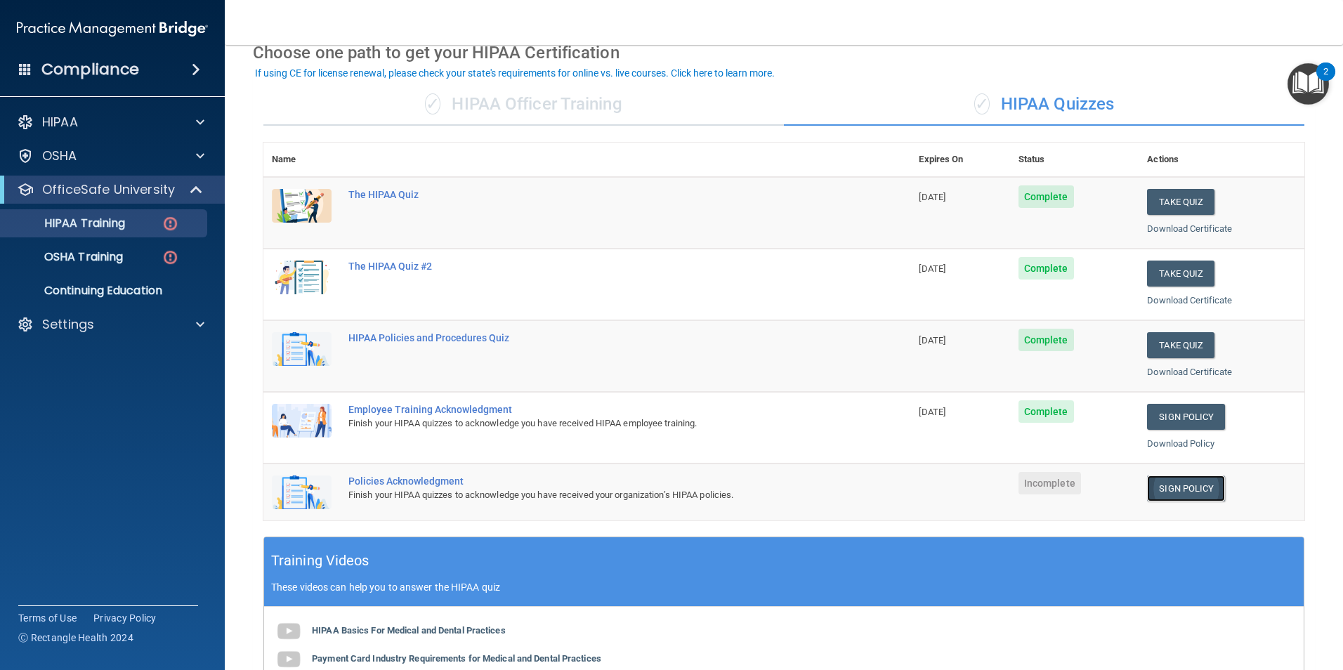
click at [1175, 492] on link "Sign Policy" at bounding box center [1186, 489] width 78 height 26
click at [1149, 495] on link "Sign Policy" at bounding box center [1186, 489] width 78 height 26
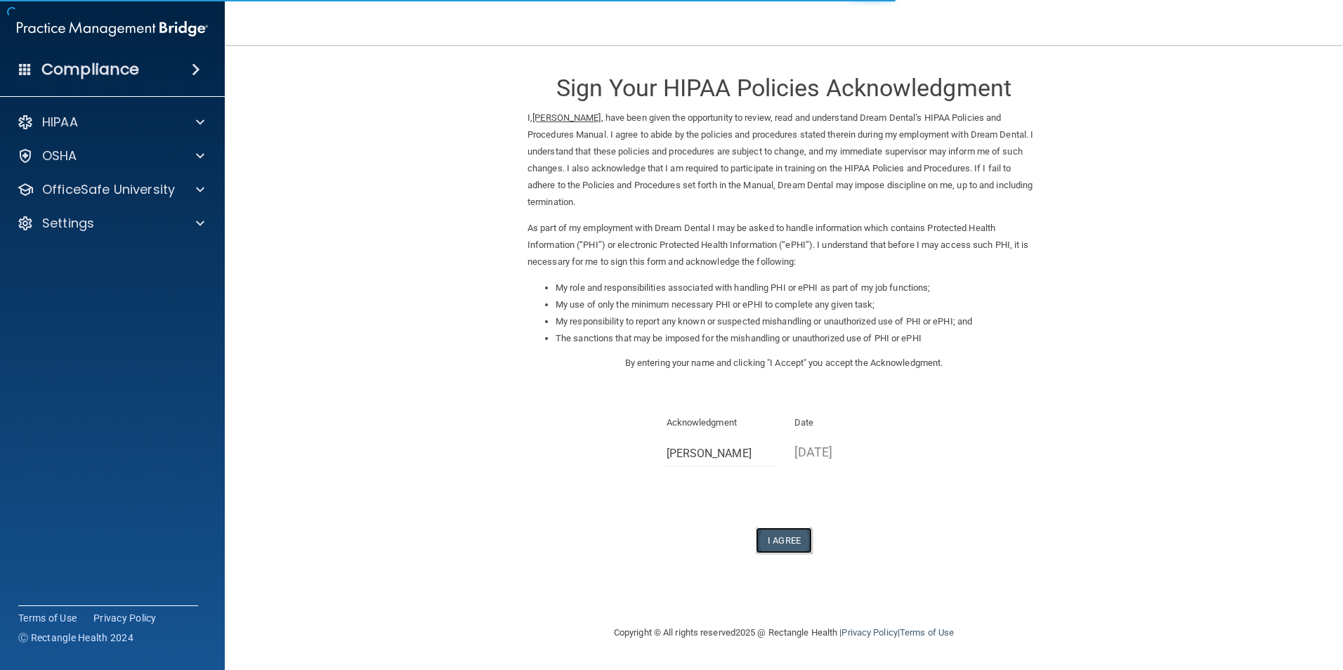
click at [797, 531] on button "I Agree" at bounding box center [784, 541] width 56 height 26
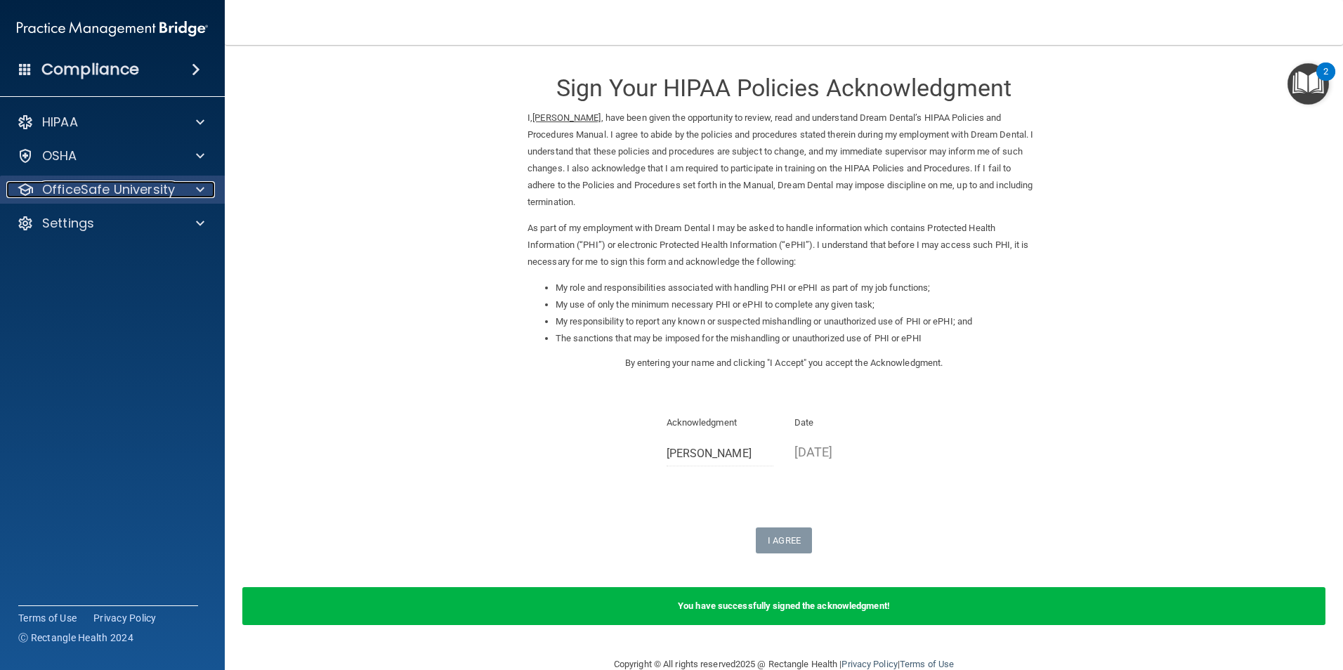
click at [168, 190] on p "OfficeSafe University" at bounding box center [108, 189] width 133 height 17
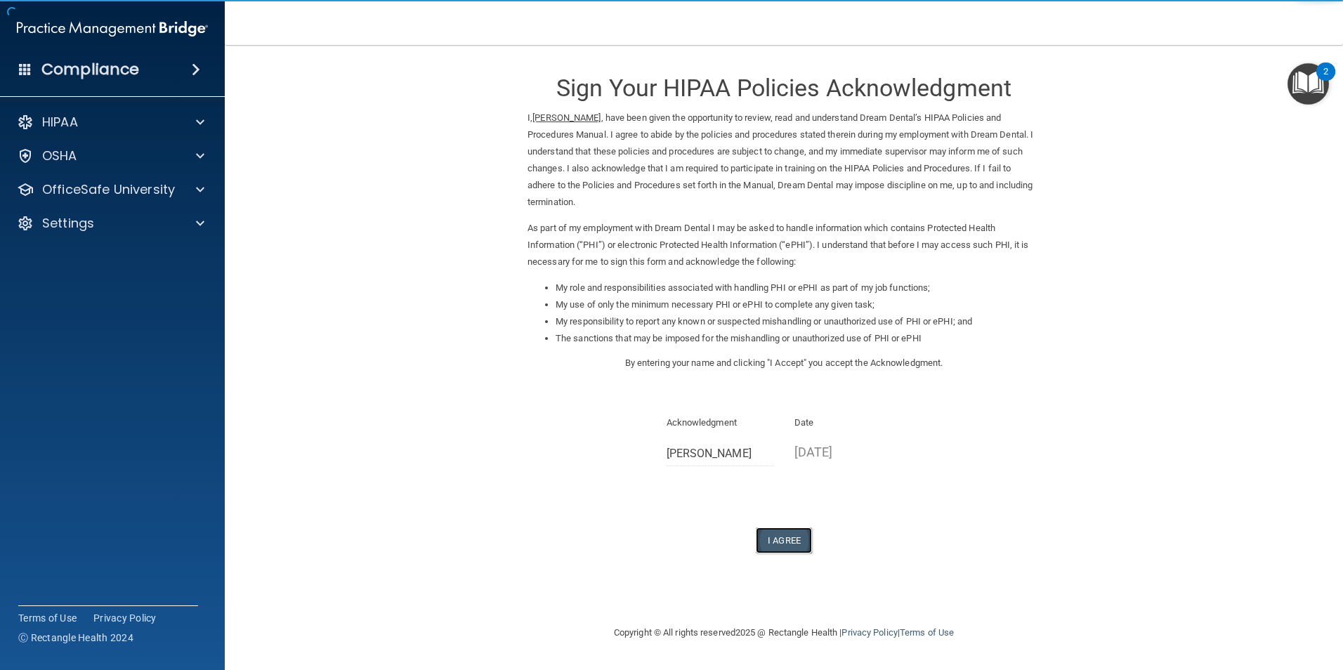
click at [781, 547] on button "I Agree" at bounding box center [784, 541] width 56 height 26
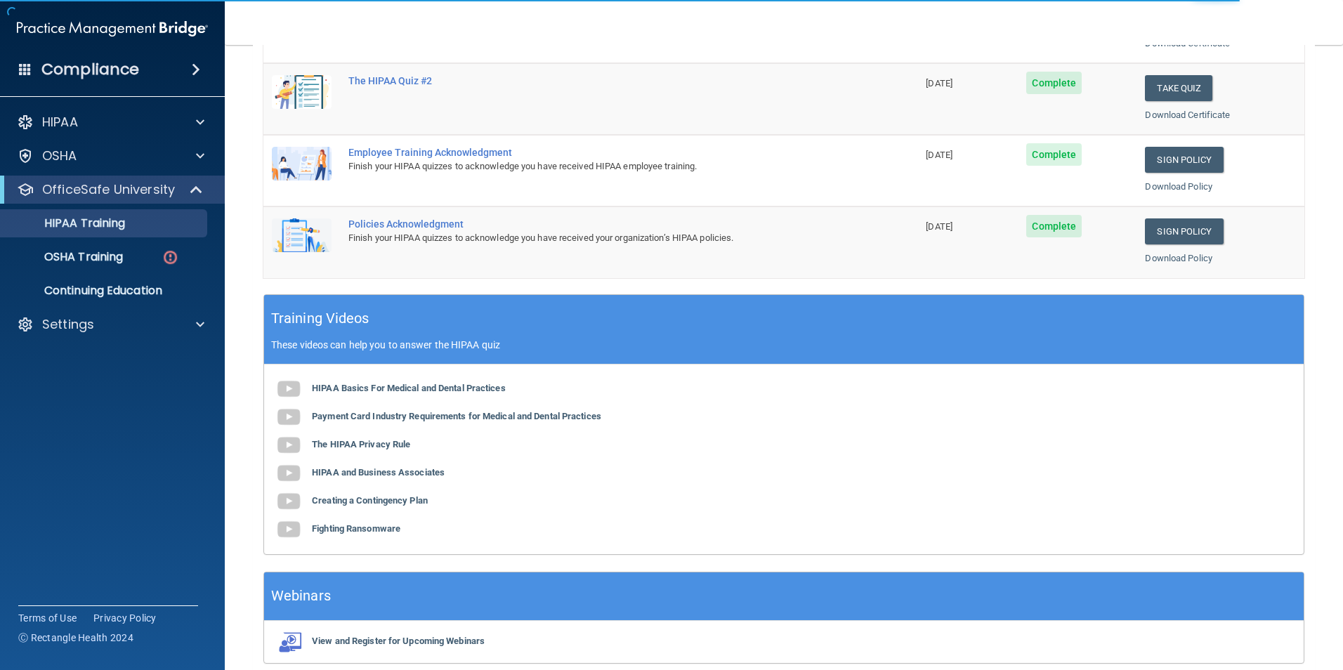
scroll to position [351, 0]
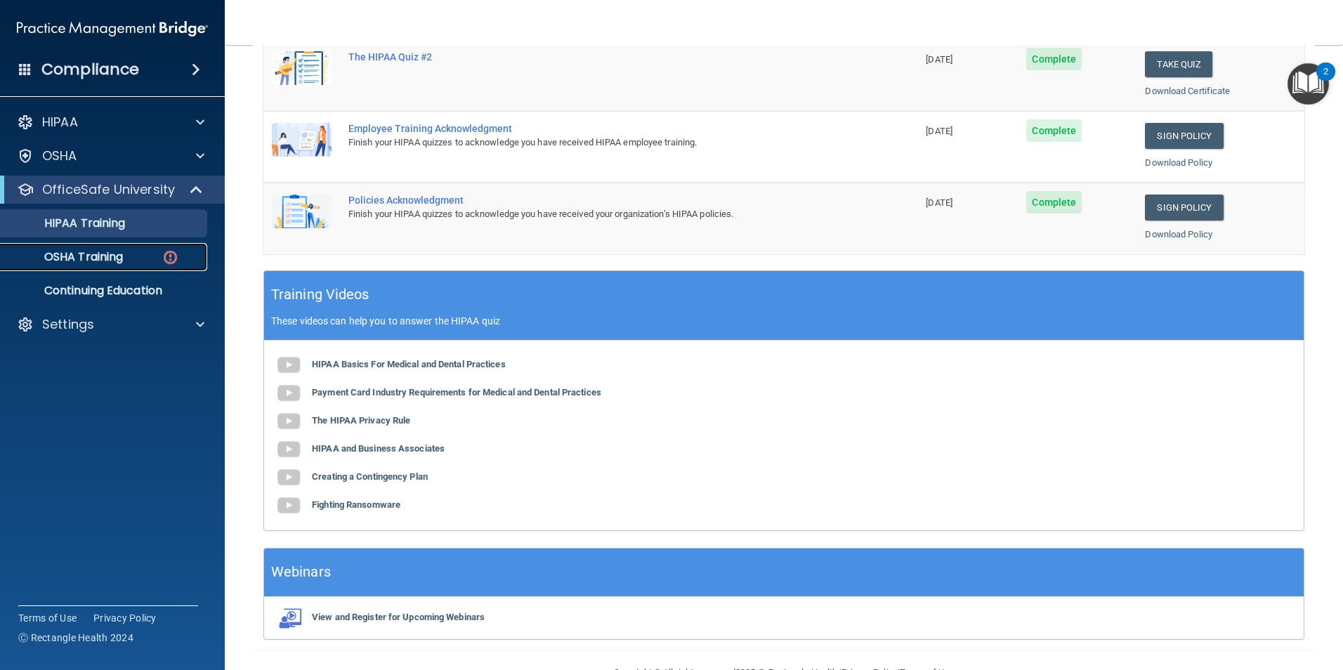
click at [166, 256] on img at bounding box center [171, 258] width 18 height 18
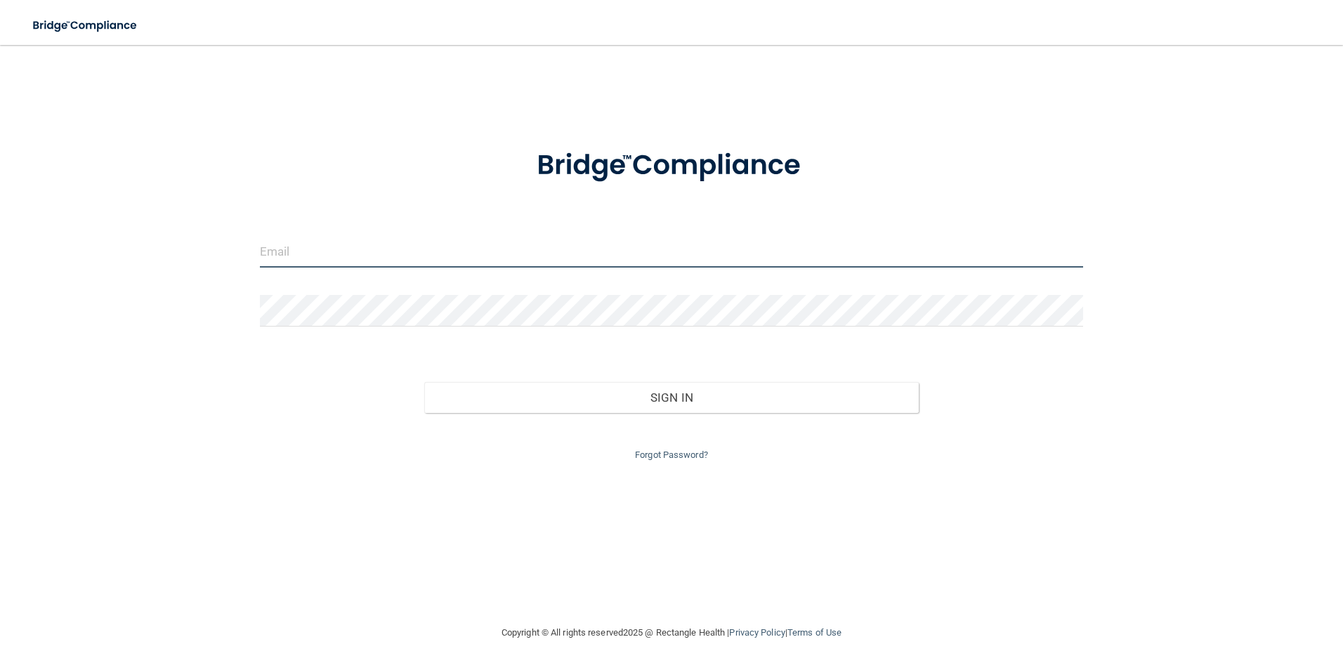
click at [397, 248] on input "email" at bounding box center [672, 252] width 824 height 32
type input "[EMAIL_ADDRESS][DOMAIN_NAME]"
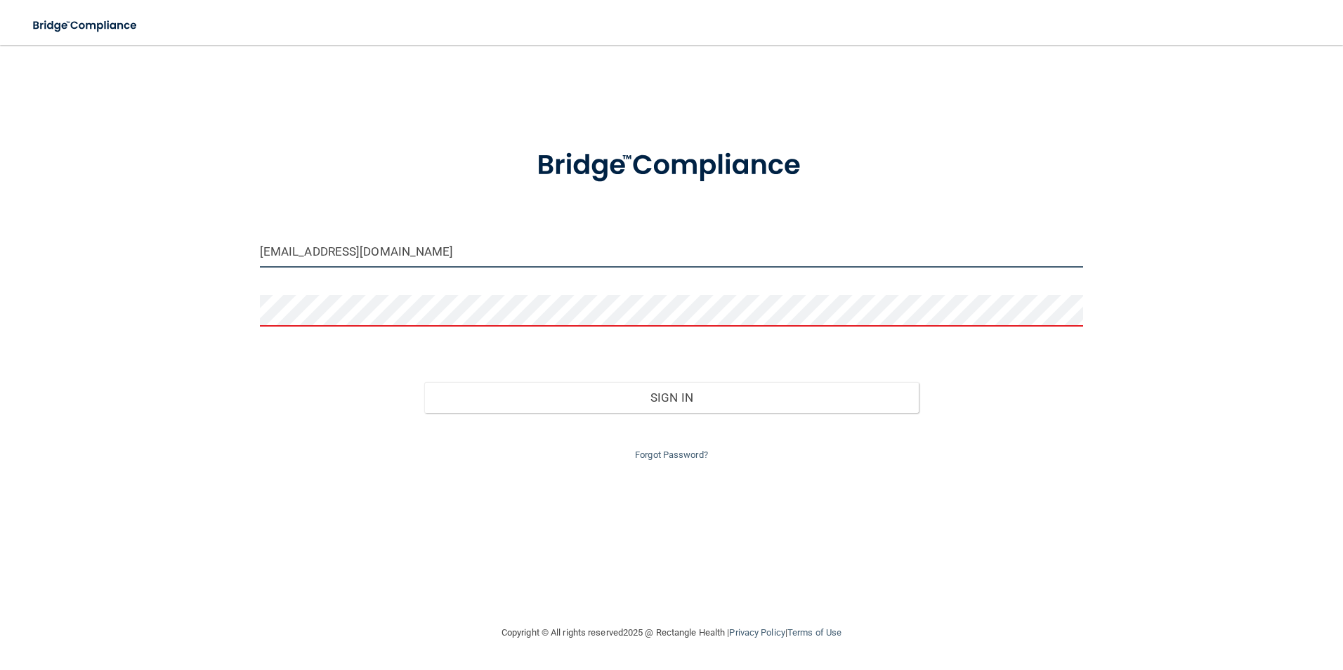
drag, startPoint x: 415, startPoint y: 261, endPoint x: 185, endPoint y: 184, distance: 242.8
click at [181, 188] on div "[EMAIL_ADDRESS][DOMAIN_NAME] Invalid email/password. You don't have permission …" at bounding box center [671, 334] width 1287 height 551
type input "[EMAIL_ADDRESS][DOMAIN_NAME]"
drag, startPoint x: 421, startPoint y: 258, endPoint x: 106, endPoint y: 92, distance: 356.3
click at [101, 93] on div "[EMAIL_ADDRESS][DOMAIN_NAME] Invalid email/password. You don't have permission …" at bounding box center [671, 334] width 1287 height 551
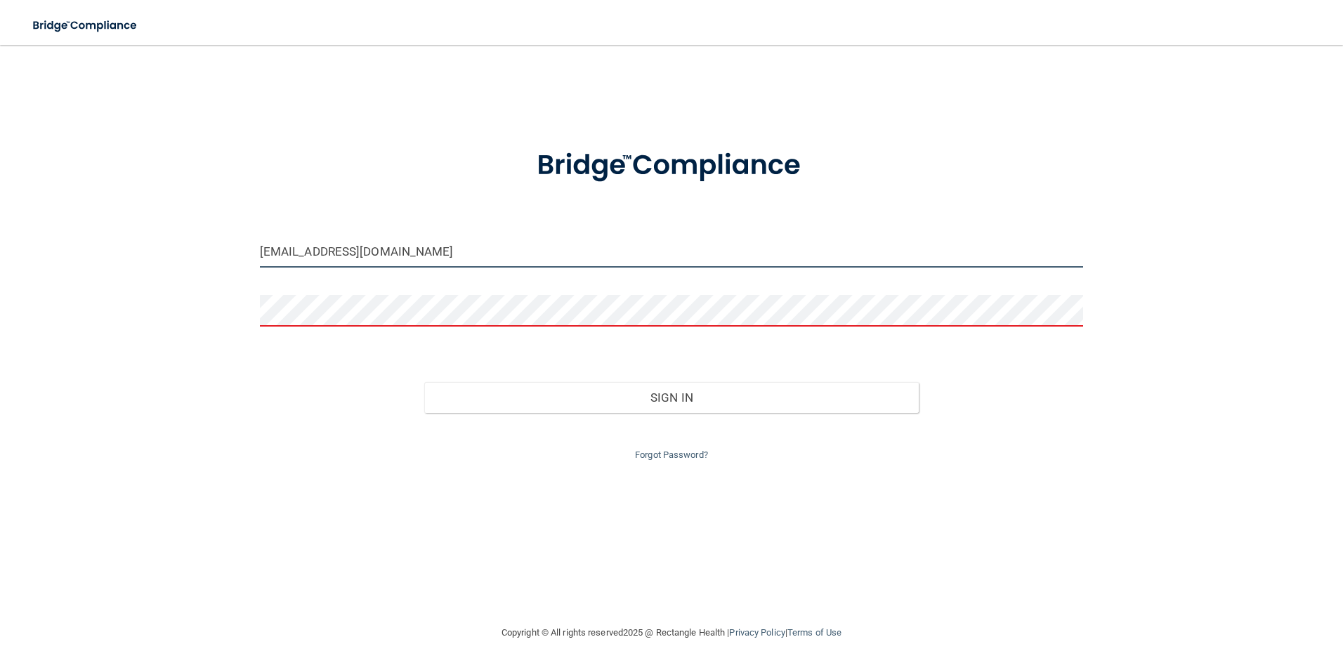
type input "[EMAIL_ADDRESS][DOMAIN_NAME]"
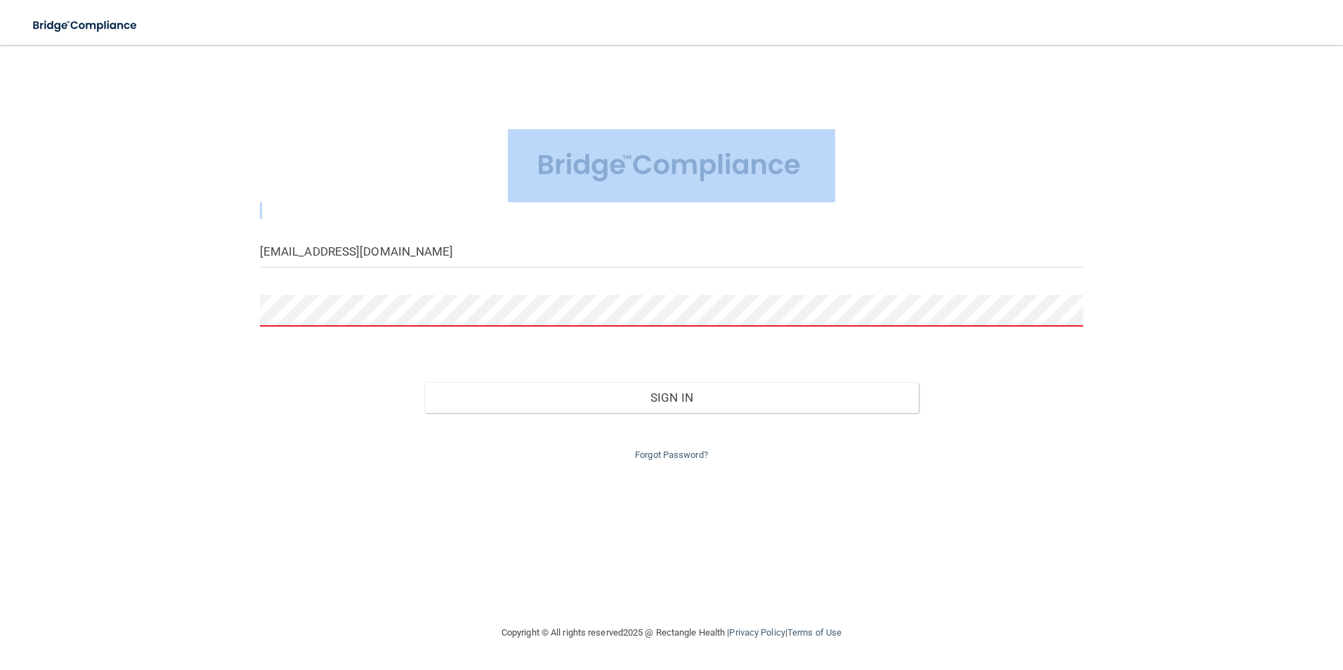
click at [311, 229] on div "[EMAIL_ADDRESS][DOMAIN_NAME] Invalid email/password. You don't have permission …" at bounding box center [671, 334] width 1287 height 551
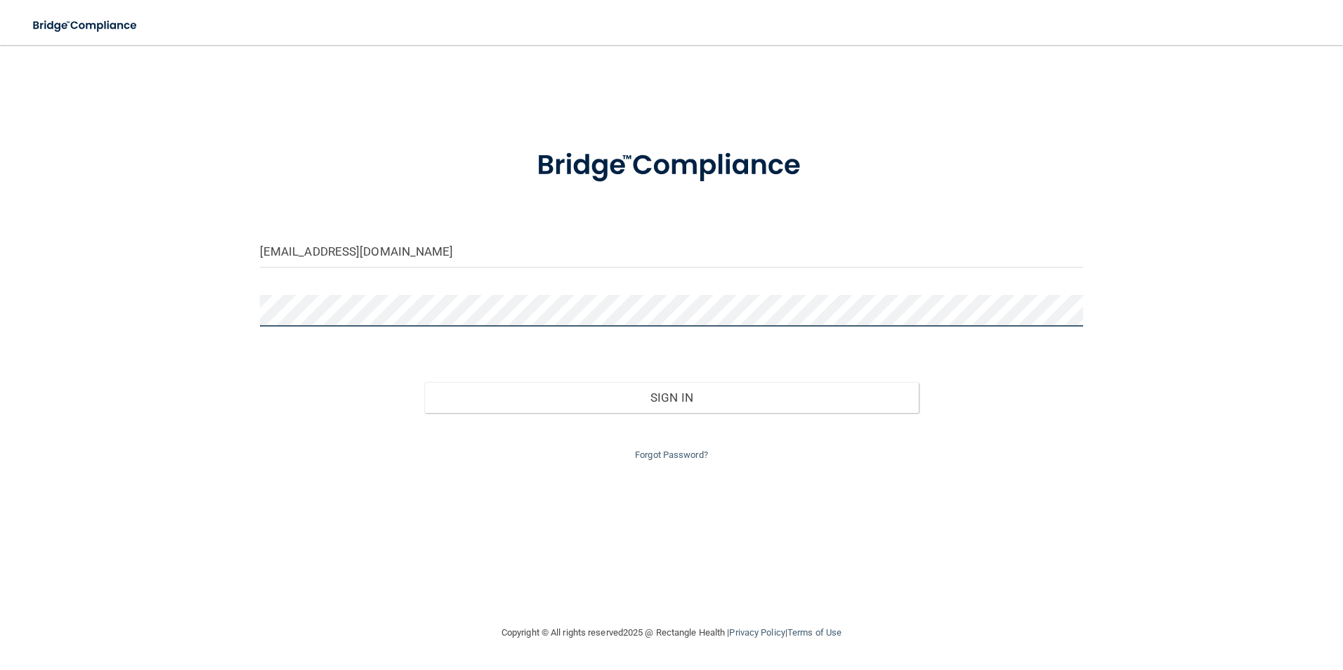
click at [424, 382] on button "Sign In" at bounding box center [671, 397] width 495 height 31
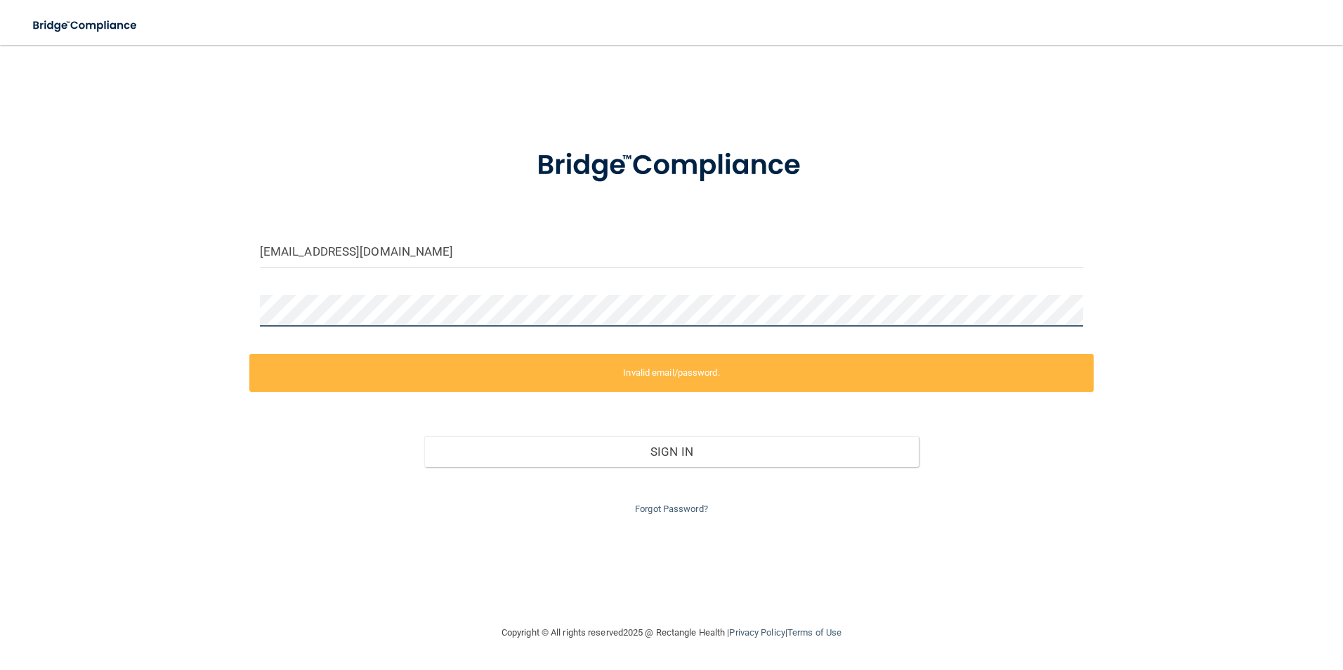
click at [190, 268] on div "[EMAIL_ADDRESS][DOMAIN_NAME] Invalid email/password. You don't have permission …" at bounding box center [671, 334] width 1287 height 551
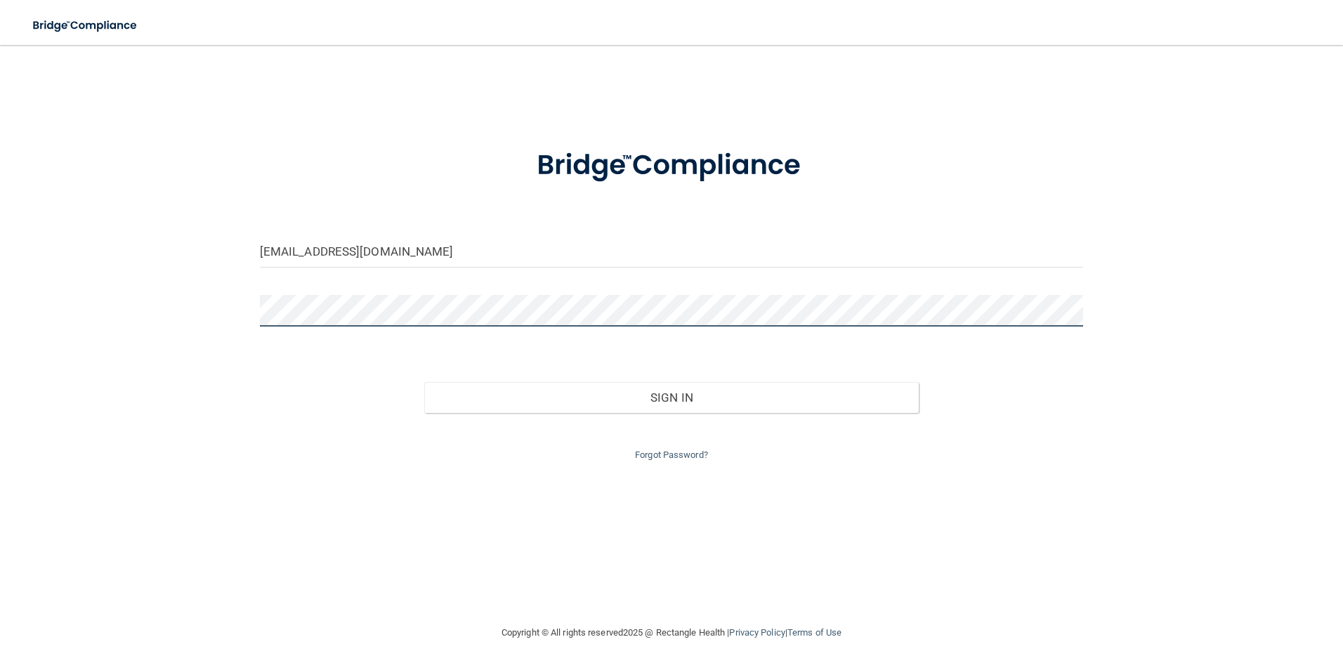
click at [424, 382] on button "Sign In" at bounding box center [671, 397] width 495 height 31
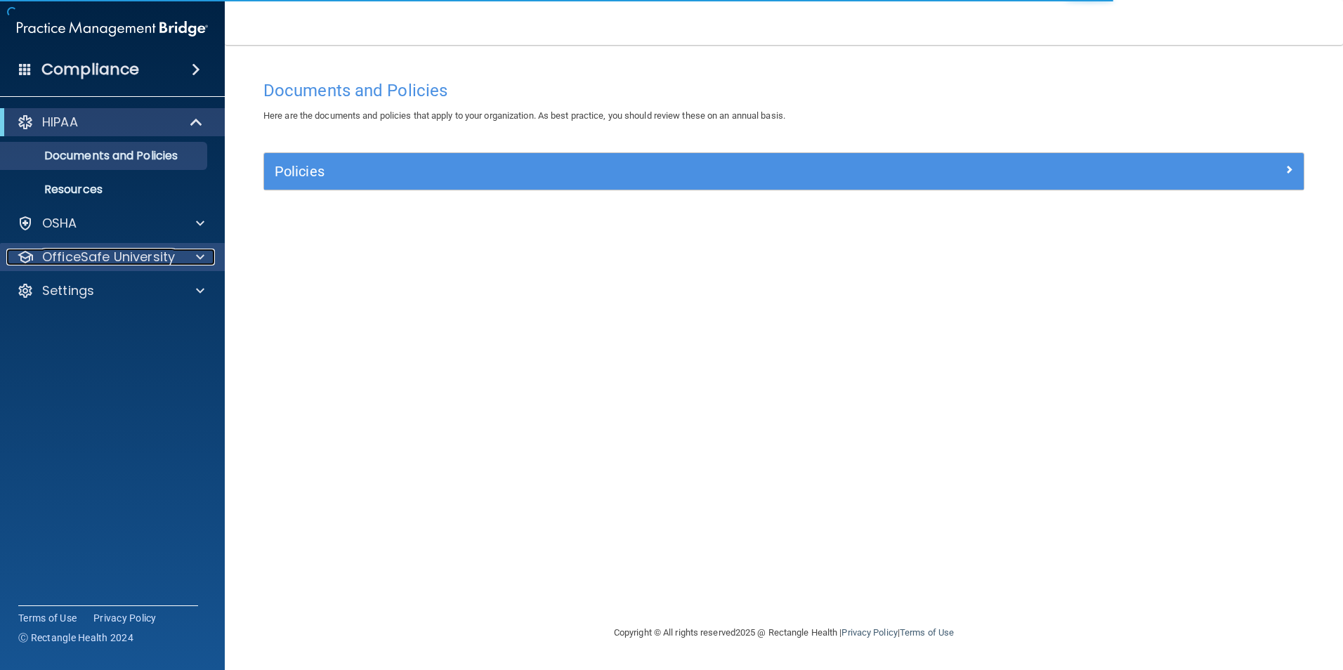
click at [148, 261] on p "OfficeSafe University" at bounding box center [108, 257] width 133 height 17
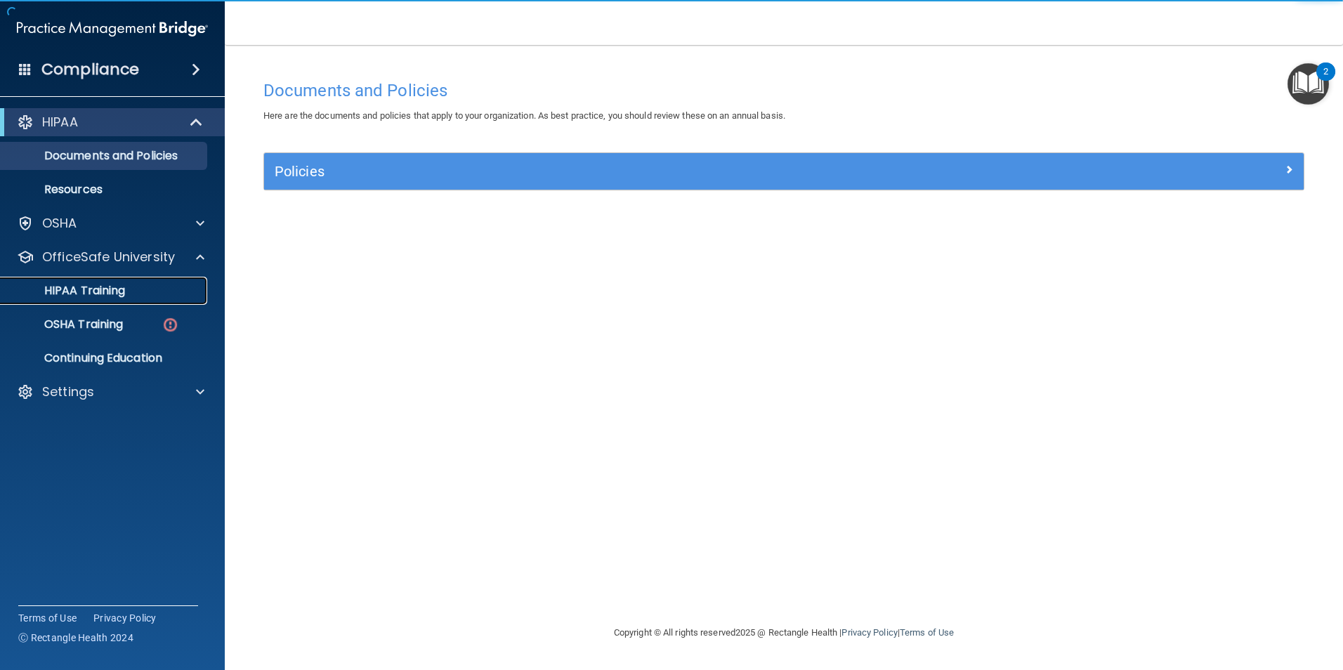
click at [154, 292] on div "HIPAA Training" at bounding box center [105, 291] width 192 height 14
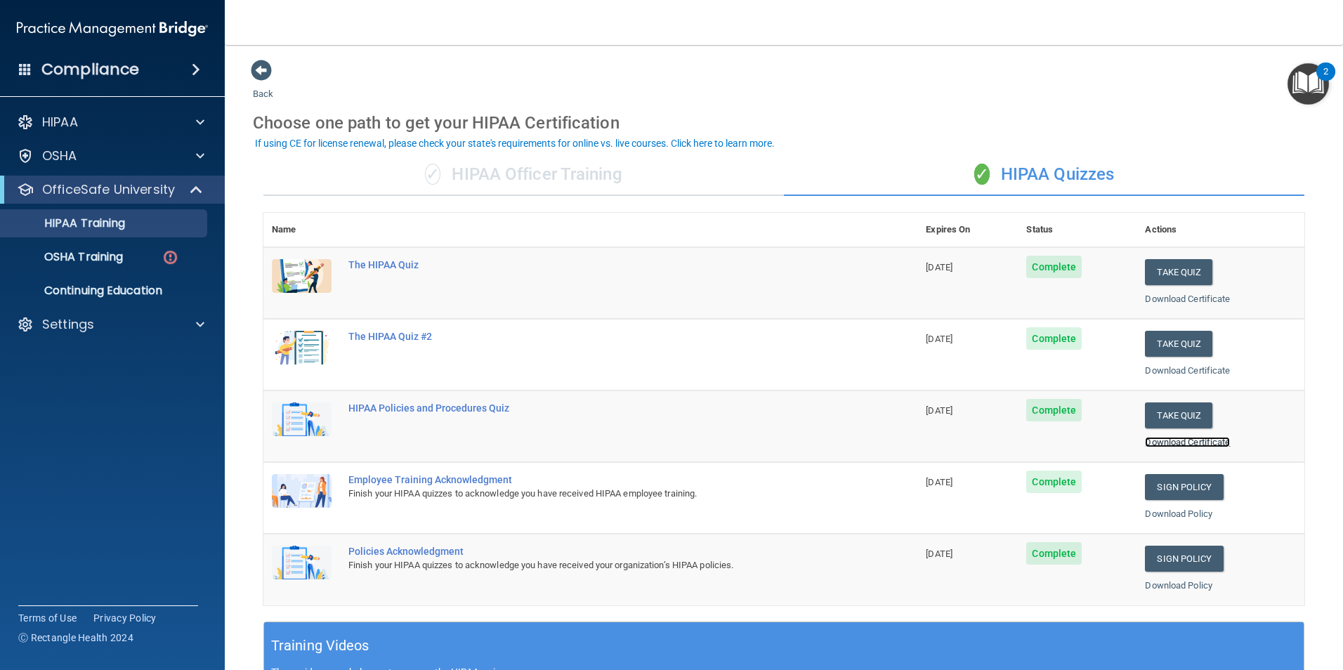
click at [1184, 440] on link "Download Certificate" at bounding box center [1187, 442] width 85 height 11
